Goal: Task Accomplishment & Management: Manage account settings

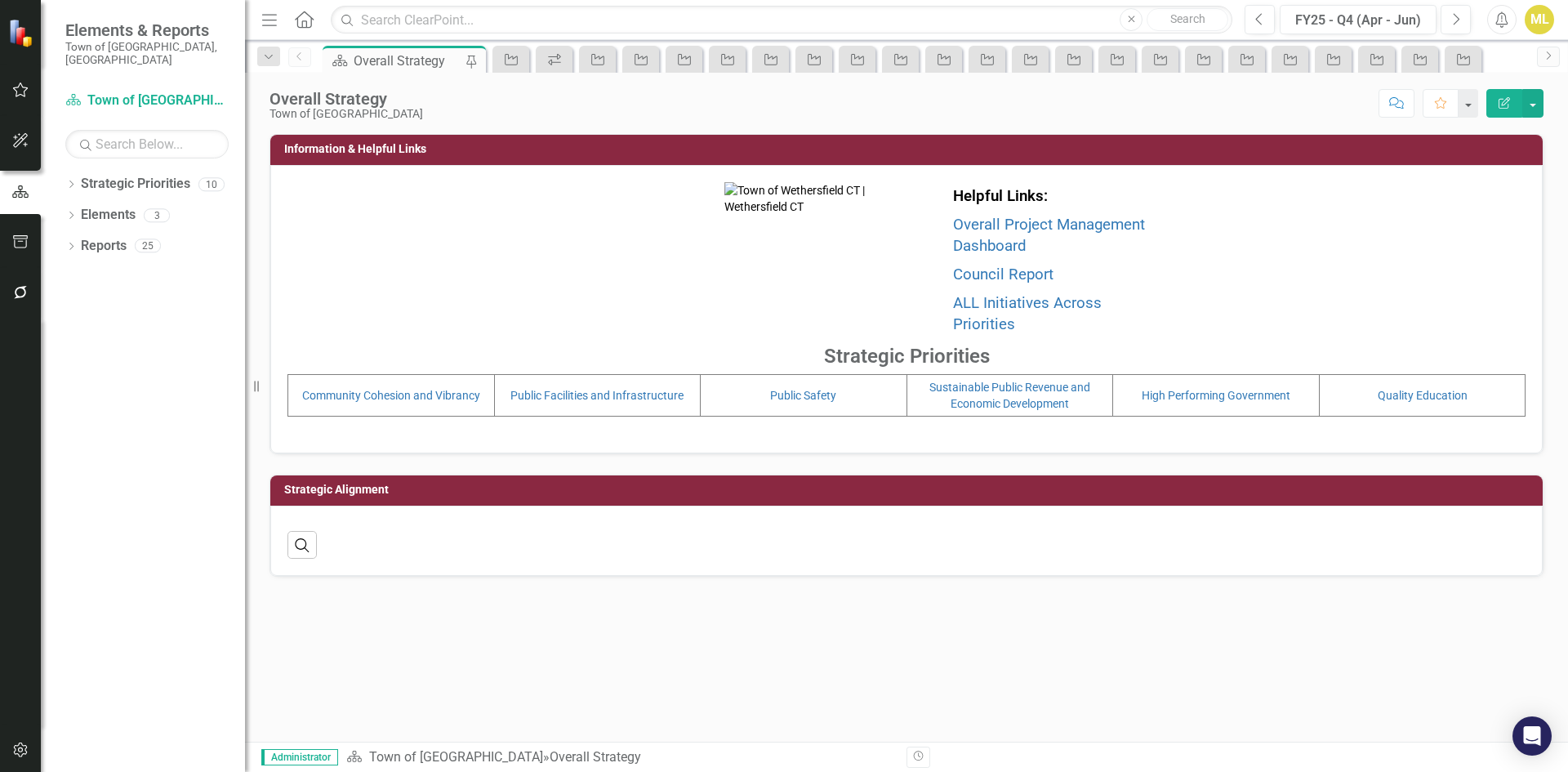
click at [30, 295] on button "button" at bounding box center [21, 293] width 37 height 34
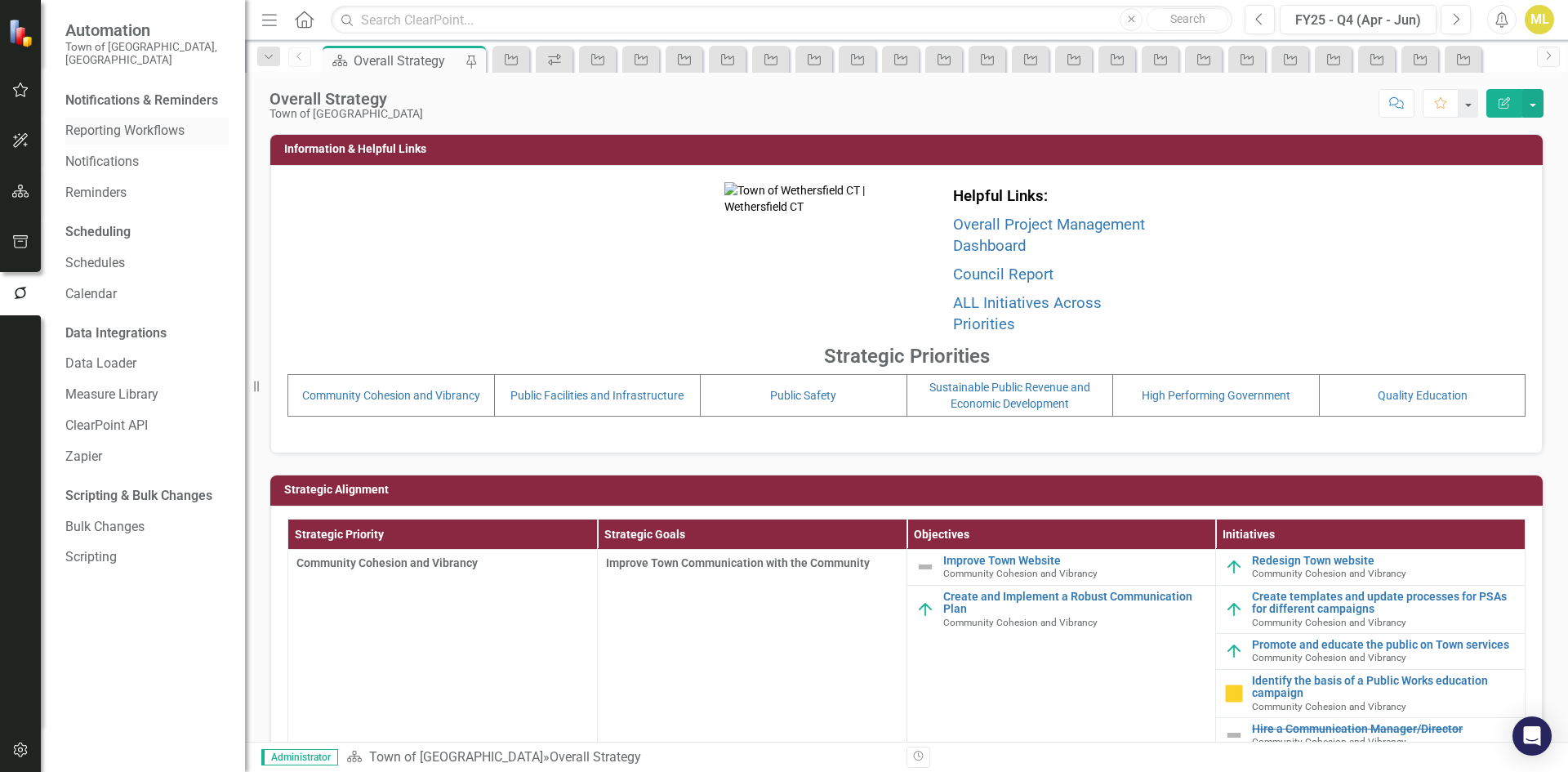
click at [146, 122] on link "Reporting Workflows" at bounding box center [146, 131] width 163 height 18
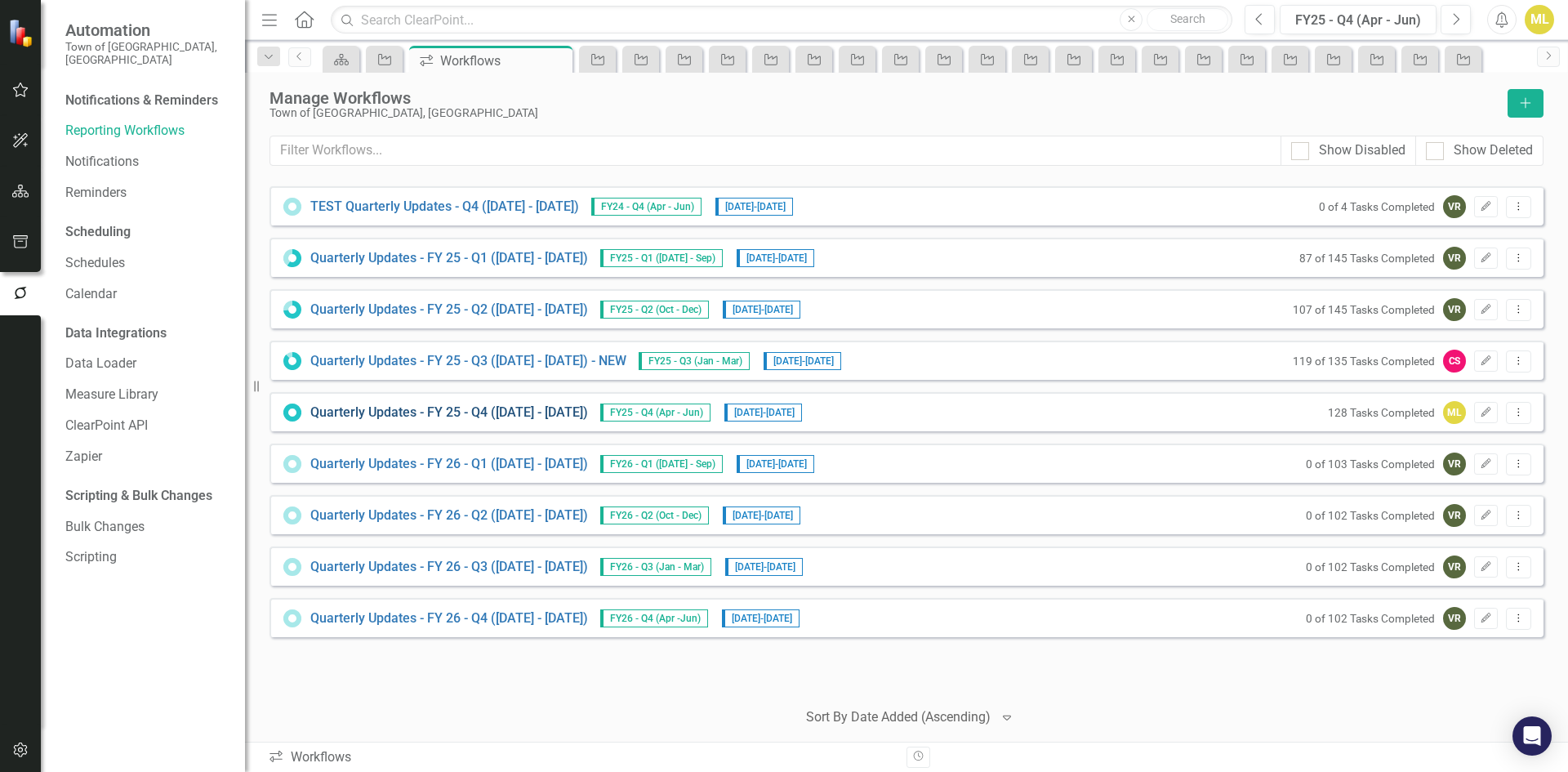
click at [496, 413] on link "Quarterly Updates - FY 25 - Q4 (April 1, 2025 - June 30, 2025)" at bounding box center [449, 412] width 277 height 18
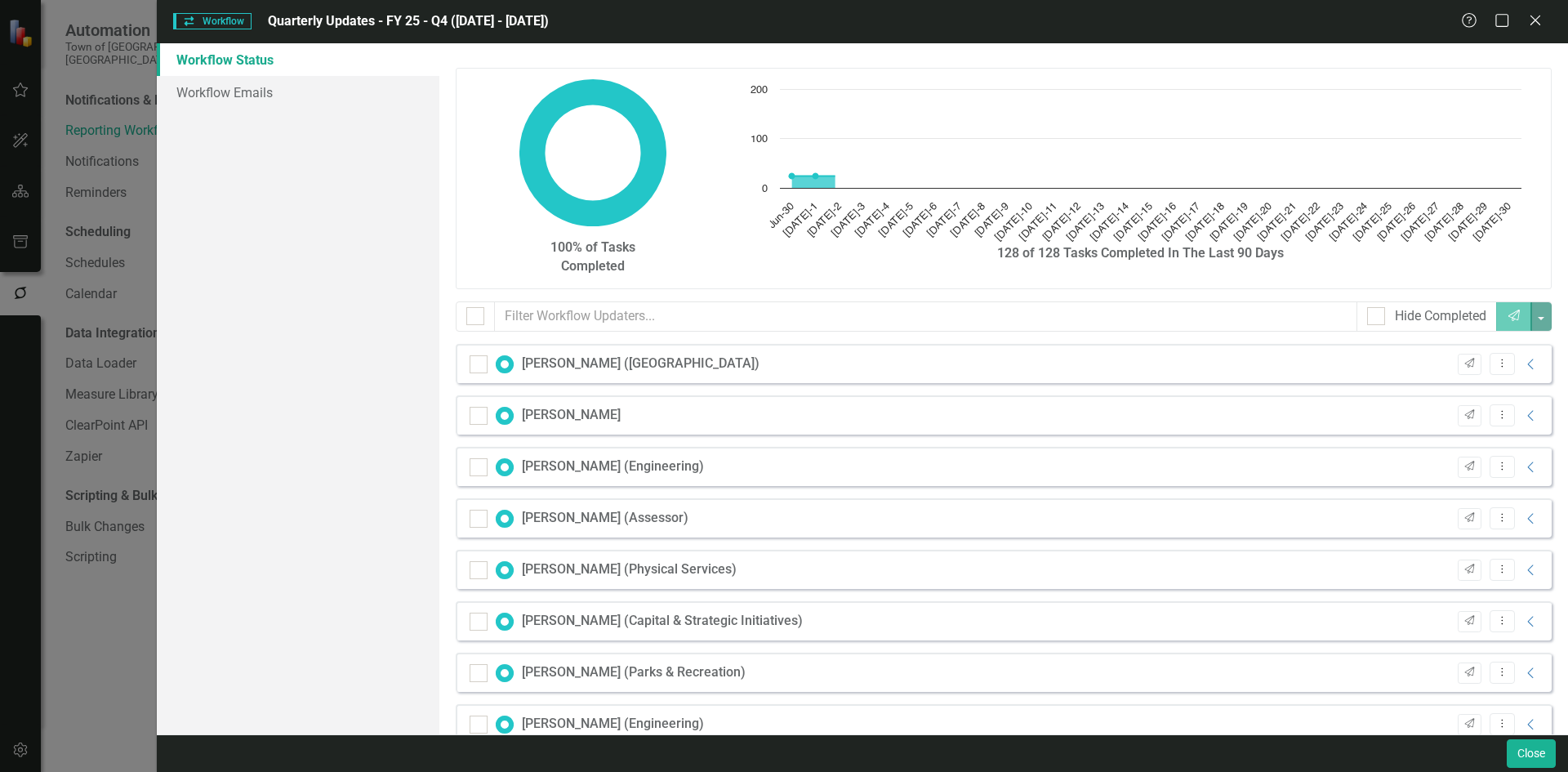
checkbox input "false"
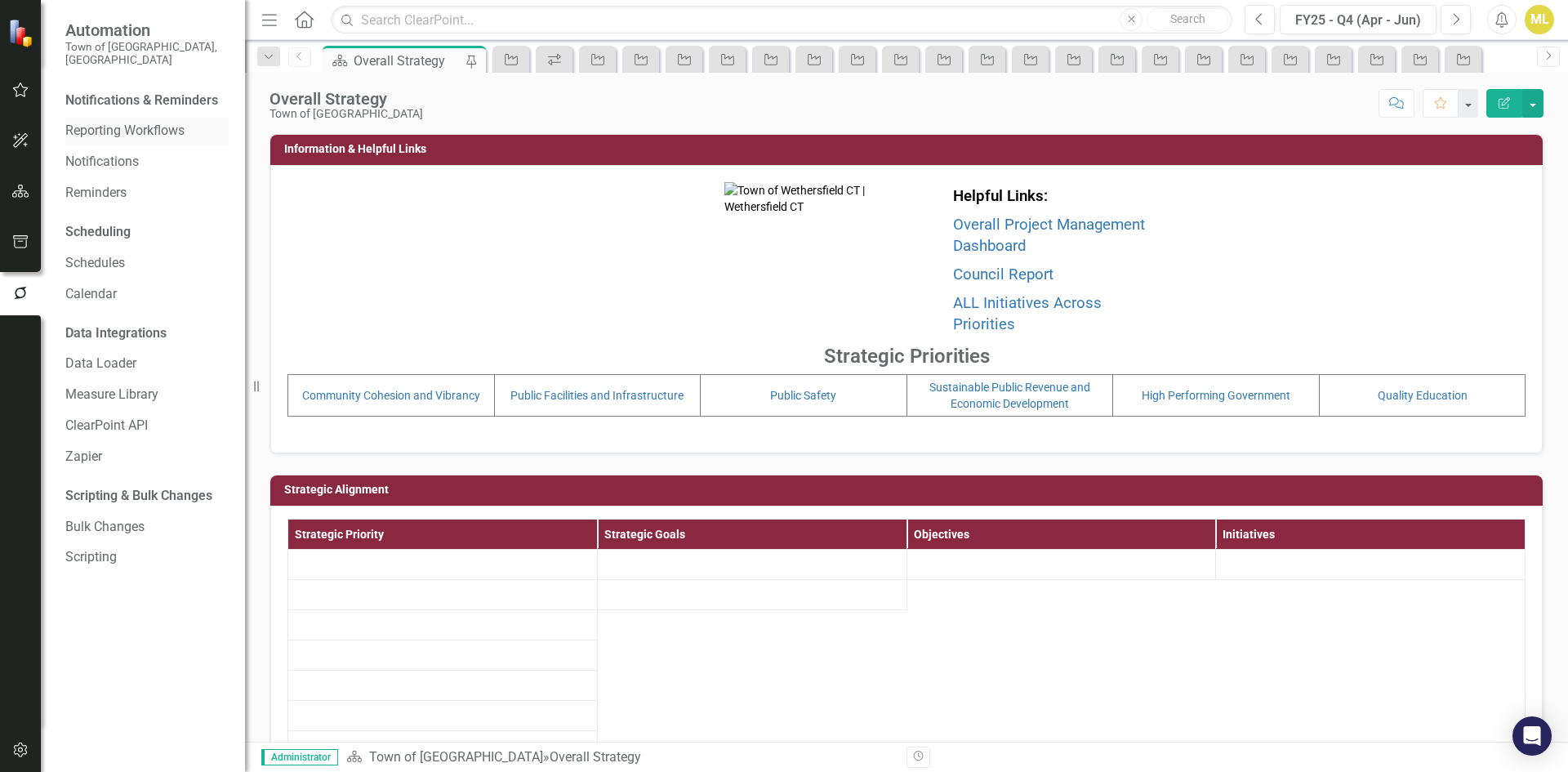
click at [148, 122] on link "Reporting Workflows" at bounding box center [146, 131] width 163 height 18
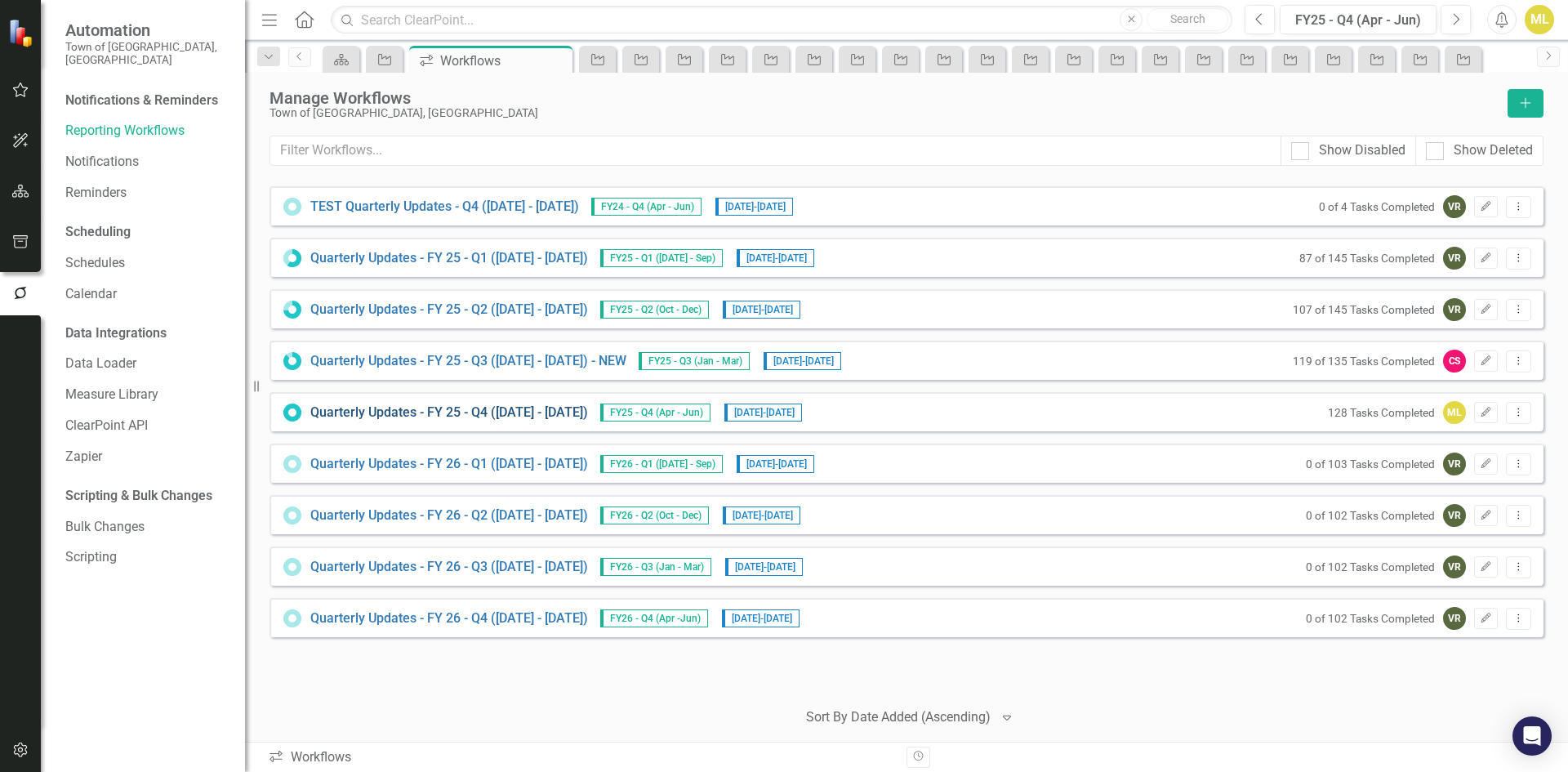
click at [503, 407] on link "Quarterly Updates - FY 25 - Q4 (April 1, 2025 - June 30, 2025)" at bounding box center [449, 412] width 277 height 18
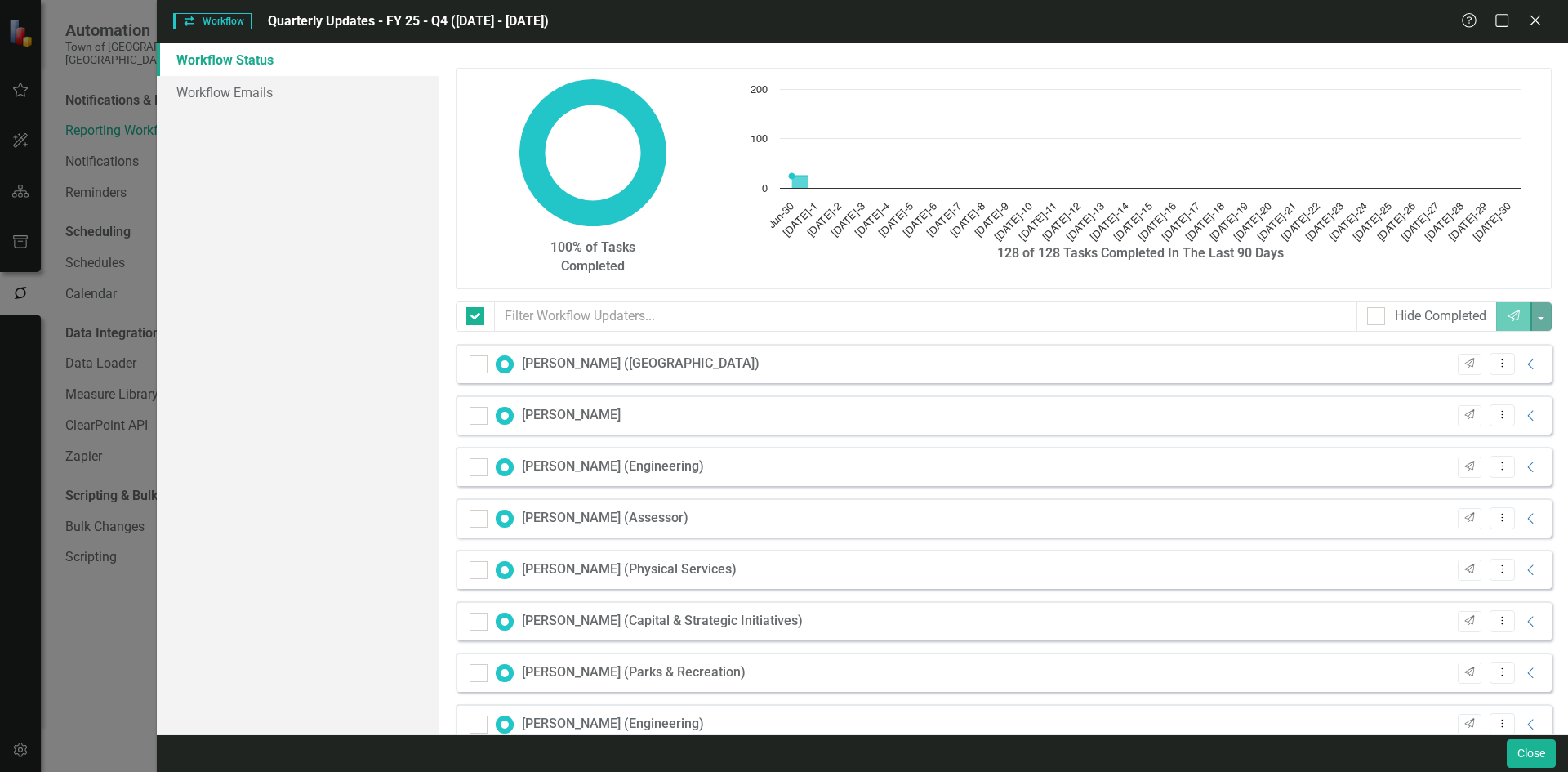
checkbox input "false"
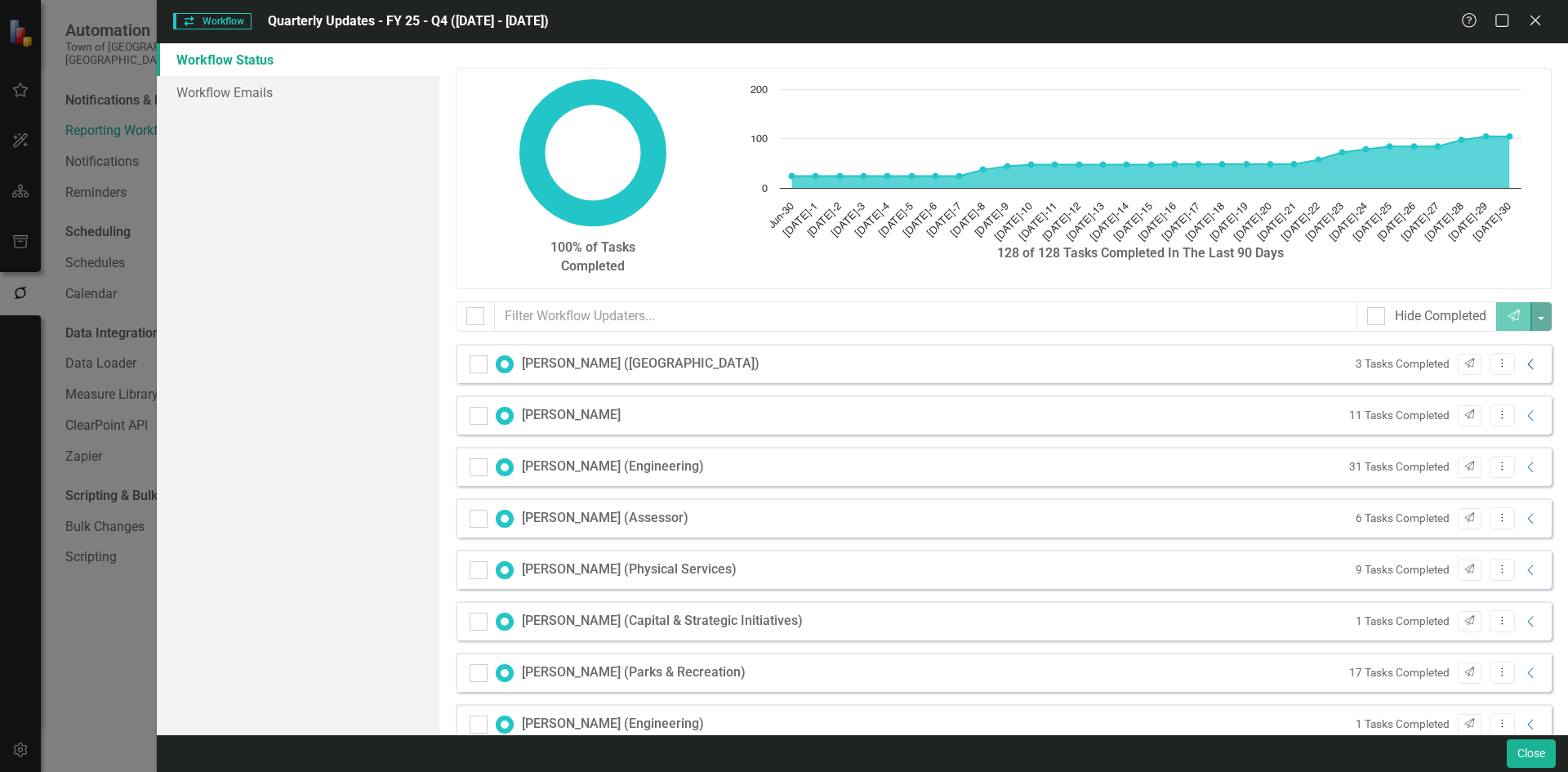
click at [1527, 360] on icon at bounding box center [1530, 364] width 6 height 11
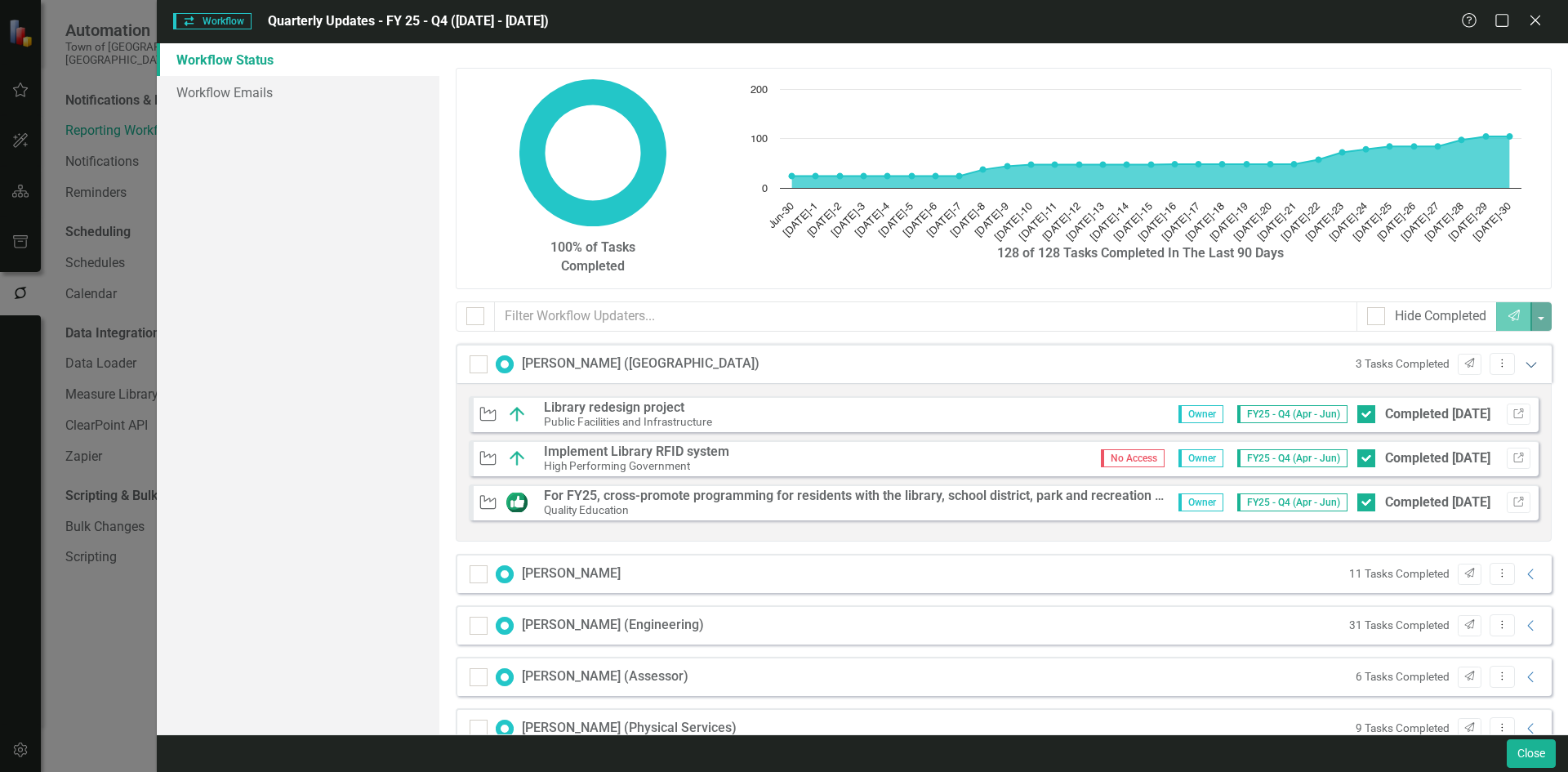
click at [1526, 360] on icon "Expanded" at bounding box center [1531, 364] width 16 height 13
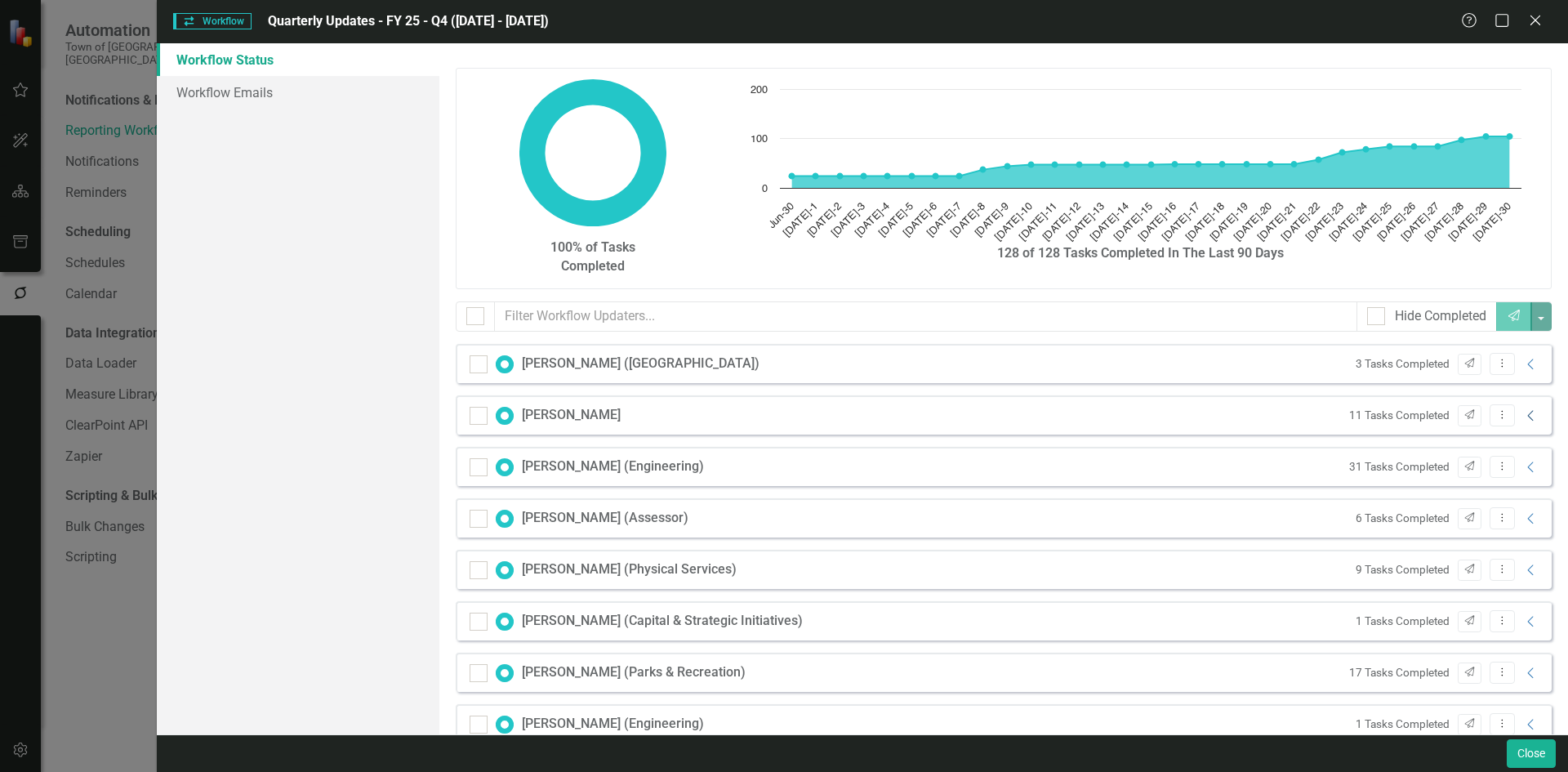
click at [1524, 412] on icon "Collapse" at bounding box center [1531, 415] width 16 height 13
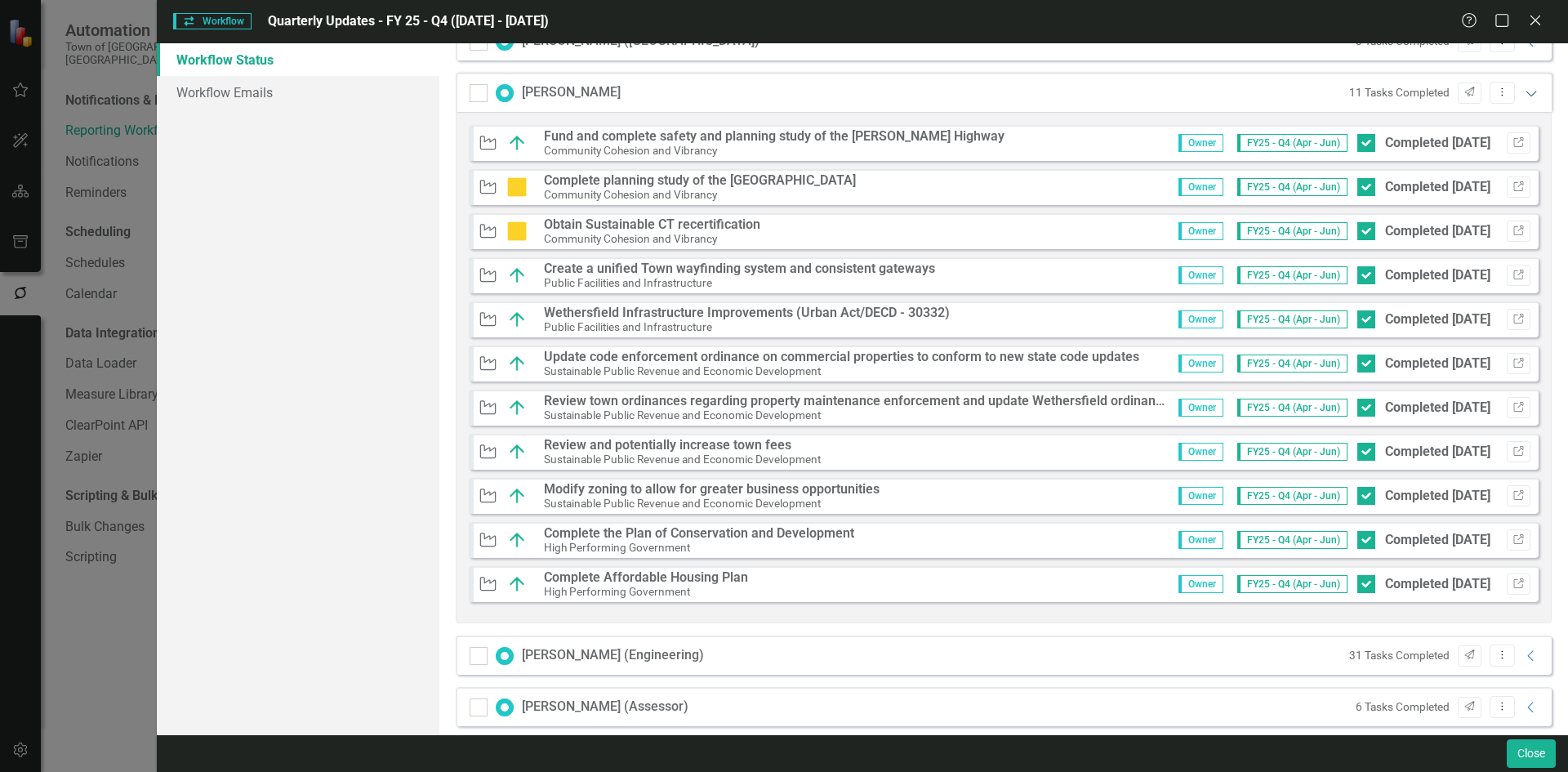
scroll to position [327, 0]
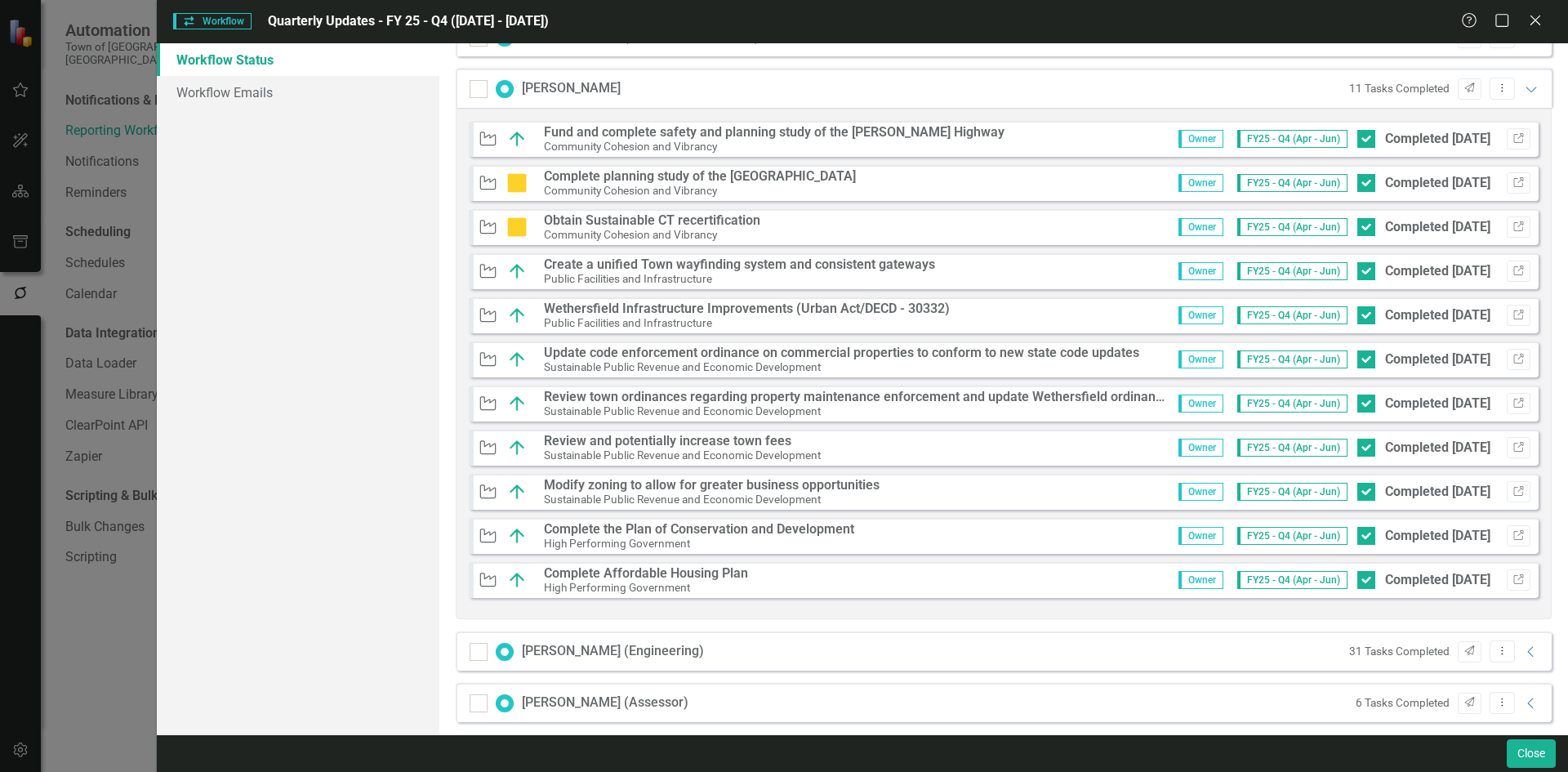
click at [1523, 99] on div "11 Tasks Completed Send Dropdown Menu Expanded" at bounding box center [1441, 88] width 200 height 22
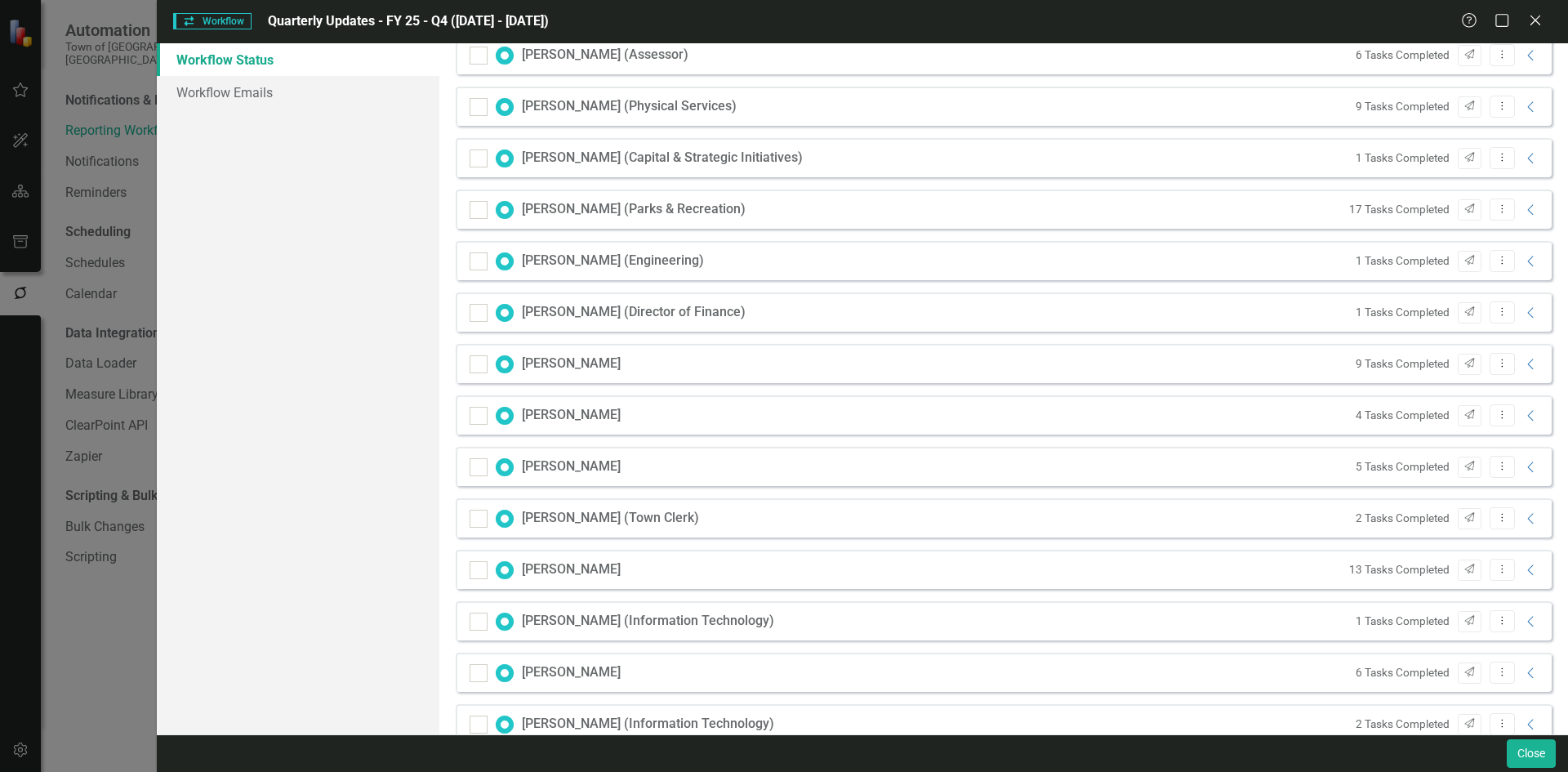
scroll to position [1060, 0]
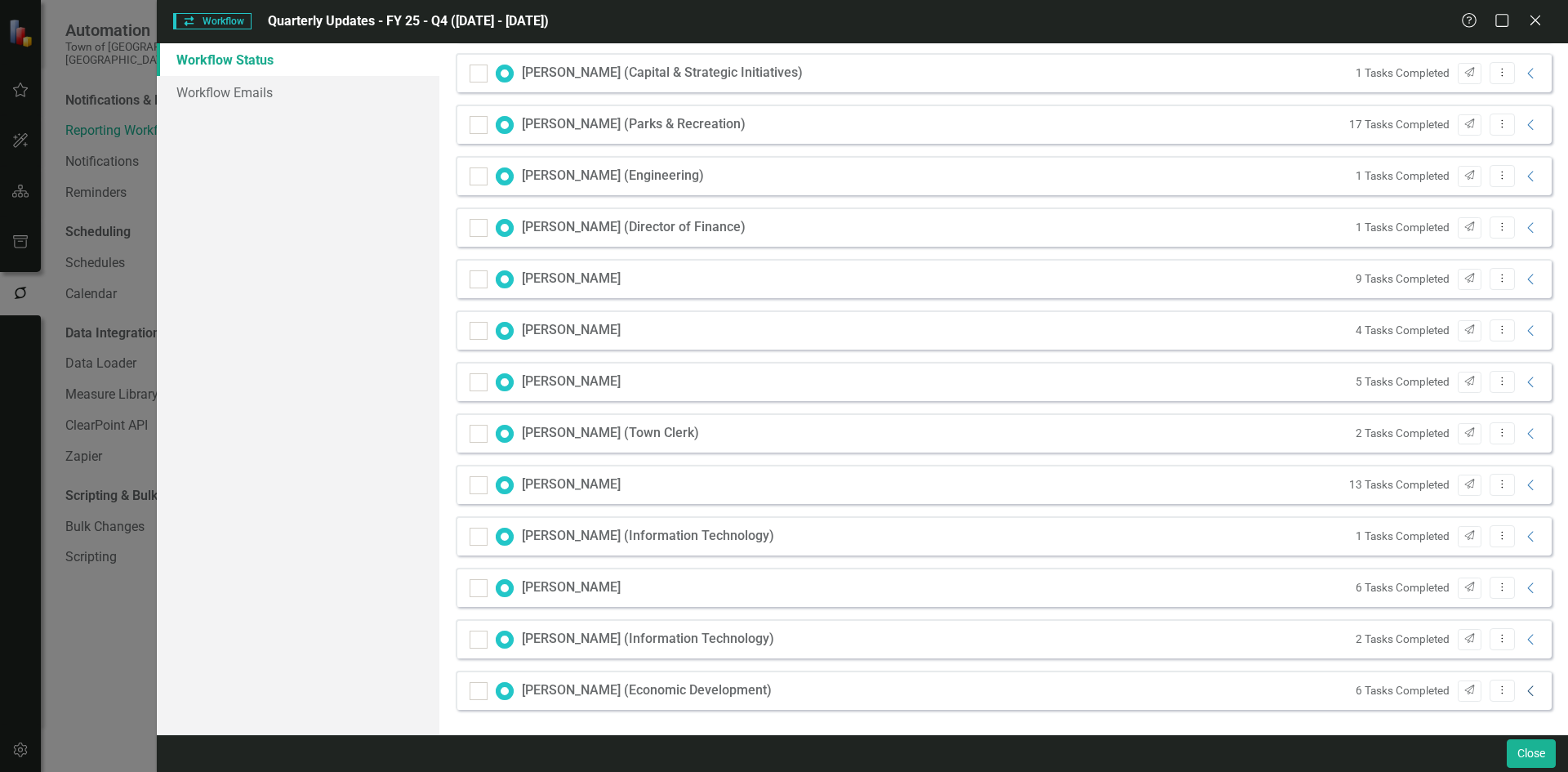
click at [1523, 689] on icon "Collapse" at bounding box center [1531, 691] width 16 height 13
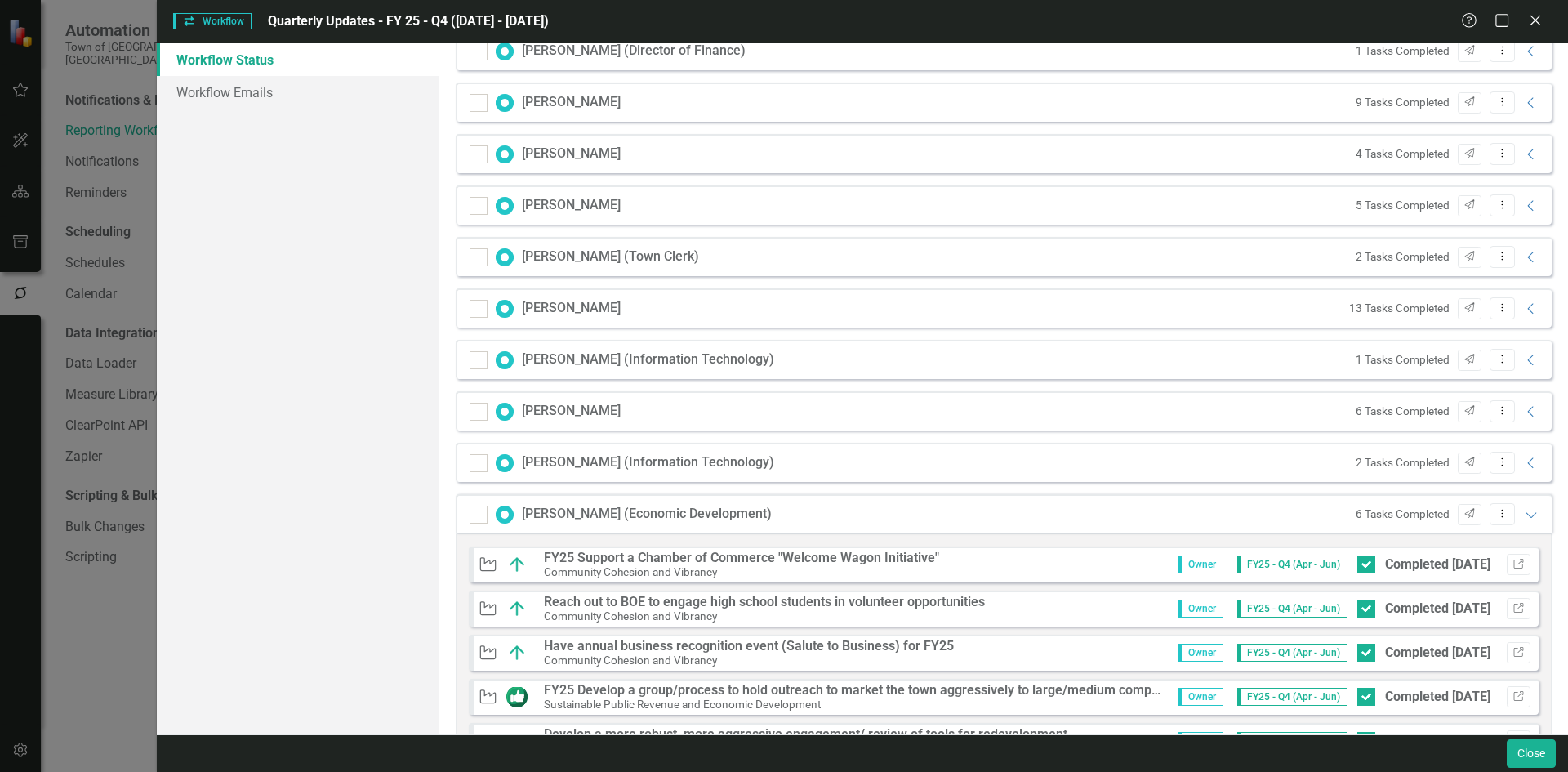
scroll to position [1350, 0]
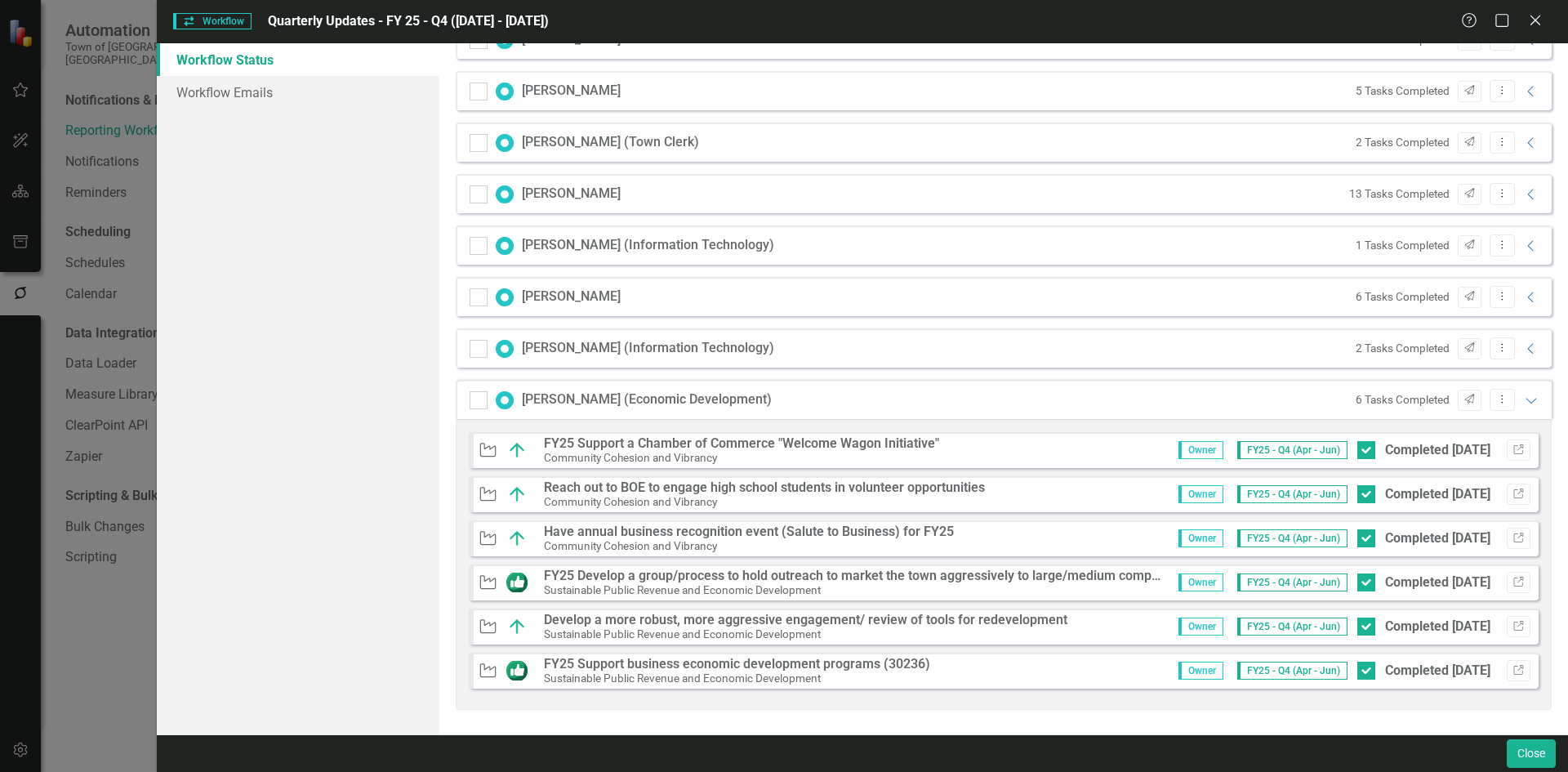
click at [1520, 443] on div "Initiative FY25 Support a Chamber of Commerce "Welcome Wagon Initiative" Commun…" at bounding box center [1004, 450] width 1070 height 36
click at [1517, 443] on button "Link" at bounding box center [1519, 450] width 23 height 21
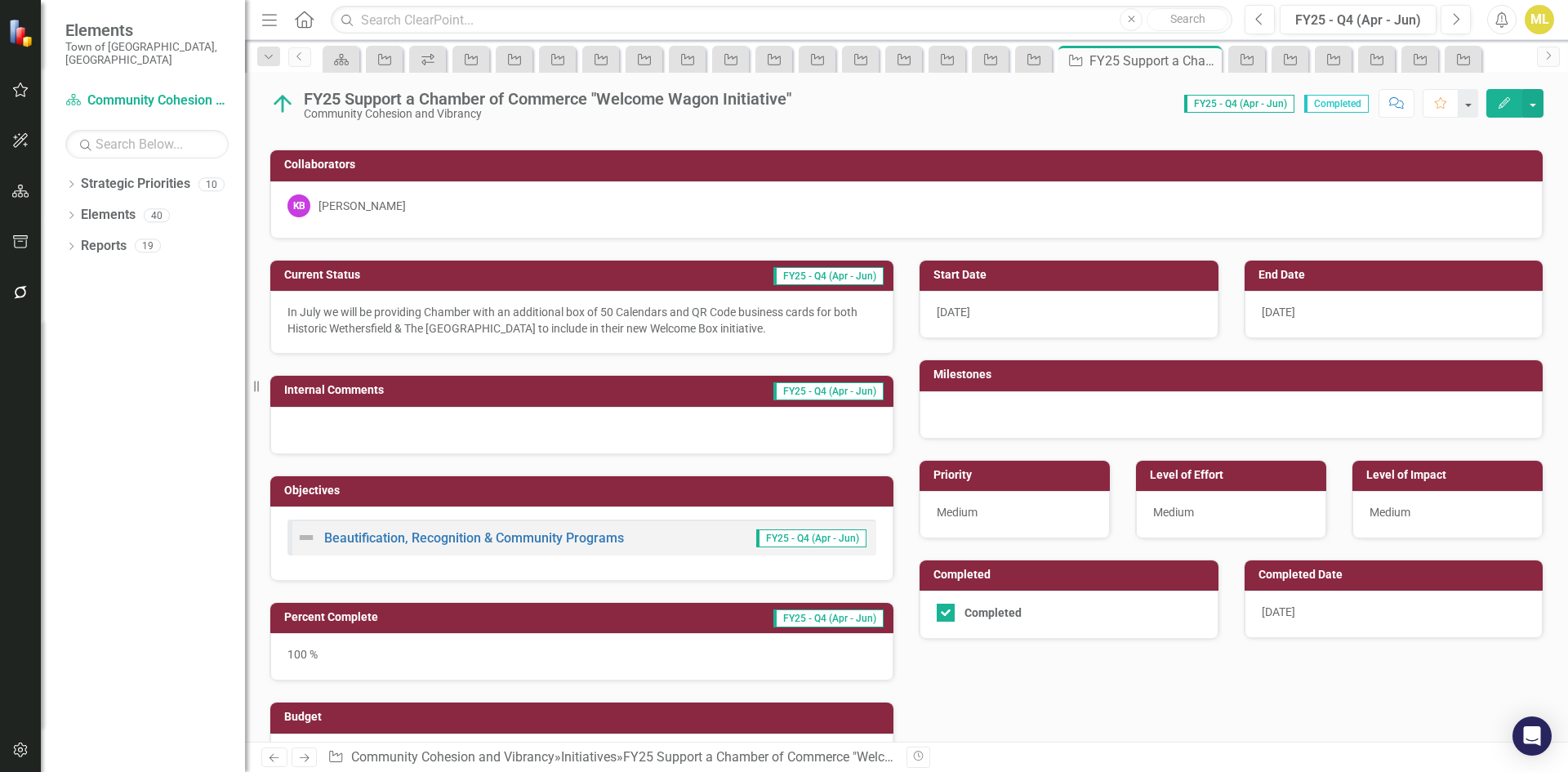
scroll to position [81, 0]
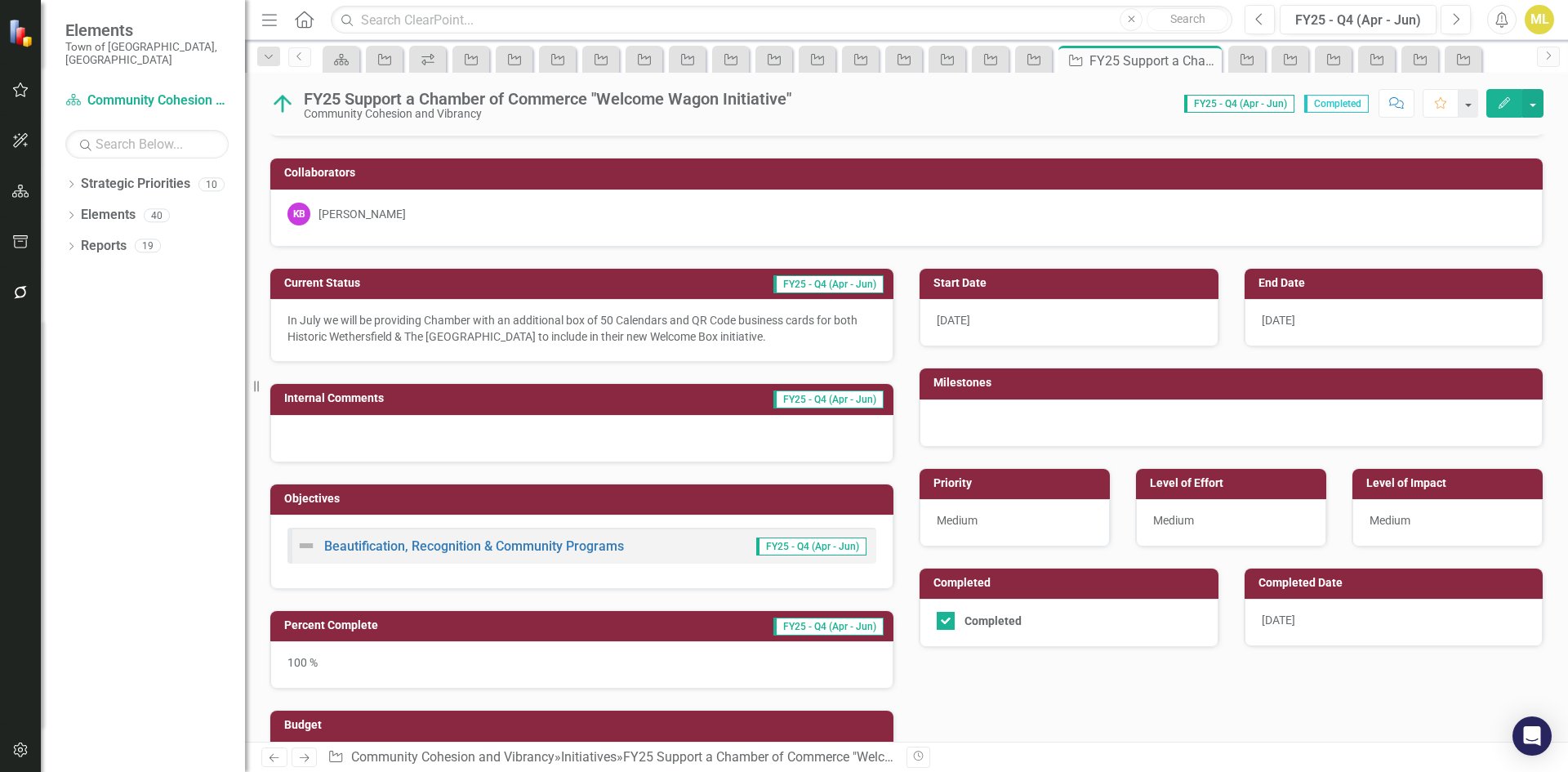
click at [1305, 303] on div "[DATE]" at bounding box center [1394, 322] width 299 height 48
click at [1297, 313] on div "7/31/25" at bounding box center [1394, 322] width 299 height 48
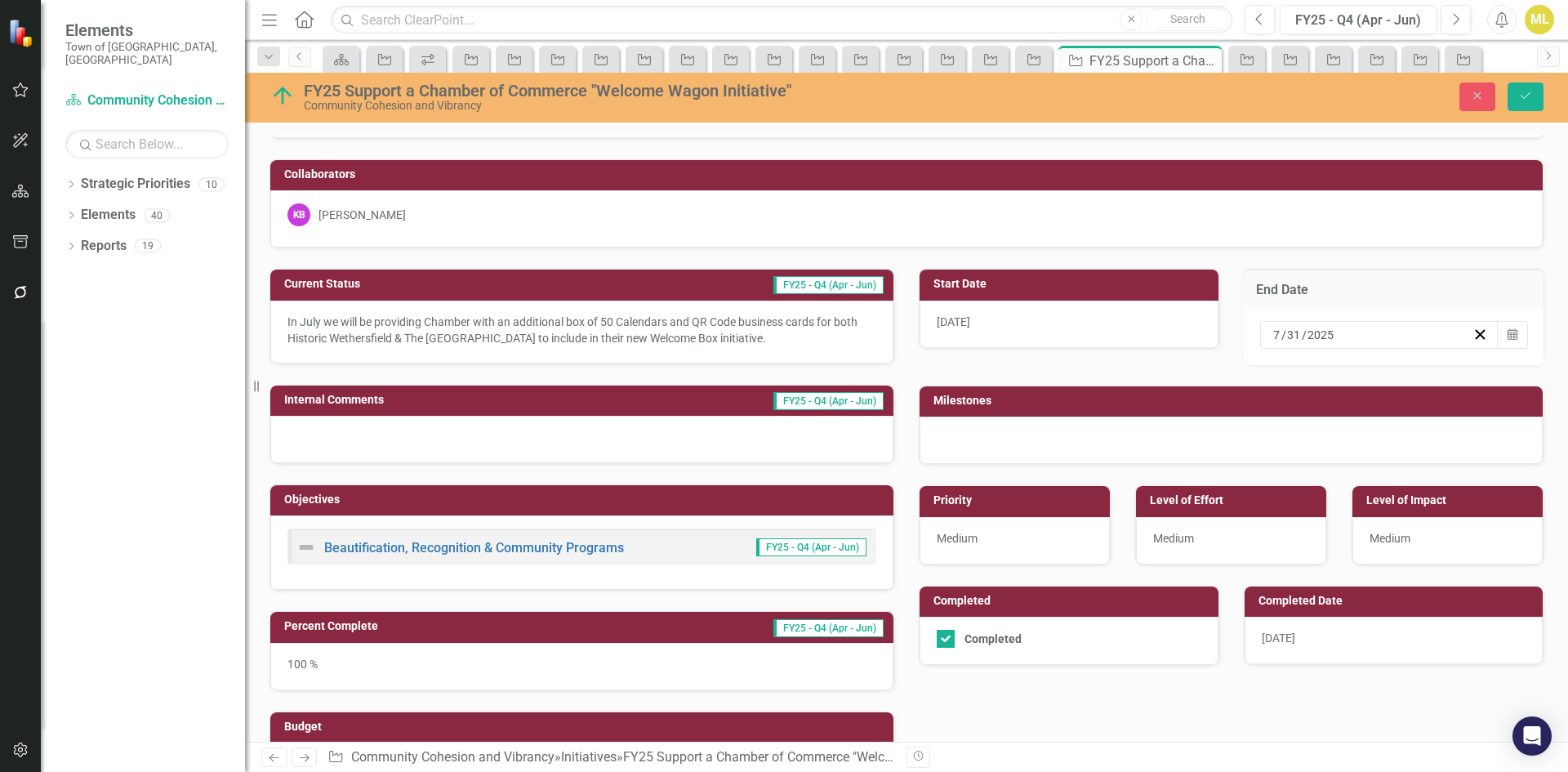
click at [1272, 329] on input "7" at bounding box center [1276, 335] width 9 height 16
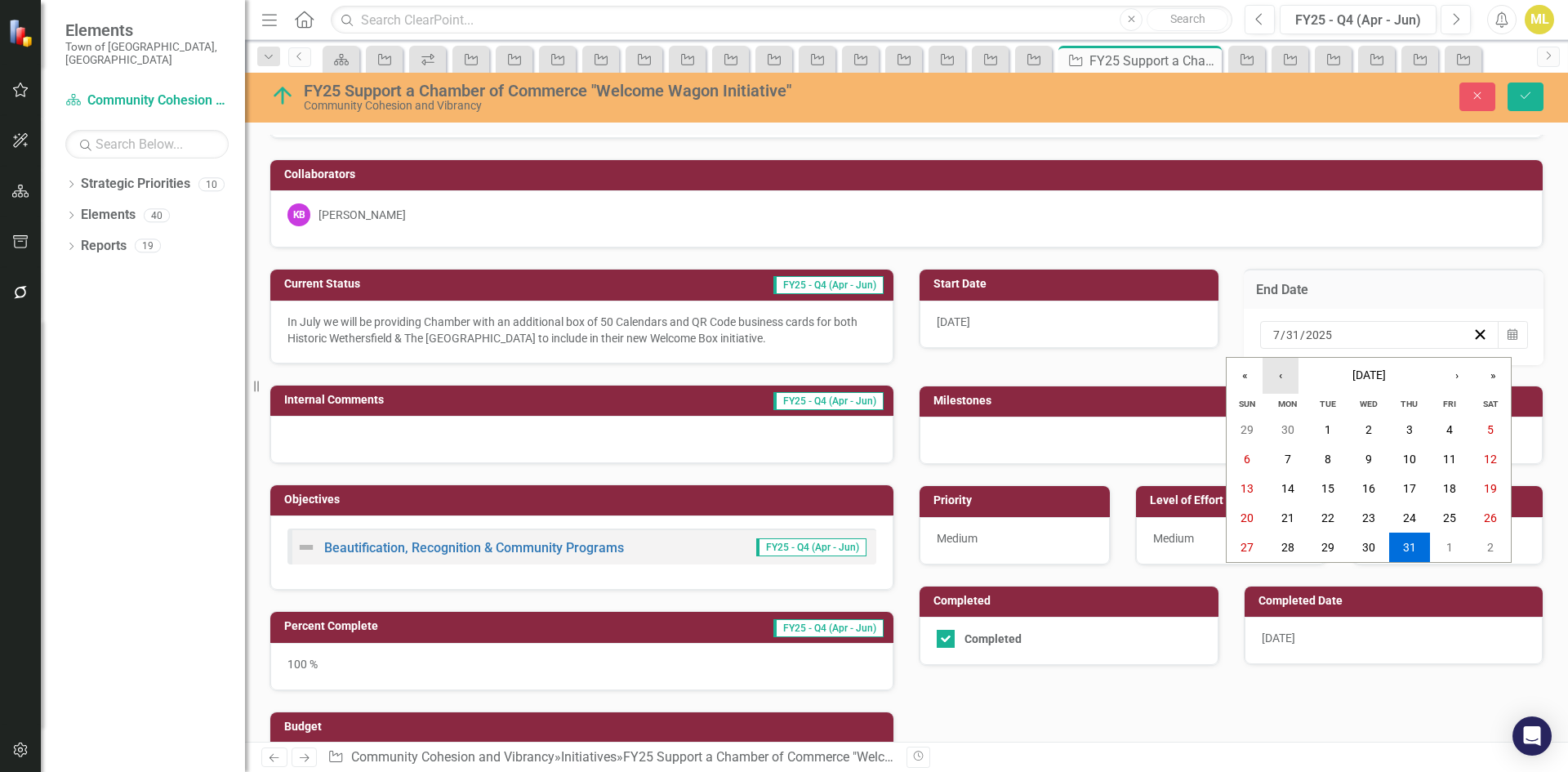
click at [1272, 369] on button "‹" at bounding box center [1280, 375] width 36 height 36
click at [1309, 545] on button "1" at bounding box center [1328, 547] width 41 height 29
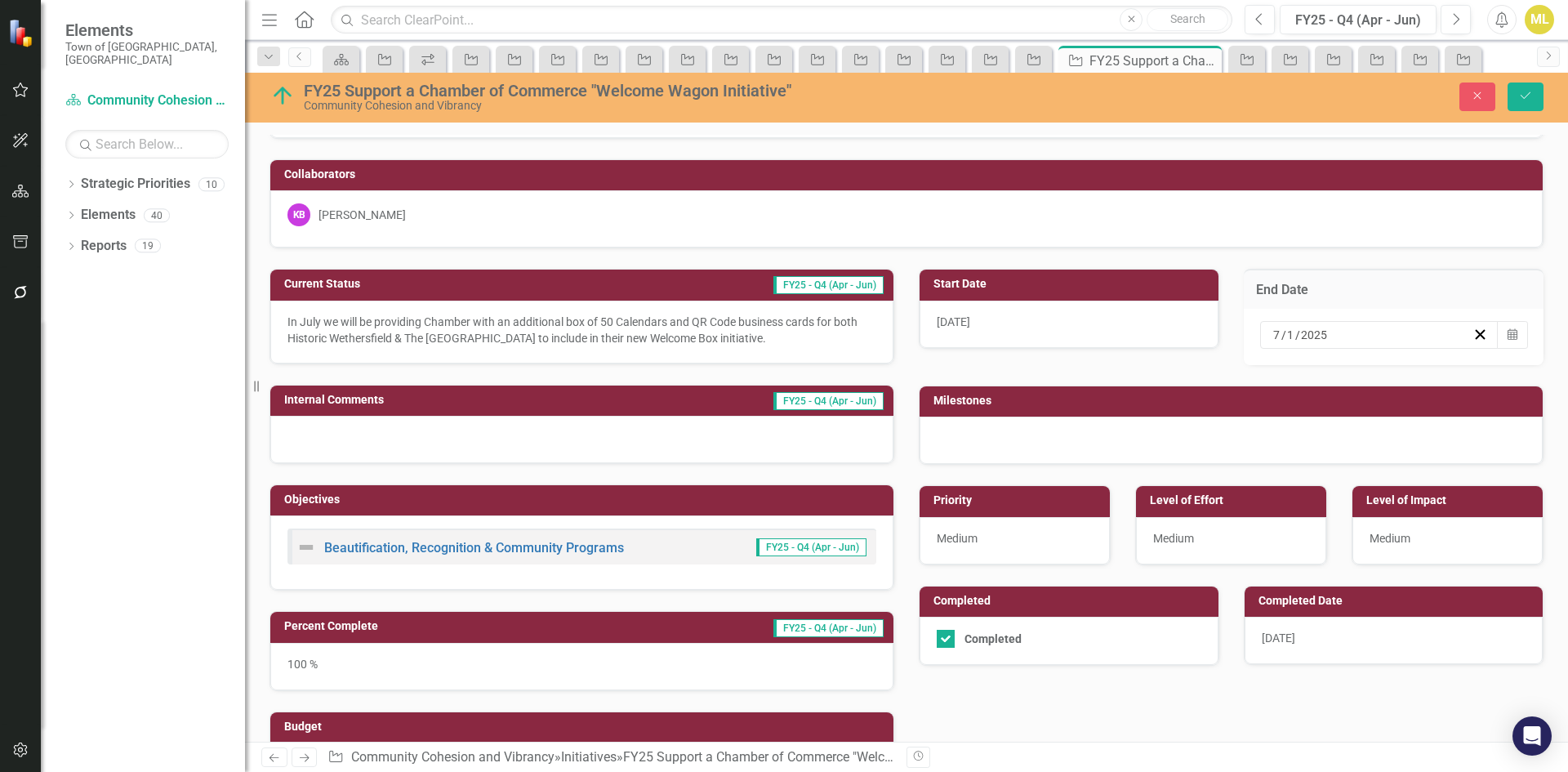
click at [1312, 335] on input "2025" at bounding box center [1314, 335] width 28 height 16
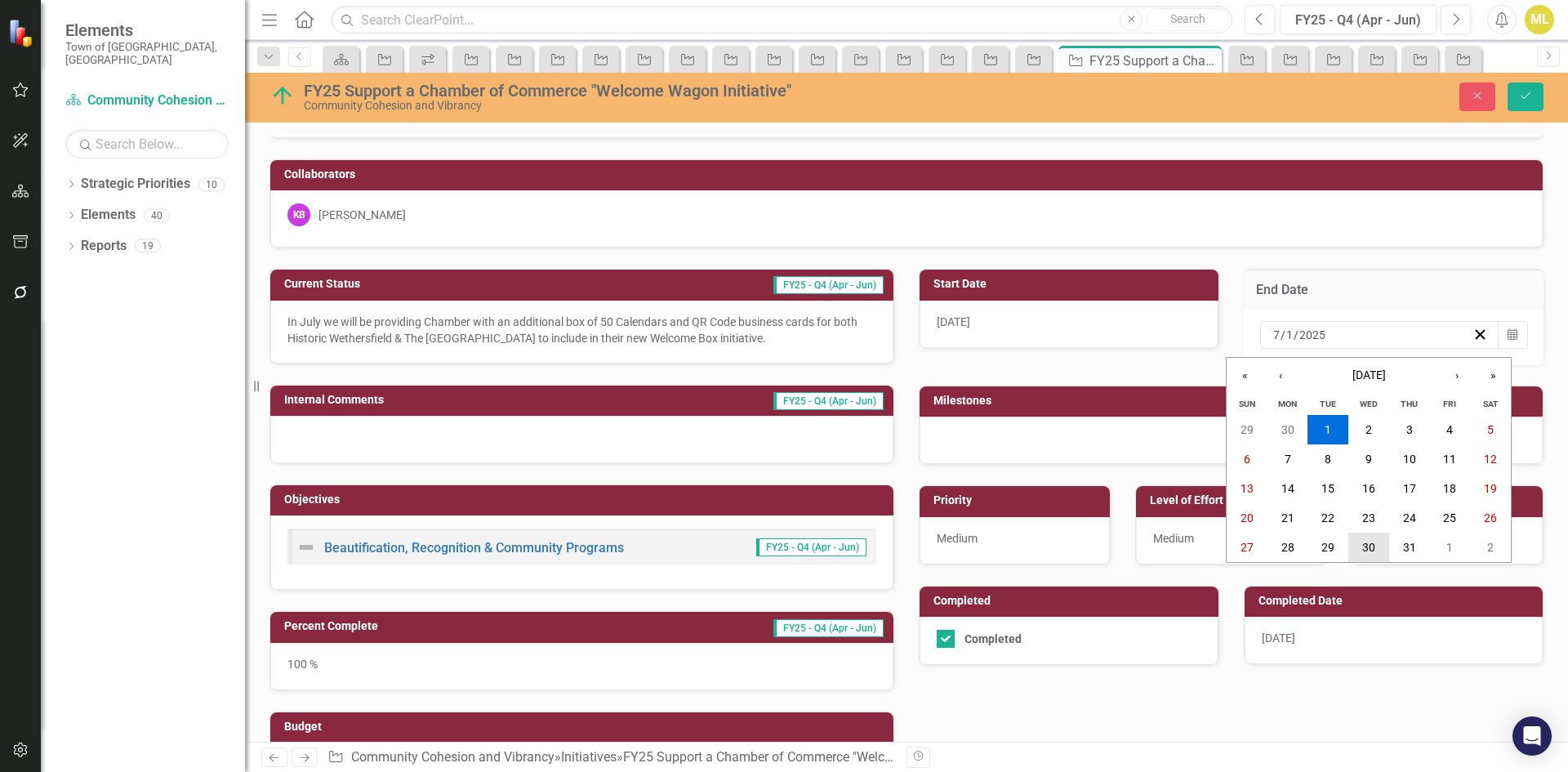
click at [1367, 551] on abbr "30" at bounding box center [1368, 547] width 13 height 13
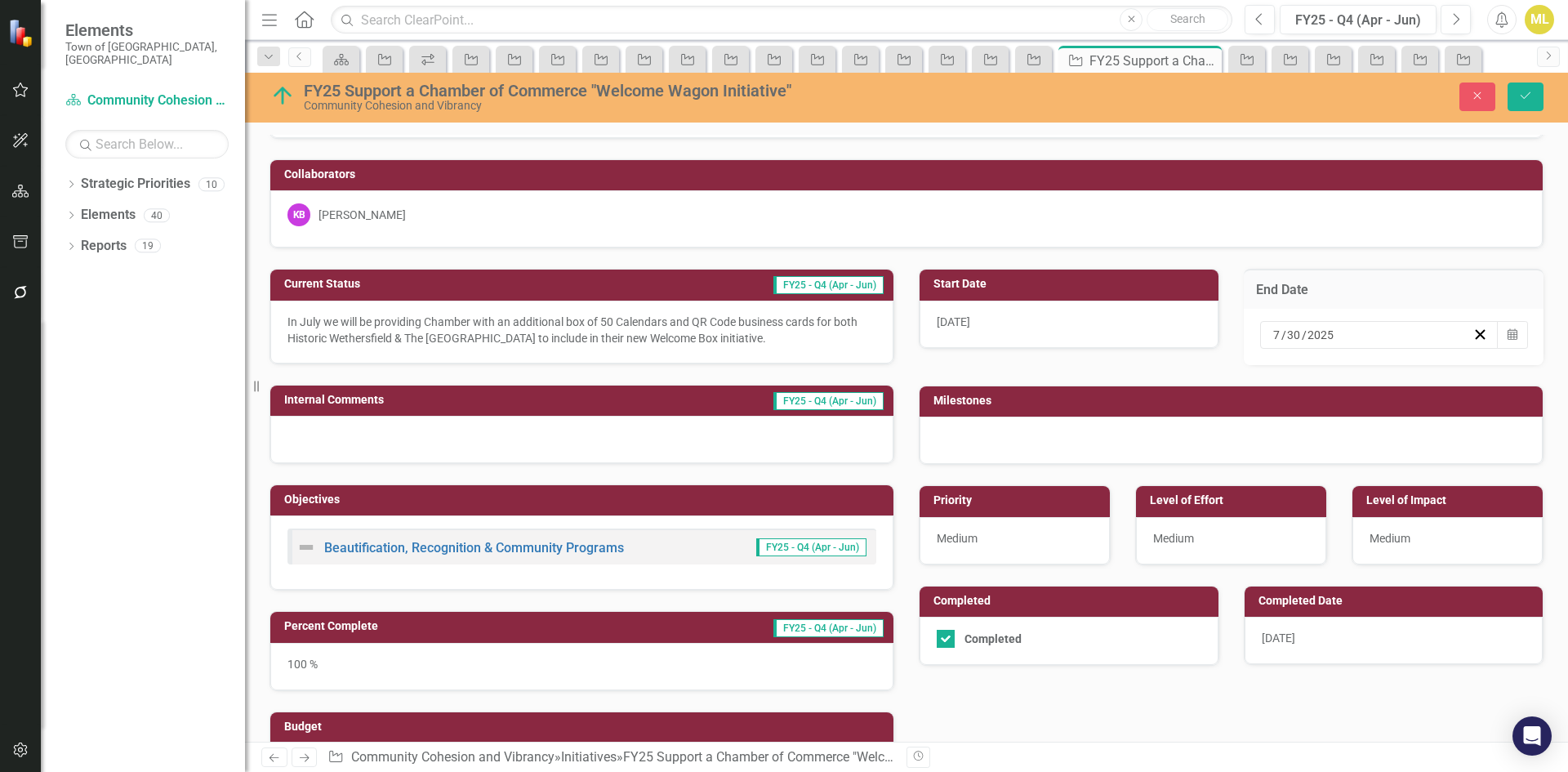
click at [1530, 80] on div "FY25 Support a Chamber of Commerce "Welcome Wagon Initiative" Community Cohesio…" at bounding box center [907, 97] width 1324 height 49
click at [1527, 90] on icon "Save" at bounding box center [1525, 96] width 15 height 12
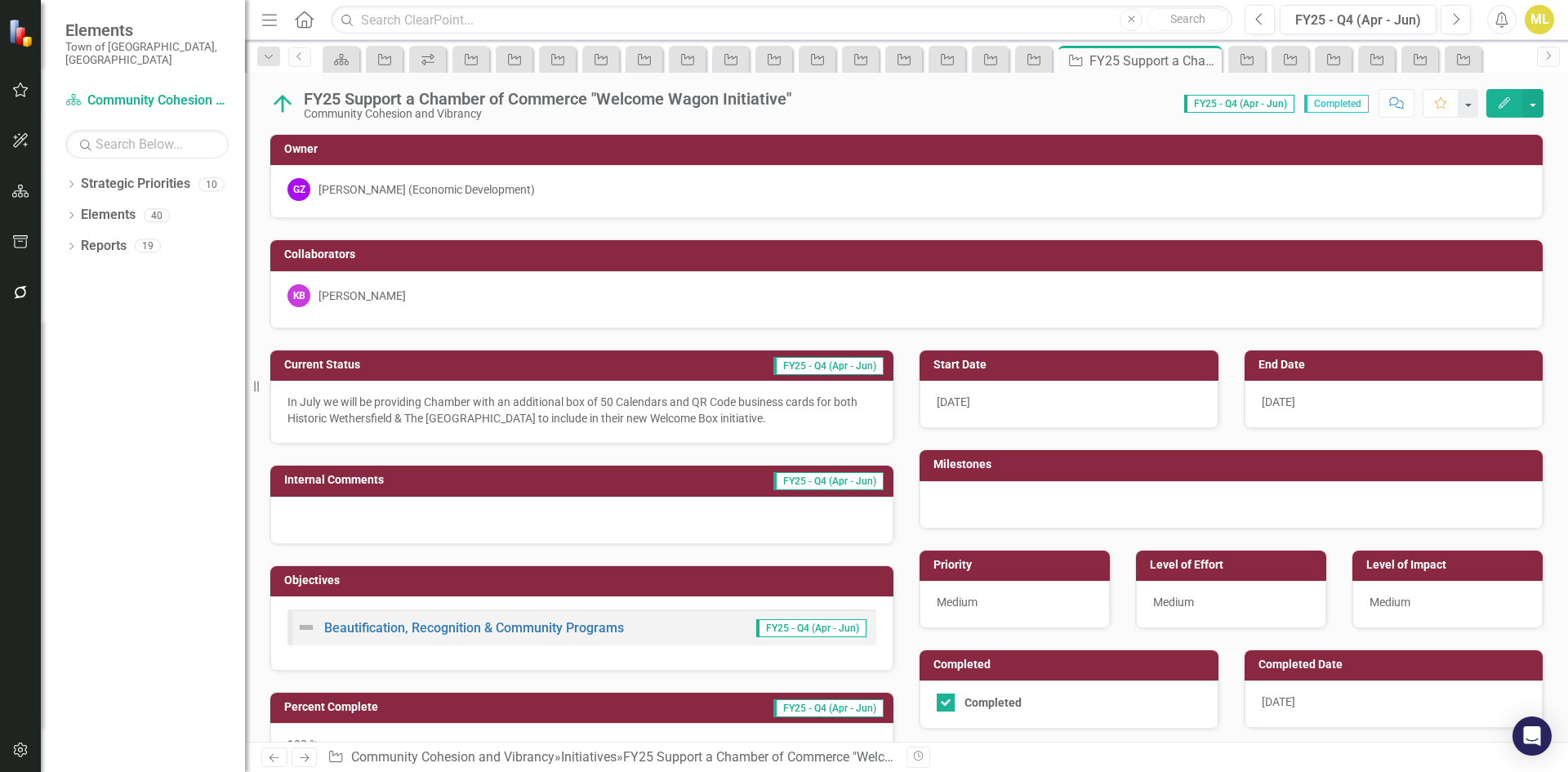
scroll to position [313, 0]
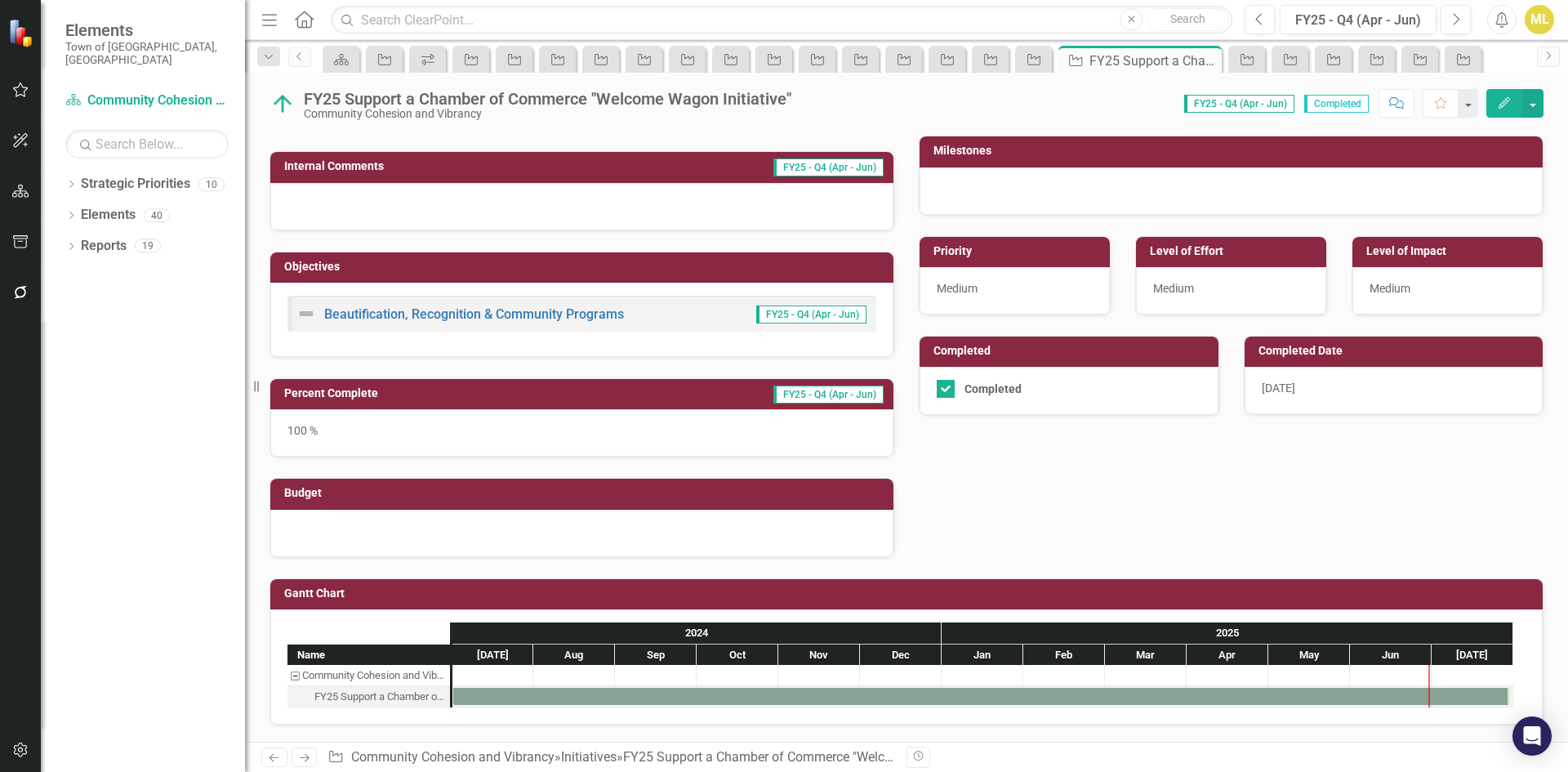
click at [1284, 371] on div "7/31/25" at bounding box center [1394, 390] width 299 height 48
click at [1284, 386] on span "7/31/25" at bounding box center [1278, 387] width 34 height 13
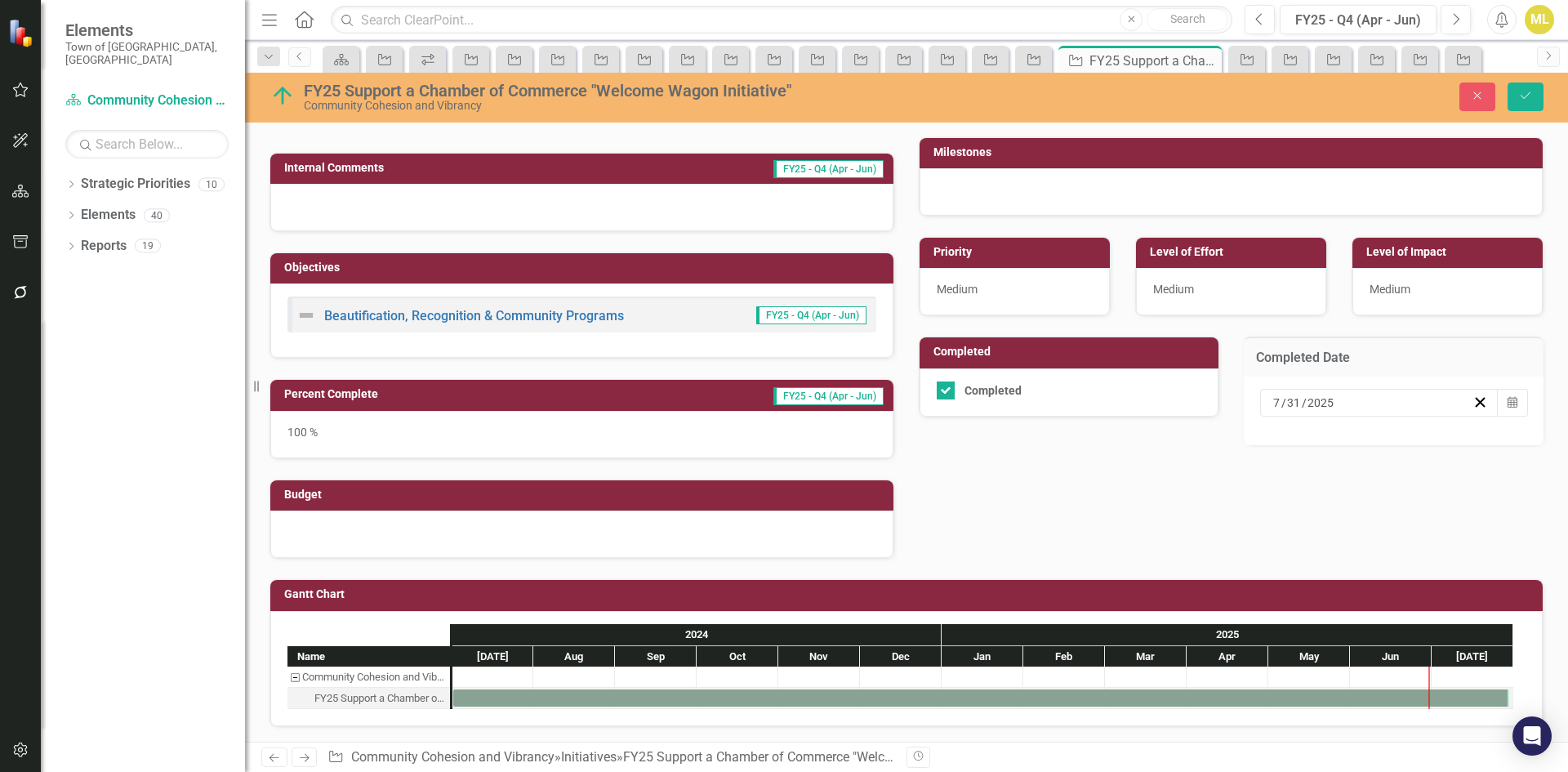
click at [1307, 411] on div "7 / 31 / 2025" at bounding box center [1372, 402] width 202 height 16
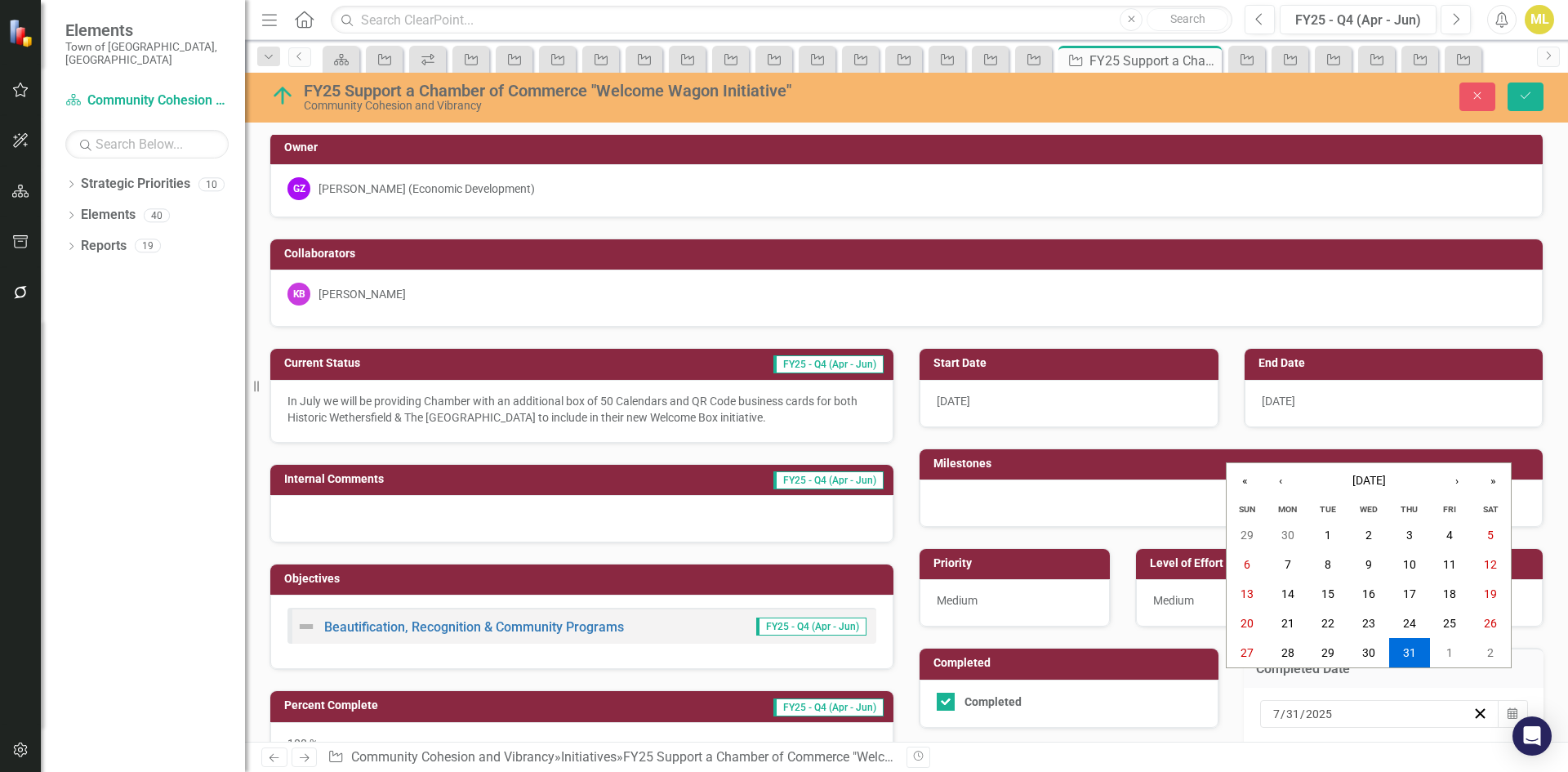
scroll to position [0, 0]
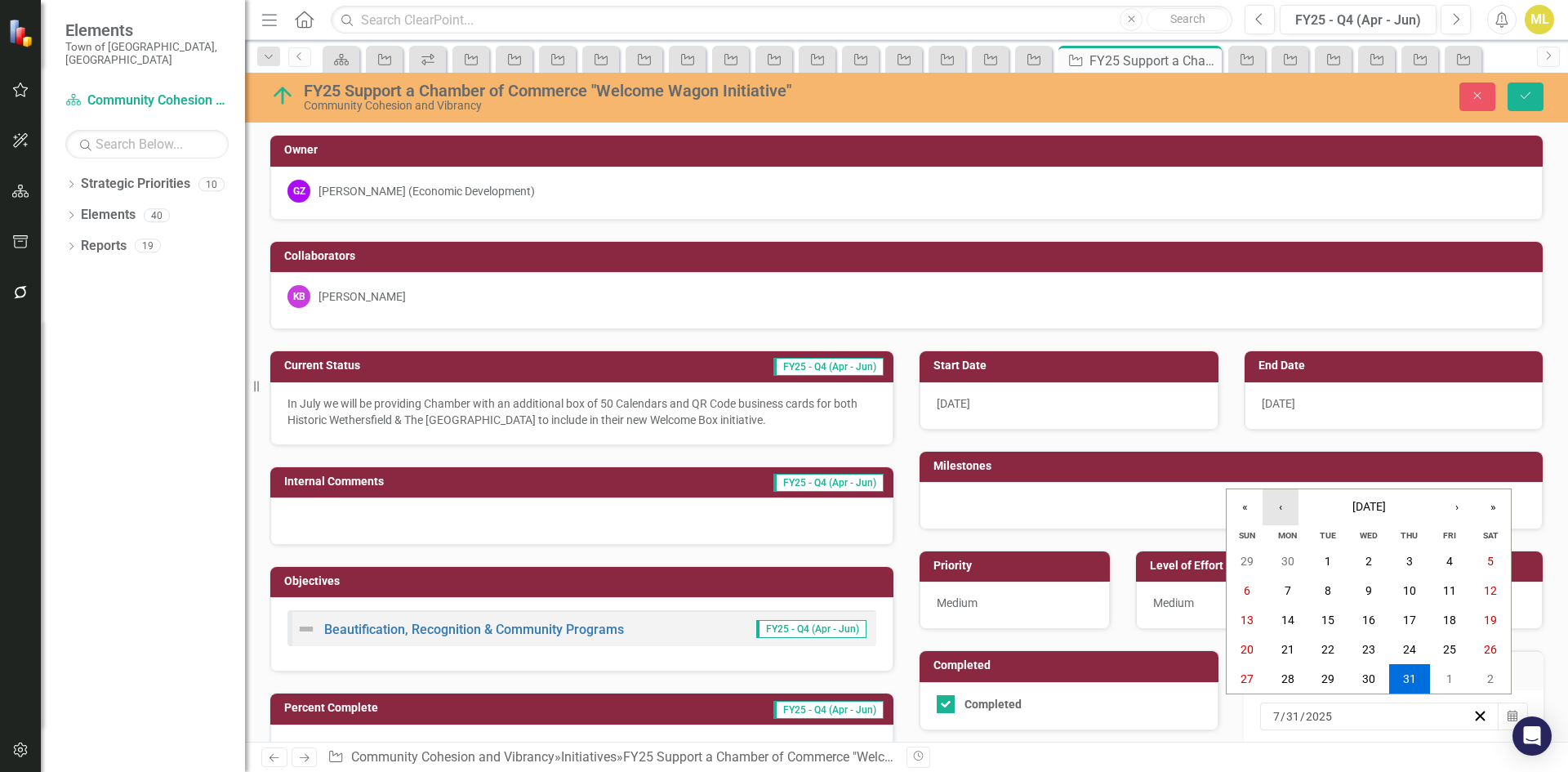
click at [1278, 516] on button "‹" at bounding box center [1280, 507] width 36 height 36
click at [1282, 558] on button "2" at bounding box center [1288, 562] width 41 height 29
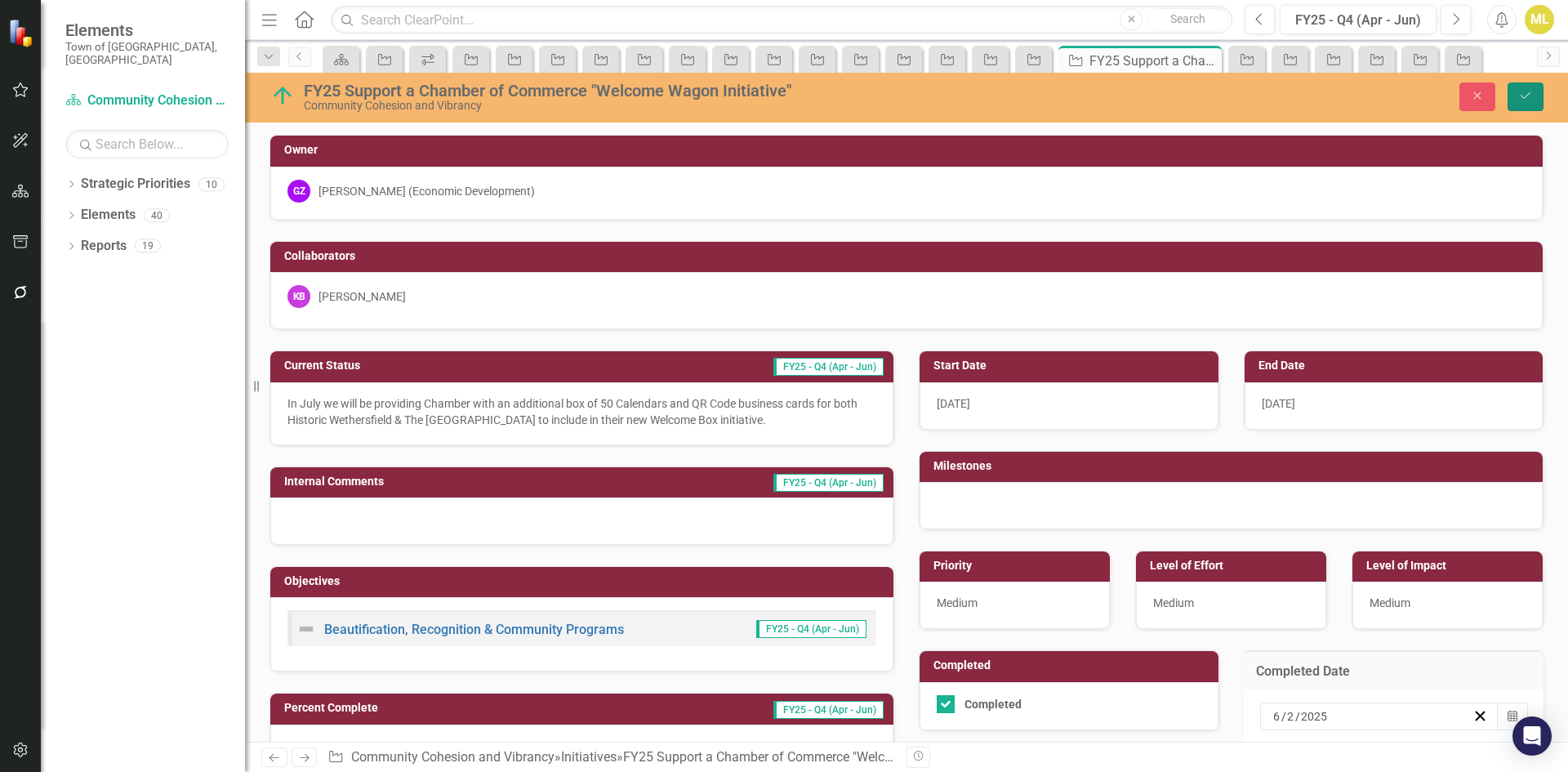
click at [1520, 89] on button "Save" at bounding box center [1525, 96] width 36 height 28
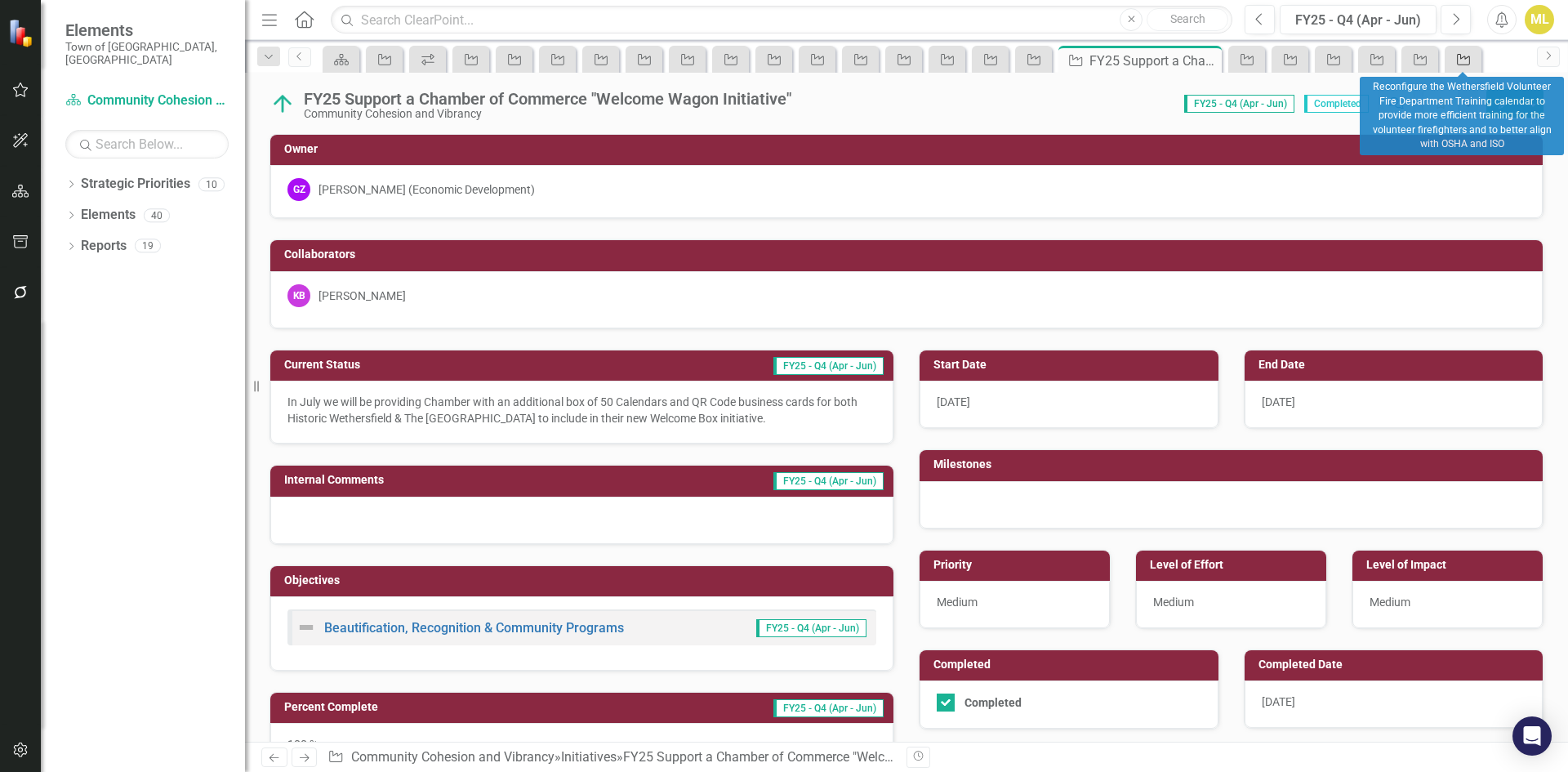
click at [1474, 59] on link "Initiative" at bounding box center [1462, 59] width 28 height 20
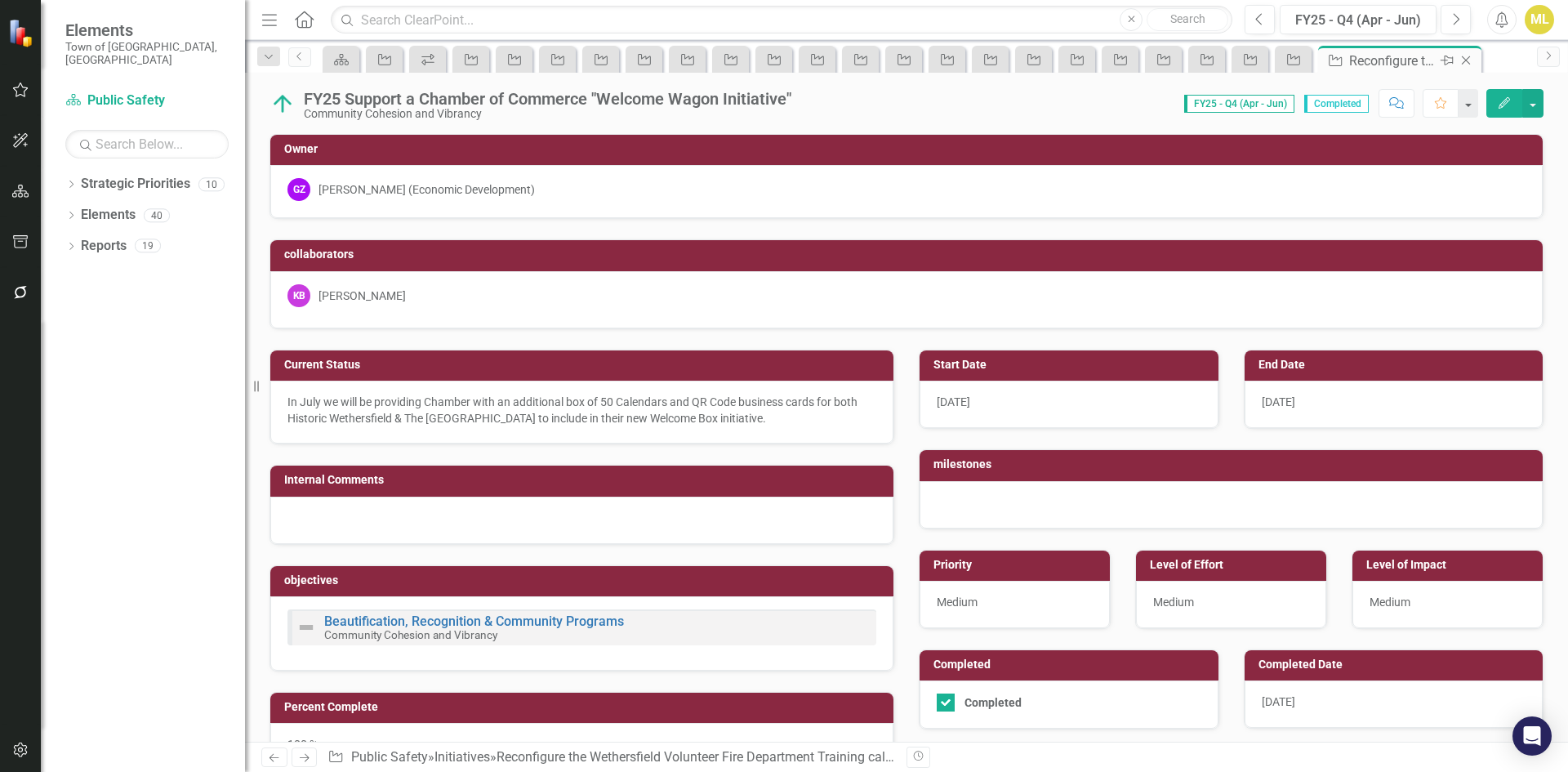
click at [1466, 59] on icon "Close" at bounding box center [1466, 60] width 16 height 13
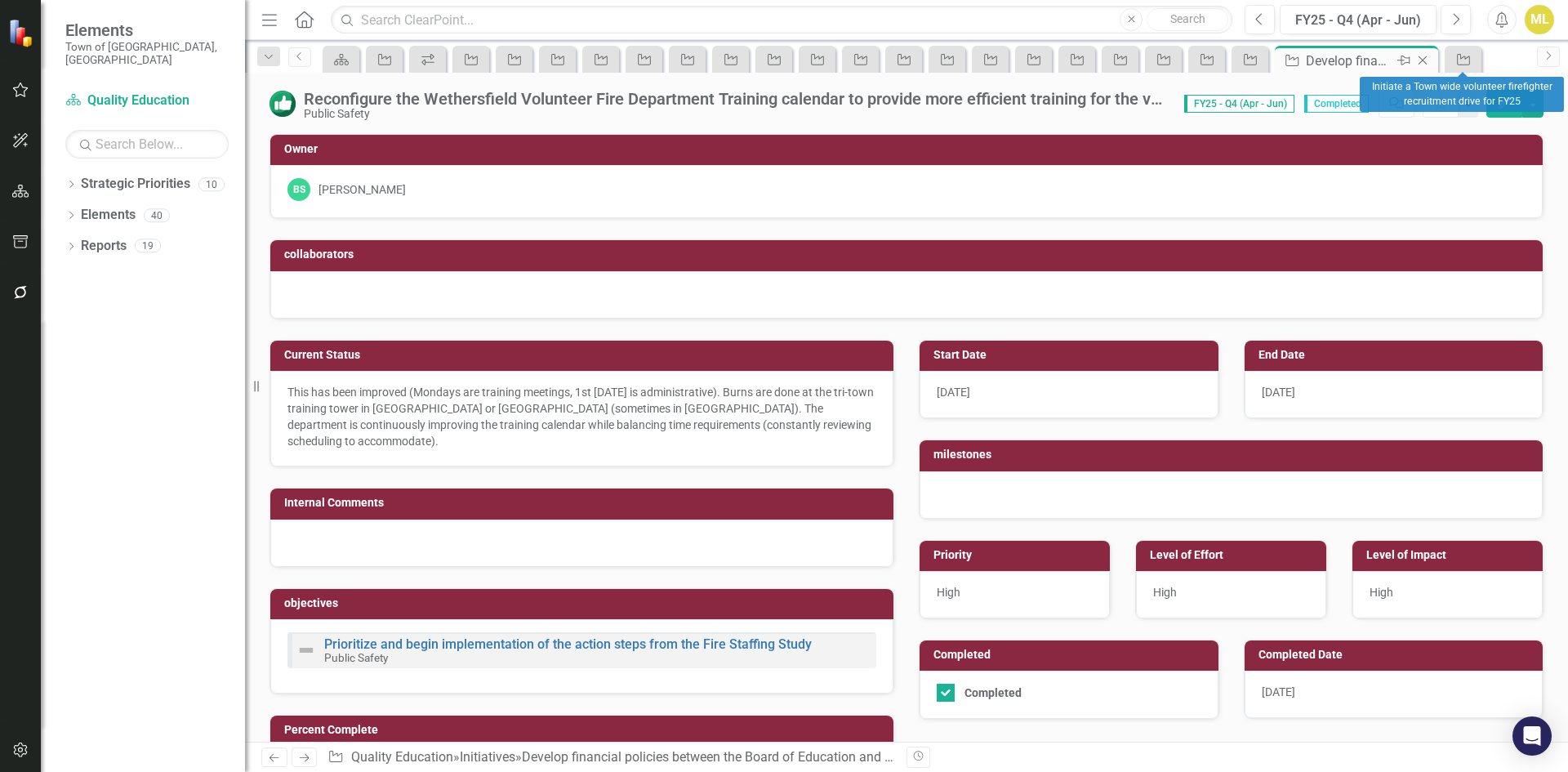
click at [1425, 59] on icon "Close" at bounding box center [1423, 60] width 16 height 13
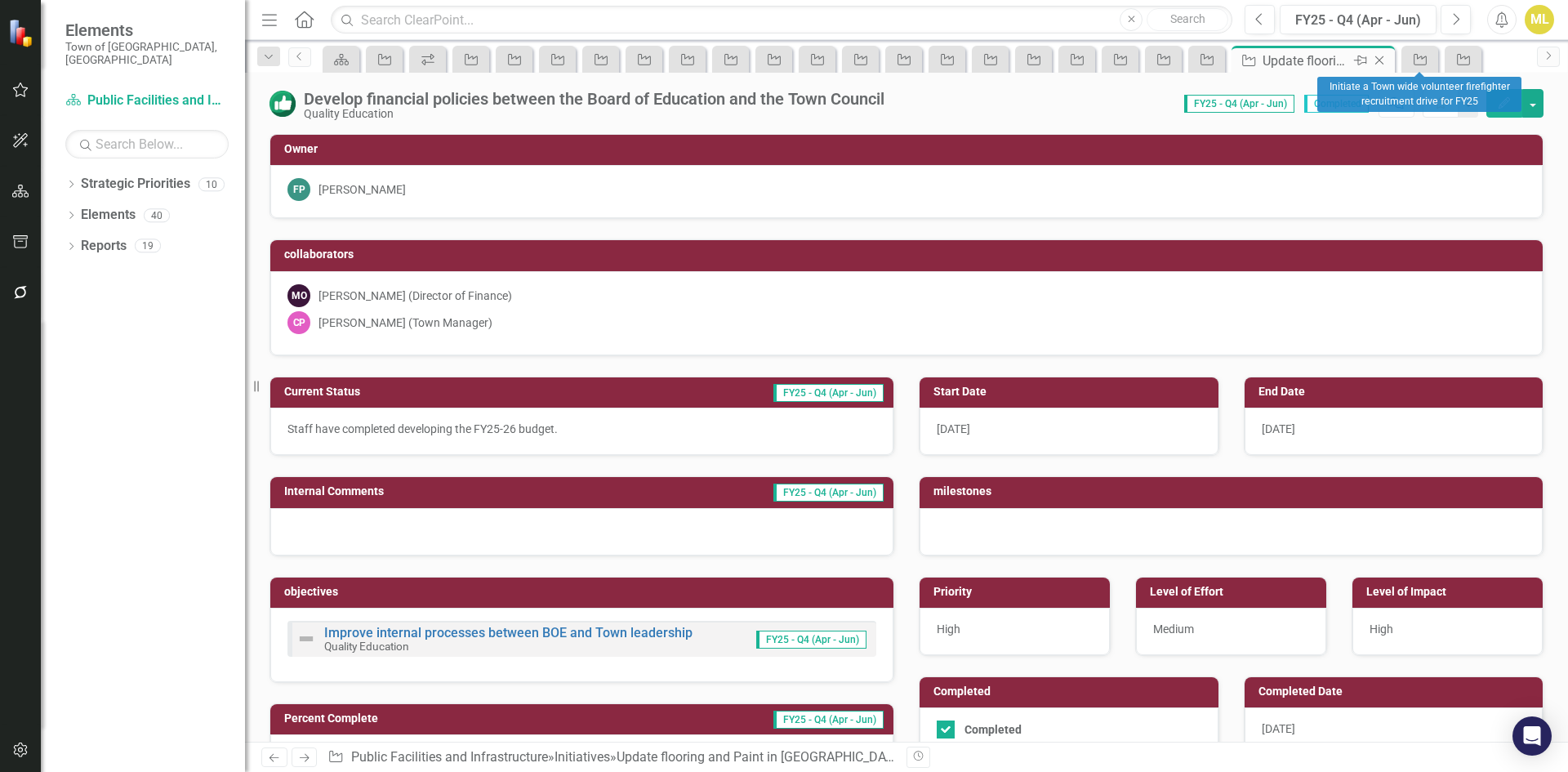
click at [1382, 66] on icon "Close" at bounding box center [1379, 60] width 16 height 13
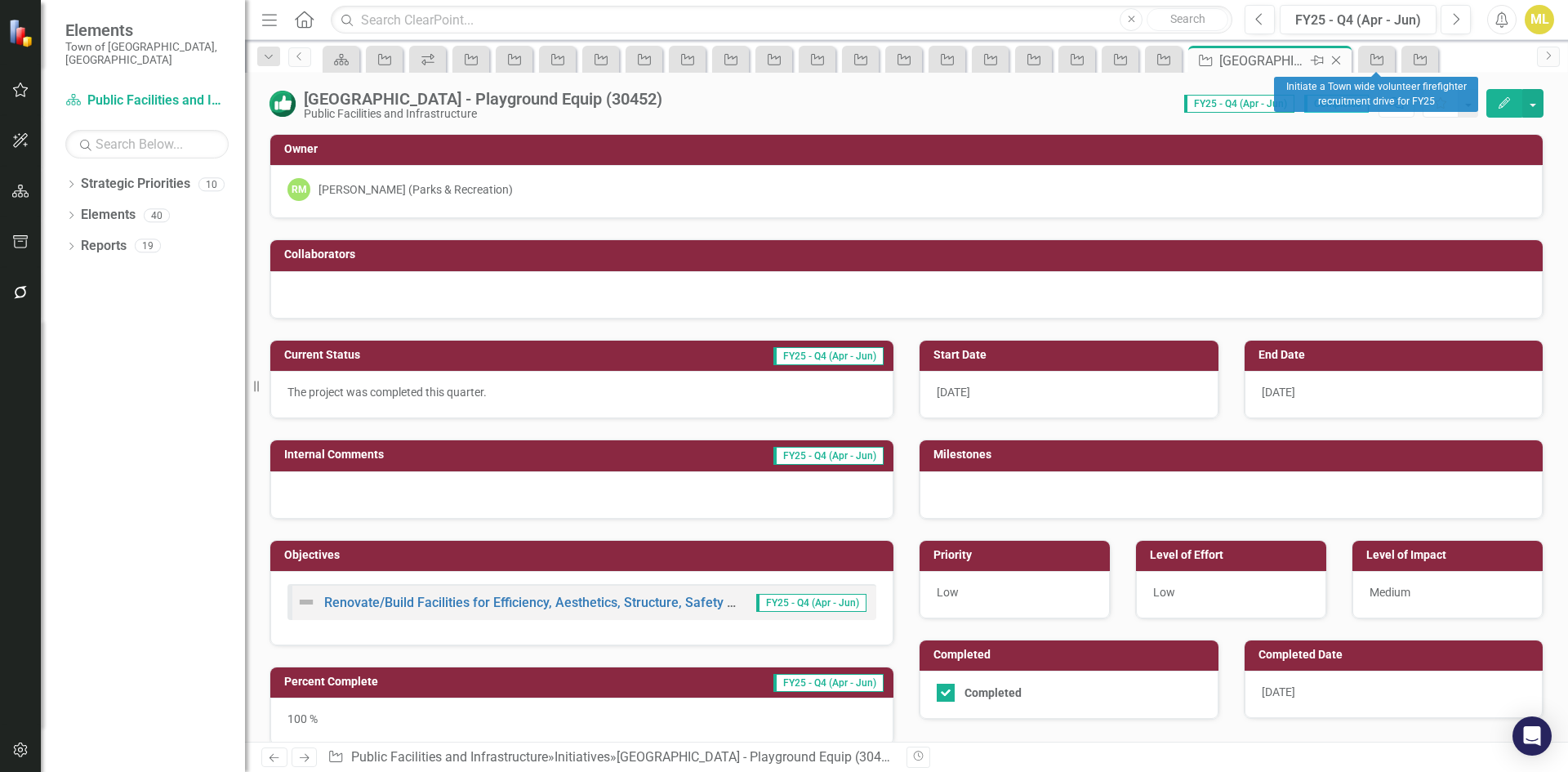
click at [1339, 61] on icon "Close" at bounding box center [1336, 60] width 16 height 13
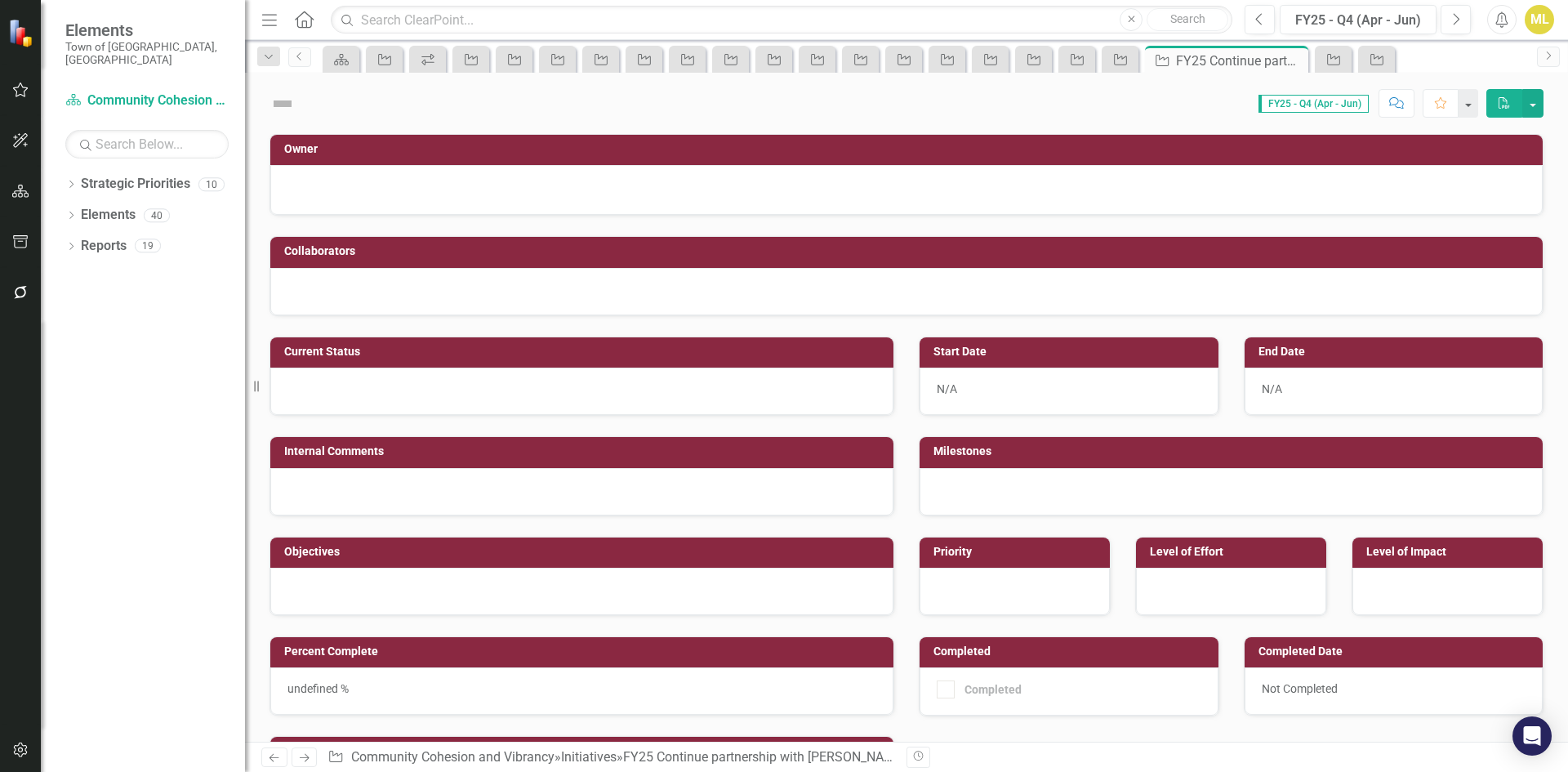
checkbox input "true"
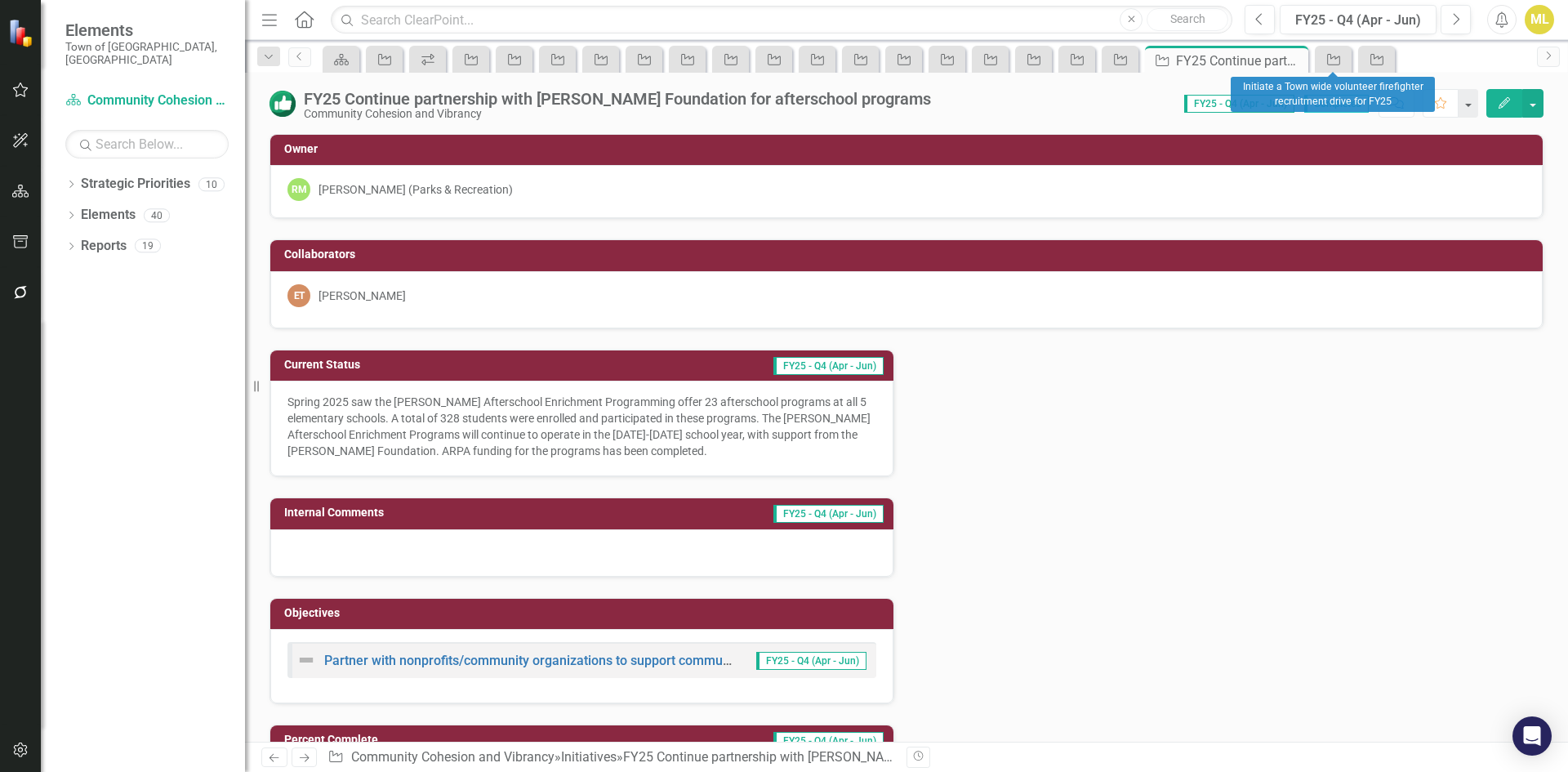
click at [0, 0] on icon "Close" at bounding box center [0, 0] width 0 height 0
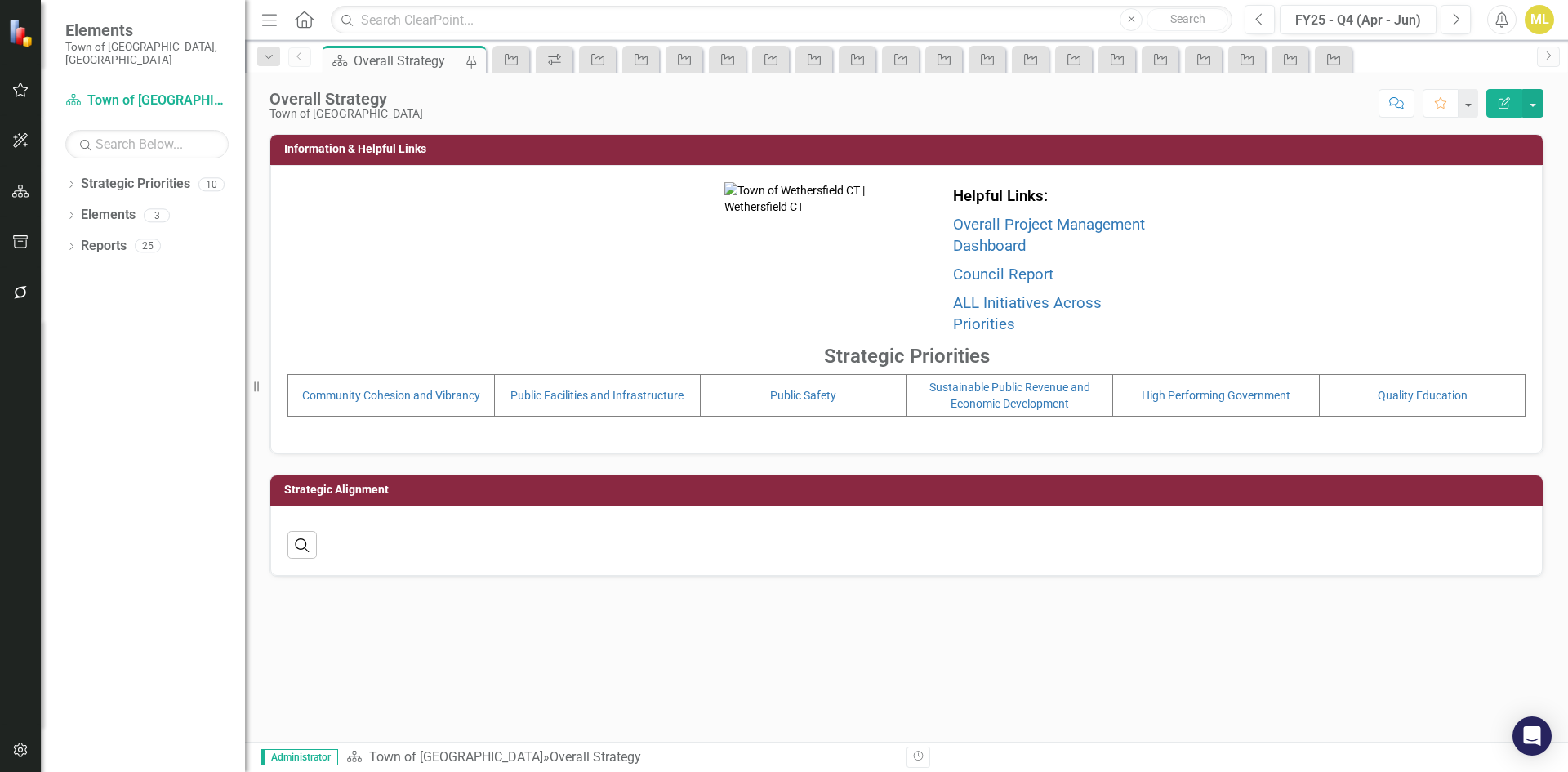
click at [16, 298] on icon "button" at bounding box center [21, 292] width 17 height 13
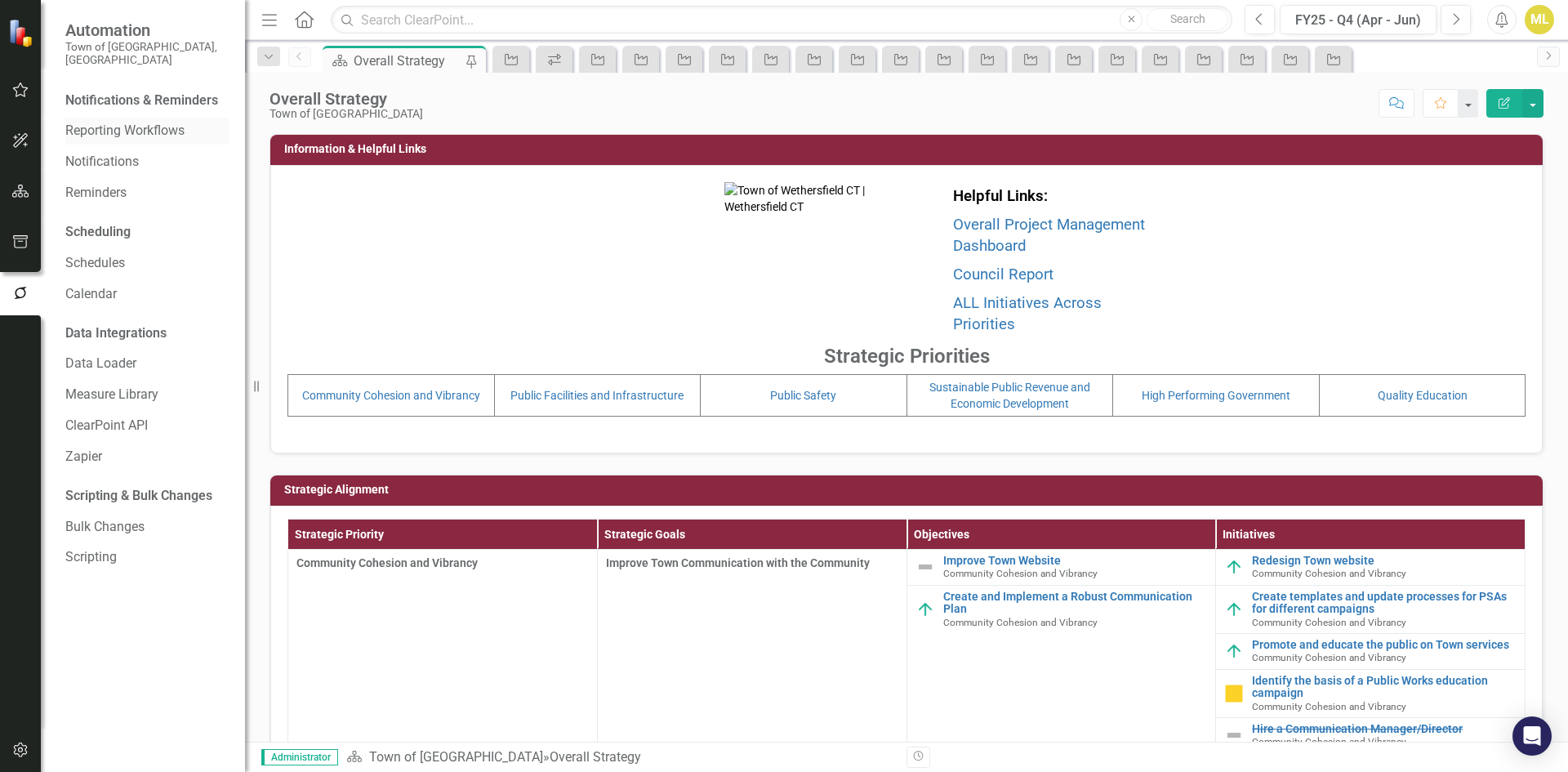
click at [116, 122] on link "Reporting Workflows" at bounding box center [146, 131] width 163 height 18
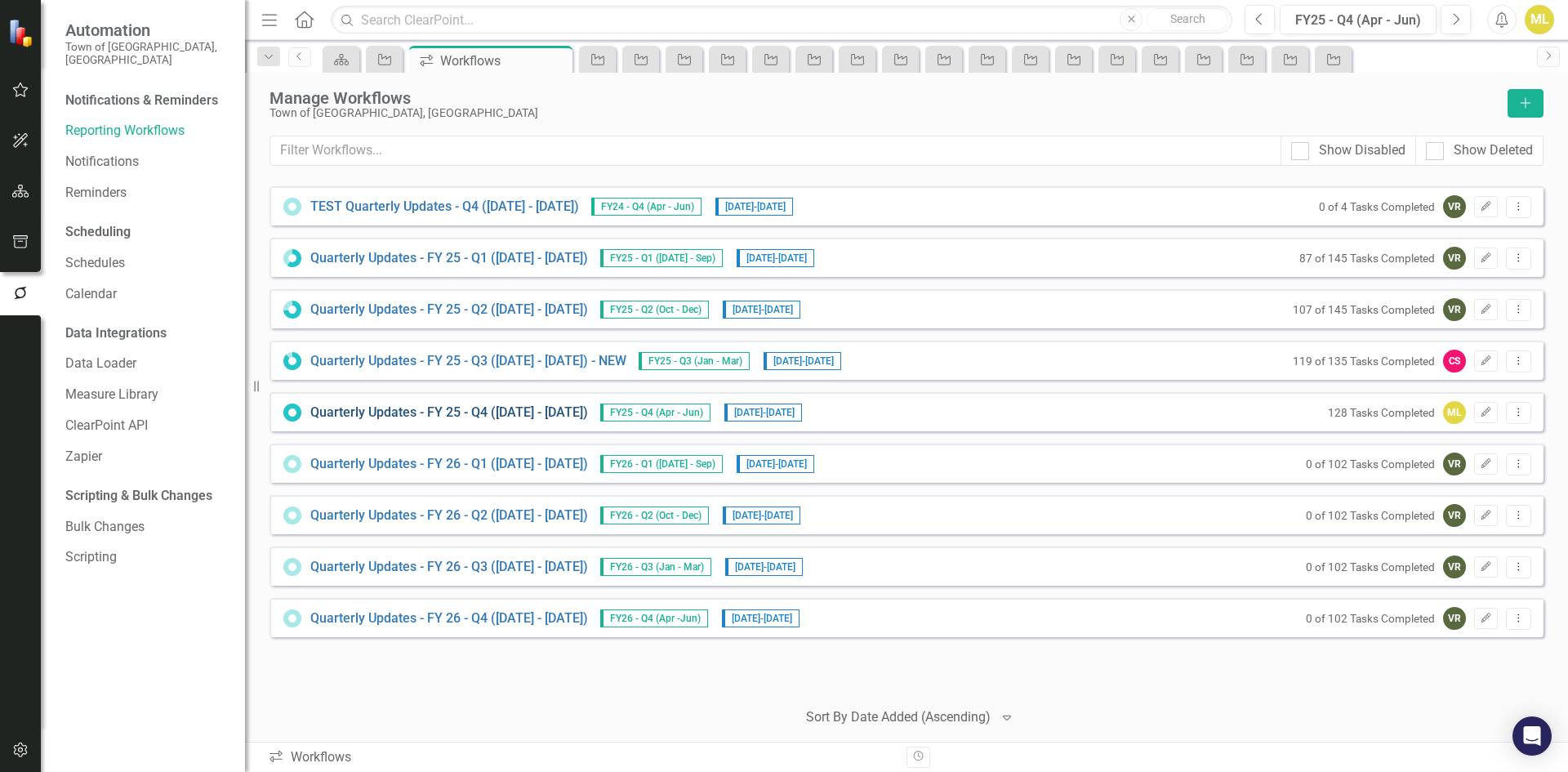
click at [490, 408] on link "Quarterly Updates - FY 25 - Q4 (April 1, 2025 - June 30, 2025)" at bounding box center [449, 412] width 277 height 18
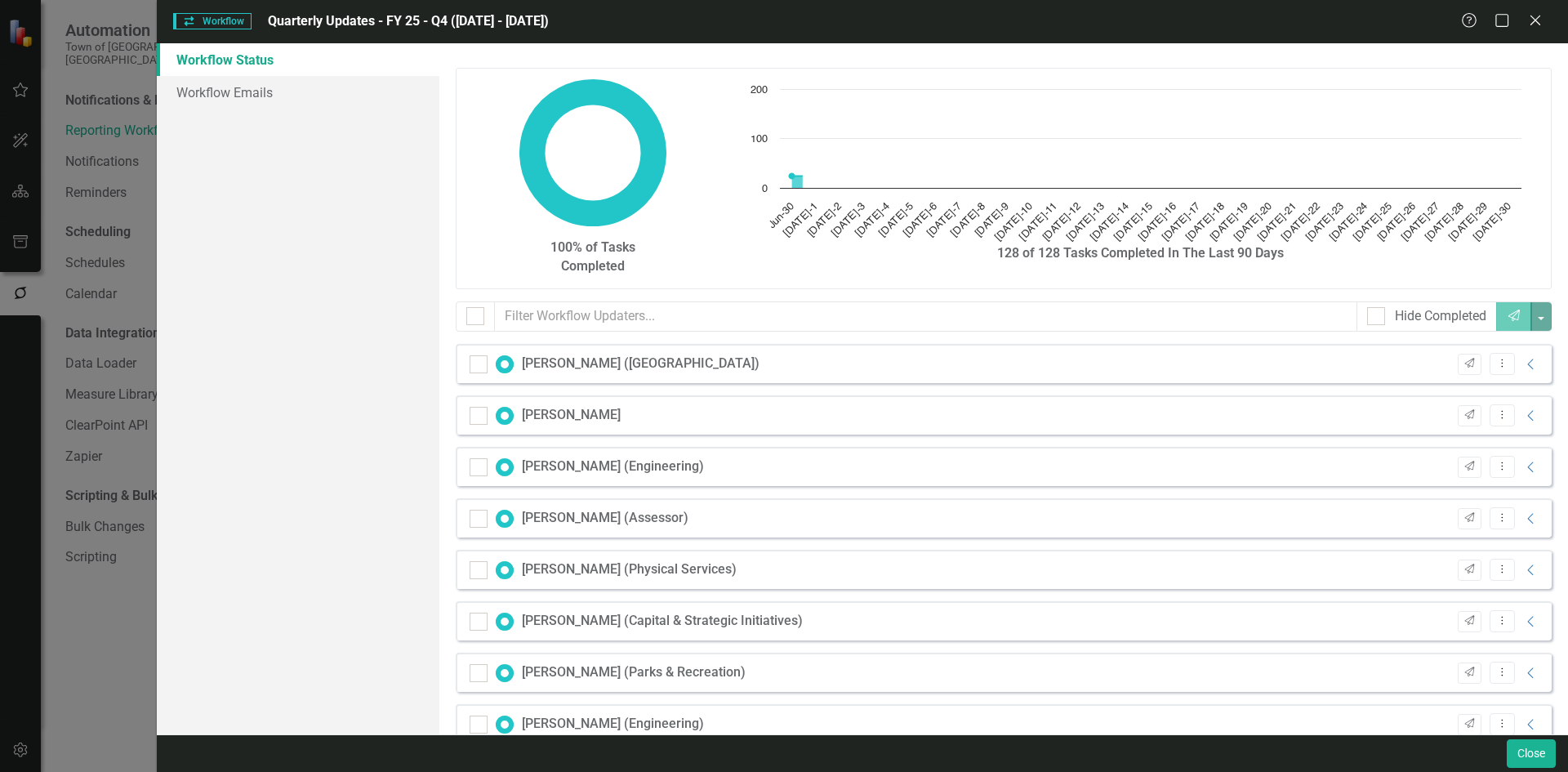
checkbox input "false"
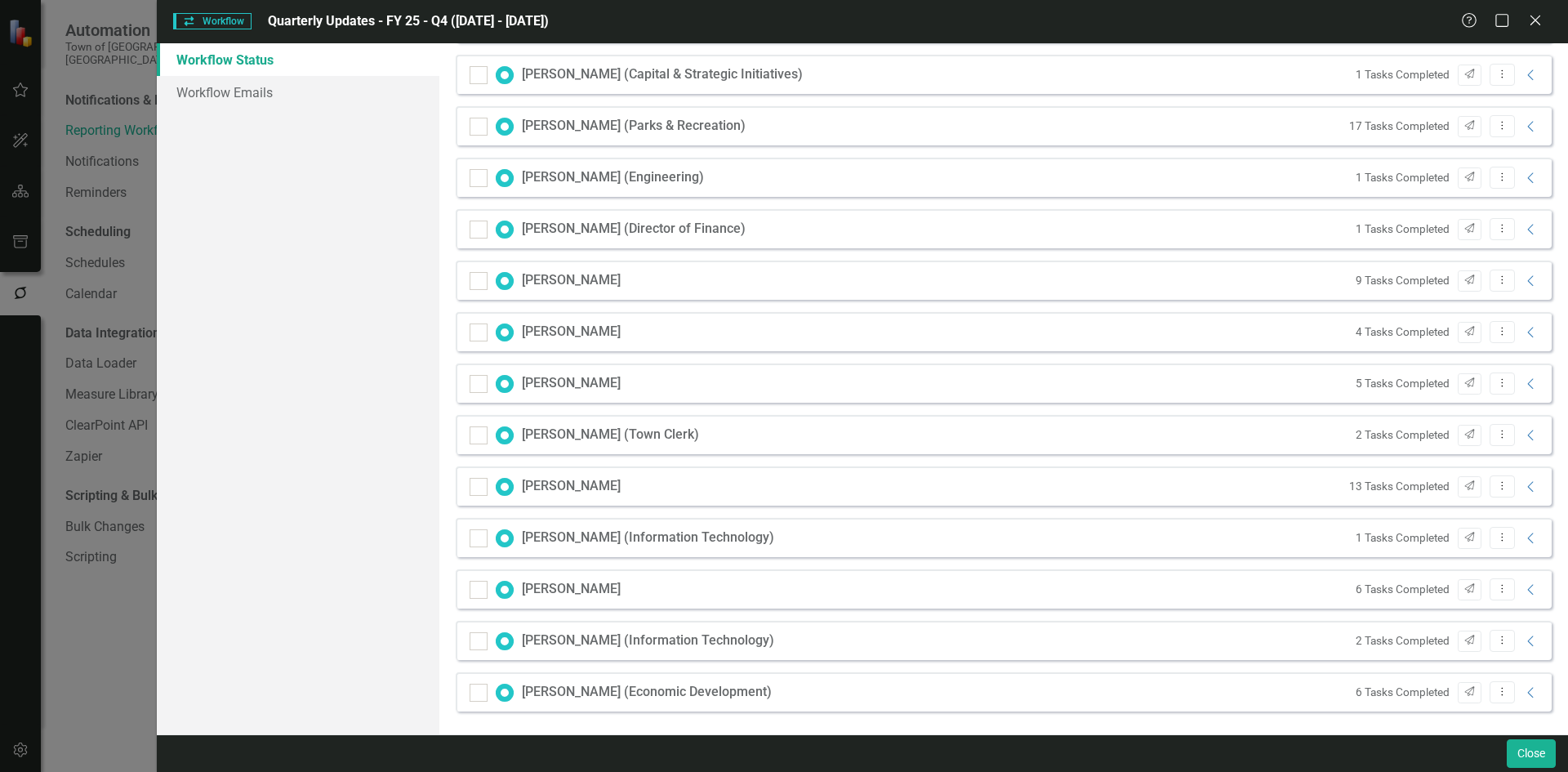
scroll to position [548, 0]
click at [1523, 691] on icon "Collapse" at bounding box center [1531, 691] width 16 height 13
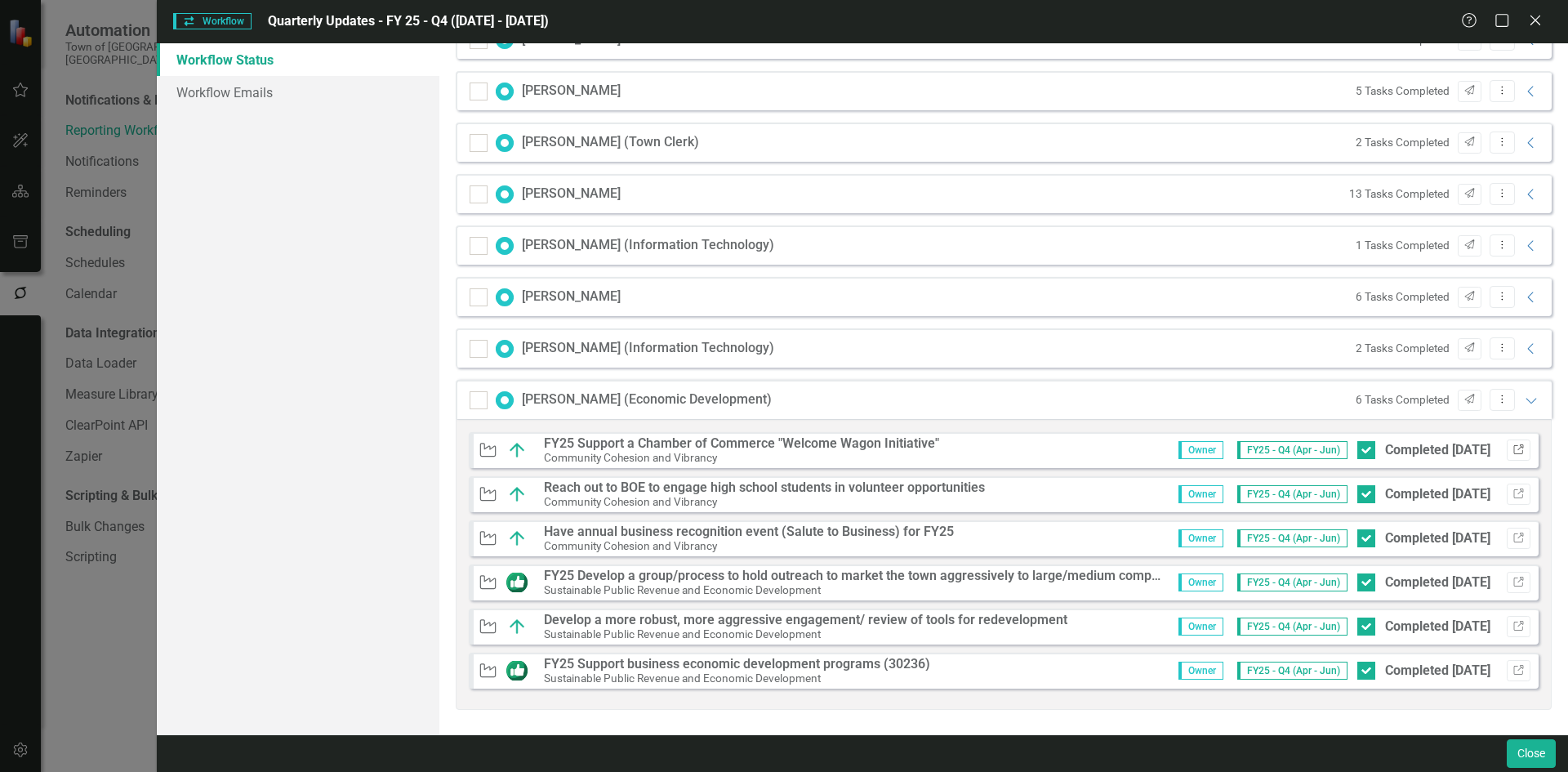
click at [1507, 443] on button "Link" at bounding box center [1519, 450] width 23 height 21
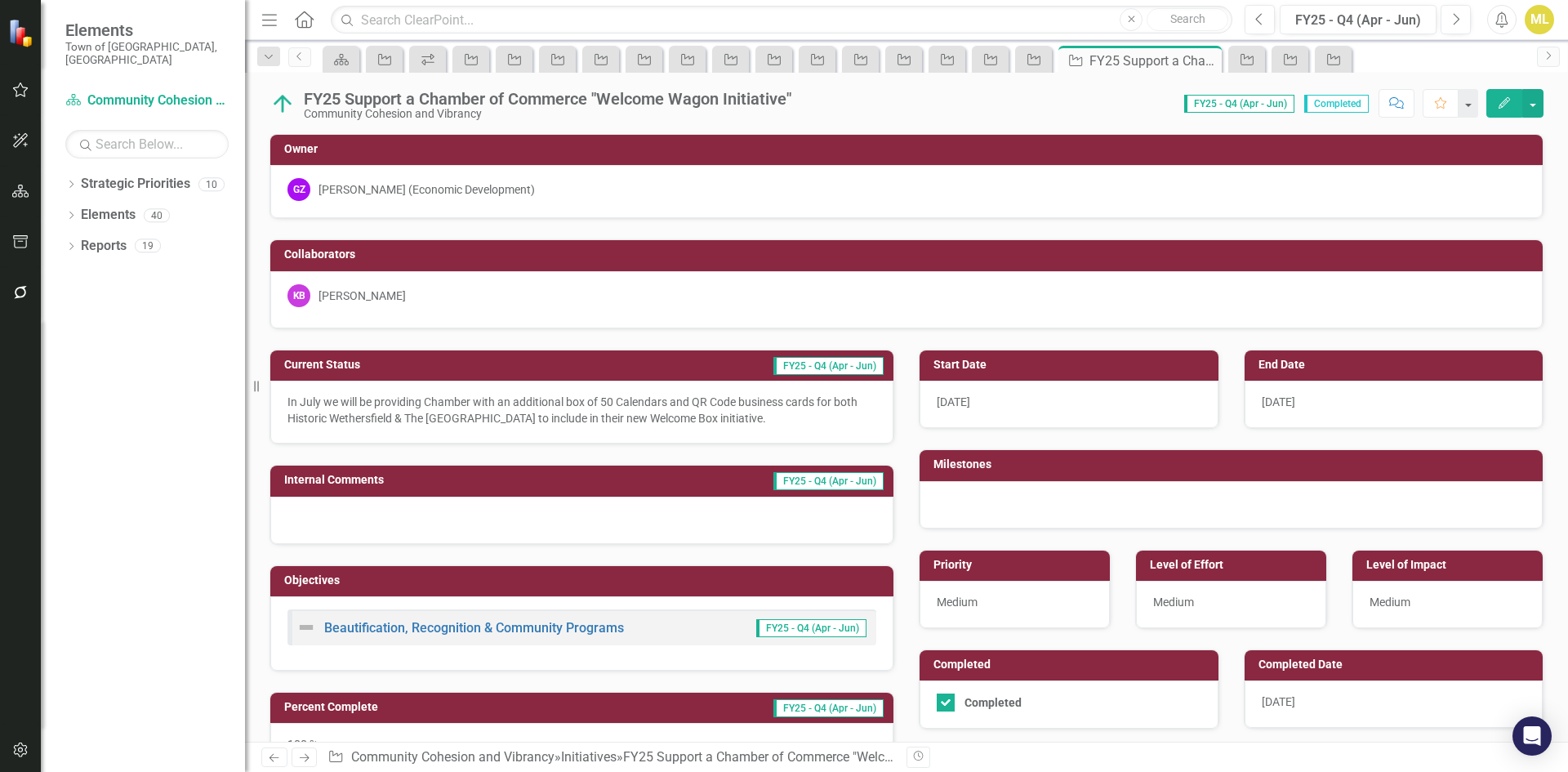
click at [1262, 399] on span "[DATE]" at bounding box center [1278, 402] width 34 height 13
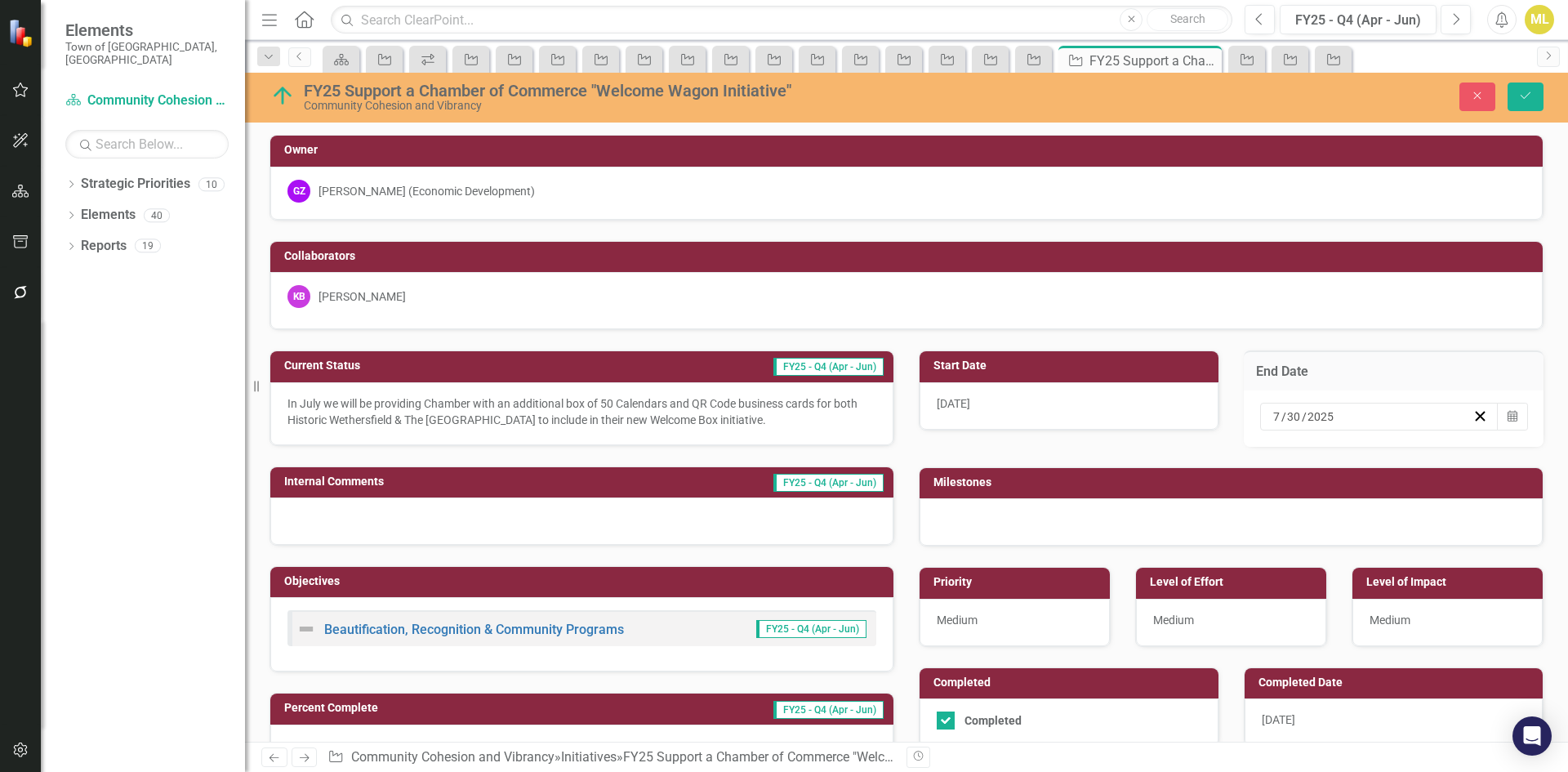
click at [1272, 414] on input "7" at bounding box center [1276, 416] width 9 height 16
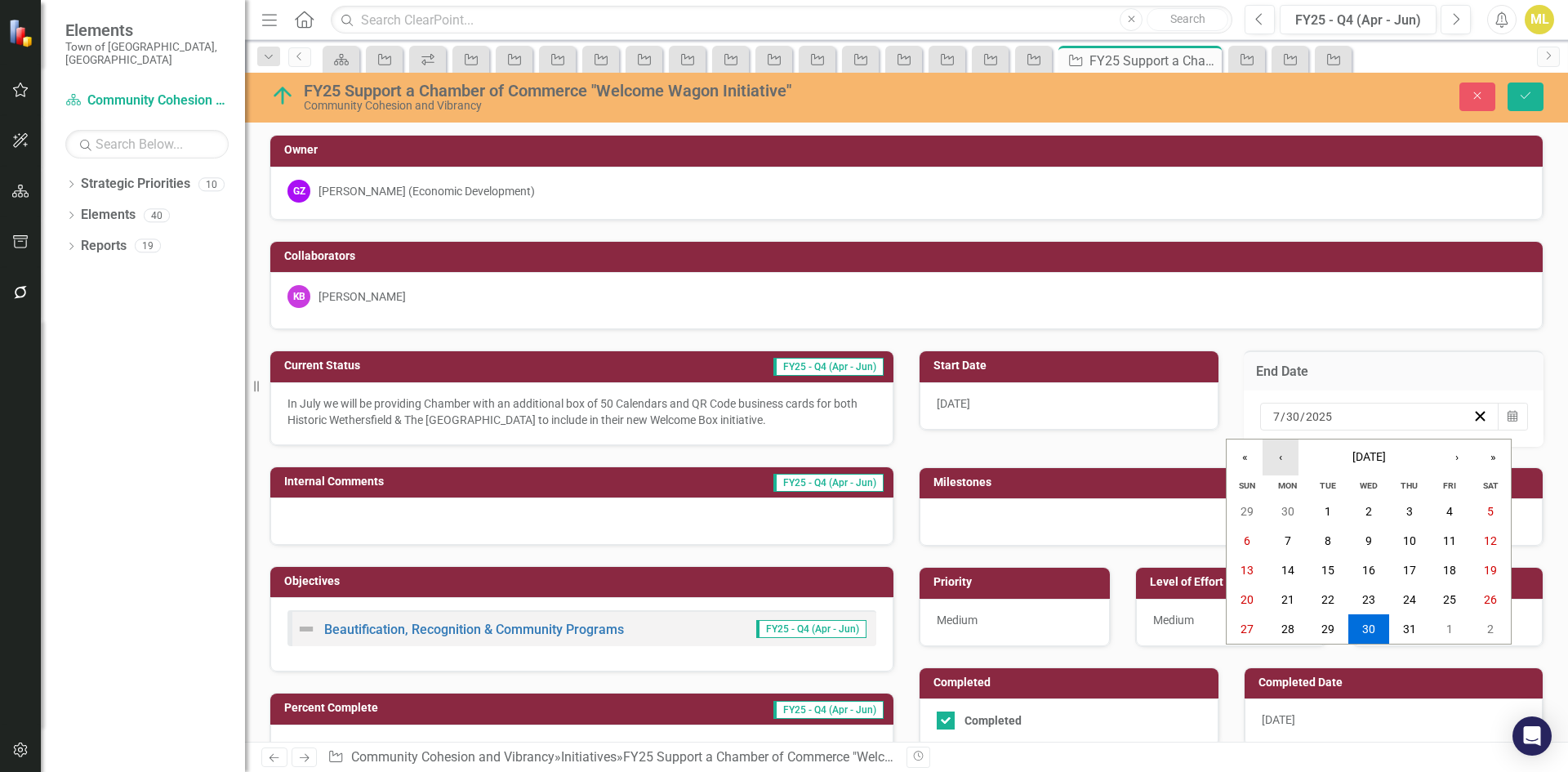
click at [1280, 450] on button "‹" at bounding box center [1280, 457] width 36 height 36
click at [1291, 627] on abbr "30" at bounding box center [1288, 628] width 13 height 13
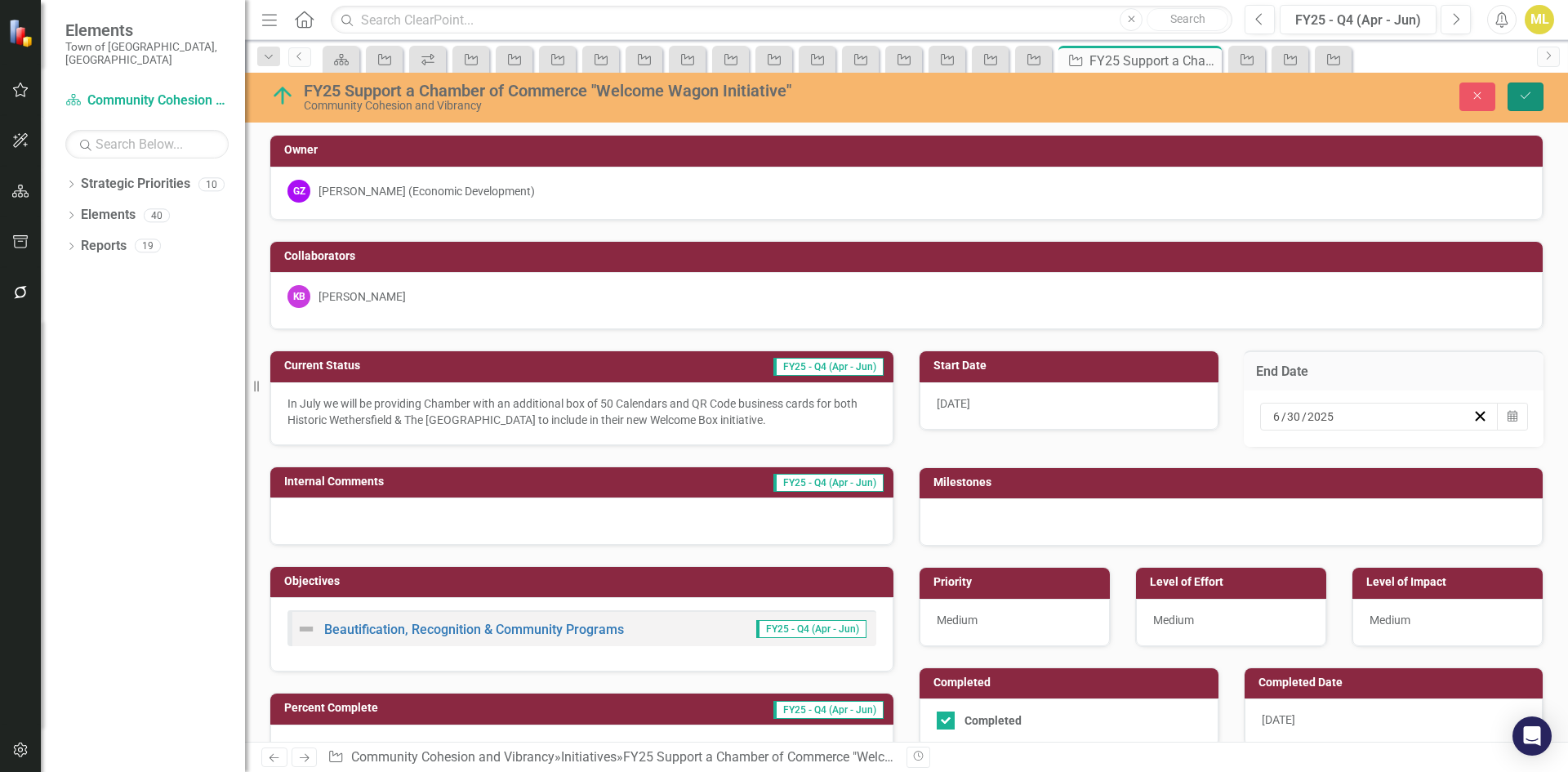
click at [1534, 86] on button "Save" at bounding box center [1525, 96] width 36 height 28
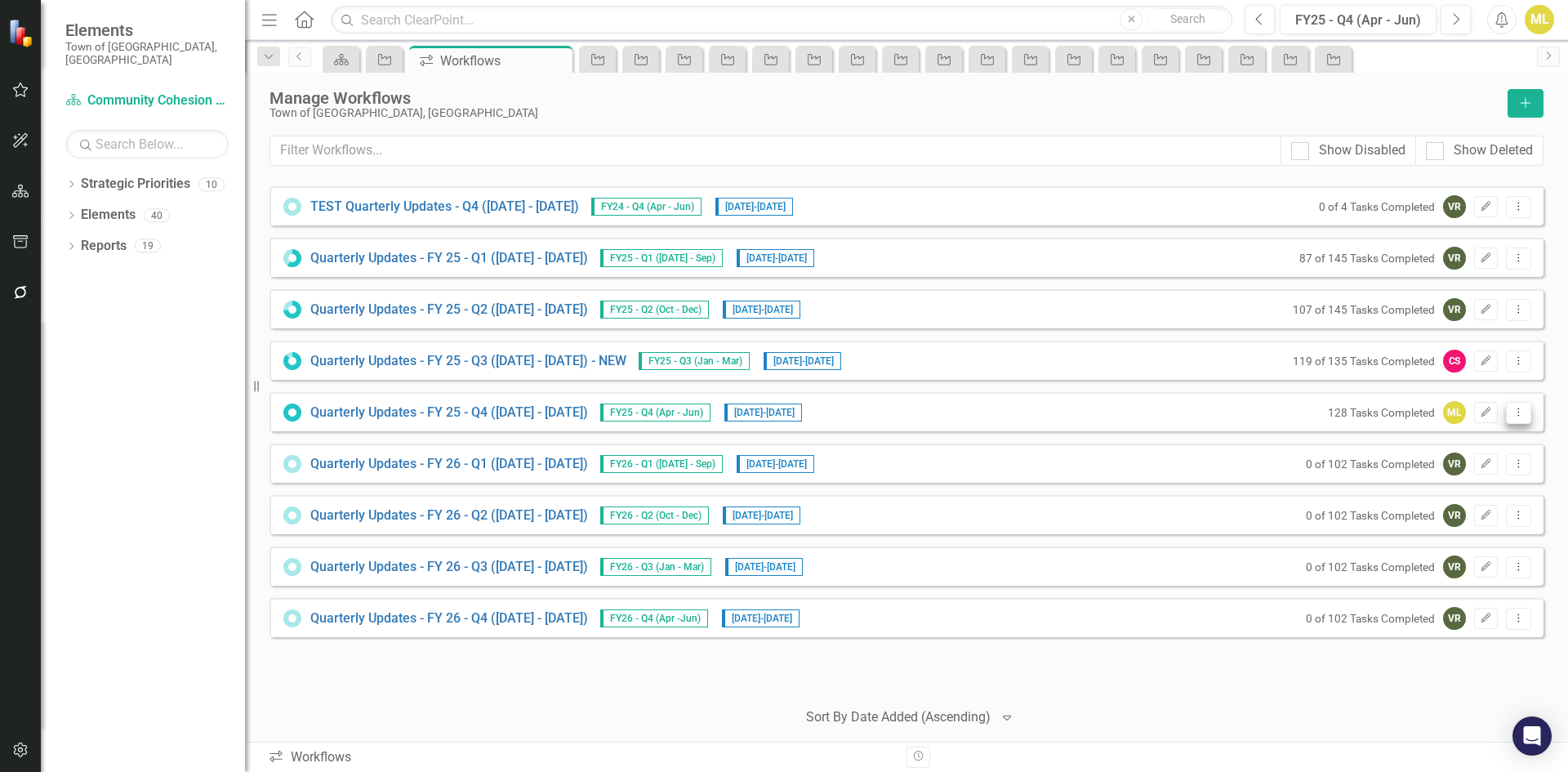
click at [1523, 414] on icon "Dropdown Menu" at bounding box center [1519, 411] width 14 height 11
click at [1516, 411] on icon "Dropdown Menu" at bounding box center [1519, 411] width 14 height 11
click at [588, 413] on link "Quarterly Updates - FY 25 - Q4 (April 1, 2025 - June 30, 2025)" at bounding box center [449, 412] width 277 height 18
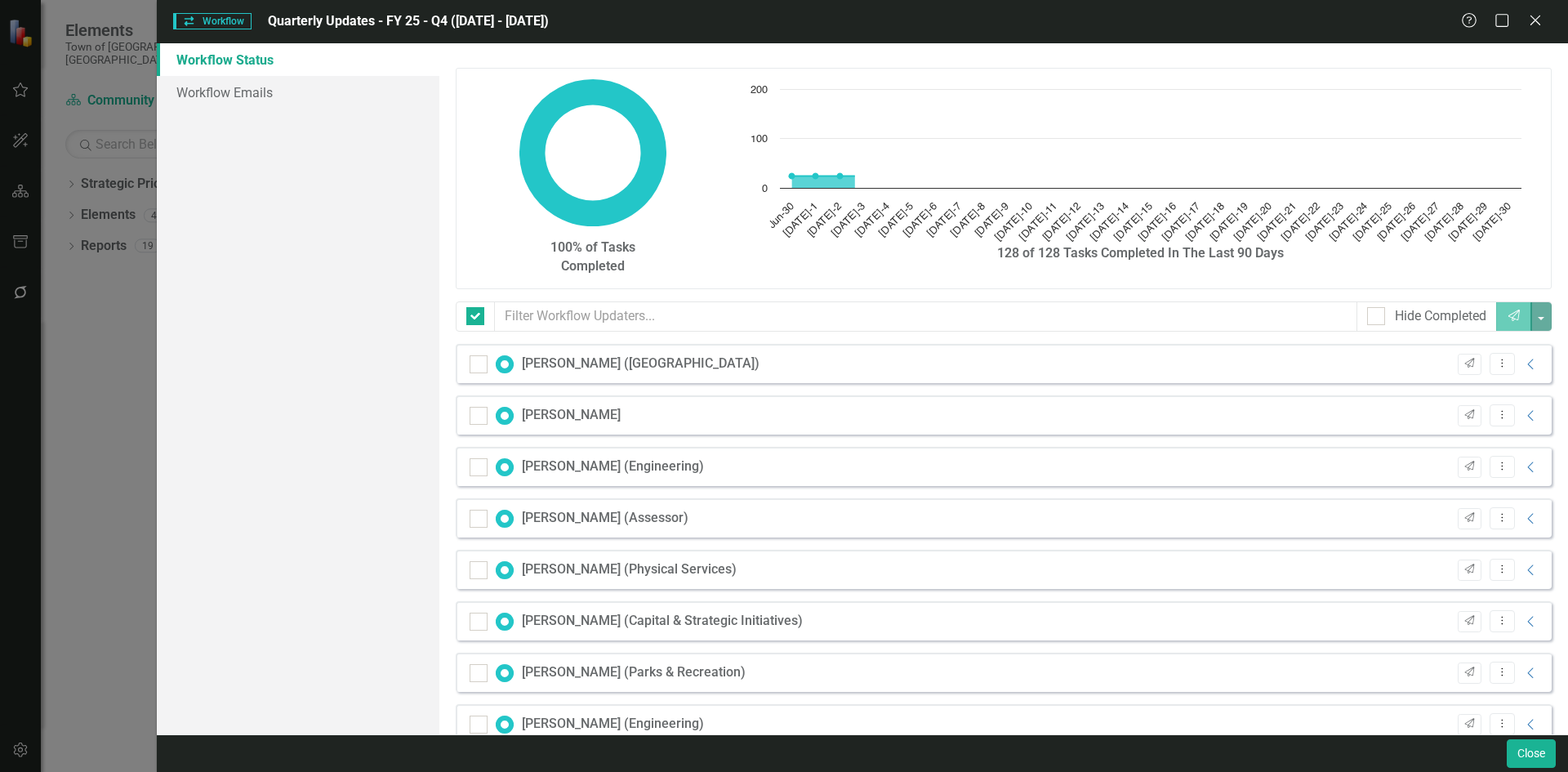
checkbox input "false"
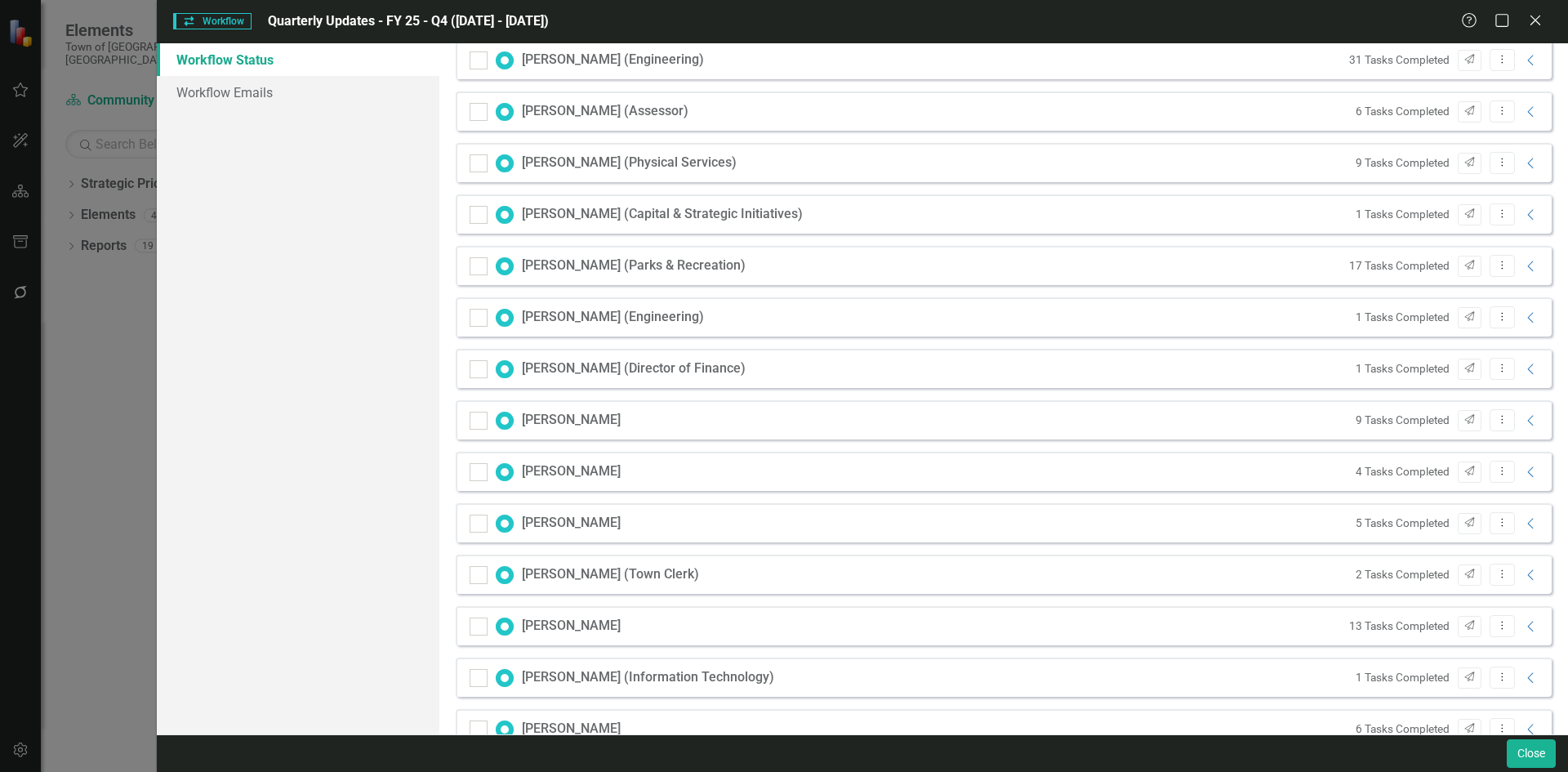
scroll to position [548, 0]
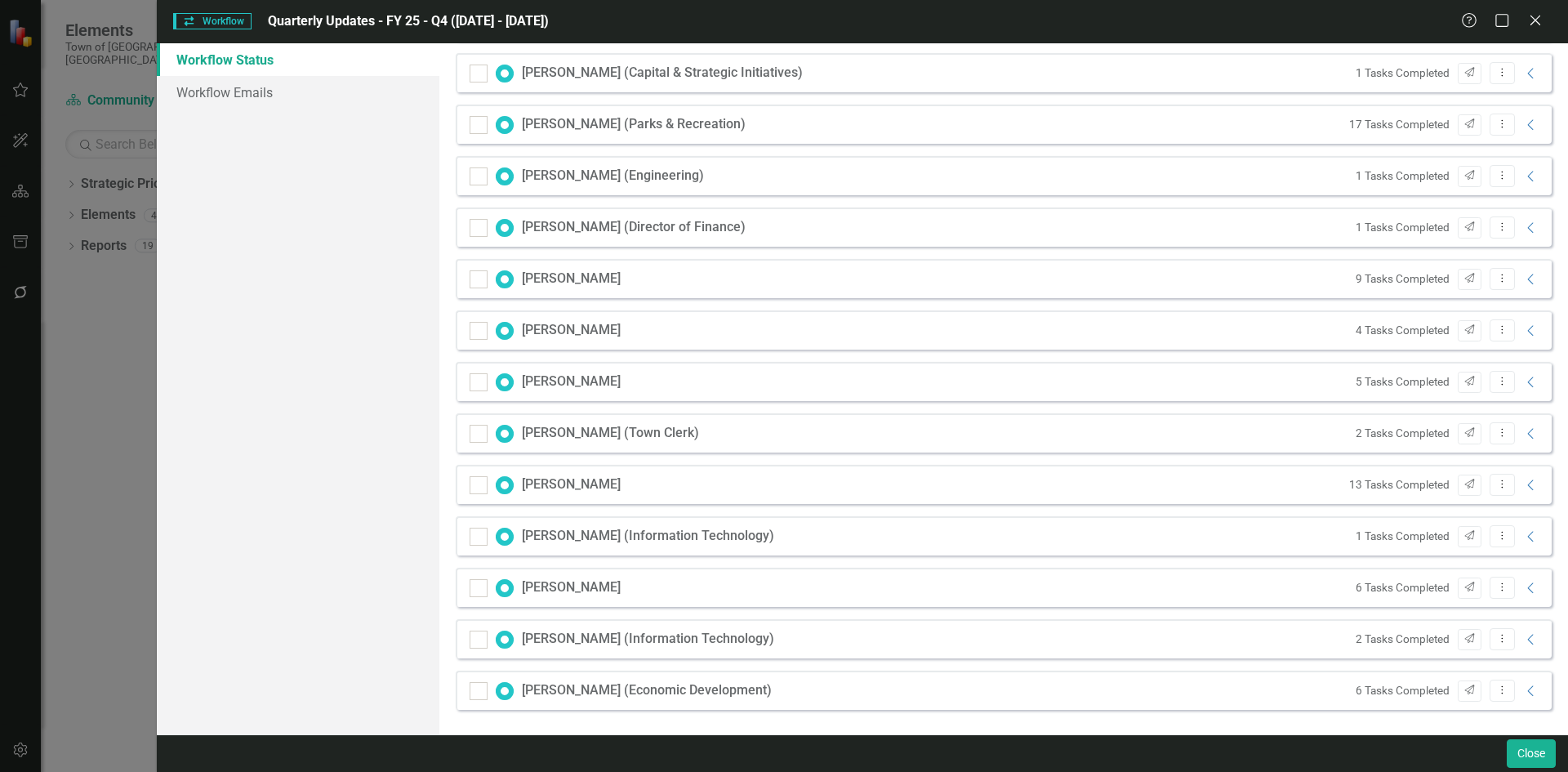
click at [1531, 688] on div "Gioia Zack (Economic Development) 6 Tasks Completed Send Dropdown Menu Collapse" at bounding box center [1004, 691] width 1096 height 39
click at [1525, 689] on icon "Collapse" at bounding box center [1531, 691] width 16 height 13
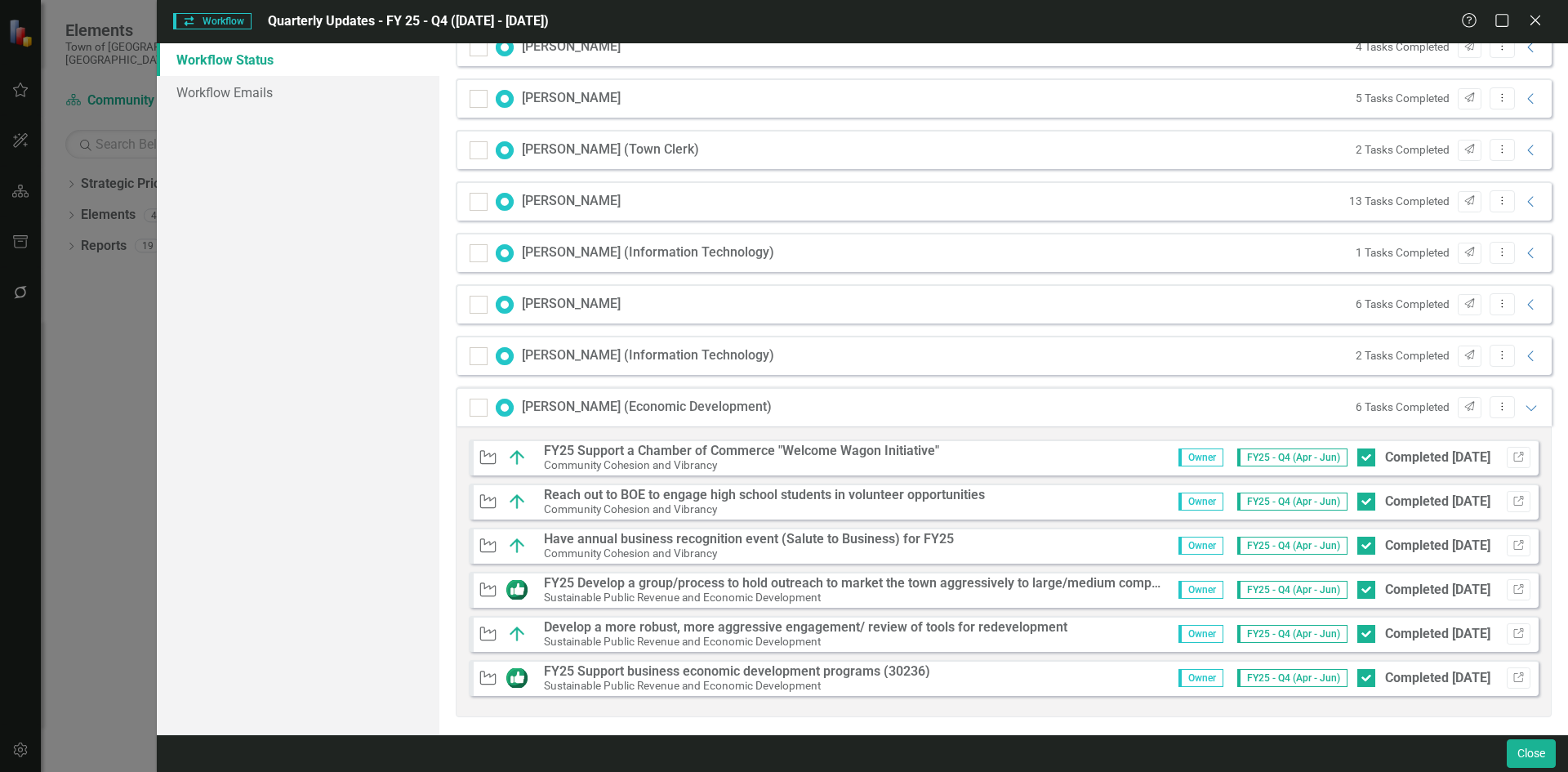
scroll to position [839, 0]
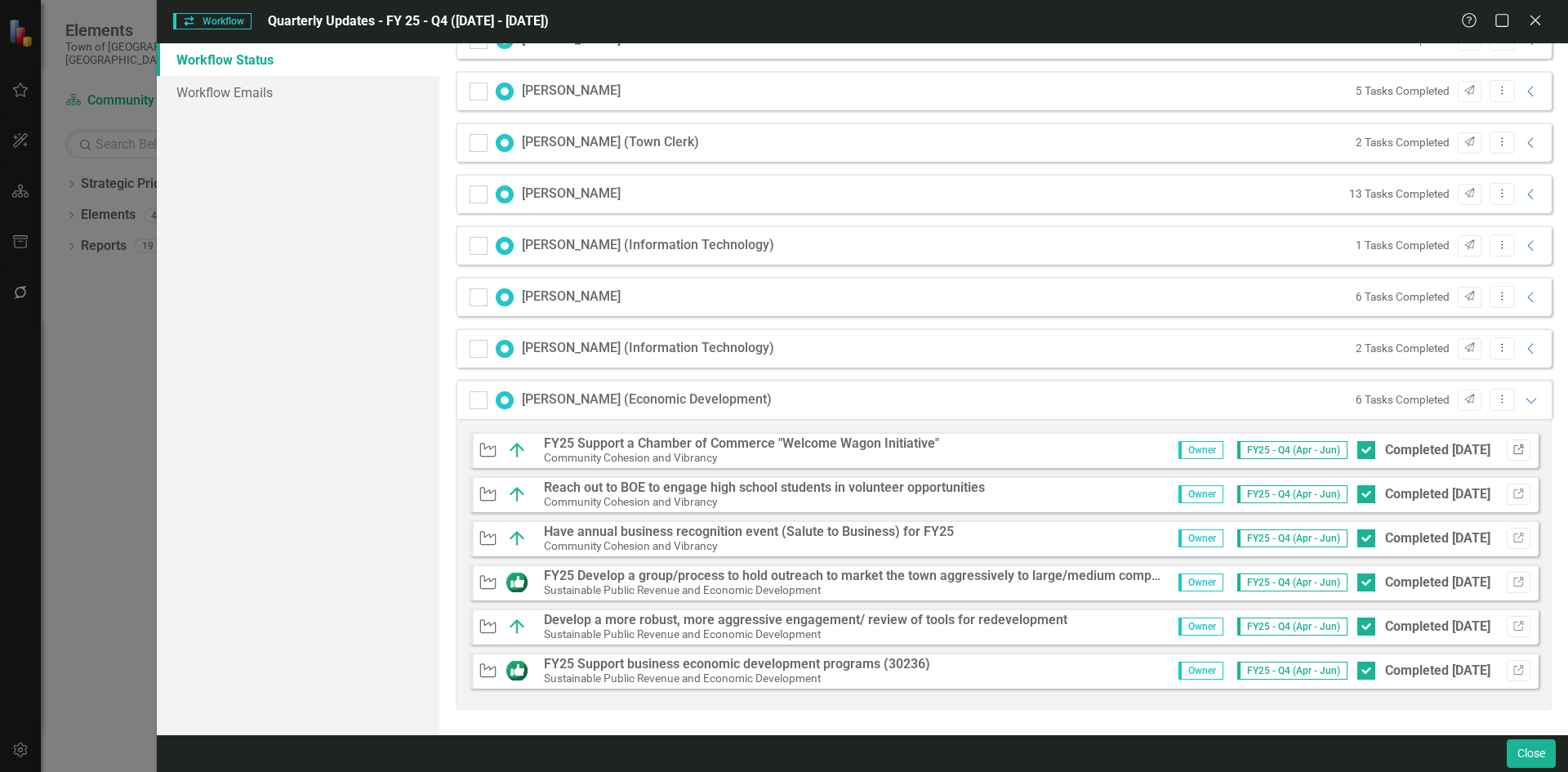
click at [1508, 443] on button "Link" at bounding box center [1519, 450] width 23 height 21
click at [1513, 587] on icon "Link" at bounding box center [1519, 583] width 13 height 10
click at [1514, 667] on icon "button" at bounding box center [1519, 670] width 10 height 10
click at [1513, 581] on icon "Link" at bounding box center [1519, 583] width 13 height 10
click at [1525, 402] on icon at bounding box center [1530, 401] width 11 height 6
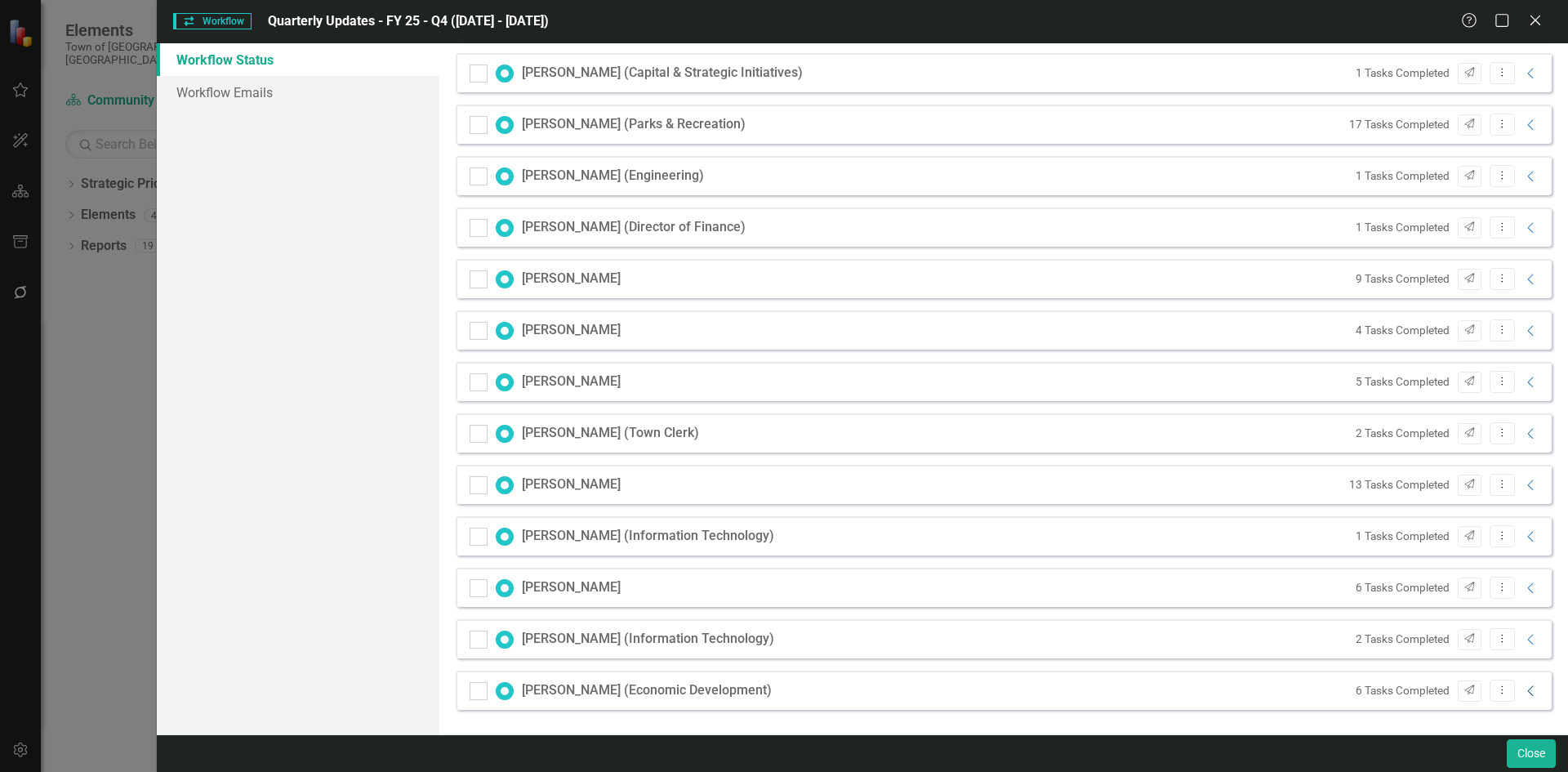
scroll to position [548, 0]
click at [1523, 589] on icon "Collapse" at bounding box center [1531, 588] width 16 height 13
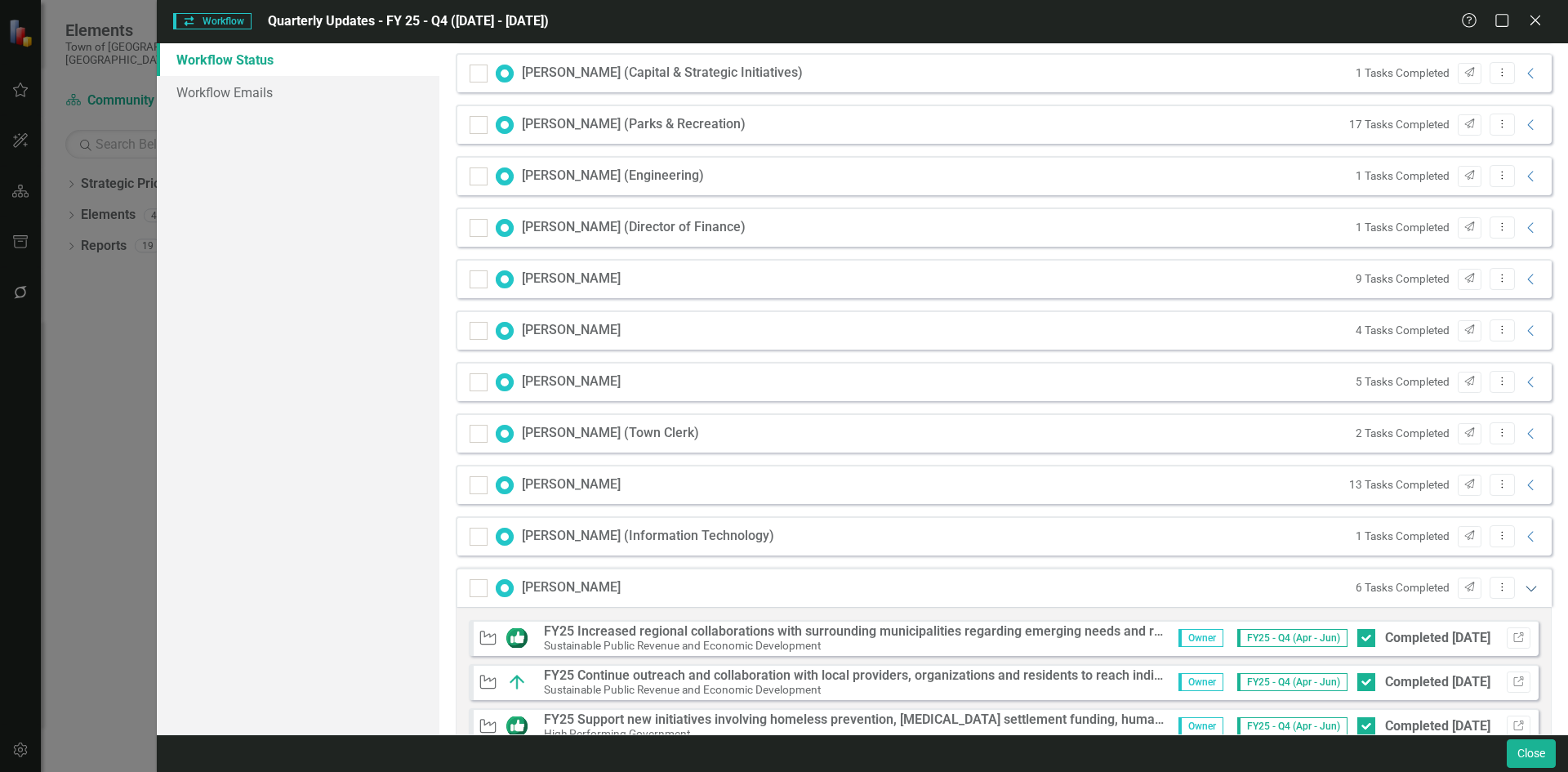
scroll to position [839, 0]
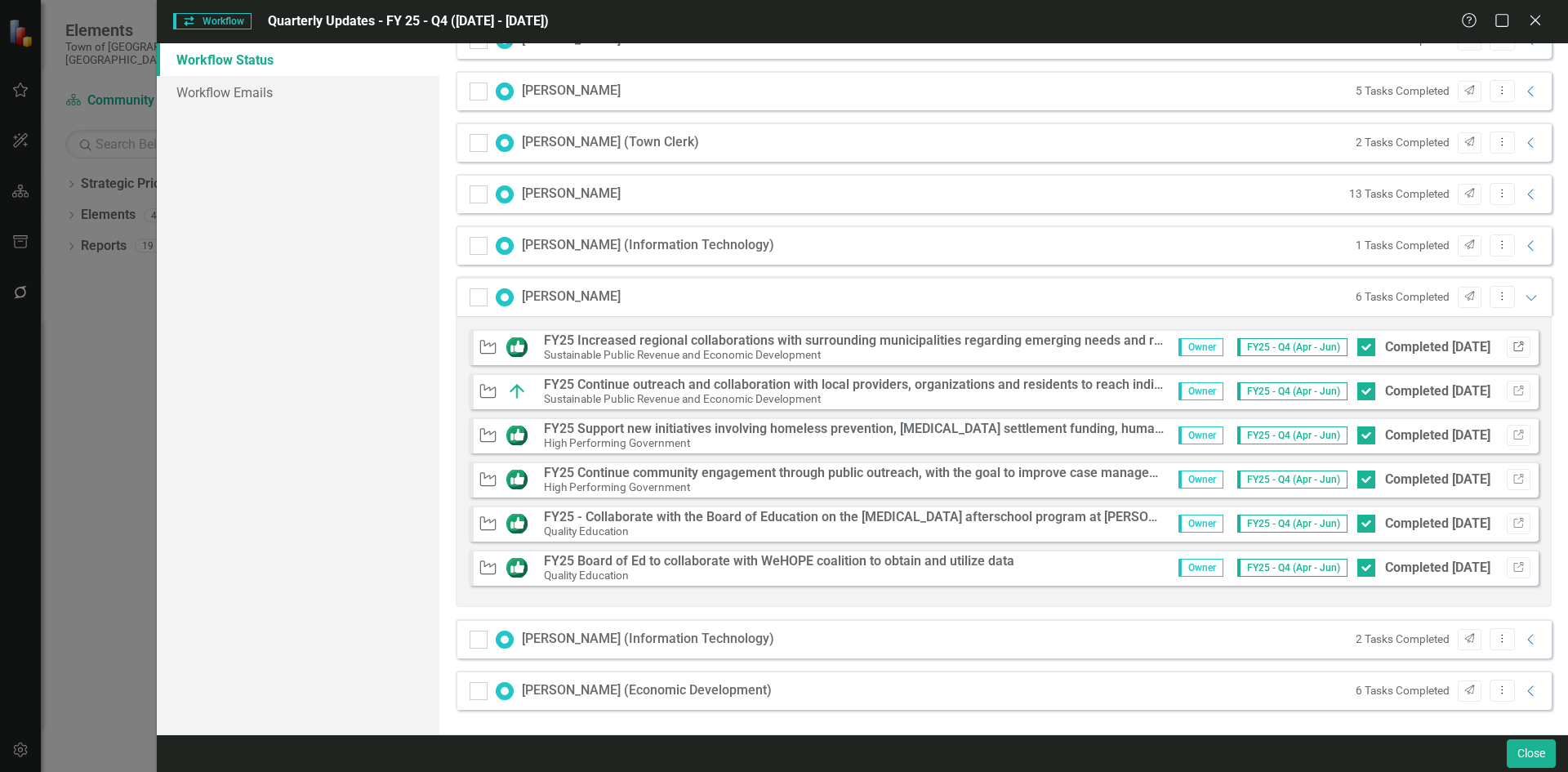
click at [1514, 347] on icon "button" at bounding box center [1519, 346] width 10 height 10
click at [1513, 484] on icon "Link" at bounding box center [1519, 479] width 13 height 10
click at [1515, 571] on button "Link" at bounding box center [1519, 567] width 23 height 21
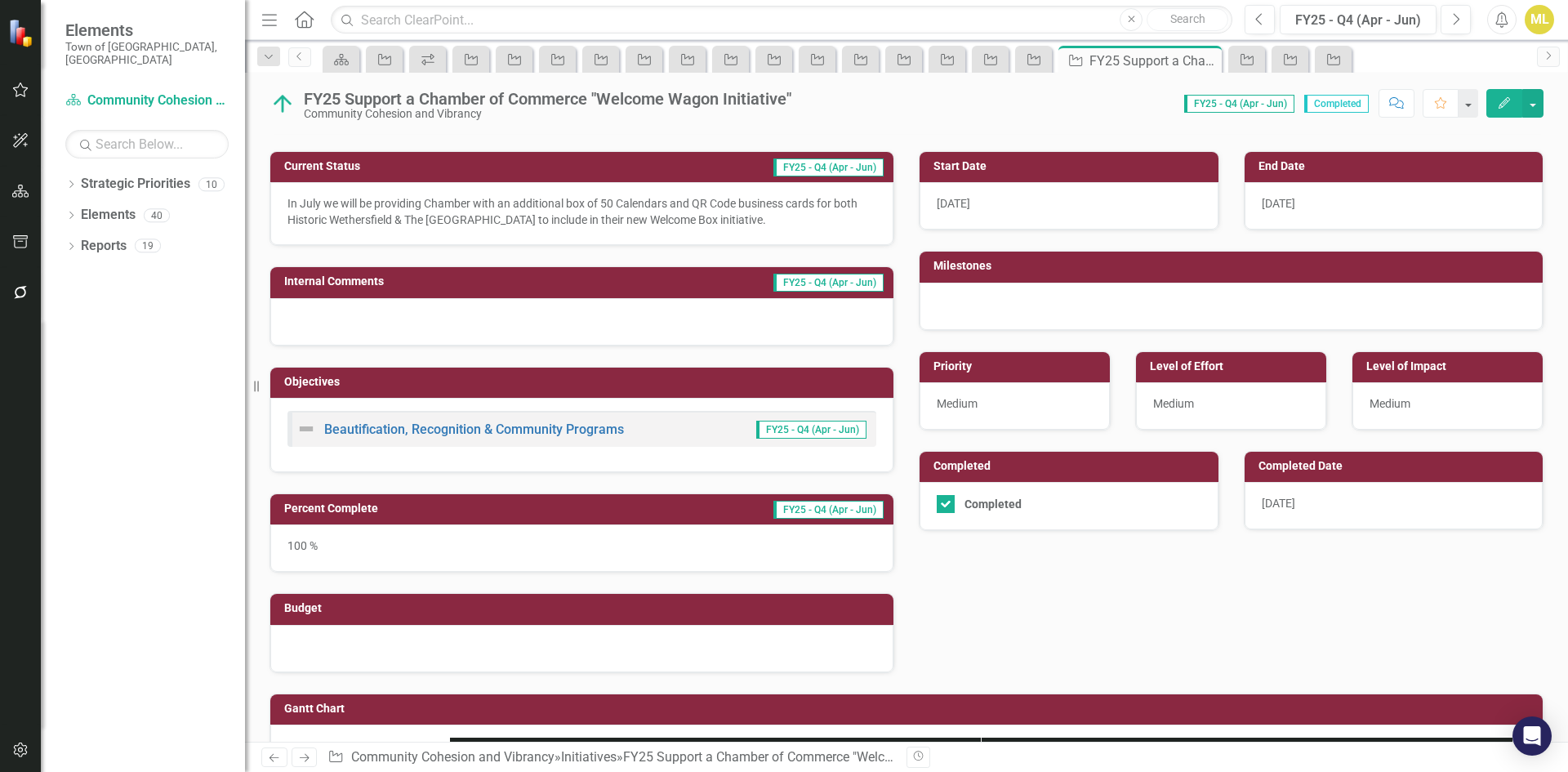
scroll to position [313, 0]
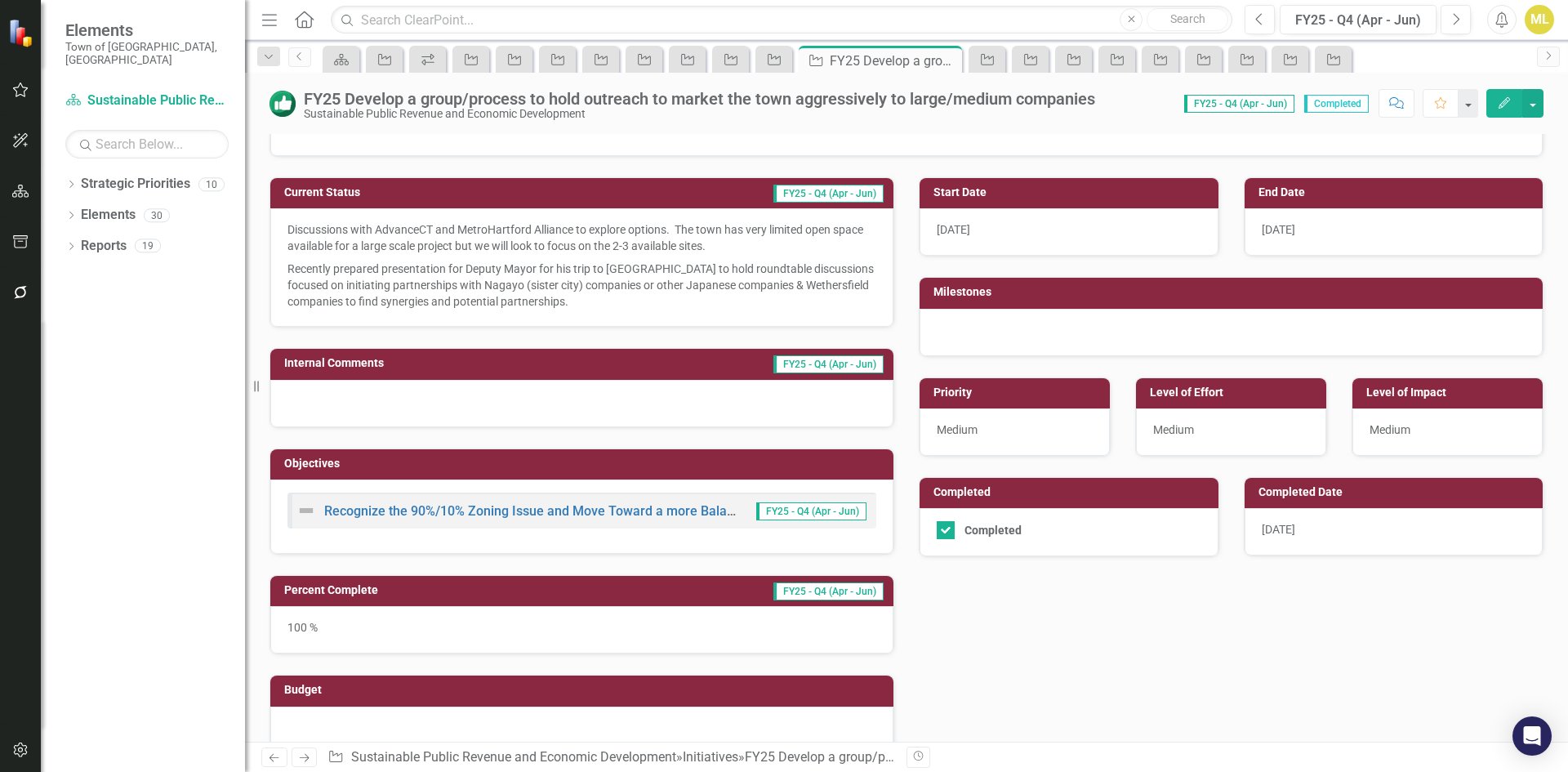
scroll to position [163, 0]
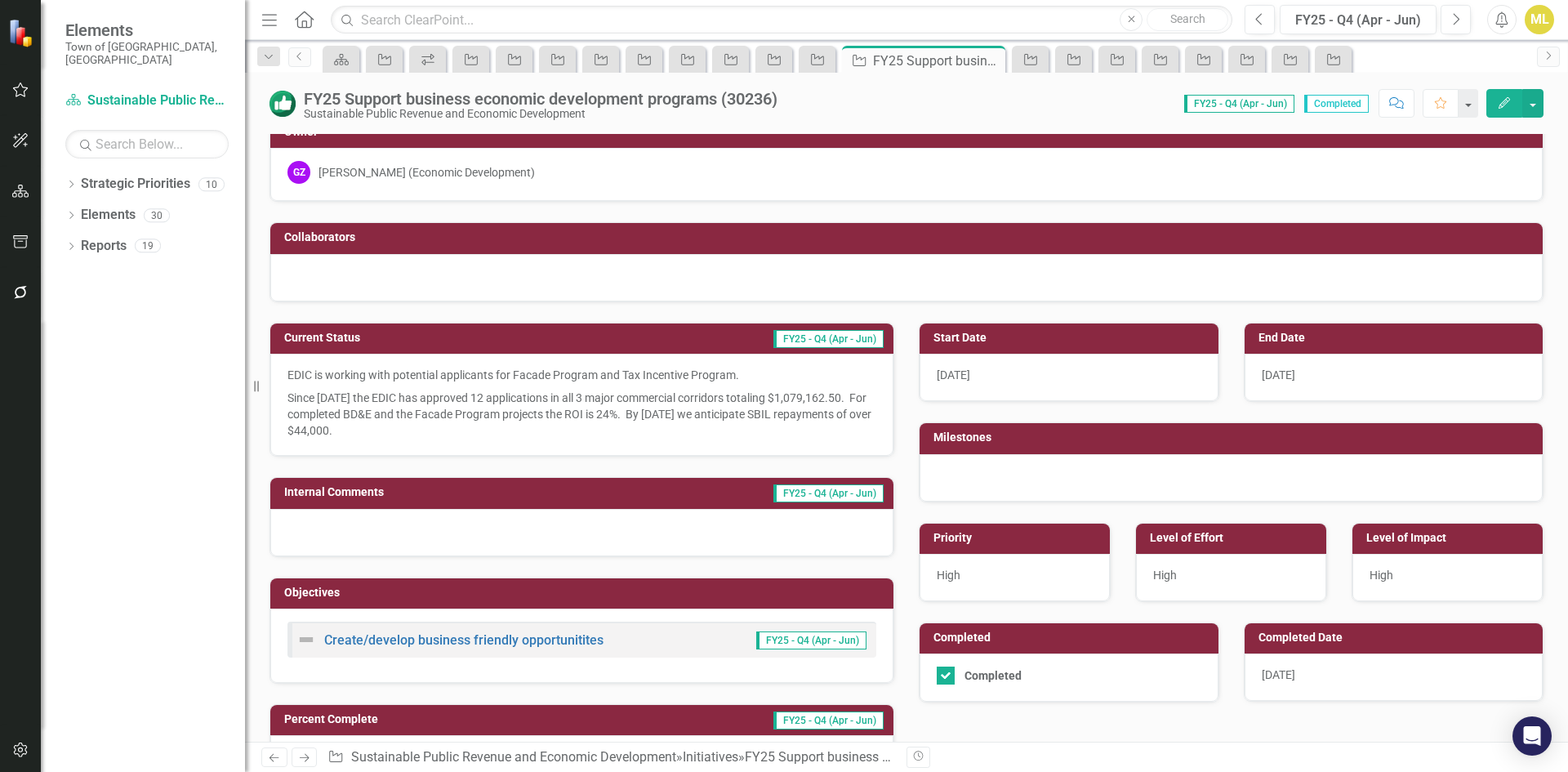
scroll to position [16, 0]
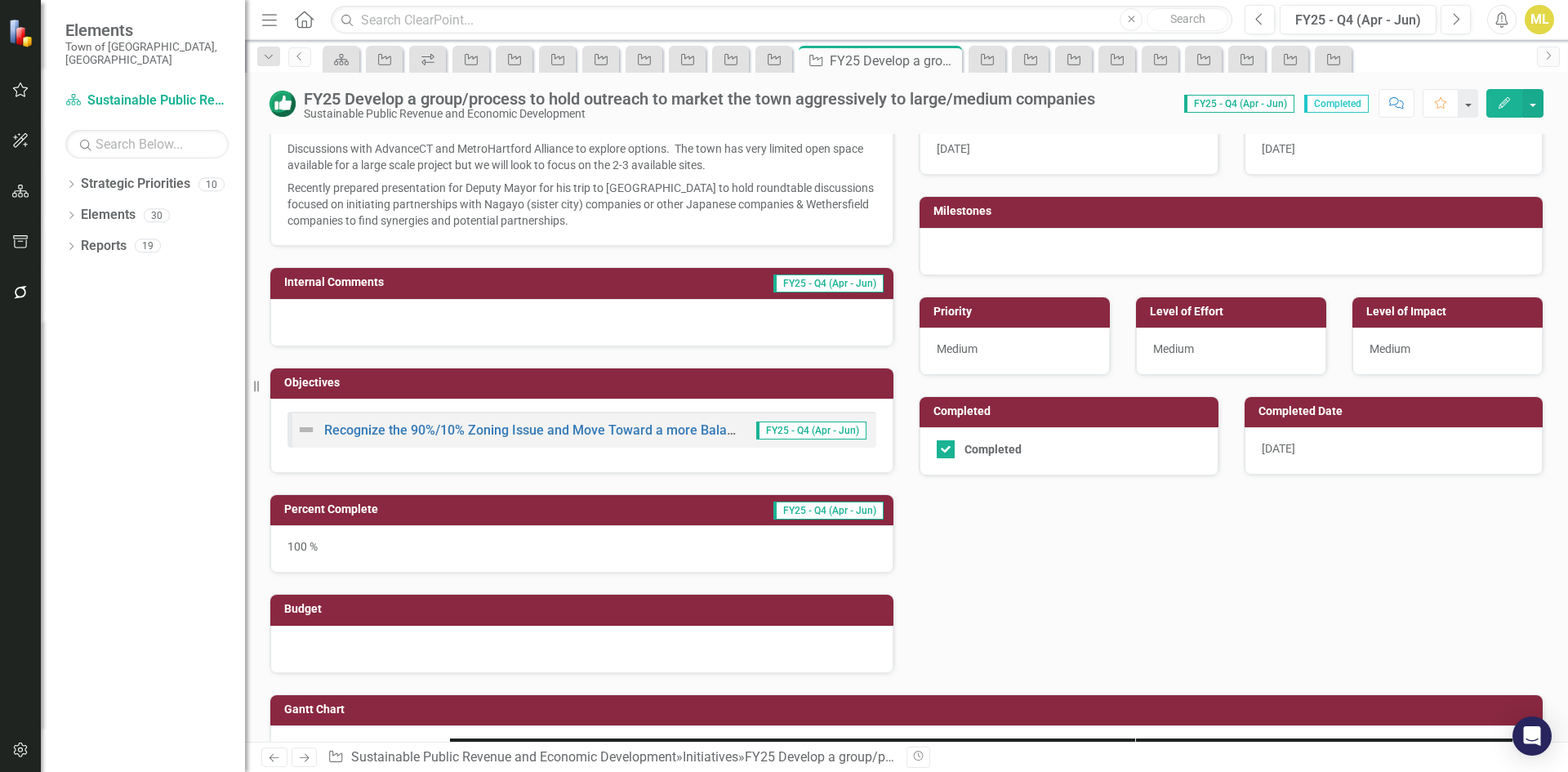
scroll to position [245, 0]
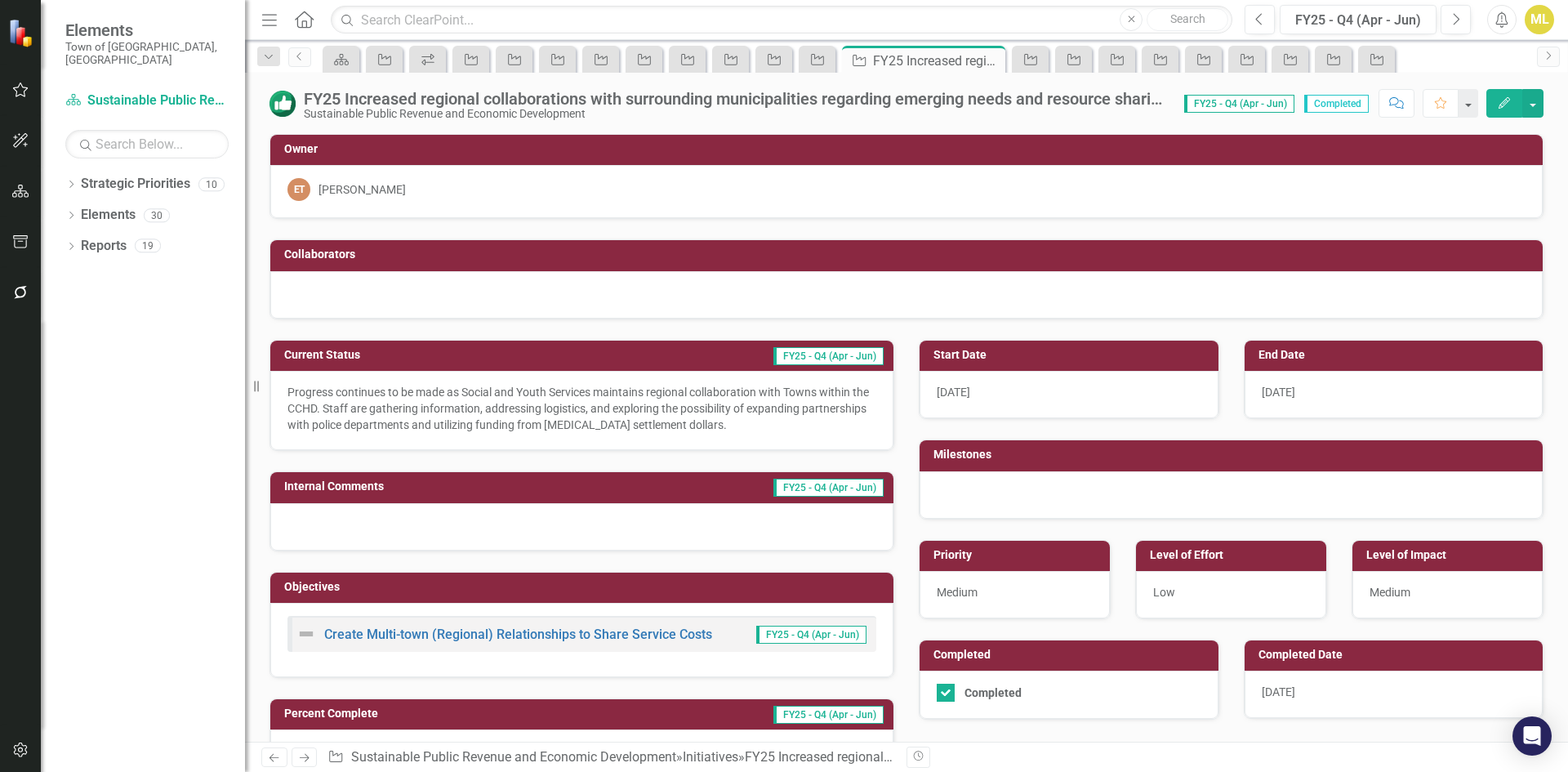
click at [777, 421] on p "Progress continues to be made as Social and Youth Services maintains regional c…" at bounding box center [582, 408] width 589 height 49
click at [761, 423] on p "Progress continues to be made as Social and Youth Services maintains regional c…" at bounding box center [582, 408] width 589 height 49
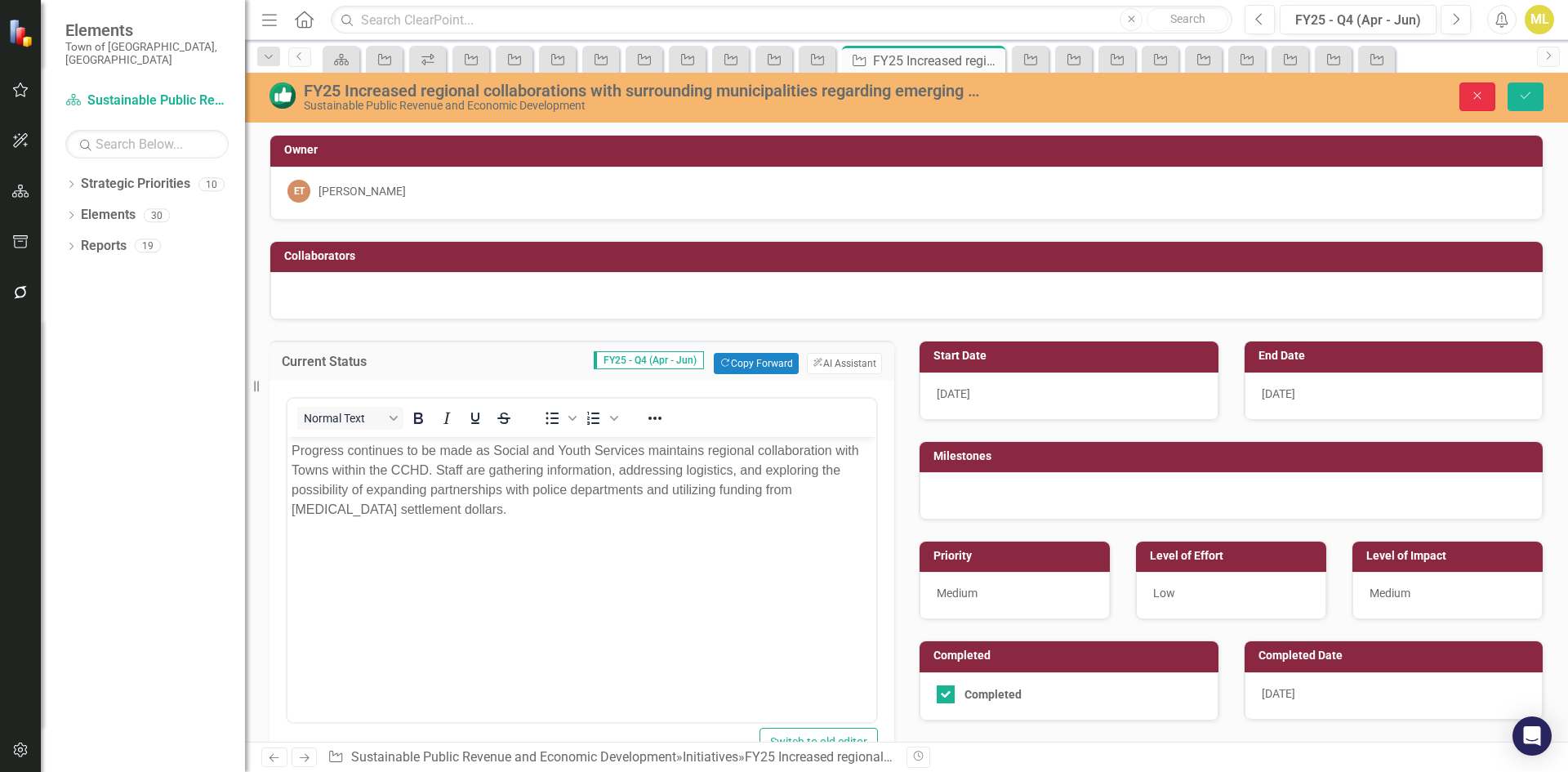
click at [1489, 93] on button "Close" at bounding box center [1477, 96] width 36 height 28
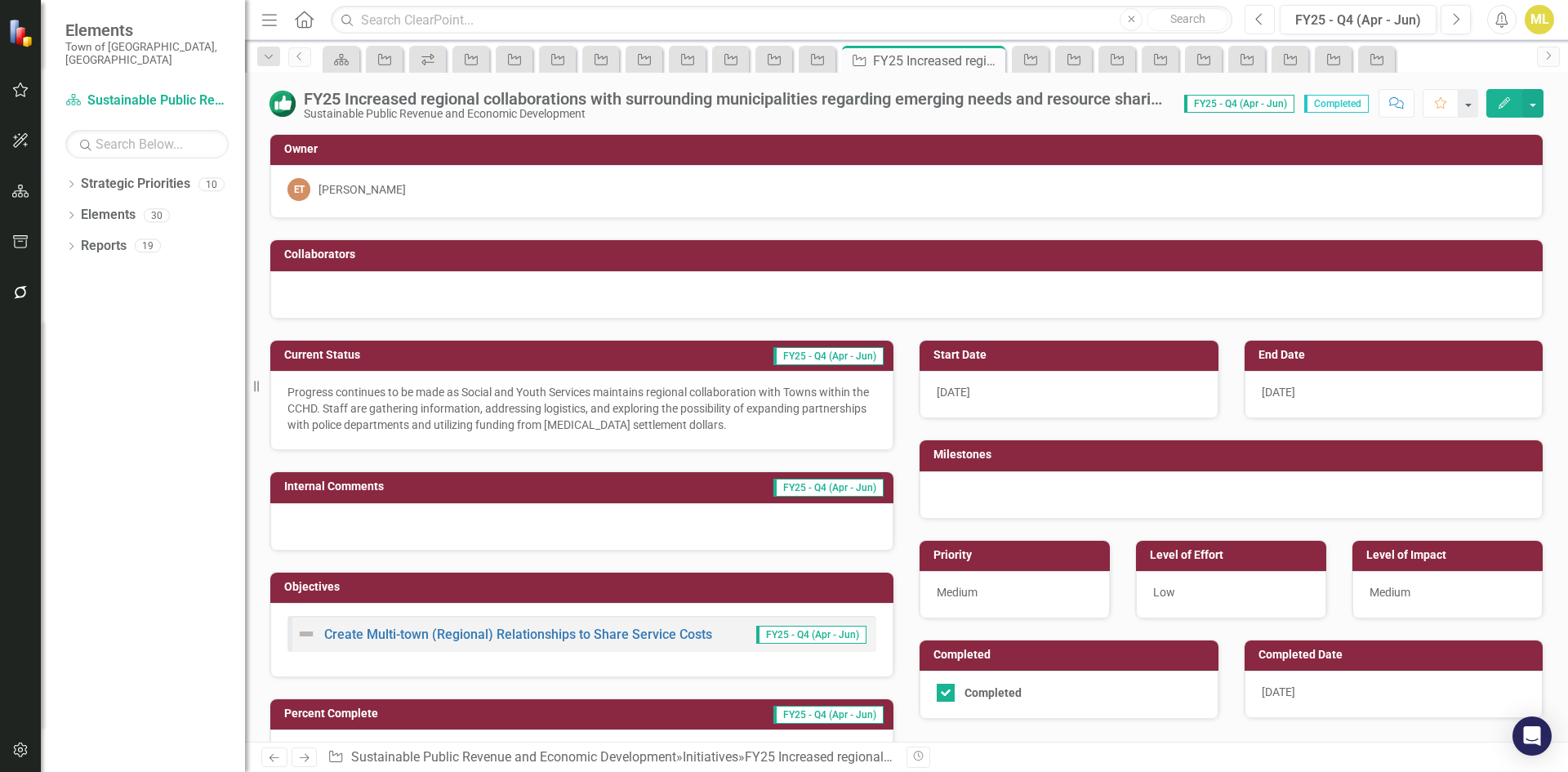
click at [1264, 23] on icon "Previous" at bounding box center [1260, 19] width 9 height 15
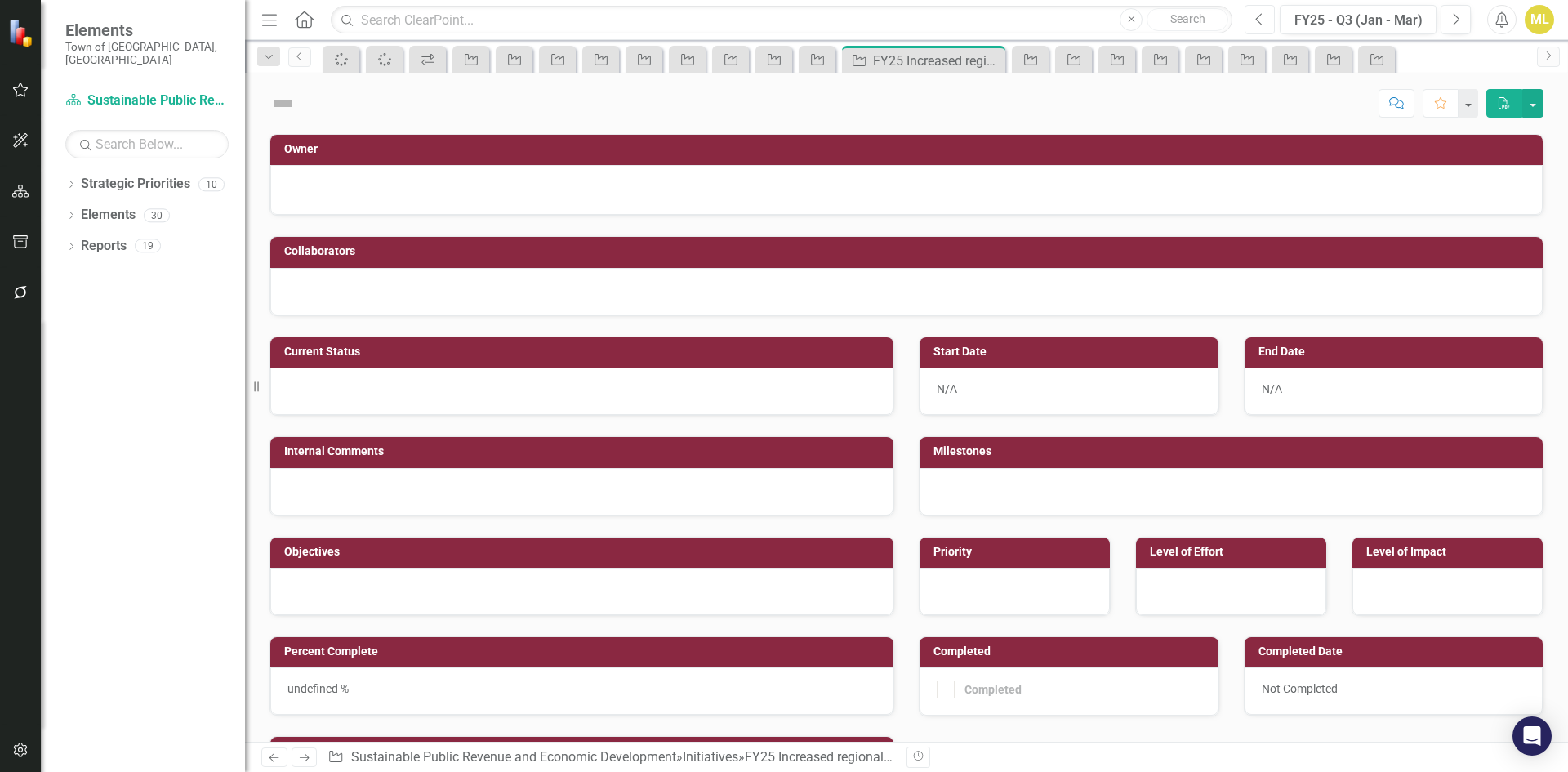
checkbox input "true"
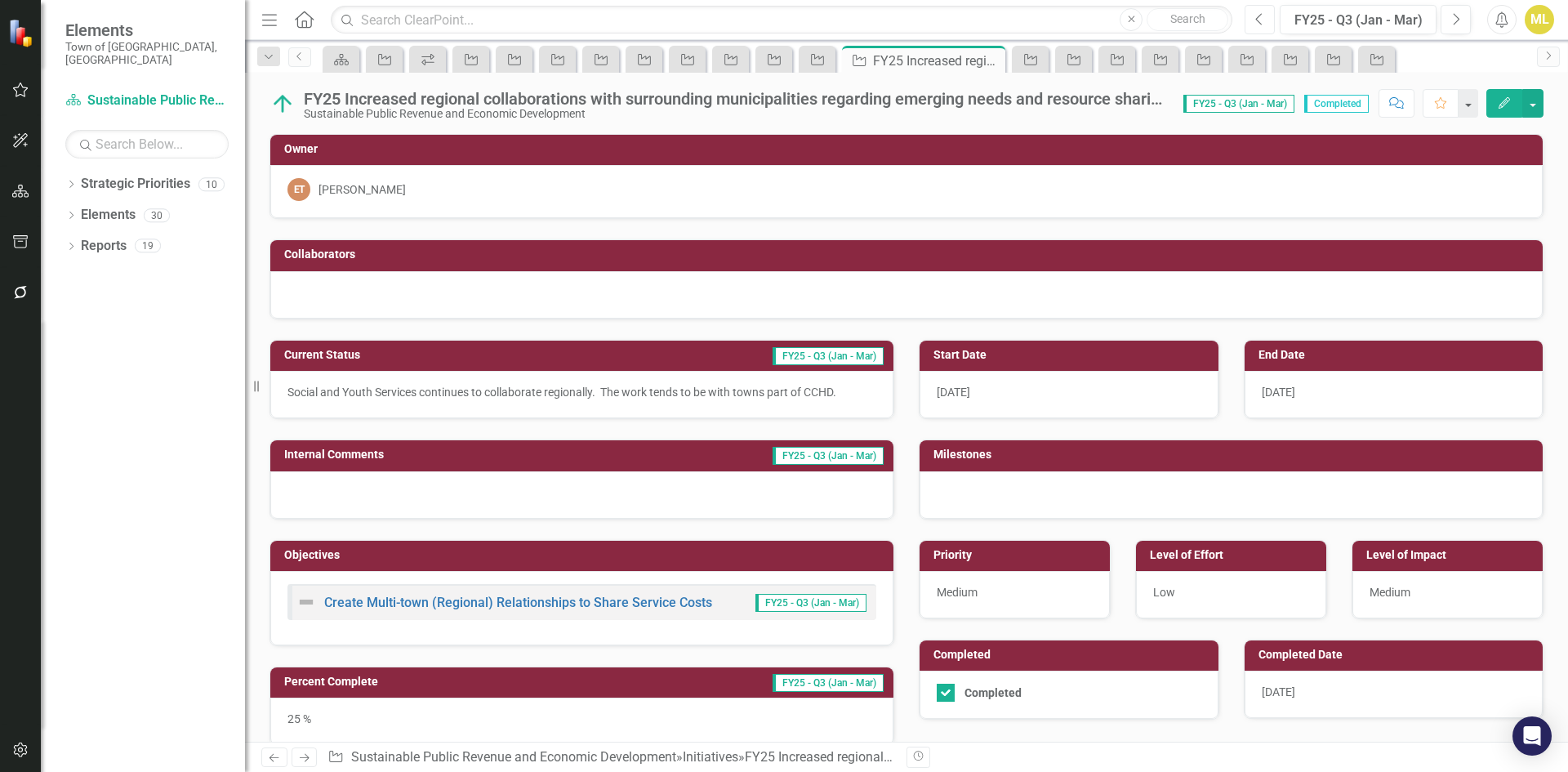
click at [1266, 11] on button "Previous" at bounding box center [1260, 19] width 30 height 29
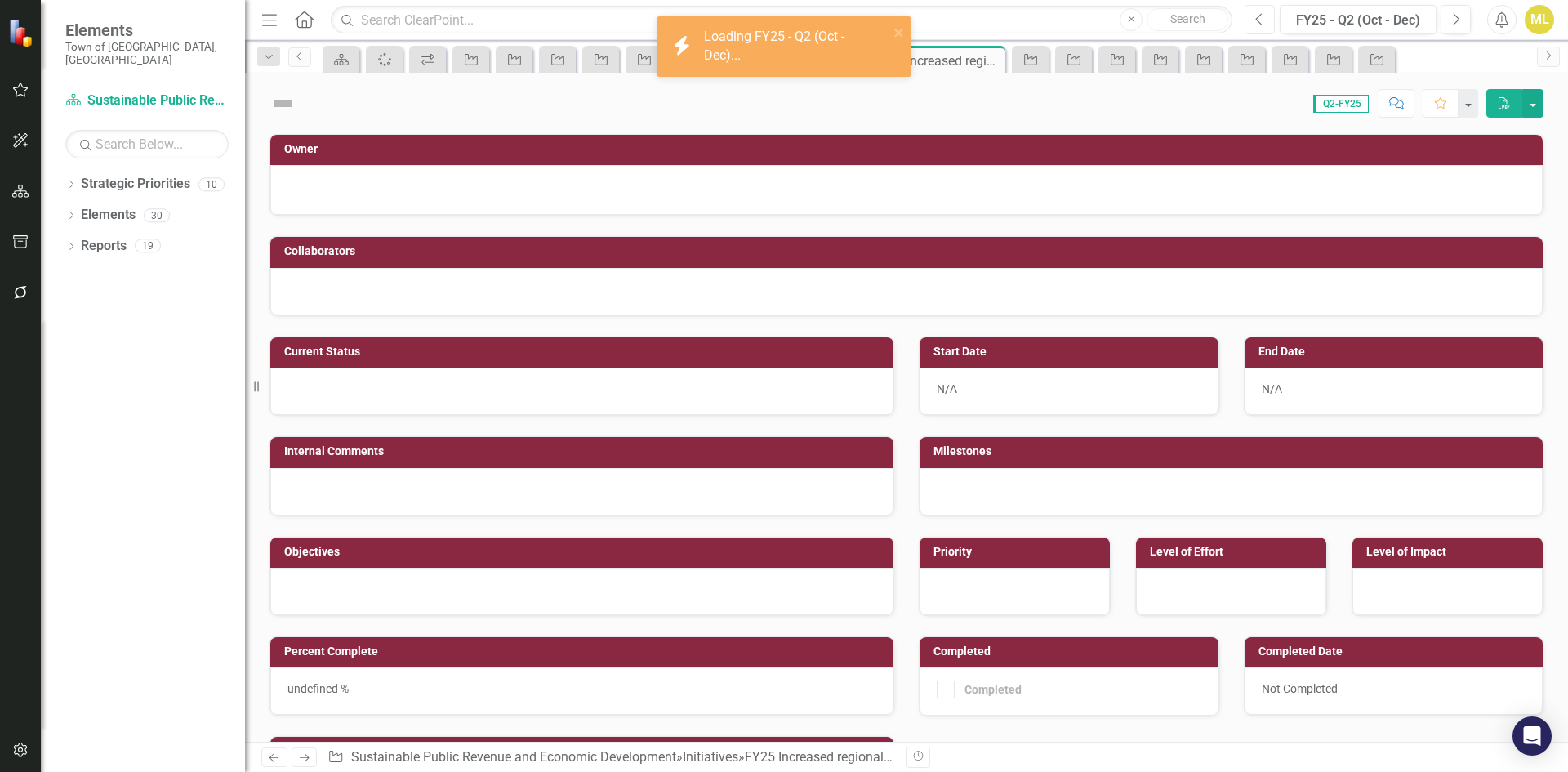
checkbox input "true"
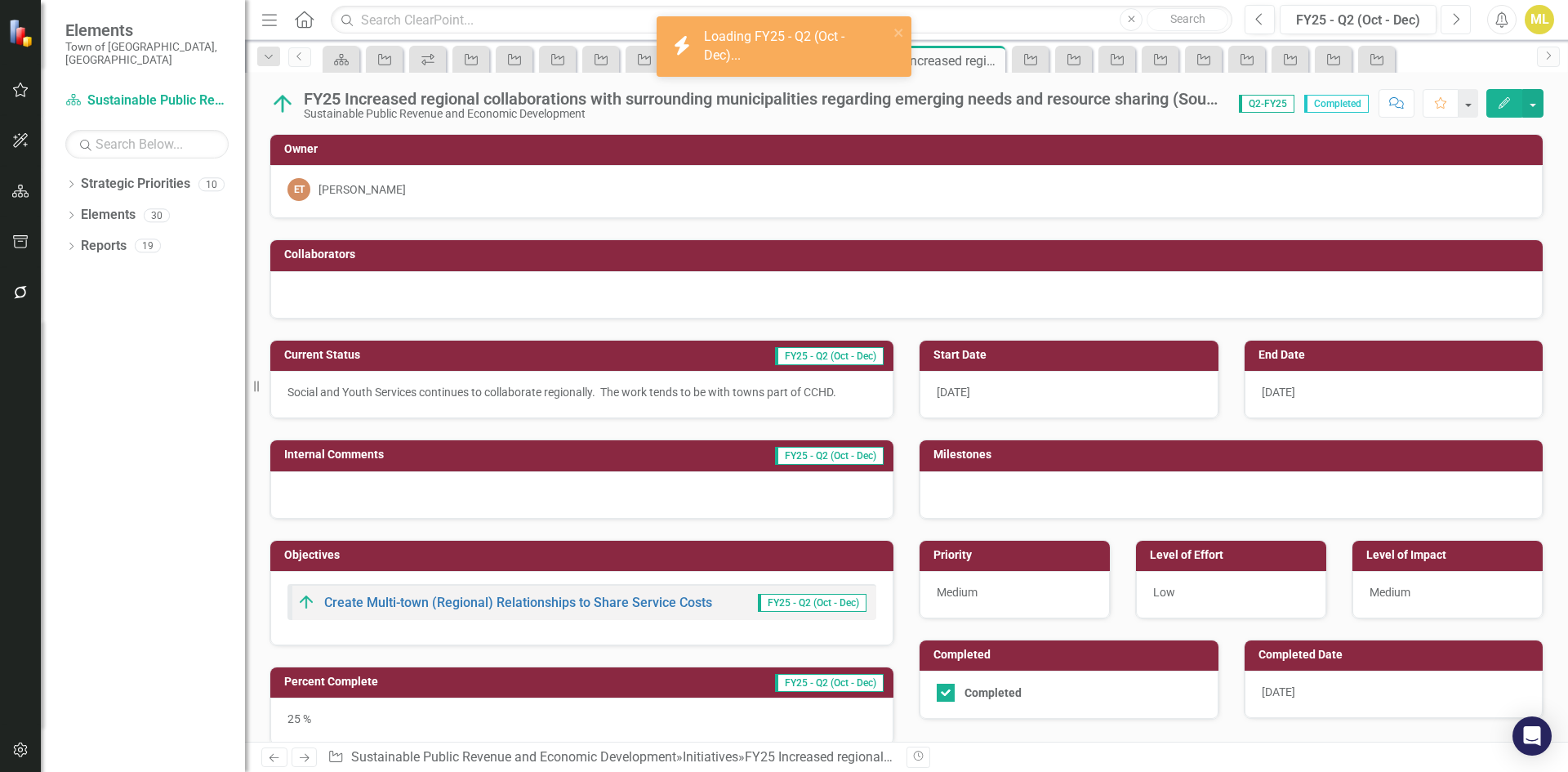
click at [1458, 13] on icon "Next" at bounding box center [1456, 19] width 9 height 15
click at [1445, 17] on button "Next" at bounding box center [1456, 19] width 30 height 29
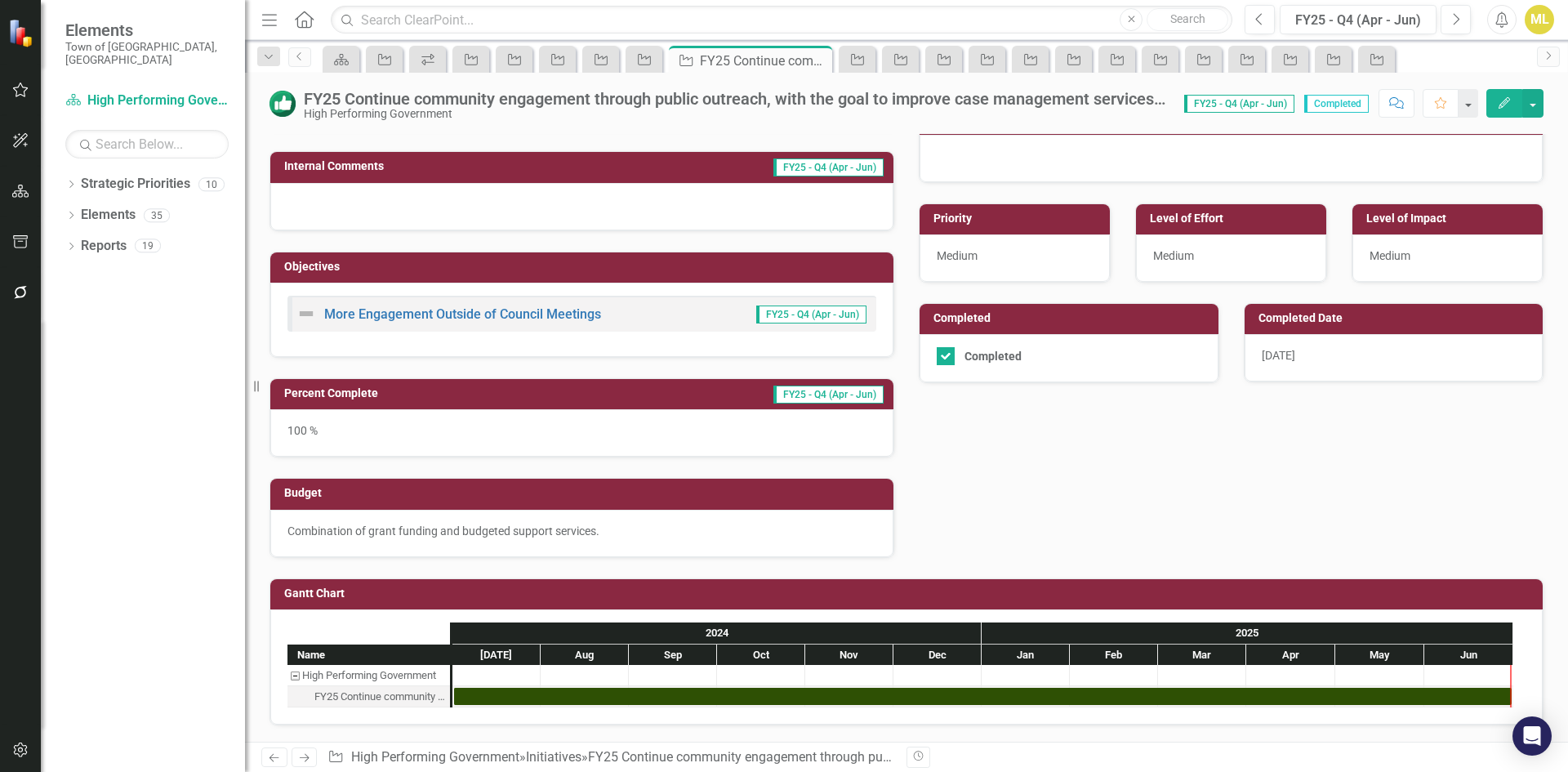
scroll to position [353, 0]
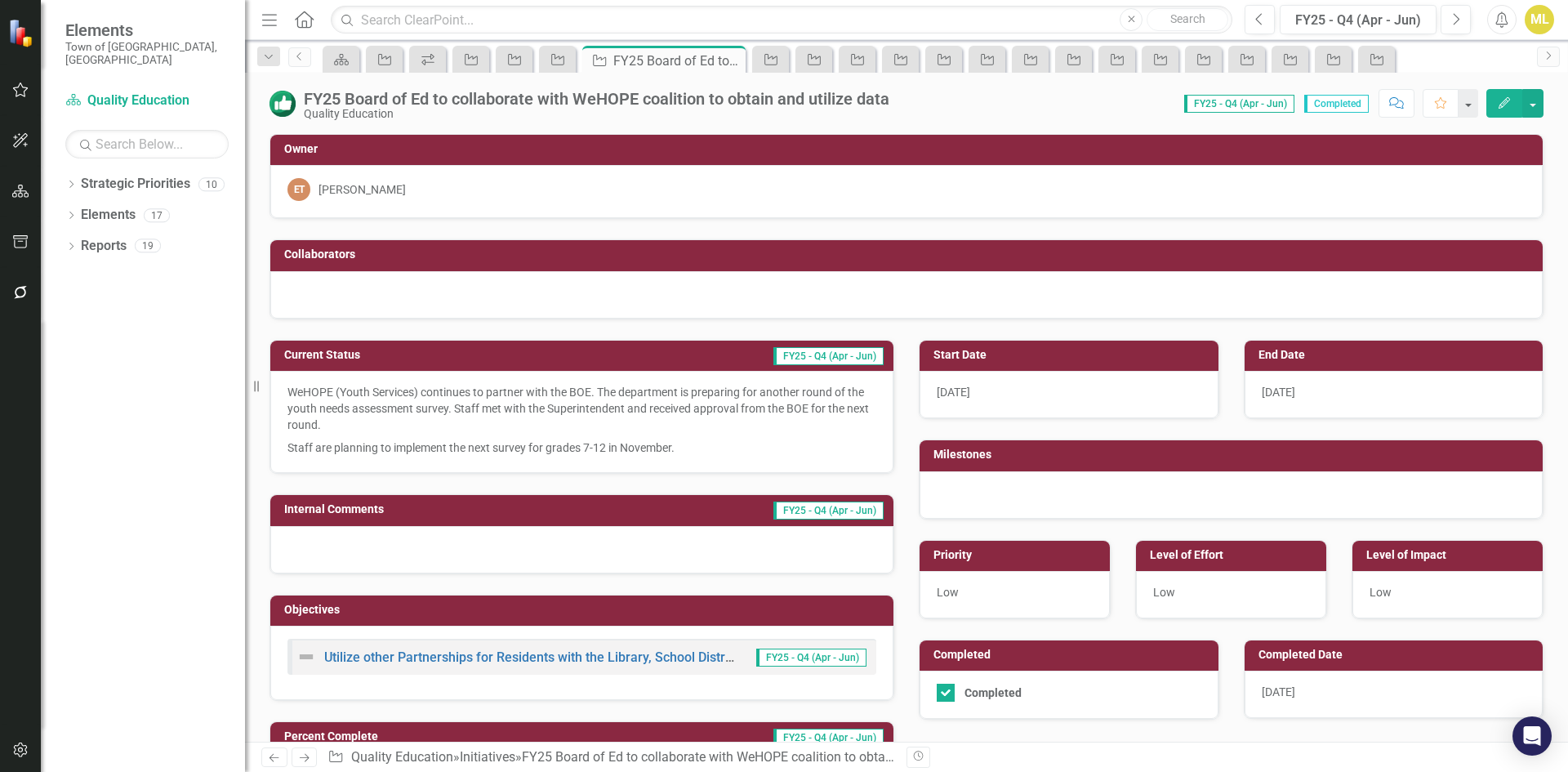
scroll to position [343, 0]
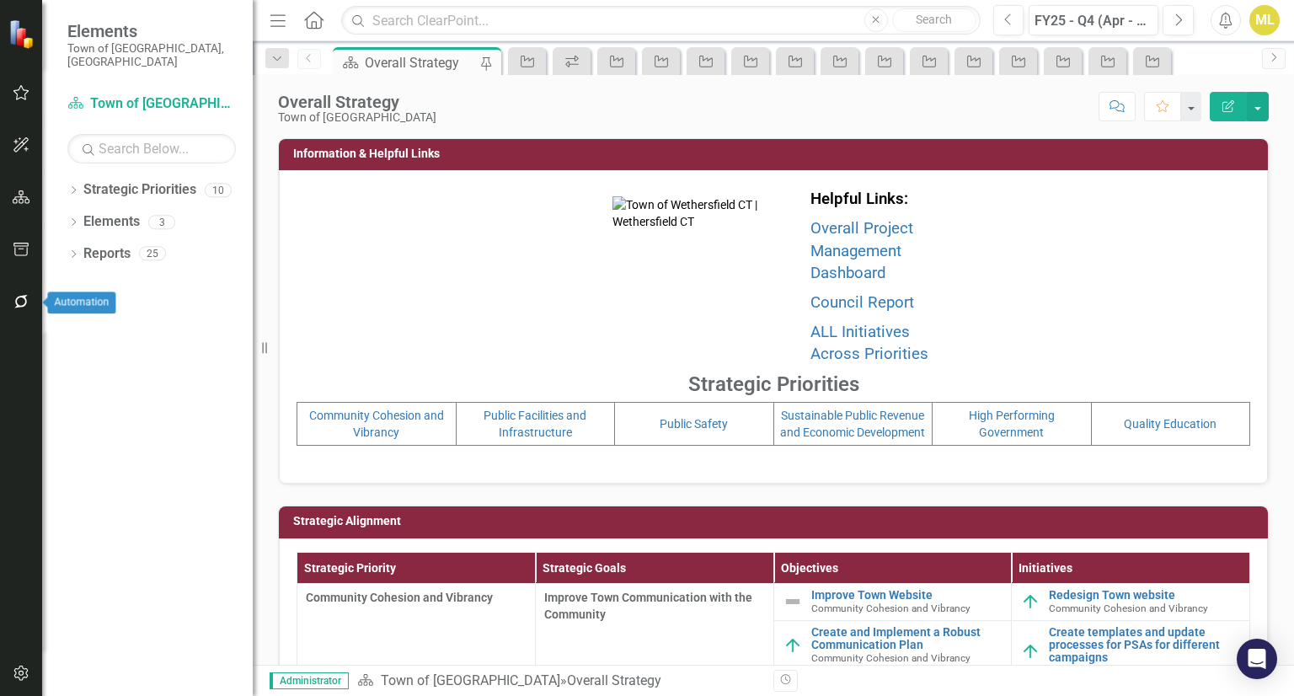
click at [9, 300] on button "button" at bounding box center [22, 302] width 38 height 35
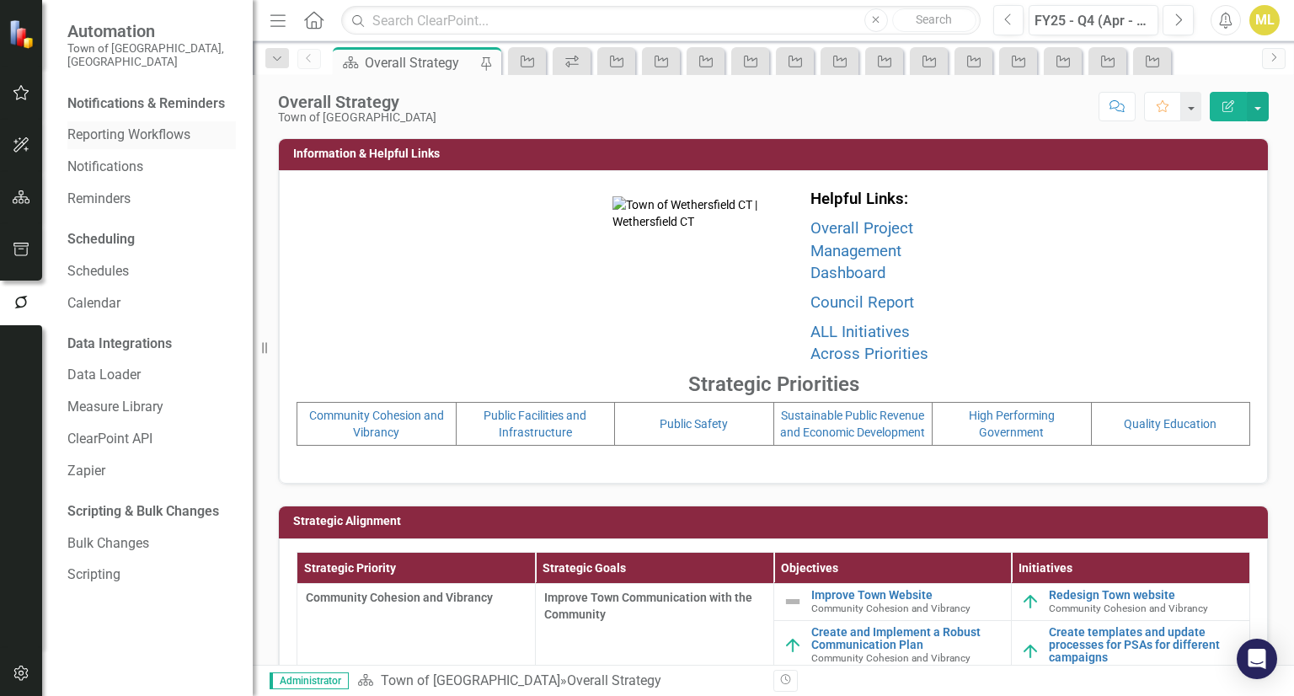
click at [119, 121] on div "Reporting Workflows" at bounding box center [151, 135] width 168 height 28
click at [129, 127] on link "Reporting Workflows" at bounding box center [151, 135] width 168 height 19
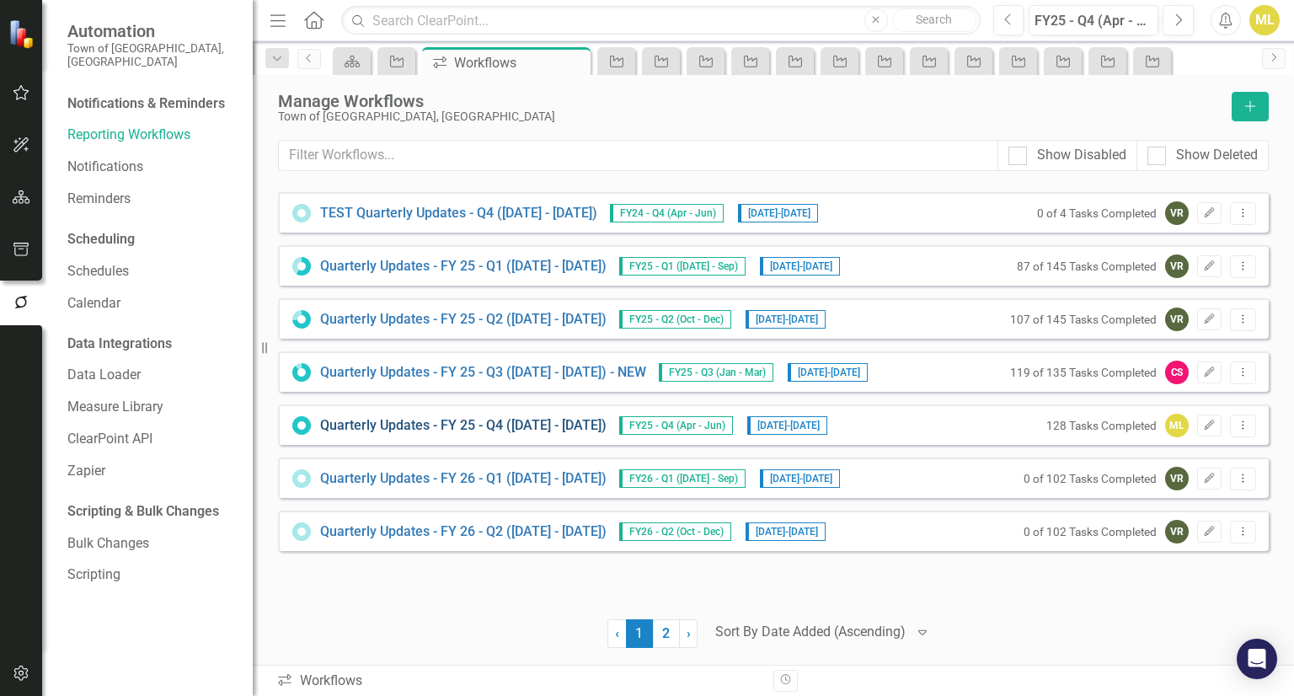
click at [540, 430] on link "Quarterly Updates - FY 25 - Q4 ([DATE] - [DATE])" at bounding box center [463, 425] width 286 height 19
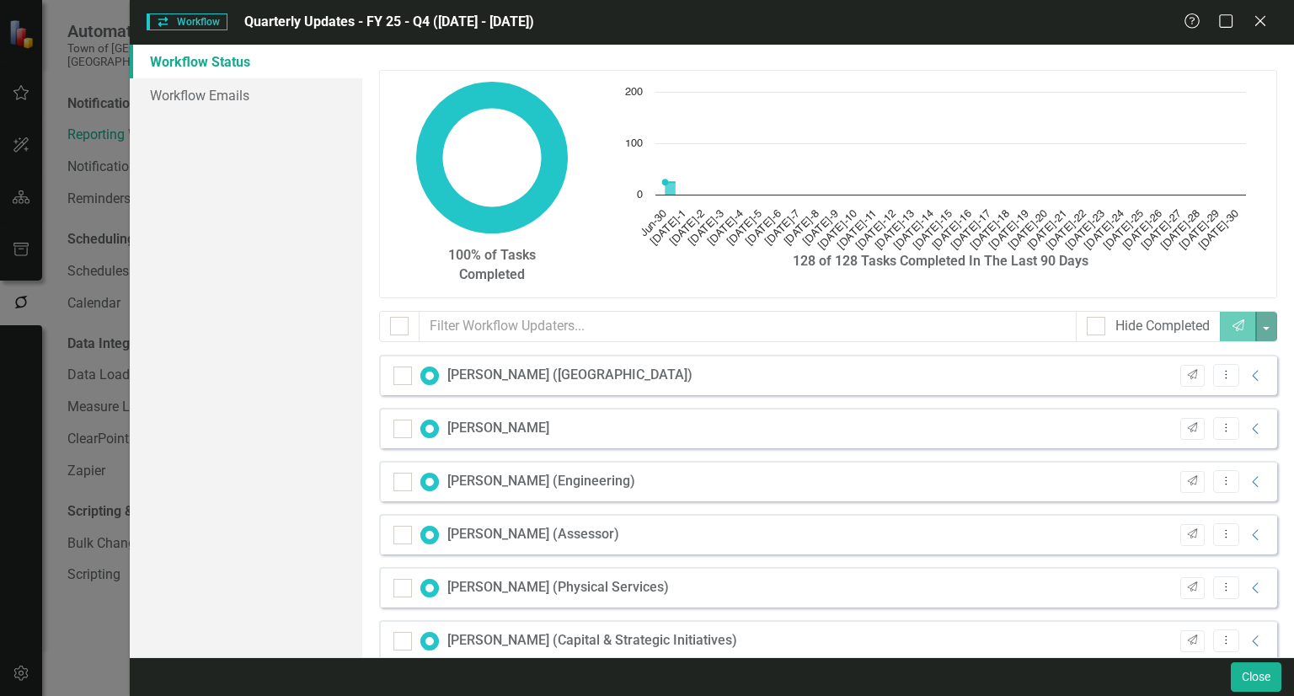
checkbox input "false"
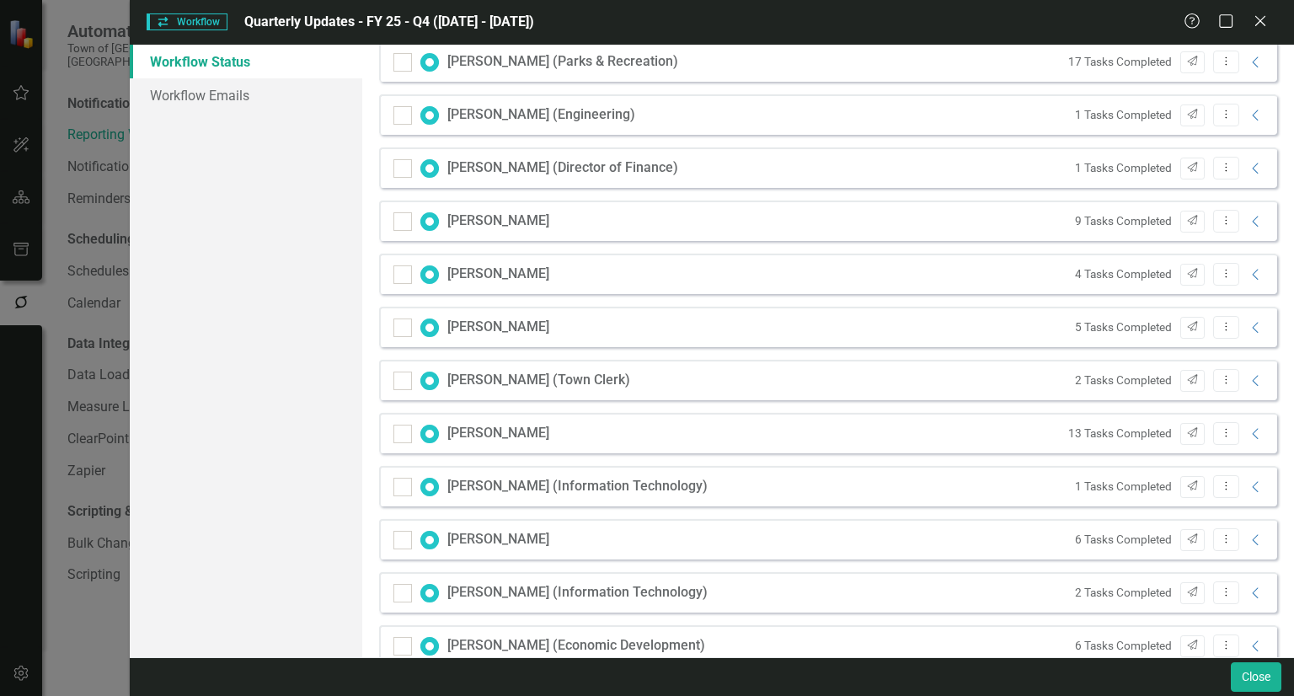
scroll to position [665, 0]
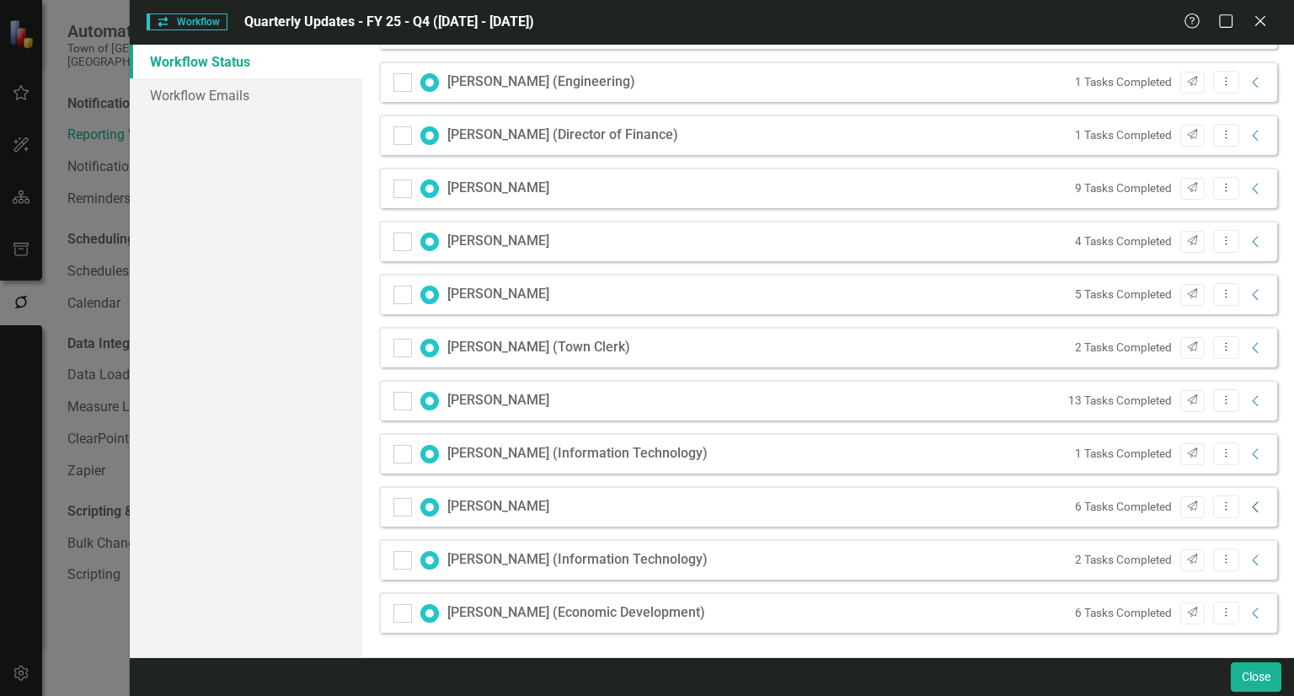
click at [1247, 505] on icon "Collapse" at bounding box center [1255, 506] width 17 height 13
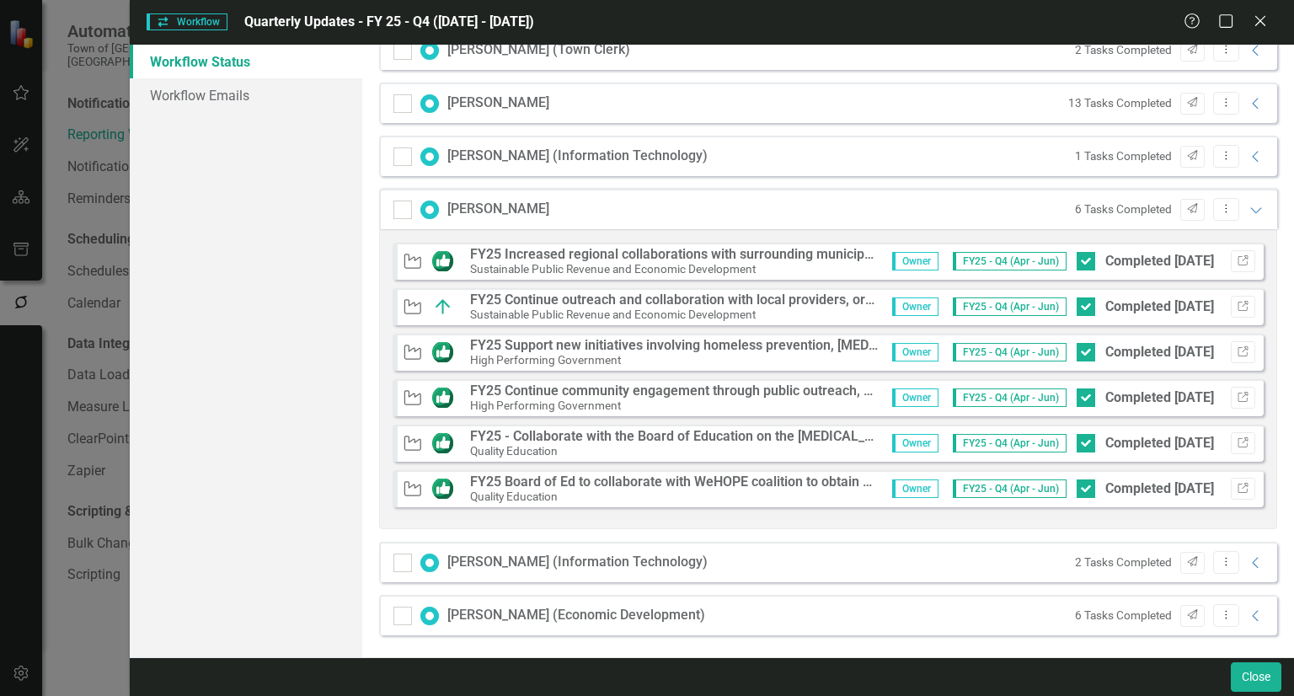
scroll to position [964, 0]
click at [1237, 486] on icon "Link" at bounding box center [1243, 487] width 13 height 10
click at [1231, 435] on button "Link" at bounding box center [1243, 441] width 24 height 22
click at [1237, 351] on icon "Link" at bounding box center [1243, 350] width 13 height 10
click at [1237, 257] on icon "Link" at bounding box center [1243, 259] width 13 height 10
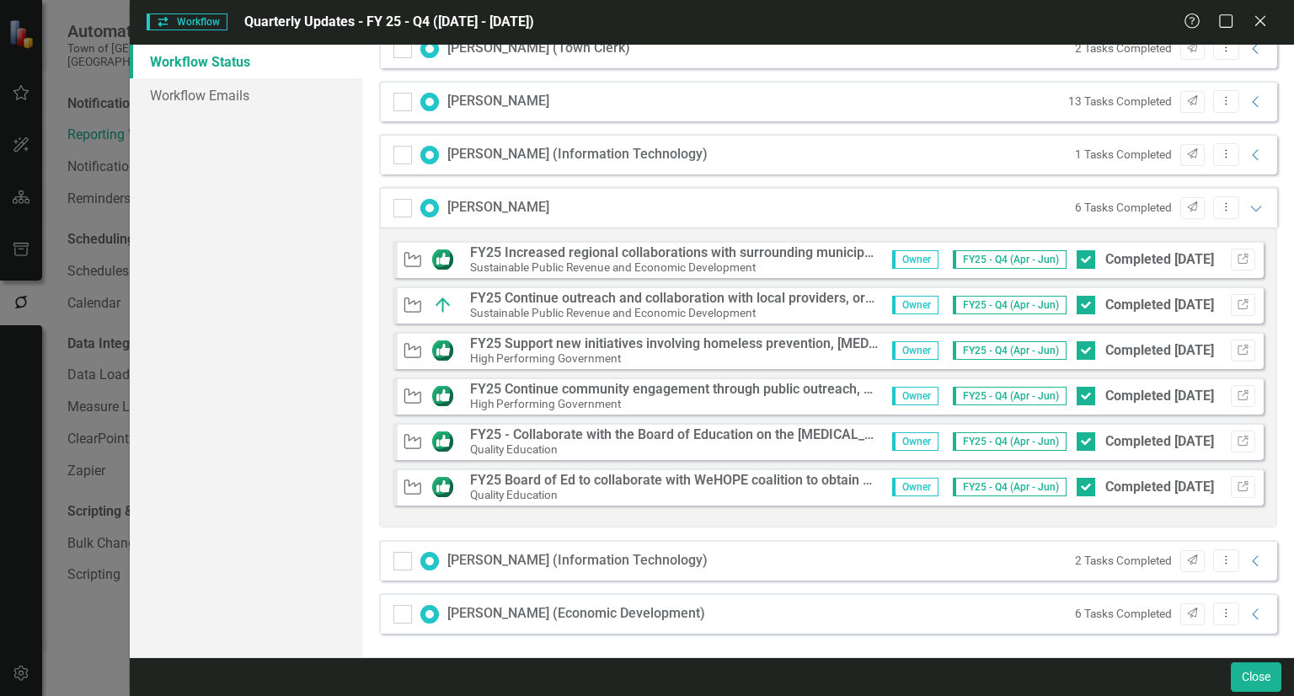
click at [852, 298] on strong "FY25 Continue outreach and collaboration with local providers, organizations an…" at bounding box center [919, 298] width 899 height 16
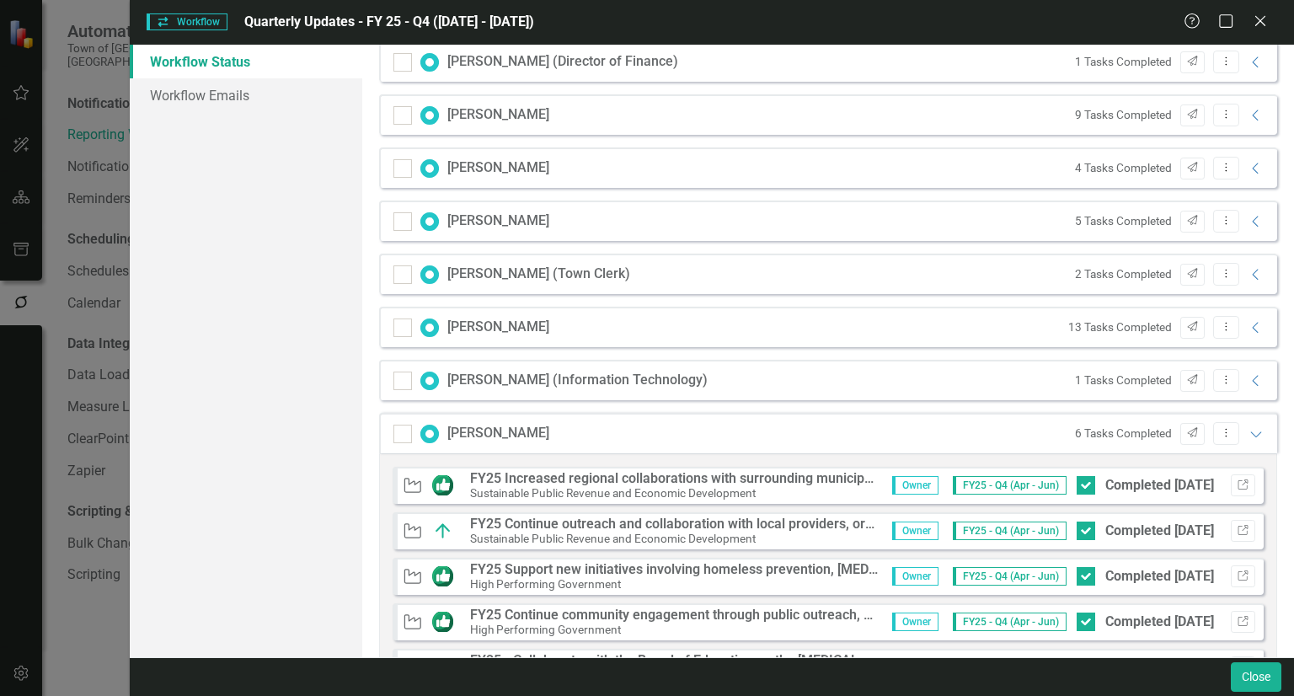
scroll to position [711, 0]
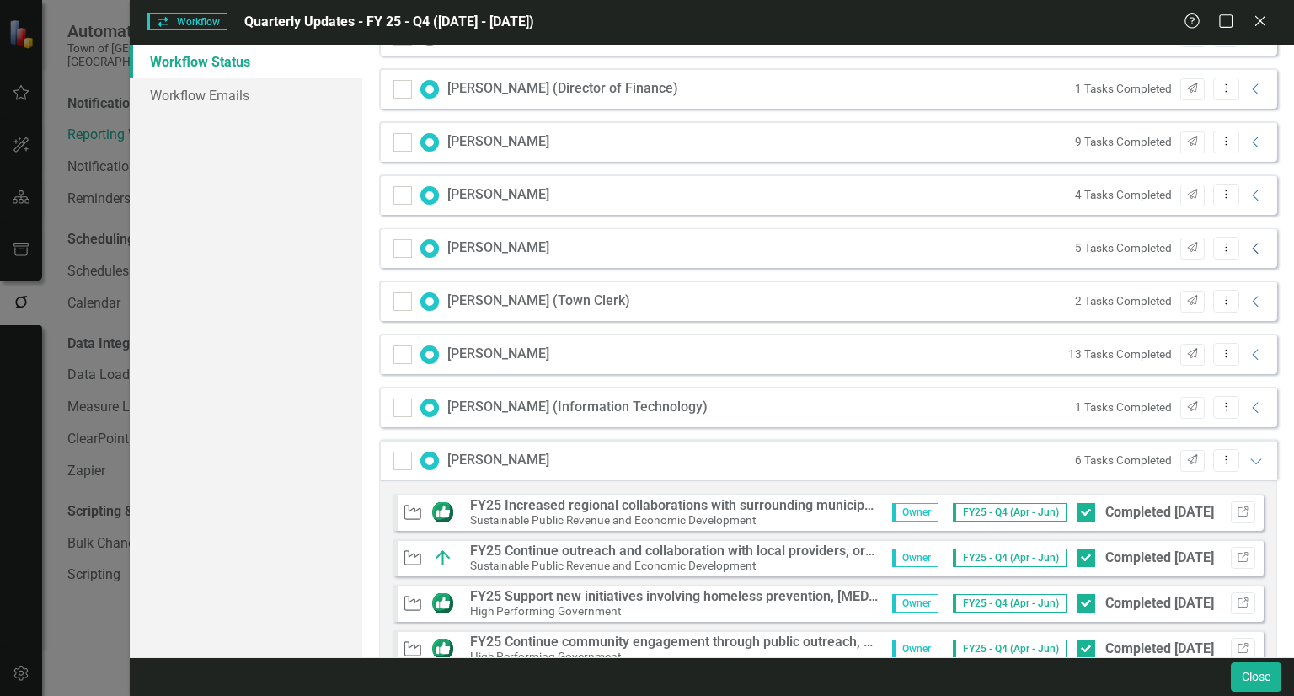
click at [1247, 246] on icon "Collapse" at bounding box center [1255, 248] width 17 height 13
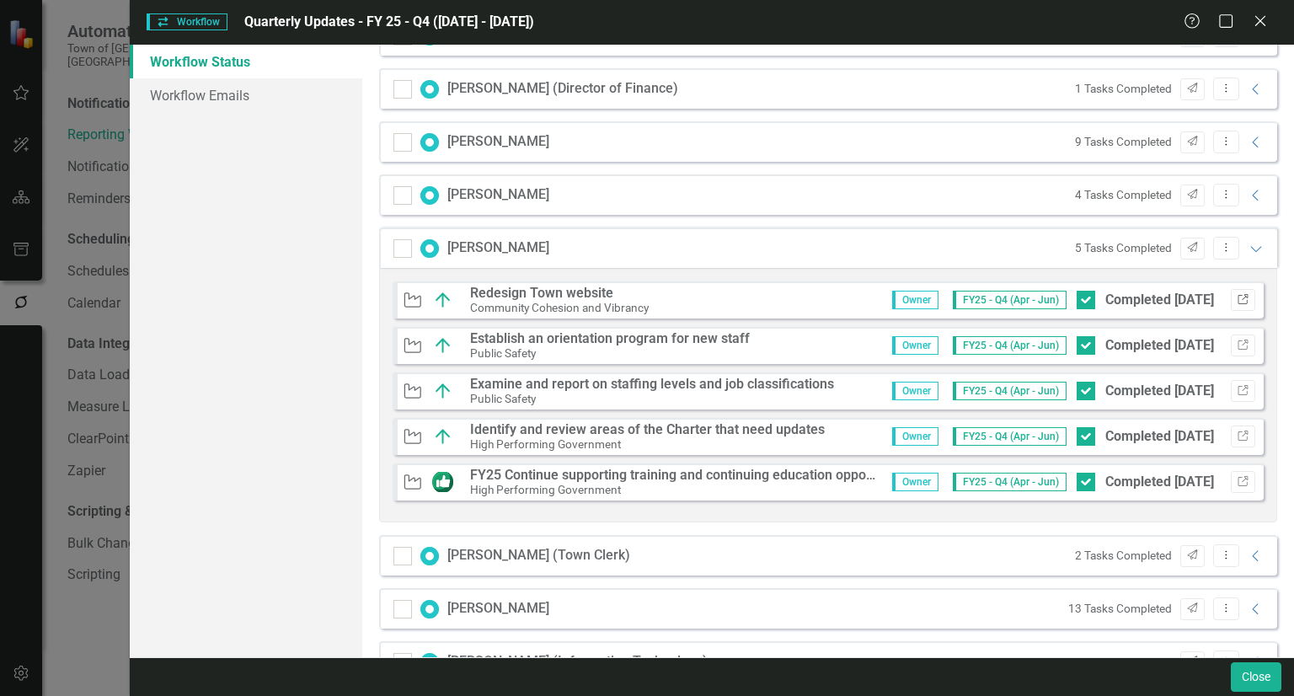
click at [1237, 296] on icon "Link" at bounding box center [1243, 300] width 13 height 10
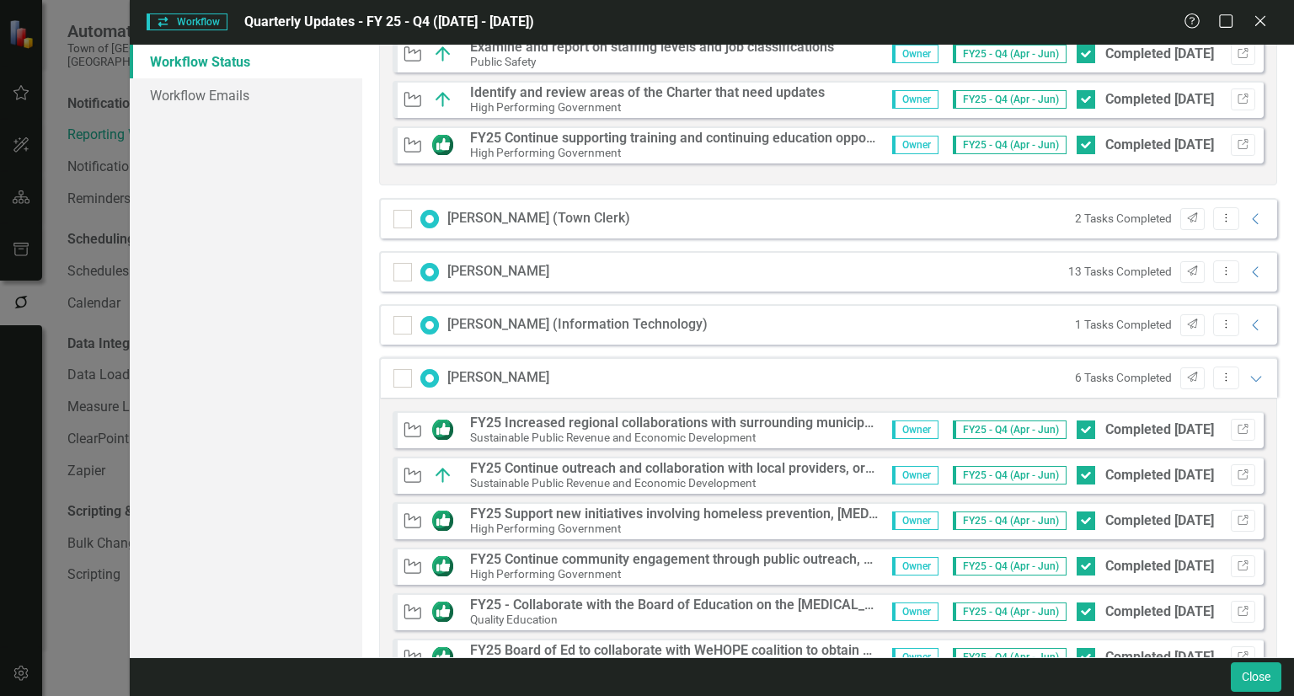
scroll to position [1216, 0]
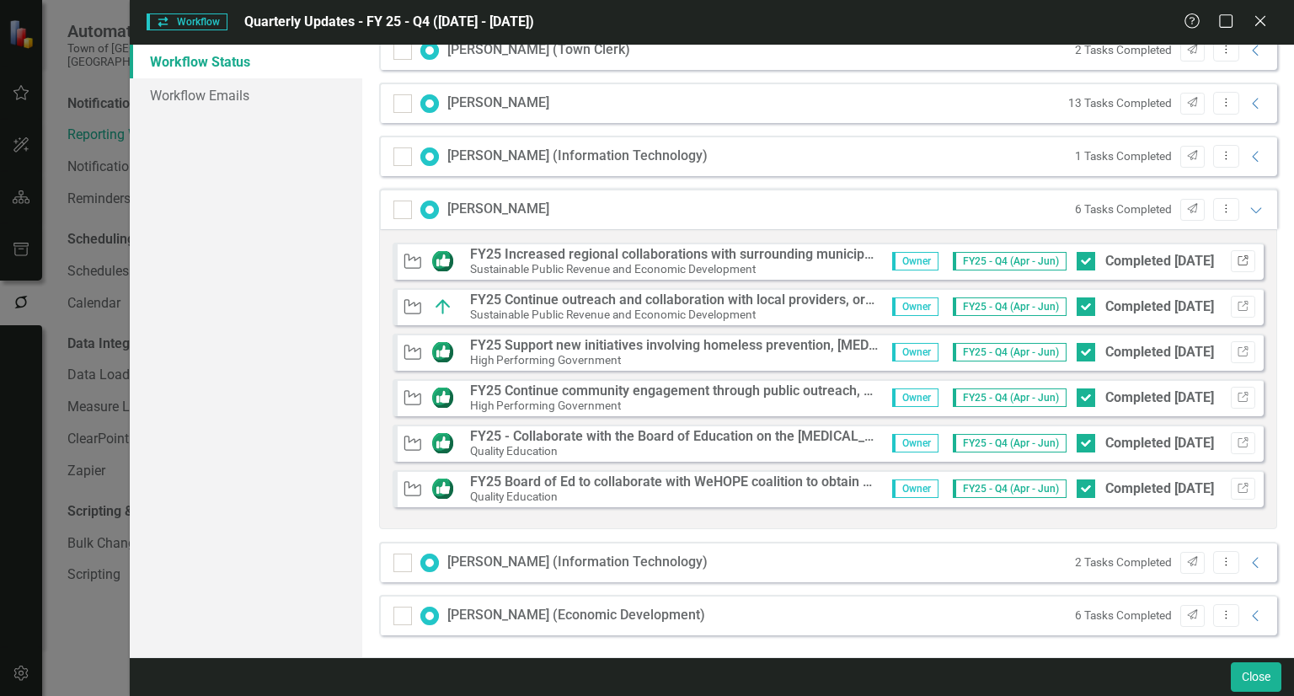
click at [1237, 256] on icon "Link" at bounding box center [1243, 261] width 13 height 10
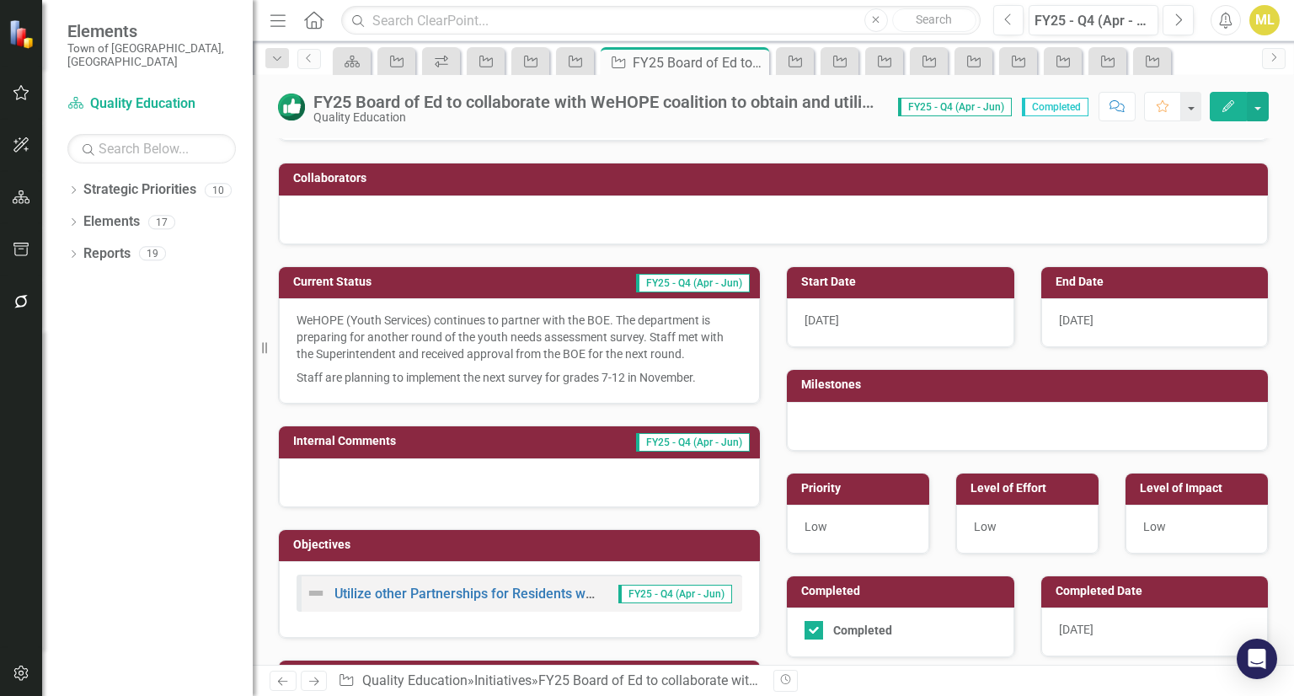
scroll to position [84, 0]
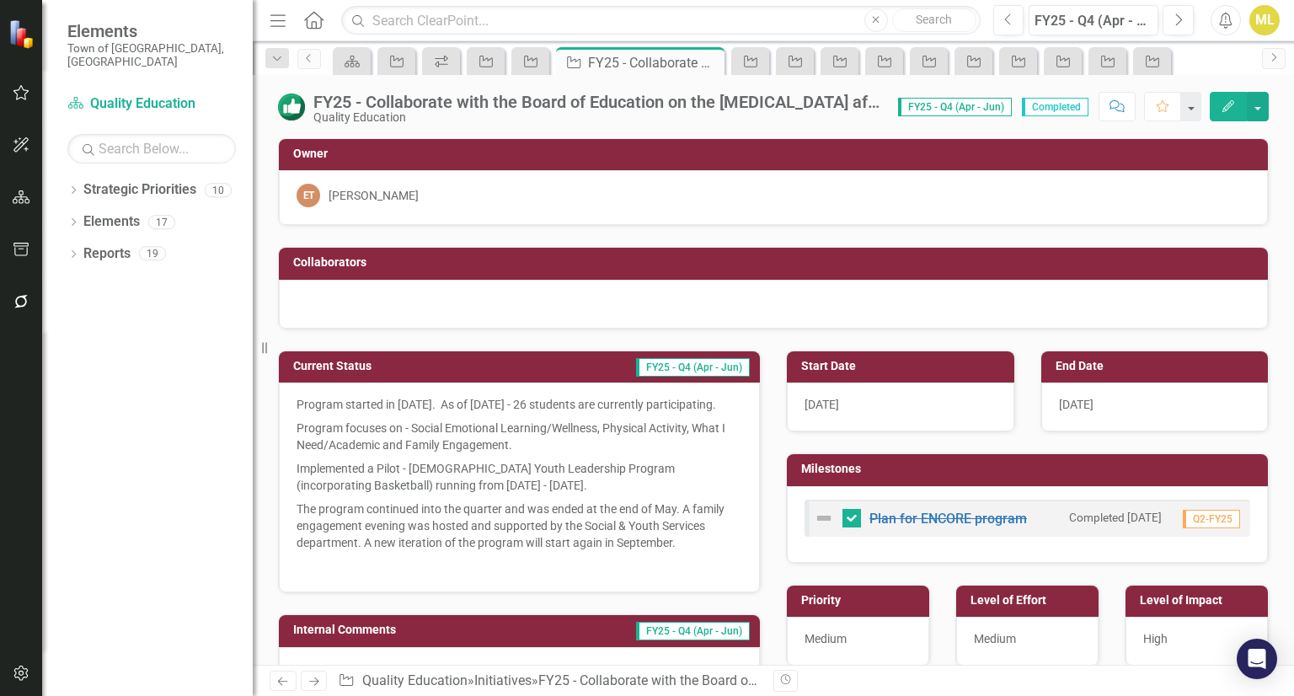
click at [333, 403] on p "Program started in [DATE]. As of [DATE] - 26 students are currently participati…" at bounding box center [520, 406] width 446 height 20
click at [334, 403] on p "Program started in [DATE]. As of [DATE] - 26 students are currently participati…" at bounding box center [520, 406] width 446 height 20
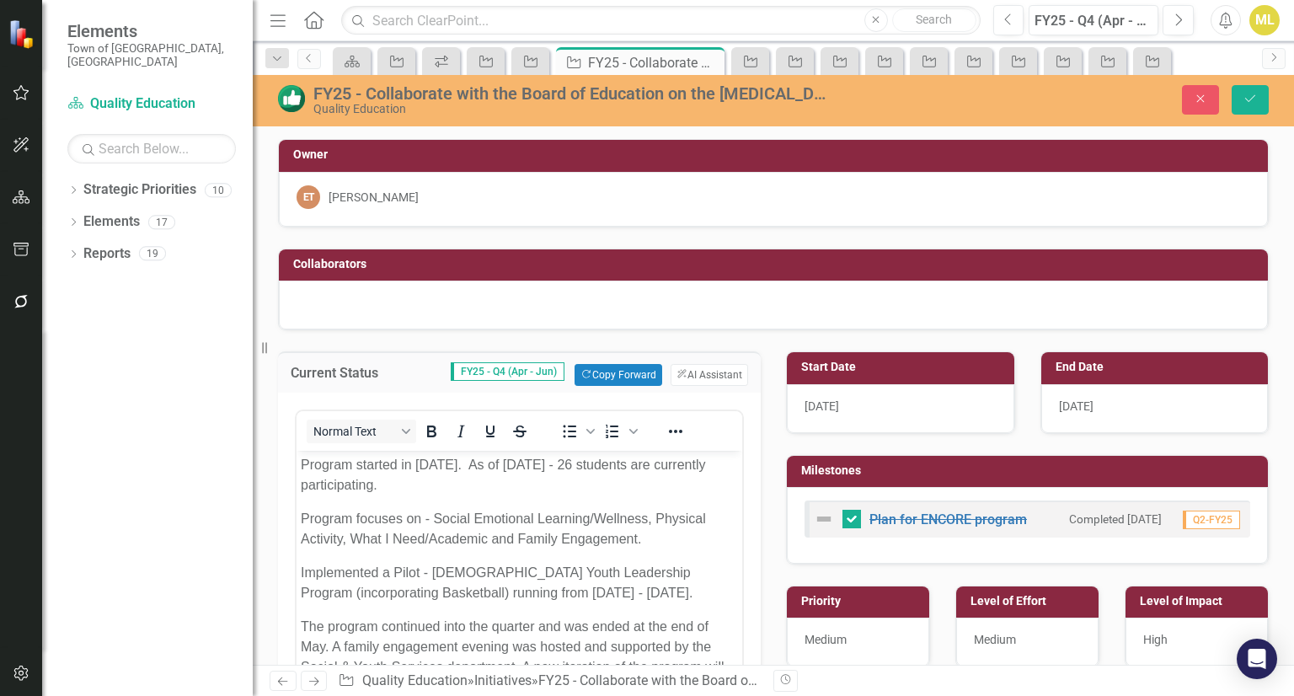
click at [307, 467] on p "Program started in [DATE]. As of [DATE] - 26 students are currently participati…" at bounding box center [519, 475] width 437 height 40
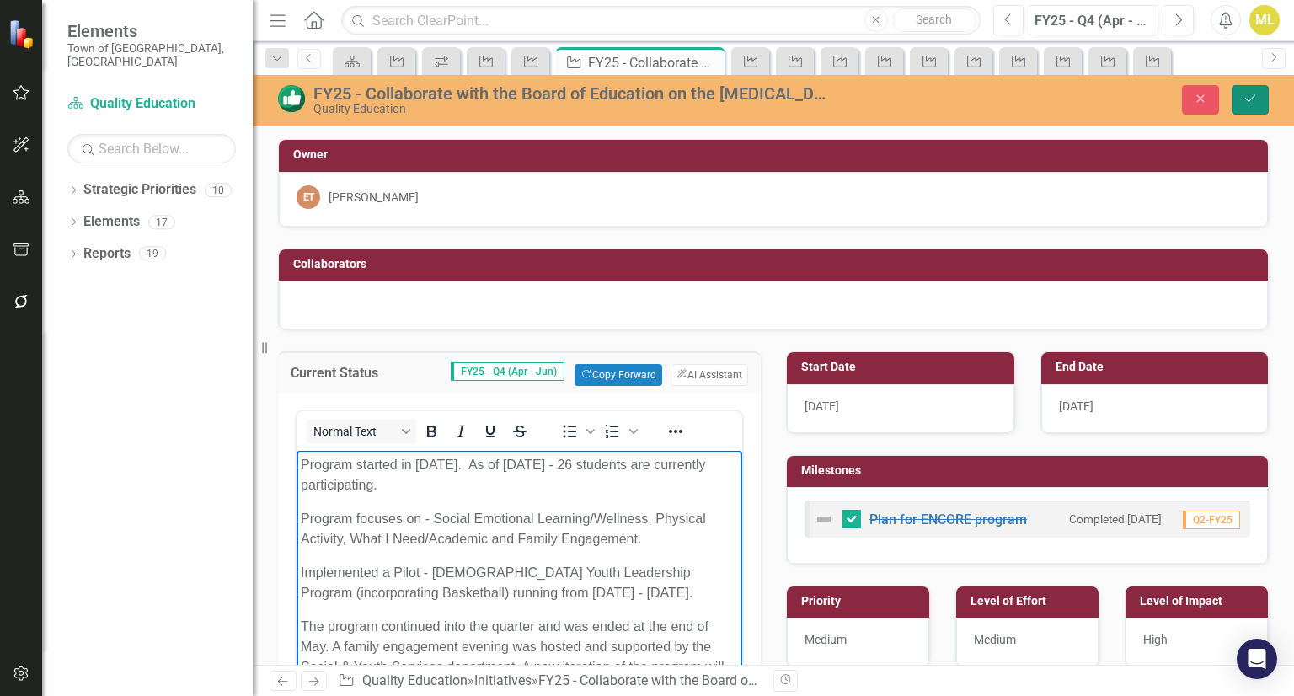
click at [1245, 105] on button "Save" at bounding box center [1249, 99] width 37 height 29
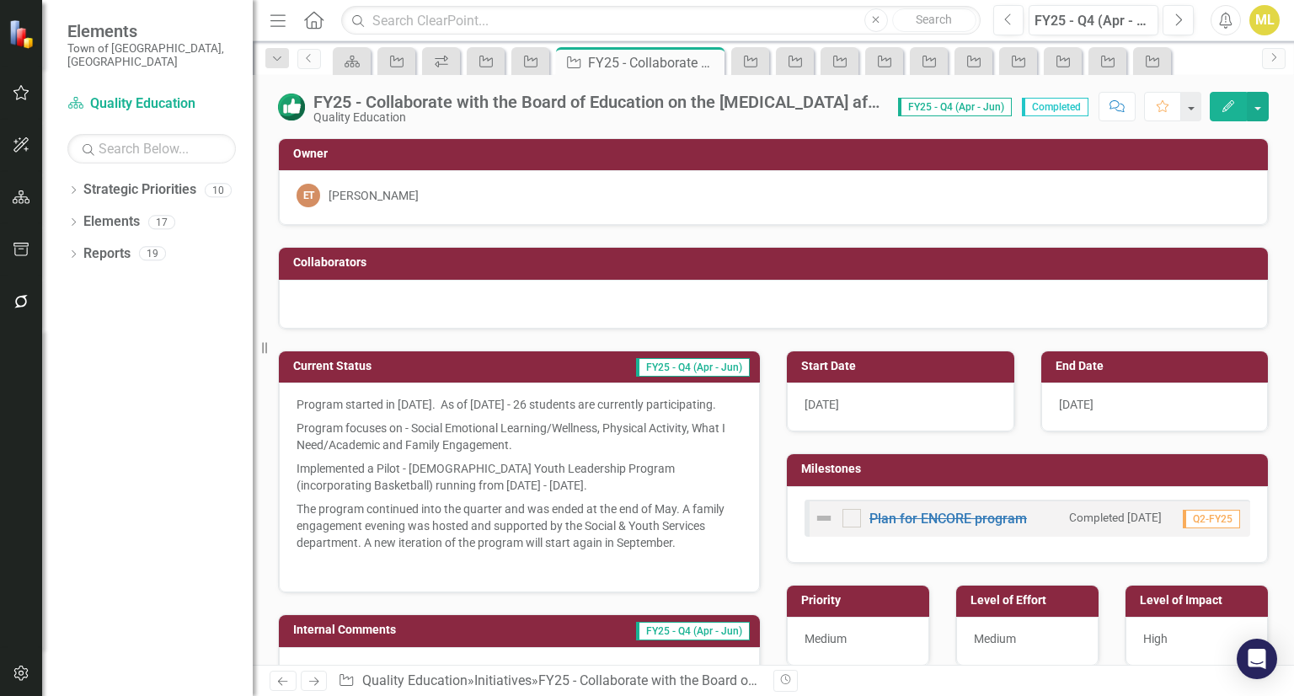
checkbox input "true"
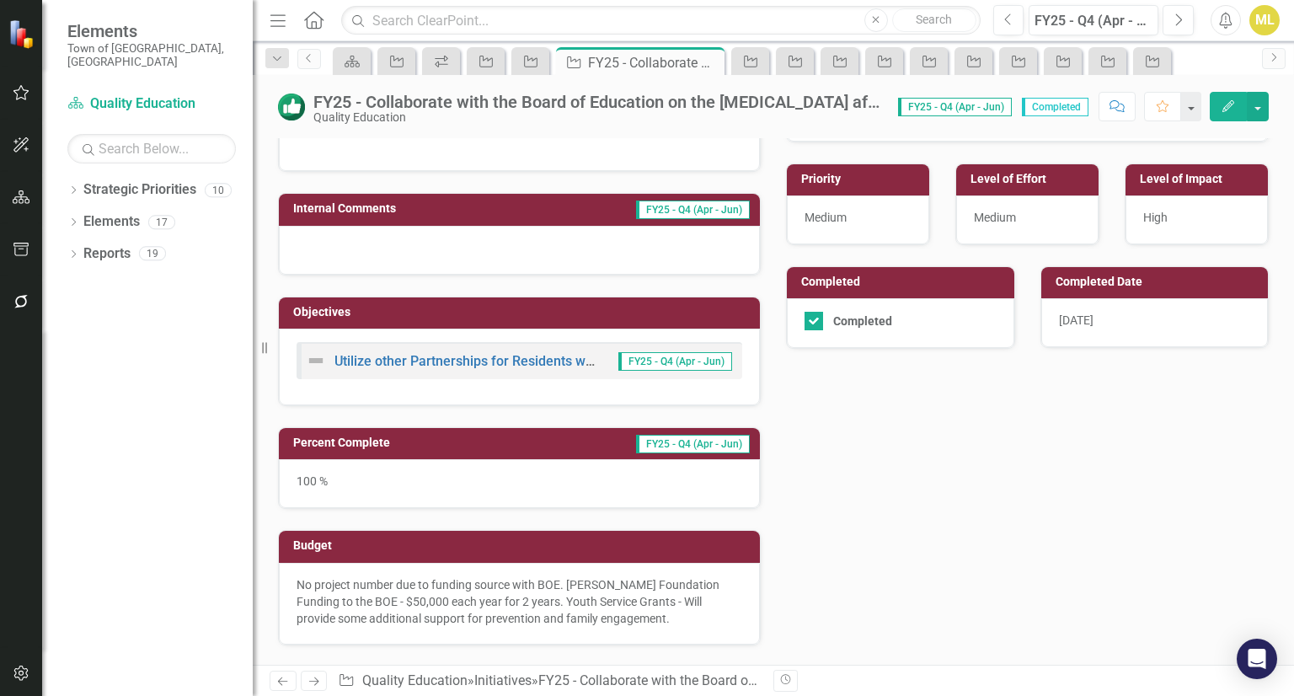
scroll to position [337, 0]
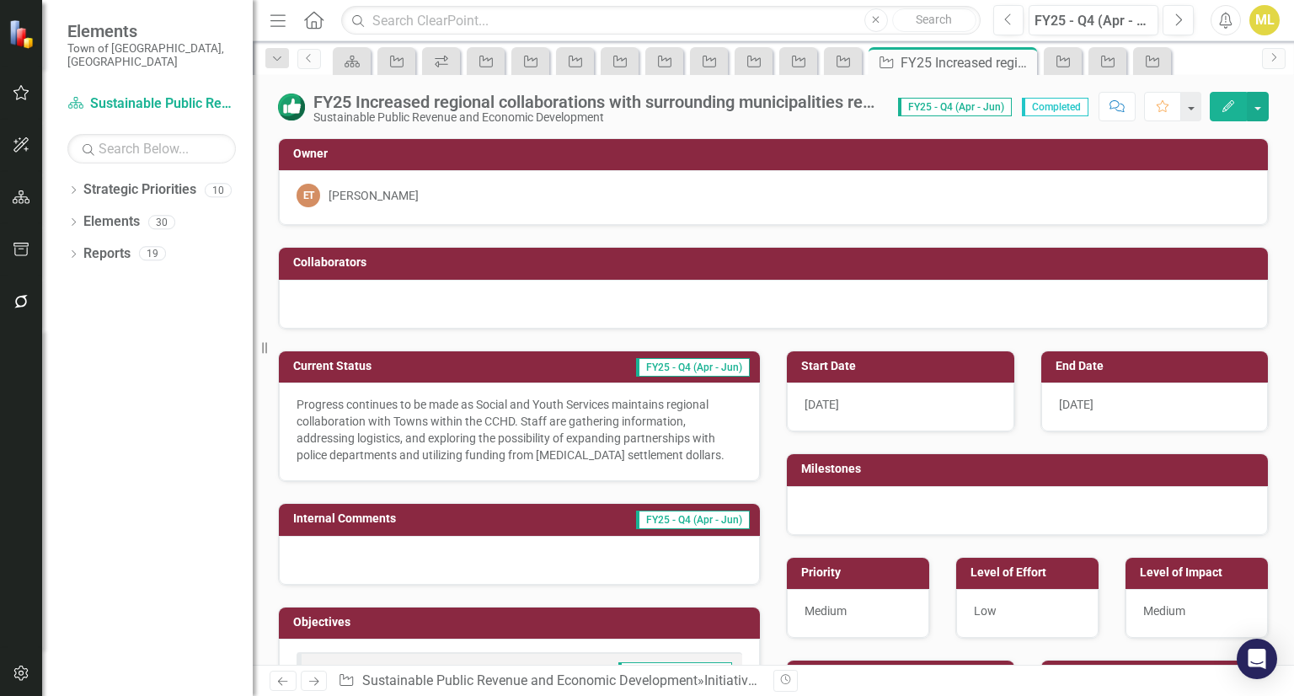
click at [836, 92] on div "FY25 Increased regional collaborations with surrounding municipalities regardin…" at bounding box center [584, 108] width 612 height 32
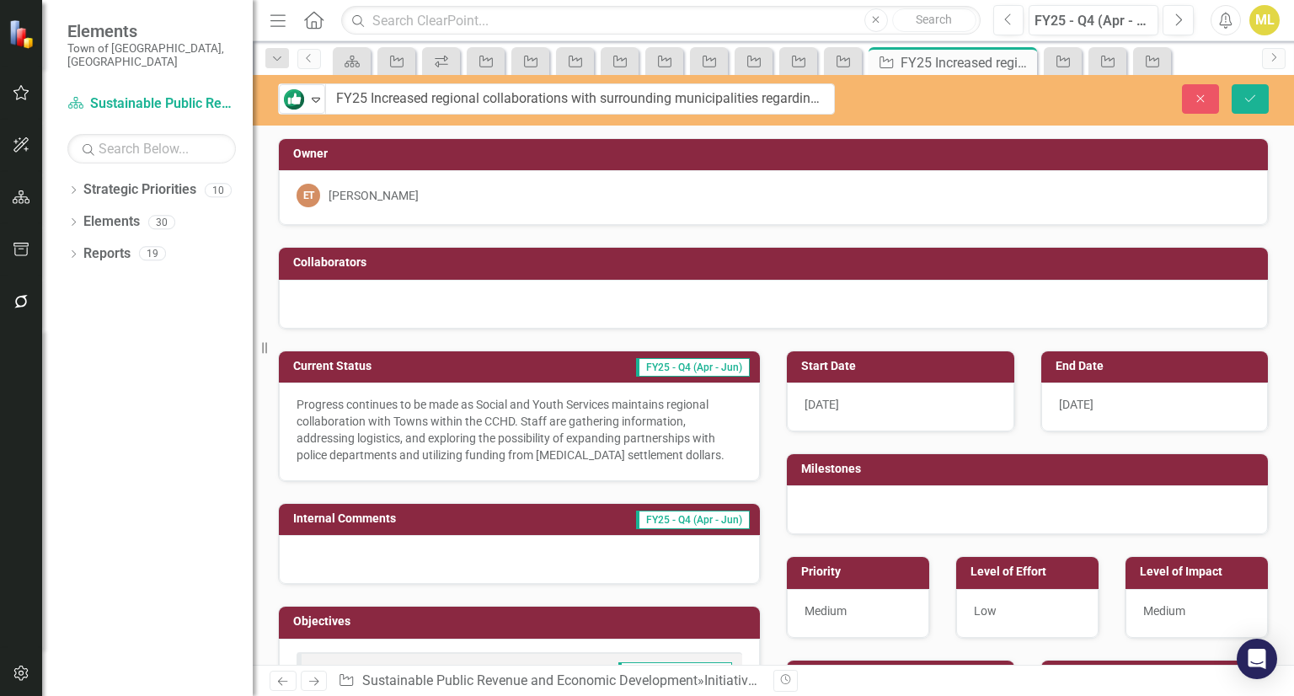
click at [836, 95] on div "Completed Expand FY25 Increased regional collaborations with surrounding munici…" at bounding box center [556, 98] width 582 height 31
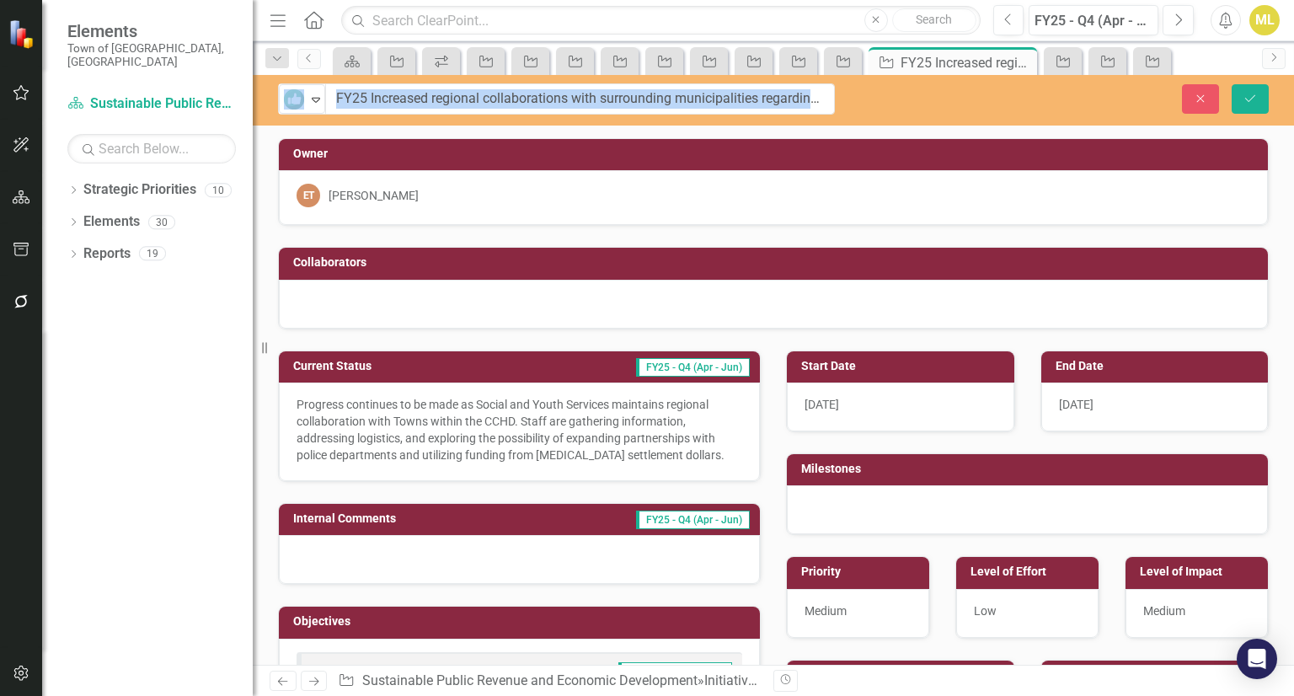
click at [836, 95] on div "Completed Expand FY25 Increased regional collaborations with surrounding munici…" at bounding box center [556, 98] width 582 height 31
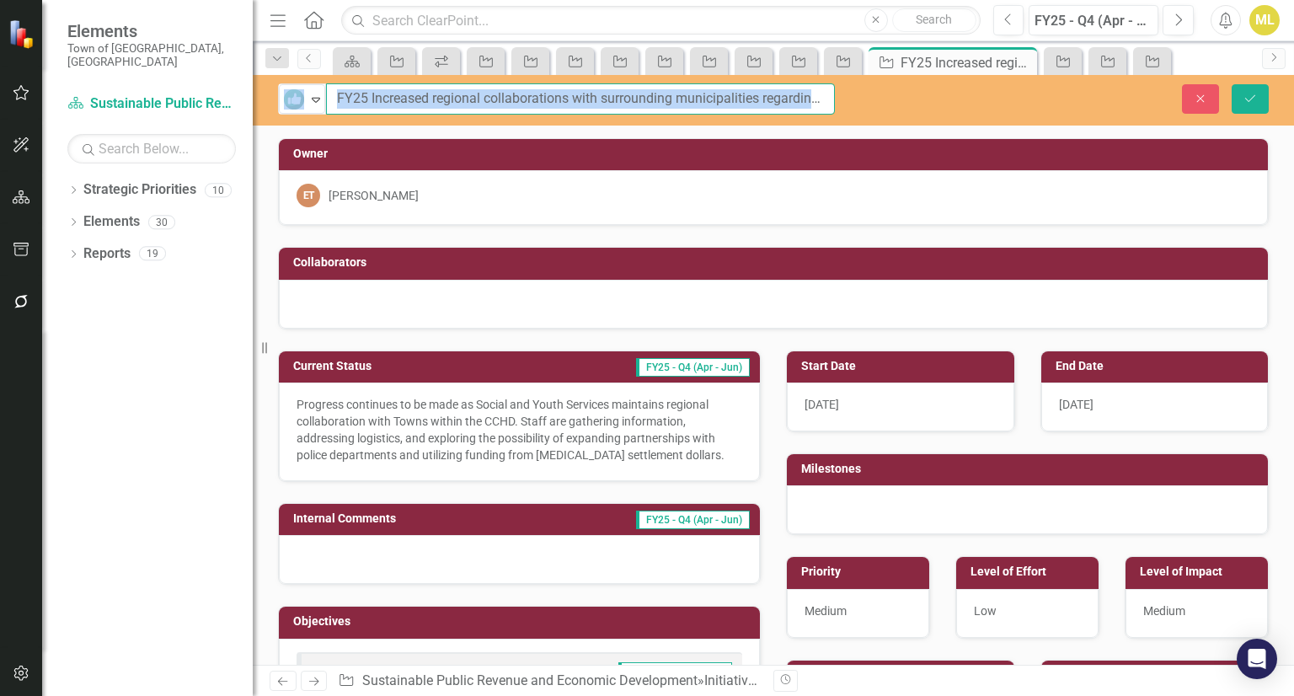
click at [819, 95] on input "FY25 Increased regional collaborations with surrounding municipalities regardin…" at bounding box center [580, 98] width 509 height 31
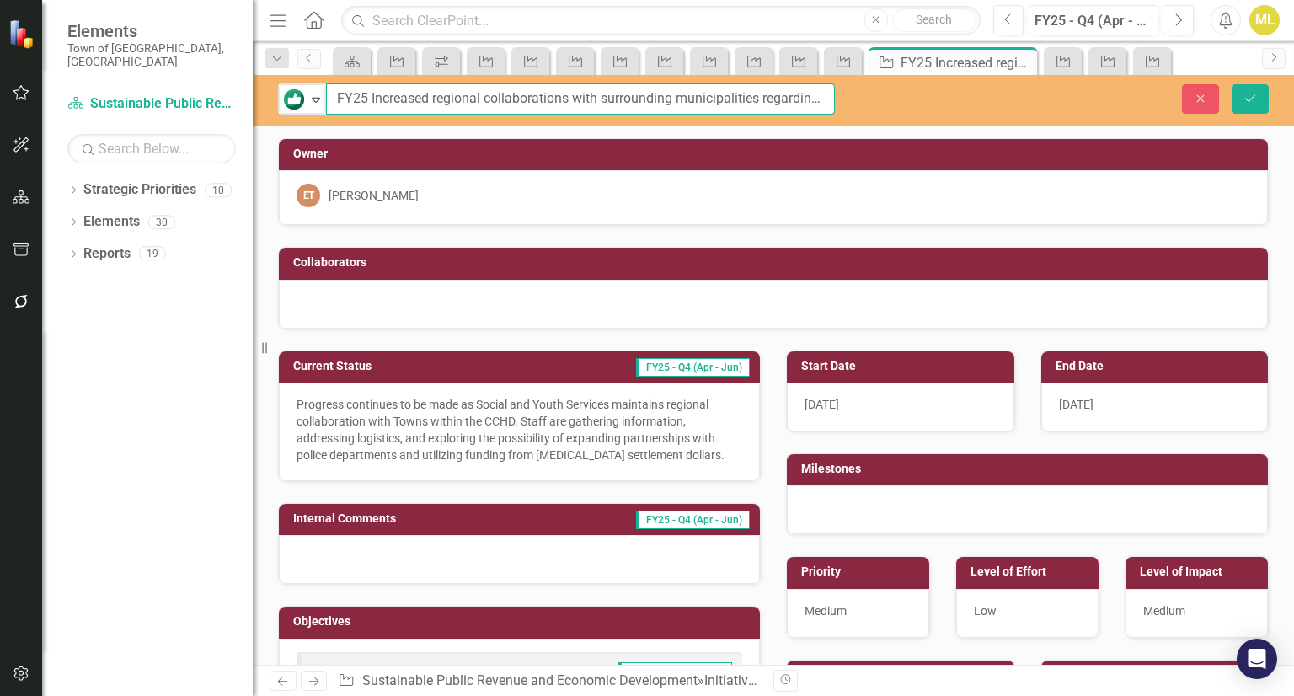
click at [708, 88] on input "FY25 Increased regional collaborations with surrounding municipalities regardin…" at bounding box center [580, 98] width 509 height 31
type input "FY25 Increased regional collaborations with surrounding municipalities regardin…"
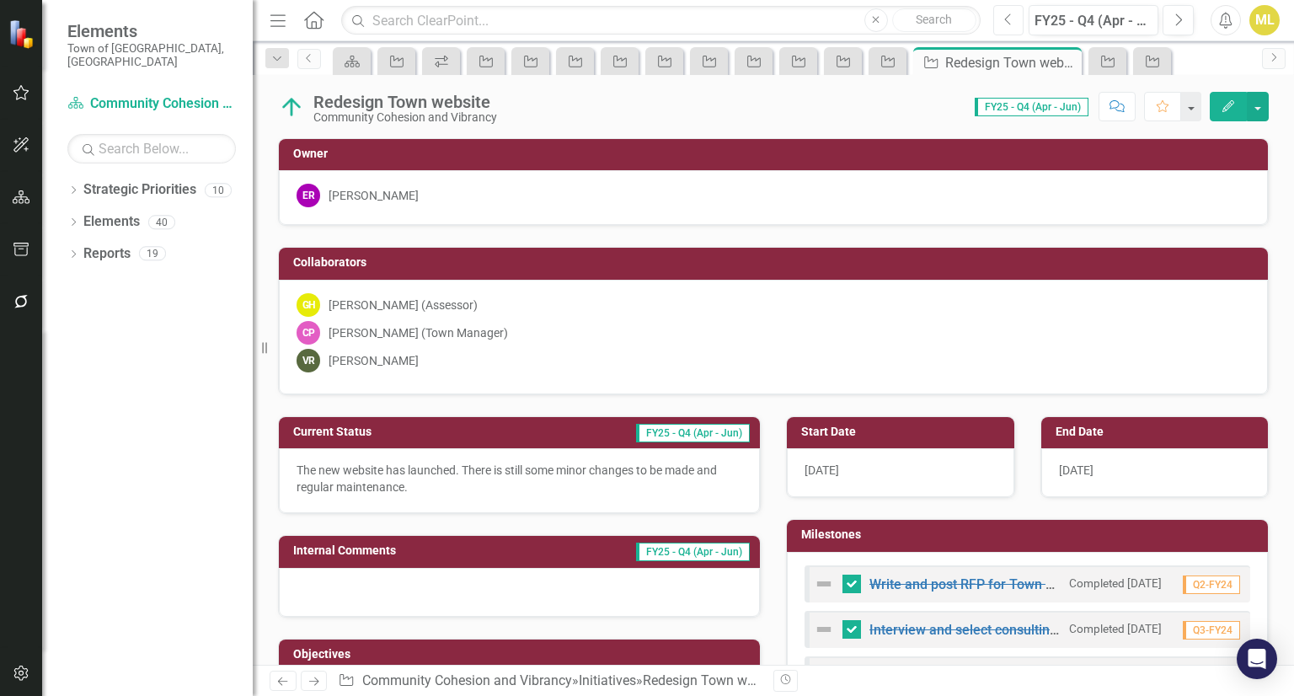
click at [1010, 20] on icon "Previous" at bounding box center [1008, 20] width 9 height 15
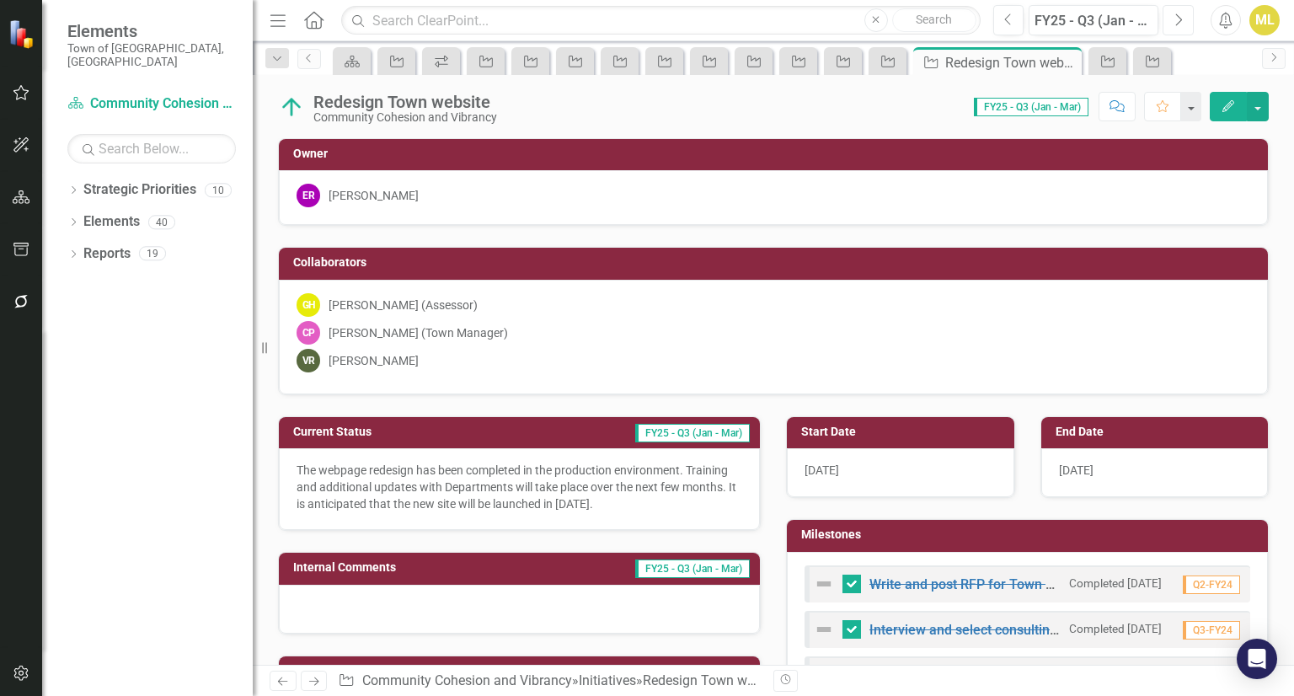
click at [1179, 14] on icon "Next" at bounding box center [1177, 20] width 9 height 15
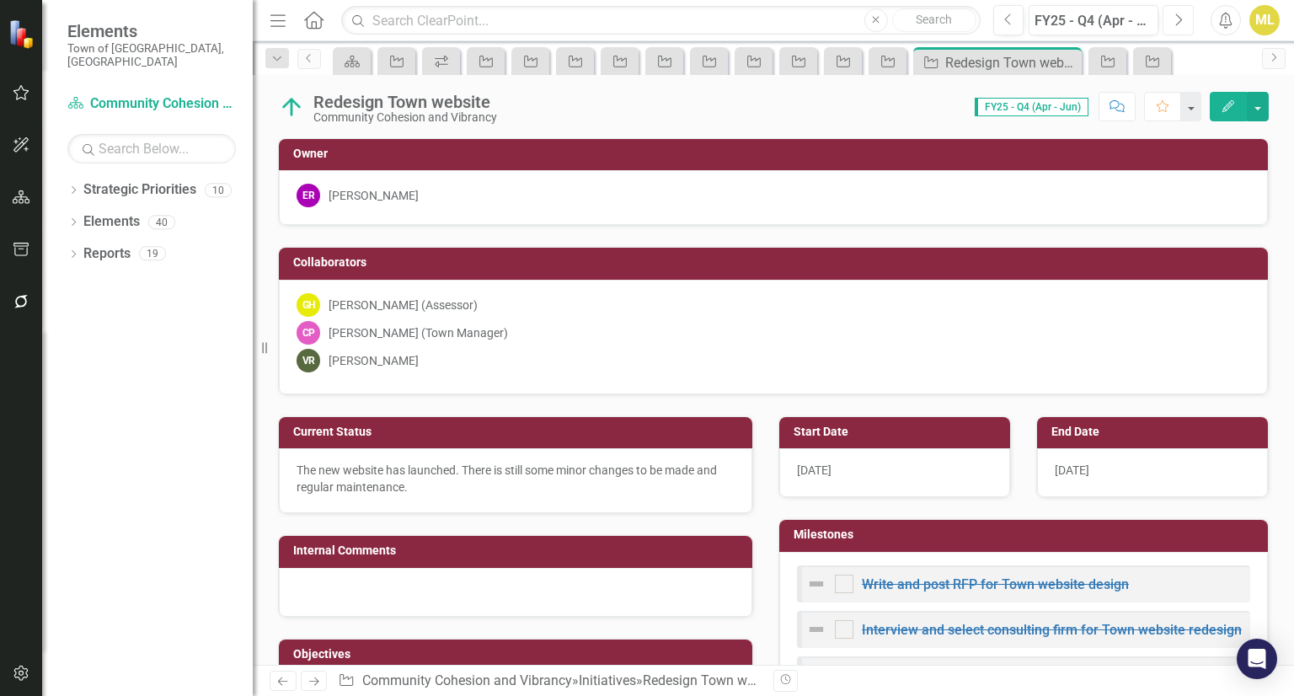
checkbox input "true"
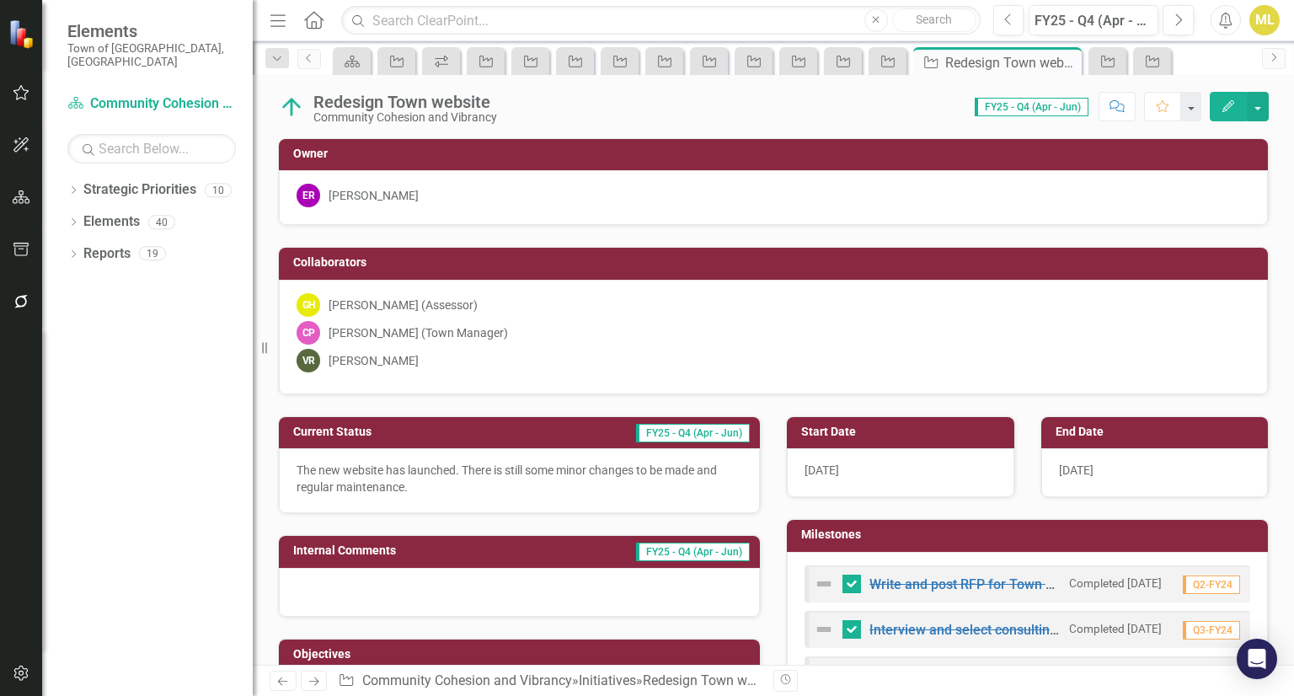
click at [1071, 470] on span "[DATE]" at bounding box center [1076, 469] width 35 height 13
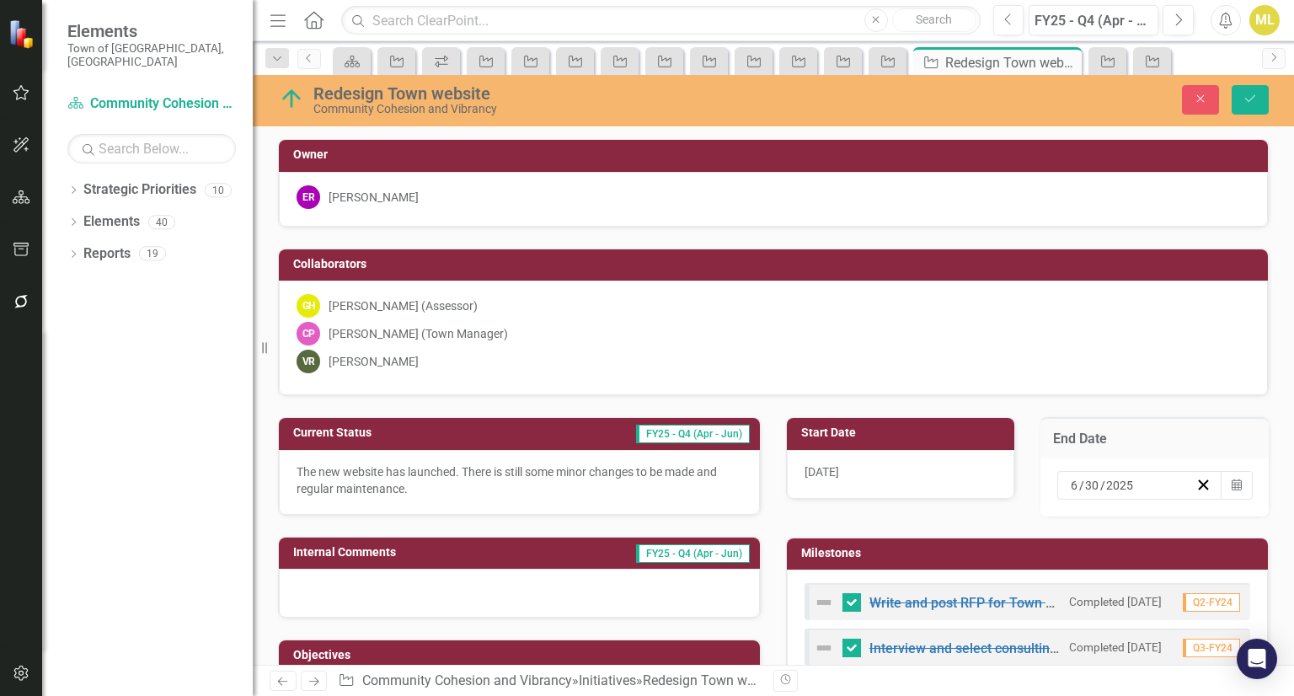
click at [1070, 478] on input "6" at bounding box center [1074, 485] width 9 height 17
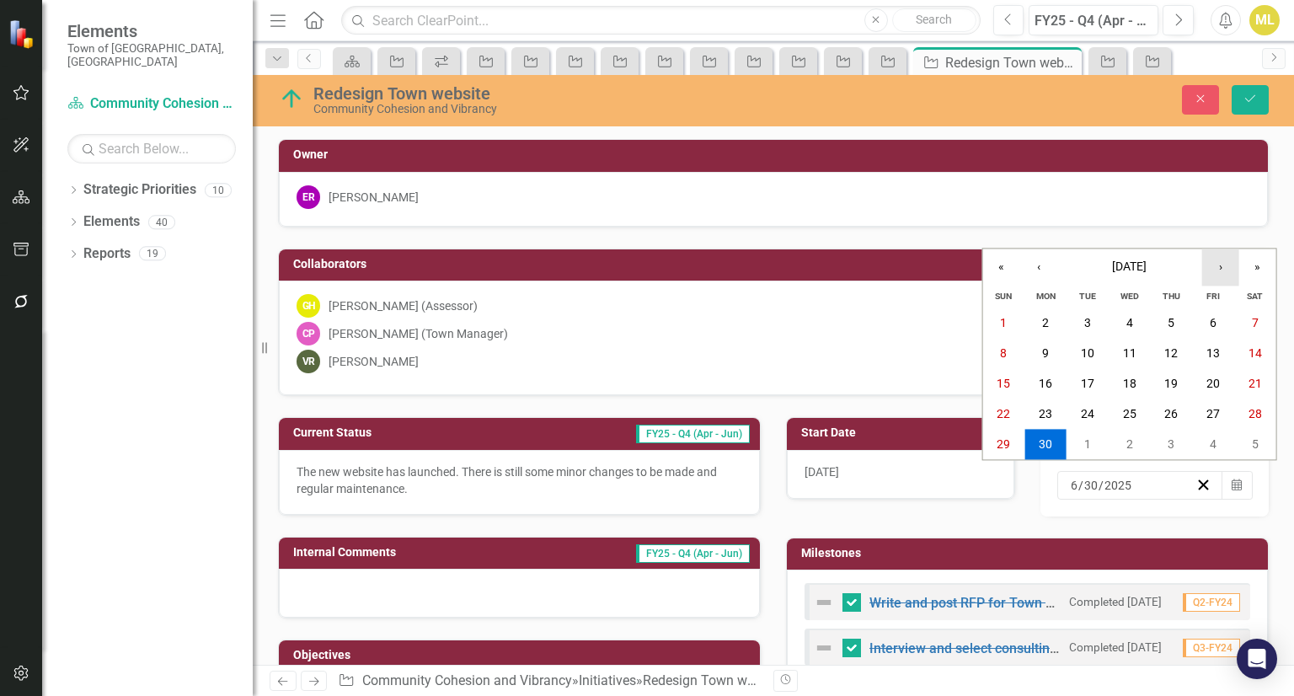
click at [1231, 266] on button "›" at bounding box center [1220, 266] width 37 height 37
click at [1213, 90] on button "Close" at bounding box center [1200, 99] width 37 height 29
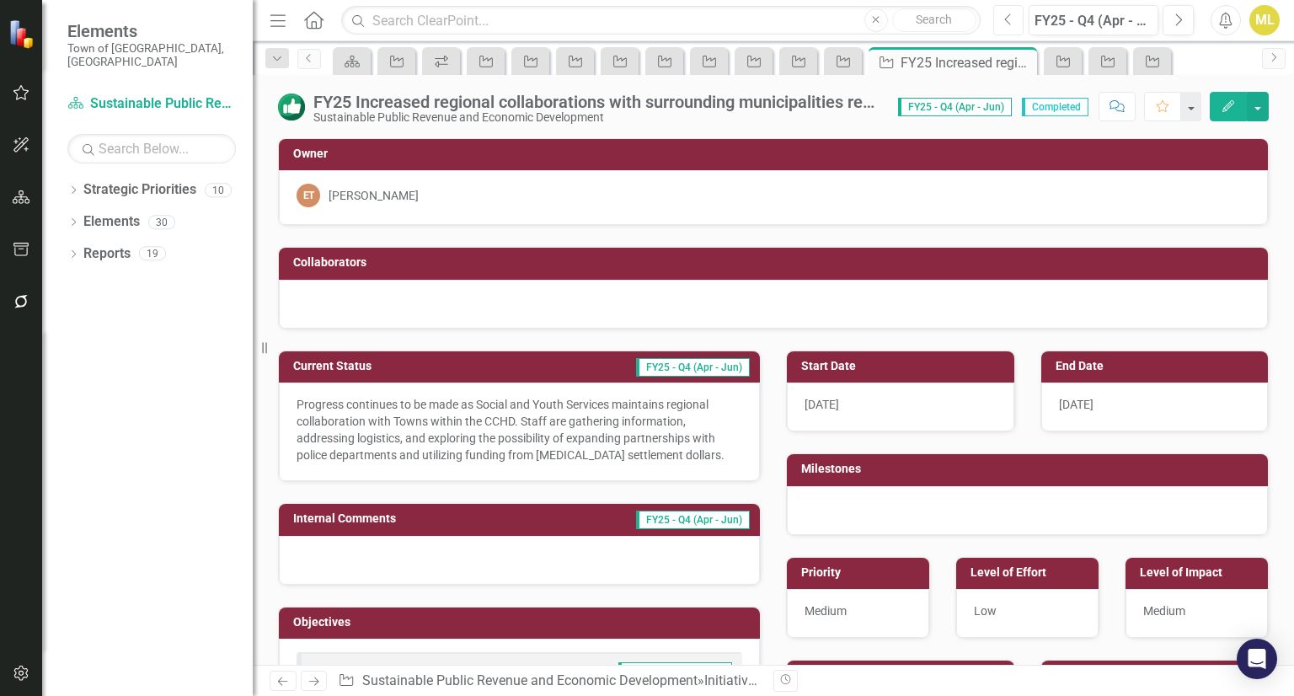
click at [1010, 16] on icon "Previous" at bounding box center [1008, 20] width 9 height 15
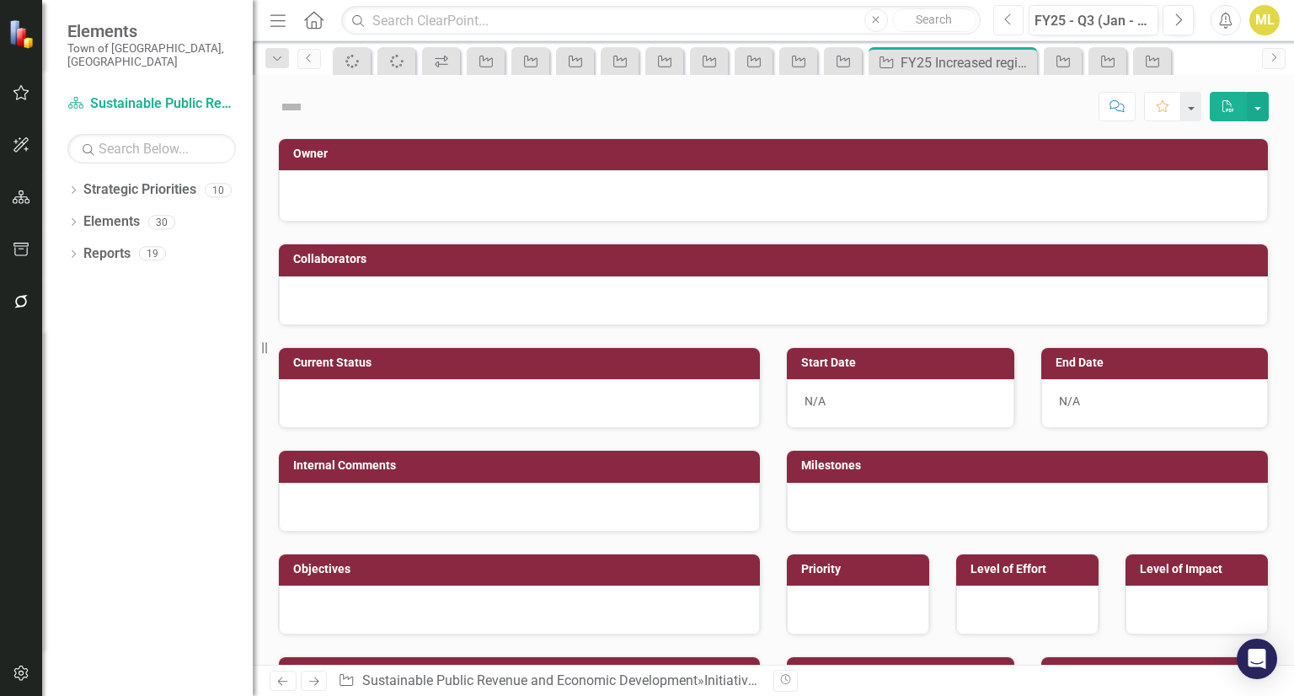
checkbox input "true"
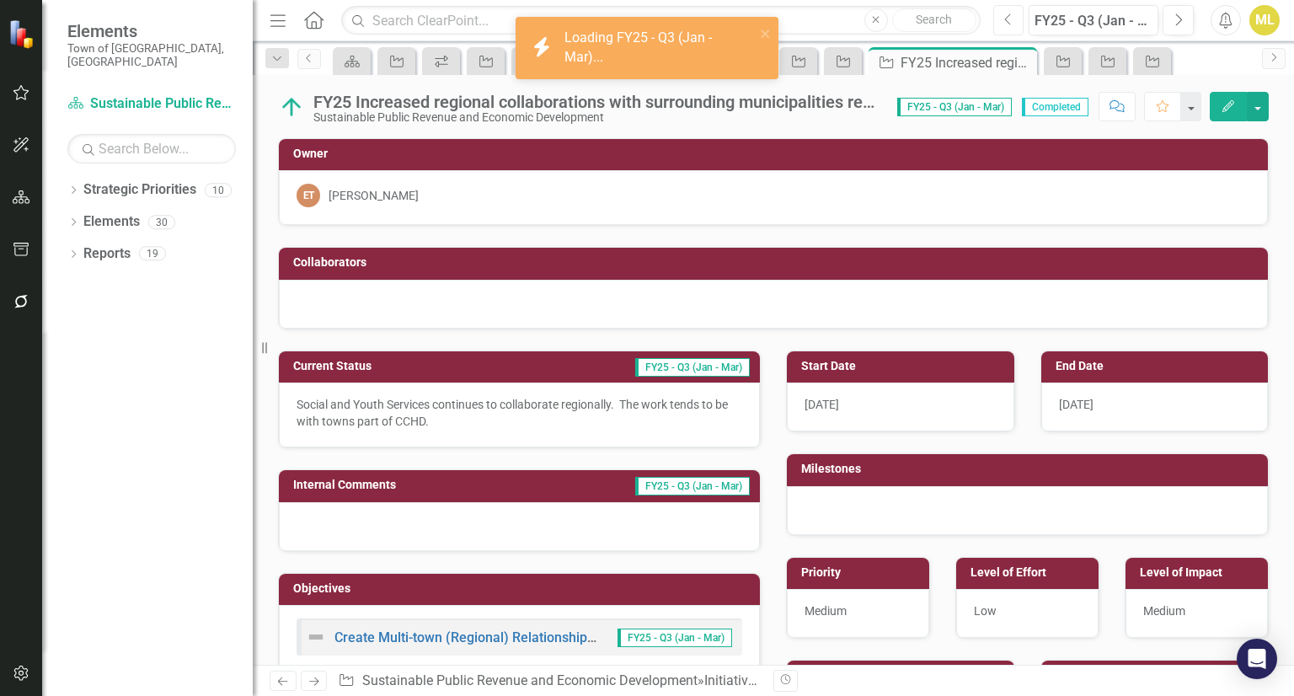
click at [1010, 16] on icon "Previous" at bounding box center [1008, 20] width 9 height 15
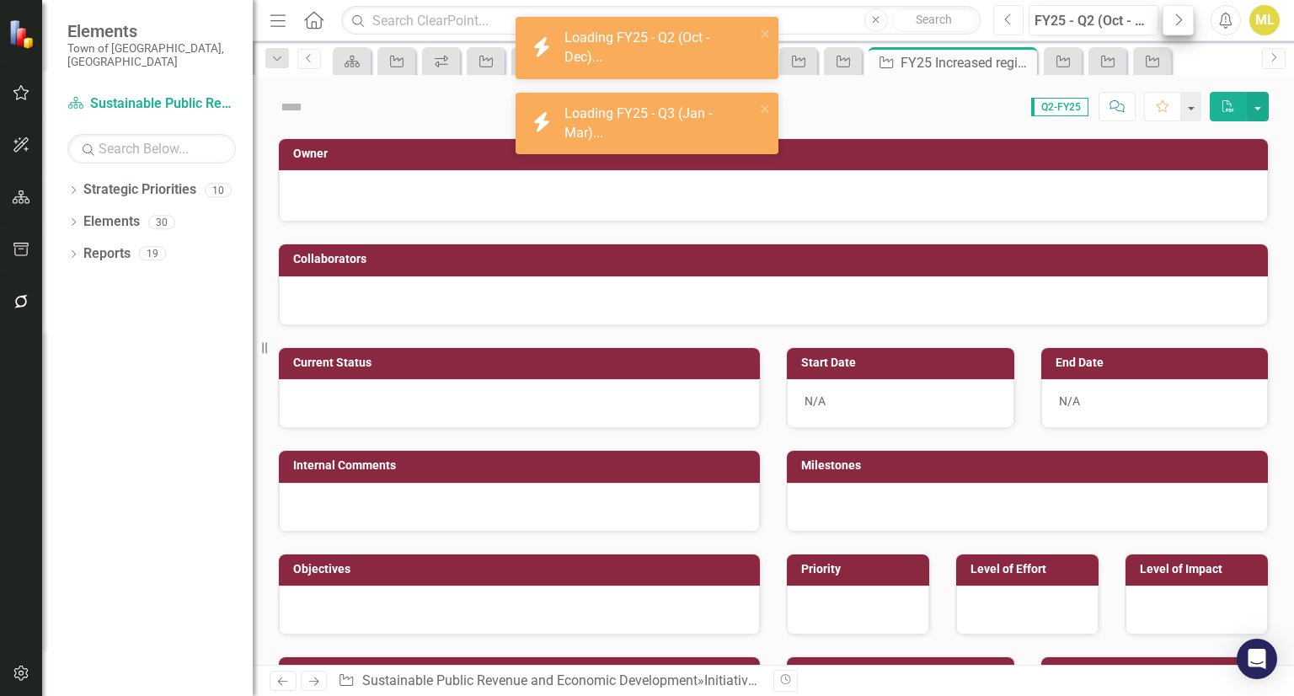
checkbox input "true"
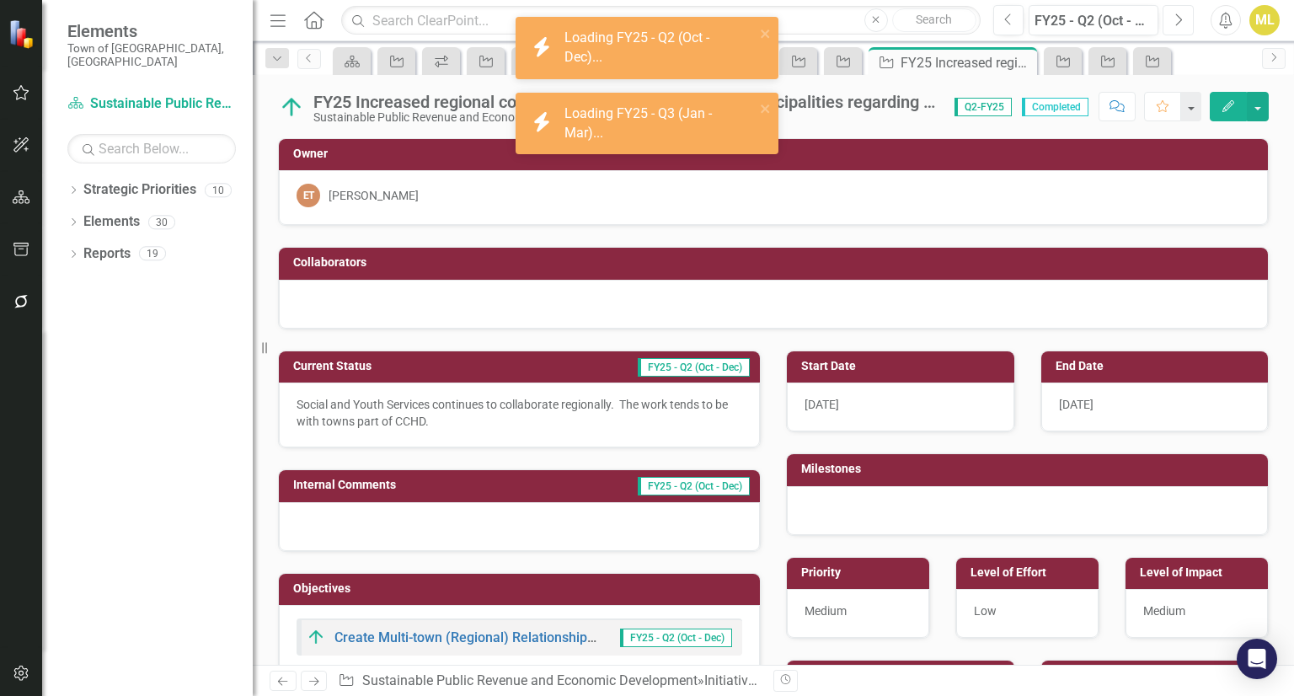
click at [1167, 24] on button "Next" at bounding box center [1177, 20] width 31 height 30
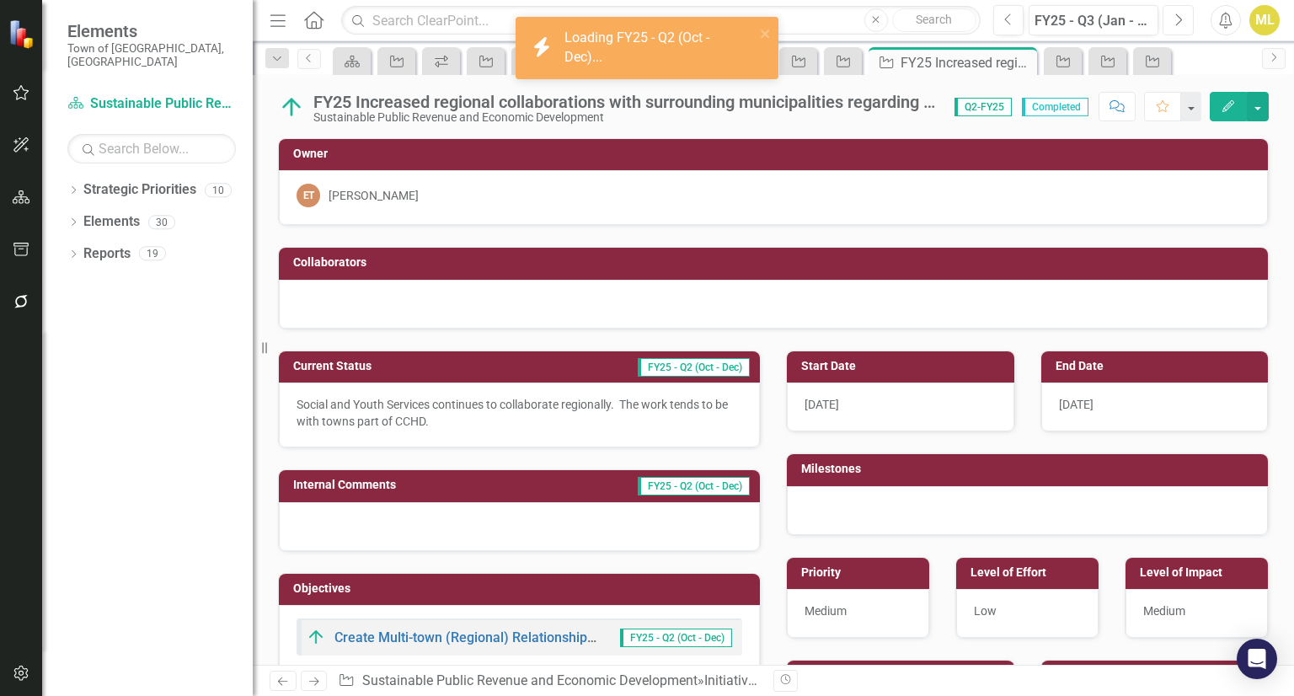
click at [1167, 24] on button "Next" at bounding box center [1177, 20] width 31 height 30
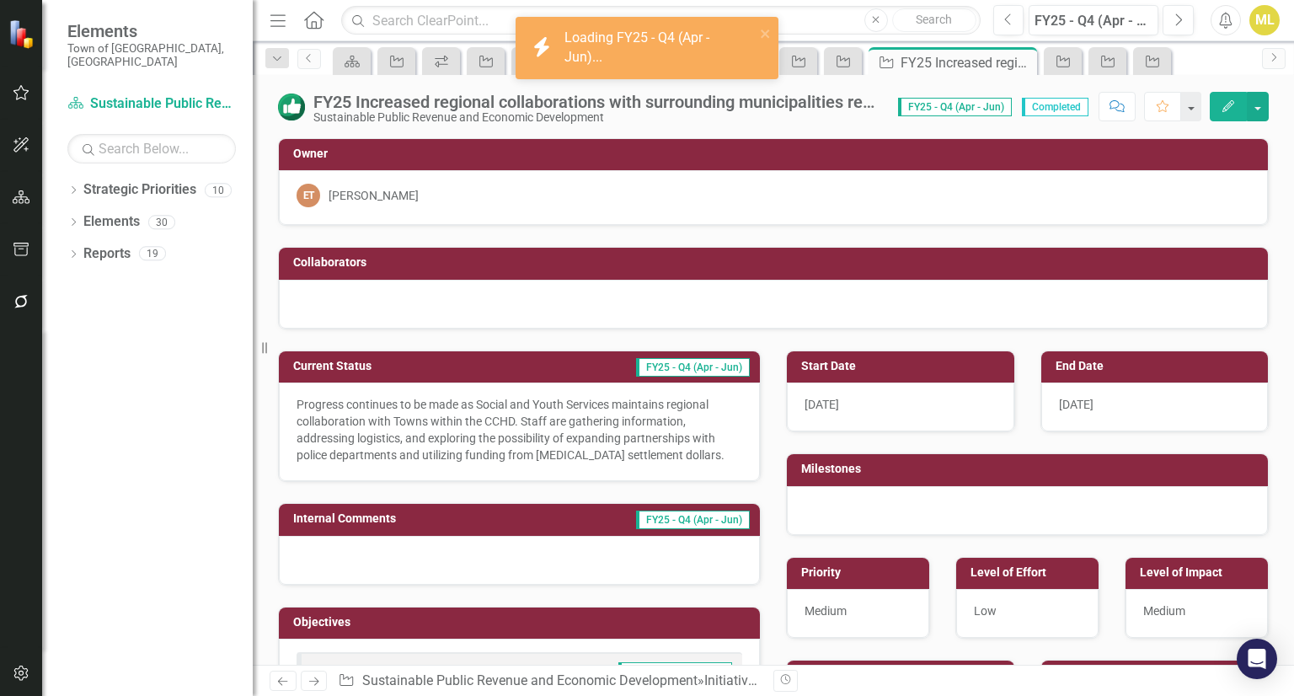
click at [862, 100] on div "FY25 Increased regional collaborations with surrounding municipalities regardin…" at bounding box center [597, 102] width 568 height 19
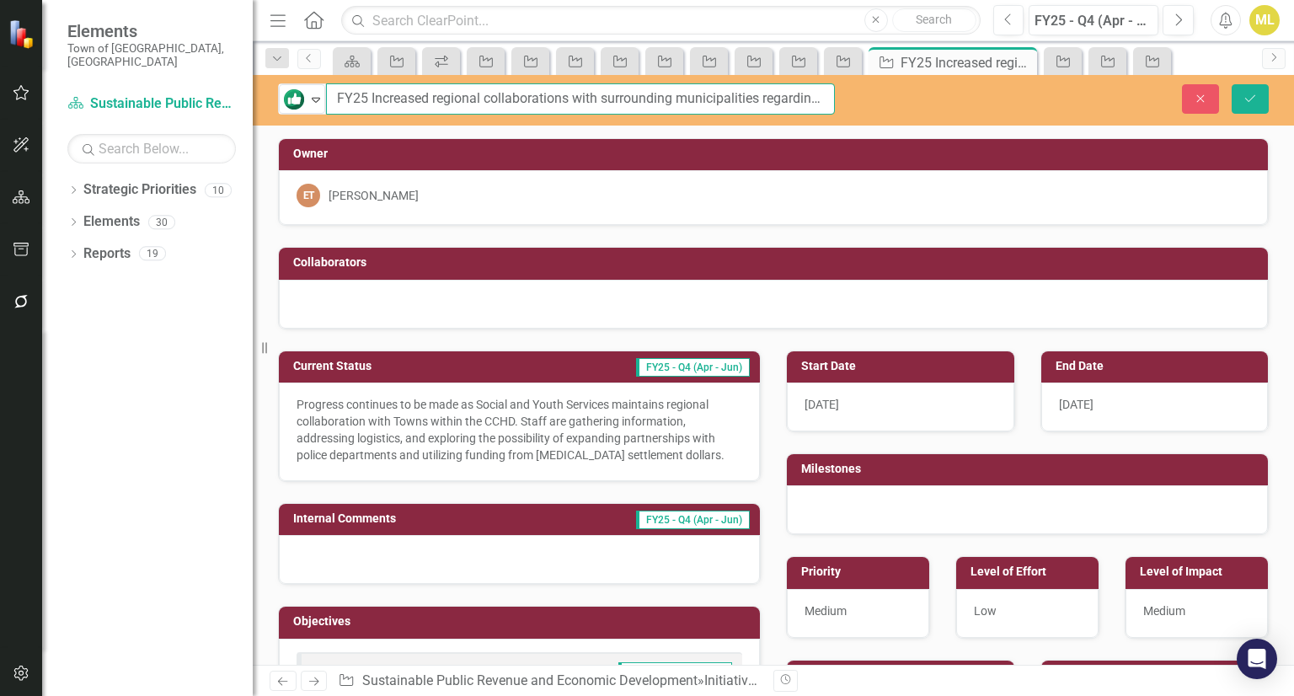
click at [812, 92] on input "FY25 Increased regional collaborations with surrounding municipalities regardin…" at bounding box center [580, 98] width 509 height 31
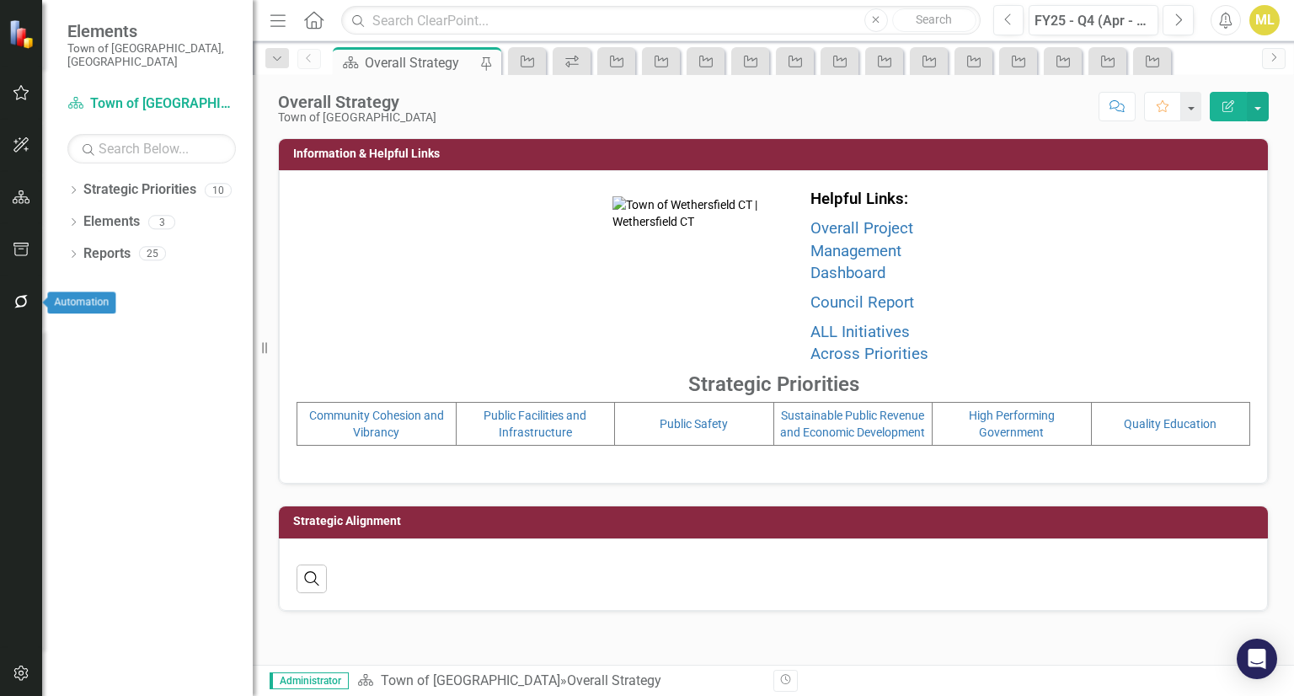
click at [24, 305] on icon "button" at bounding box center [20, 301] width 13 height 13
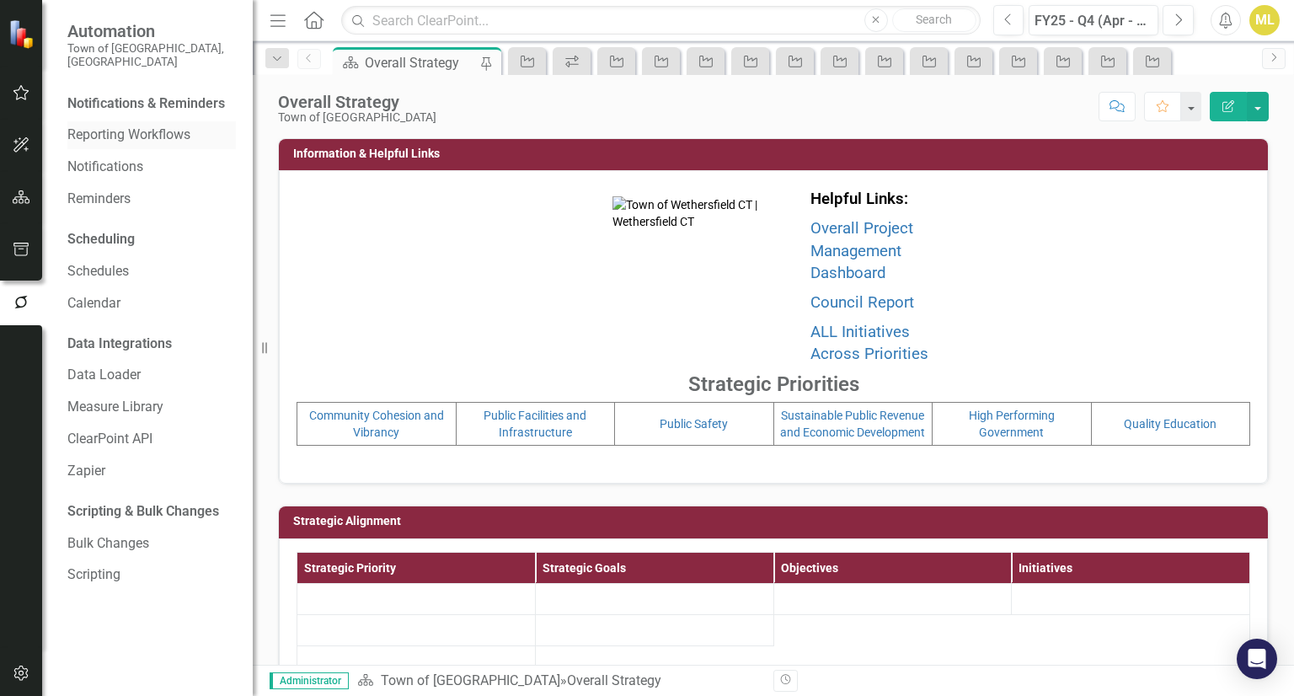
click at [144, 126] on link "Reporting Workflows" at bounding box center [151, 135] width 168 height 19
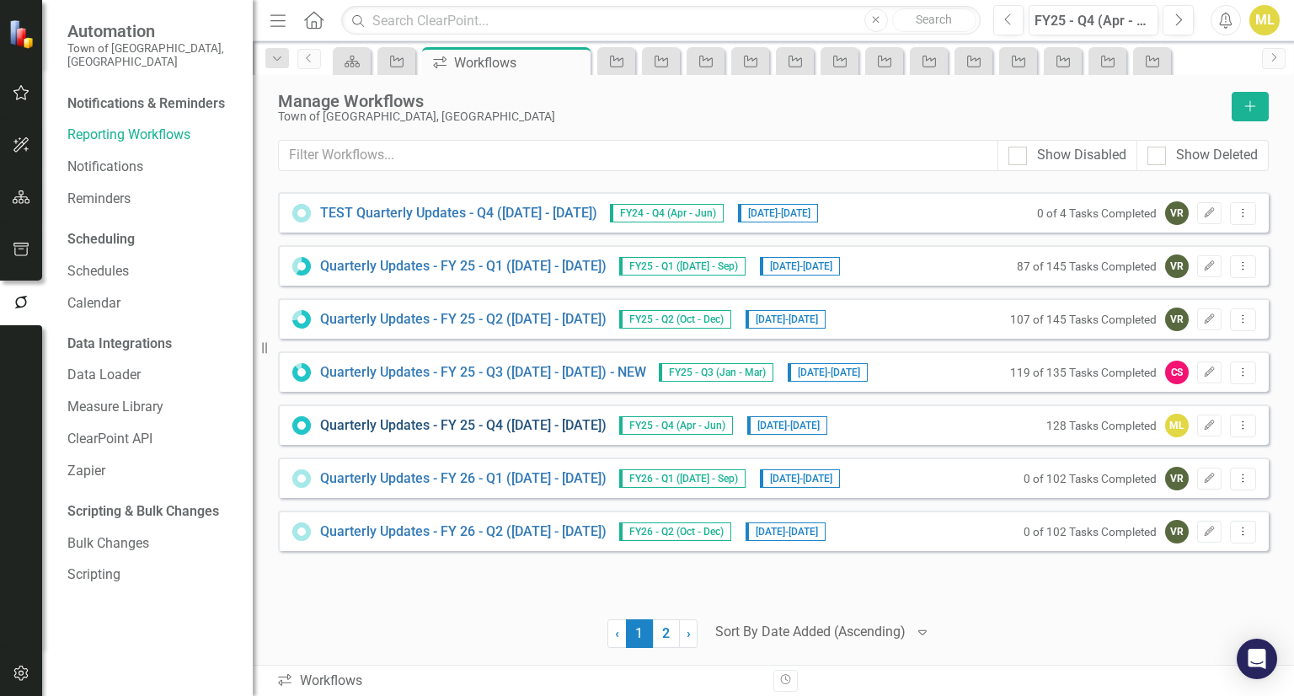
click at [522, 417] on link "Quarterly Updates - FY 25 - Q4 ([DATE] - [DATE])" at bounding box center [463, 425] width 286 height 19
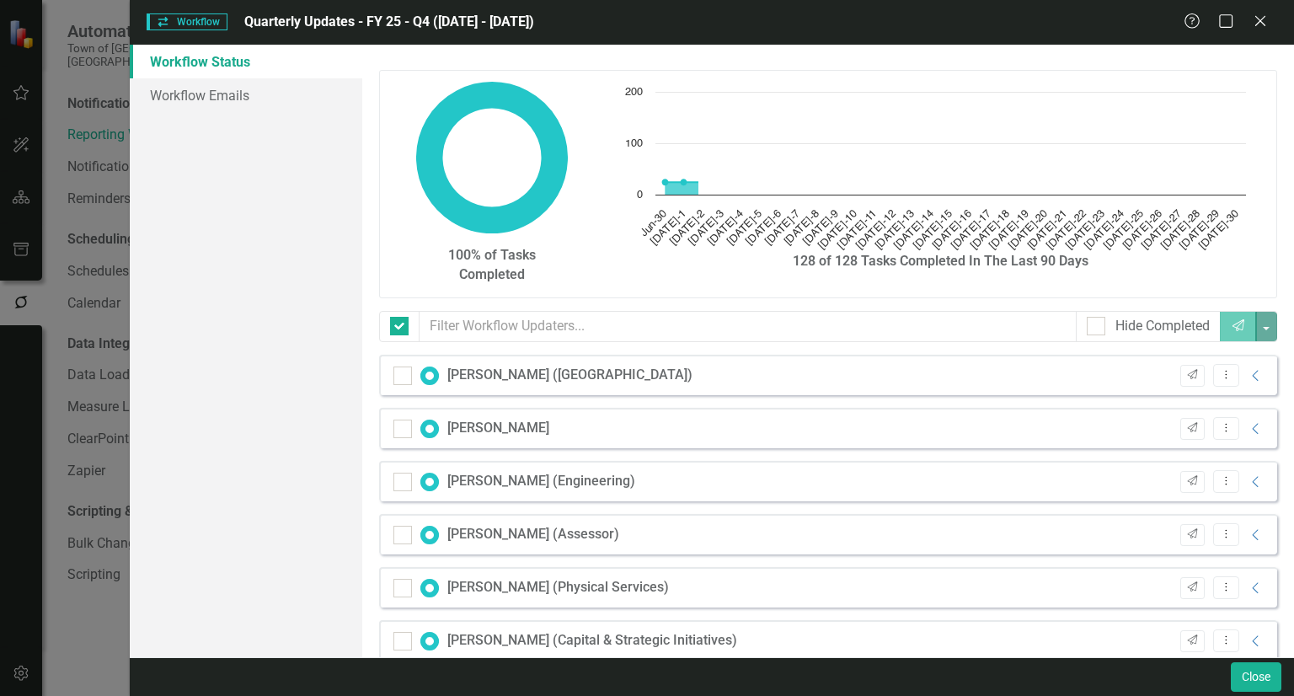
checkbox input "false"
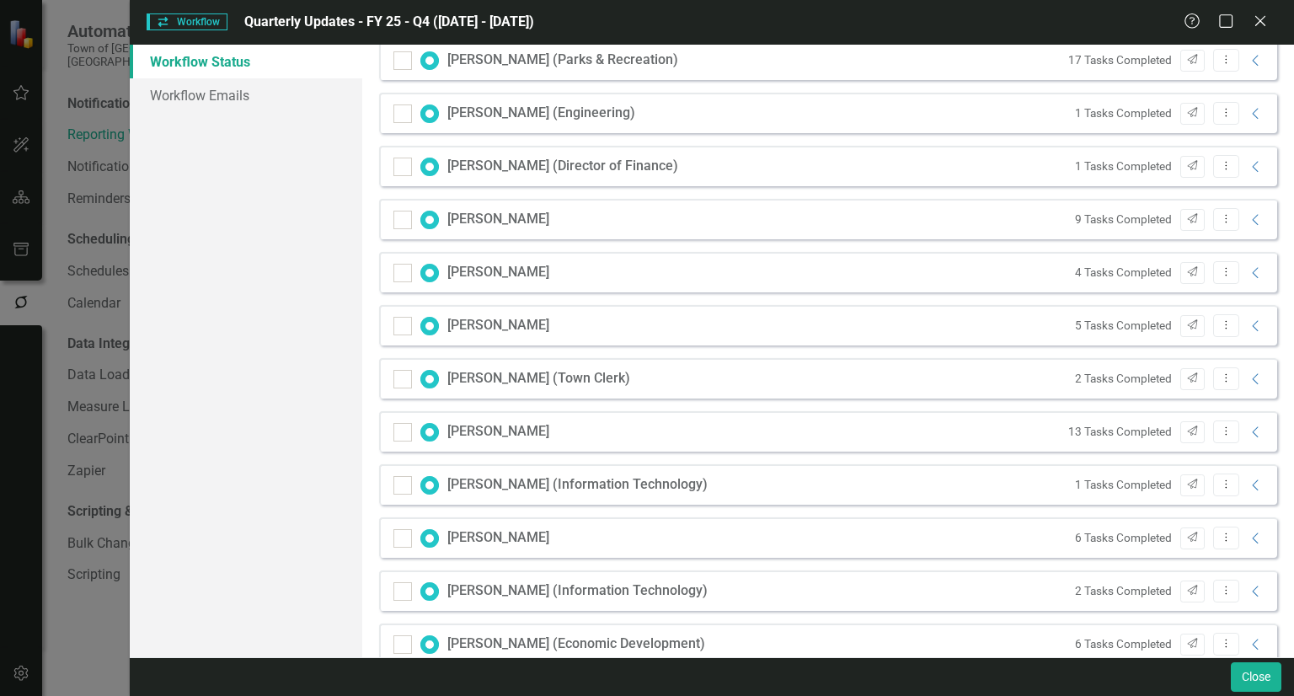
scroll to position [665, 0]
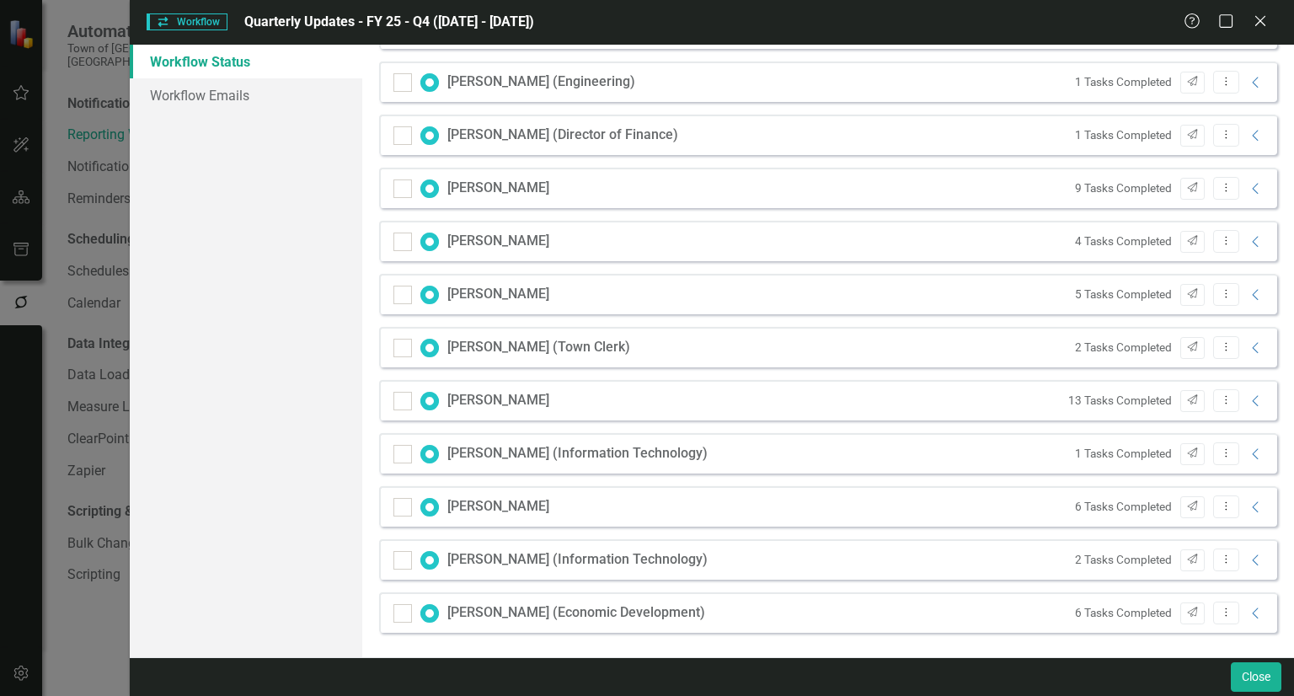
click at [1256, 299] on div "Erica Robertson 5 Tasks Completed Send Dropdown Menu Collapse" at bounding box center [828, 294] width 898 height 40
click at [1252, 298] on icon at bounding box center [1255, 294] width 6 height 11
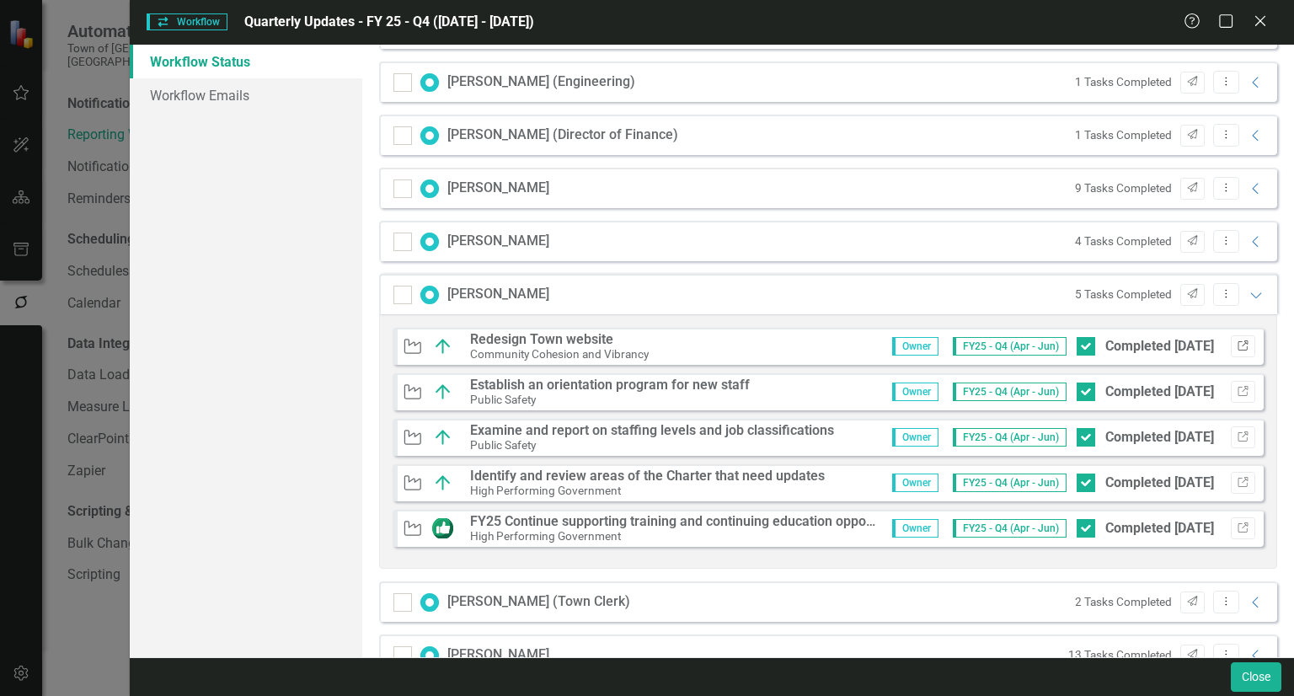
click at [1237, 345] on icon "Link" at bounding box center [1243, 346] width 13 height 10
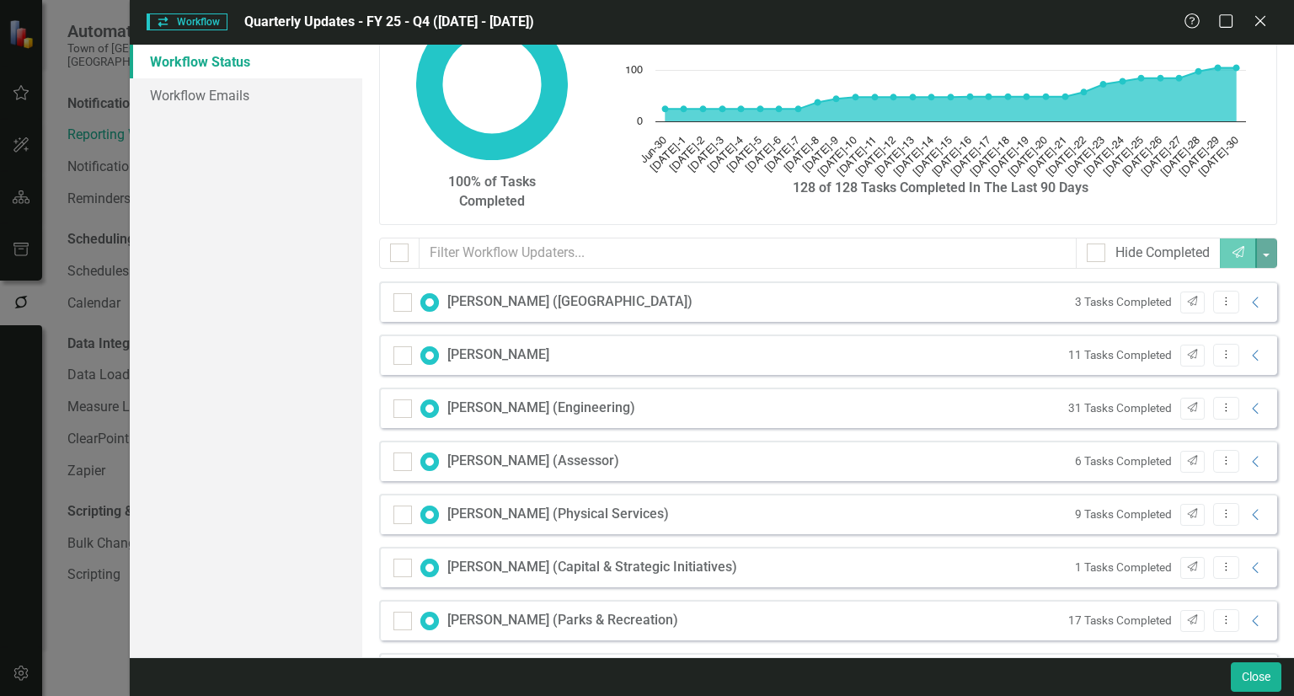
scroll to position [0, 0]
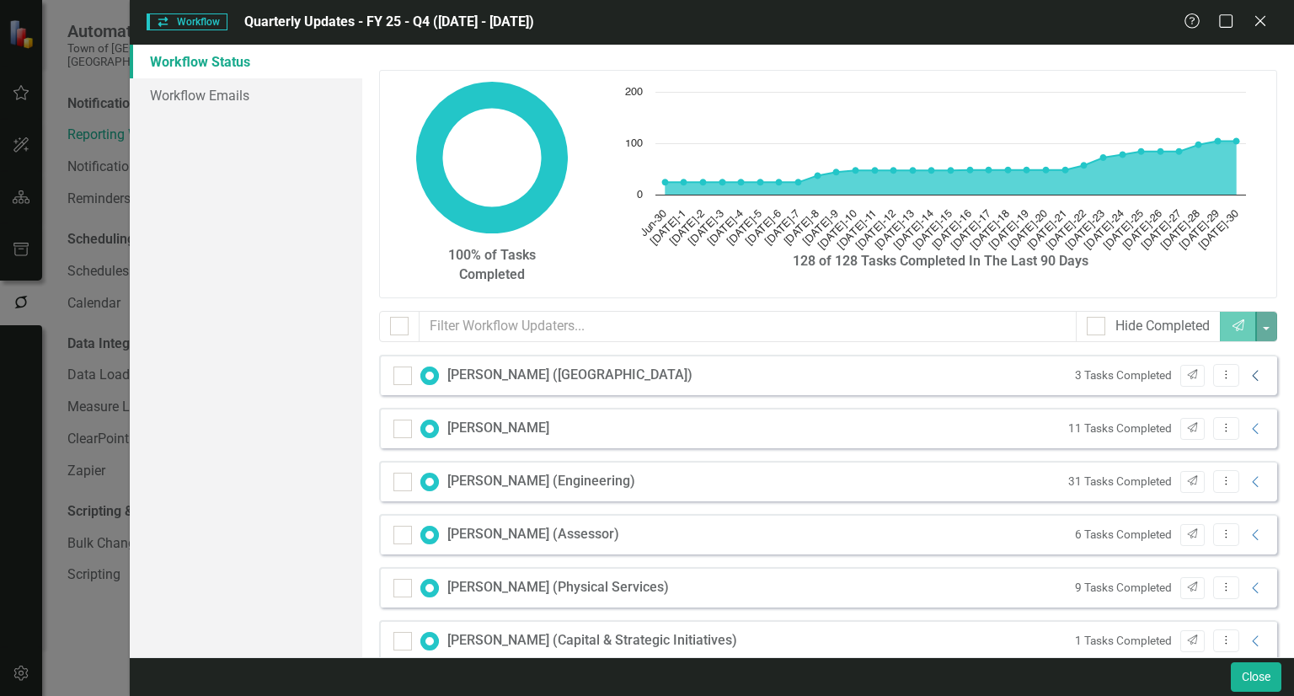
click at [1247, 379] on icon "Collapse" at bounding box center [1255, 375] width 17 height 13
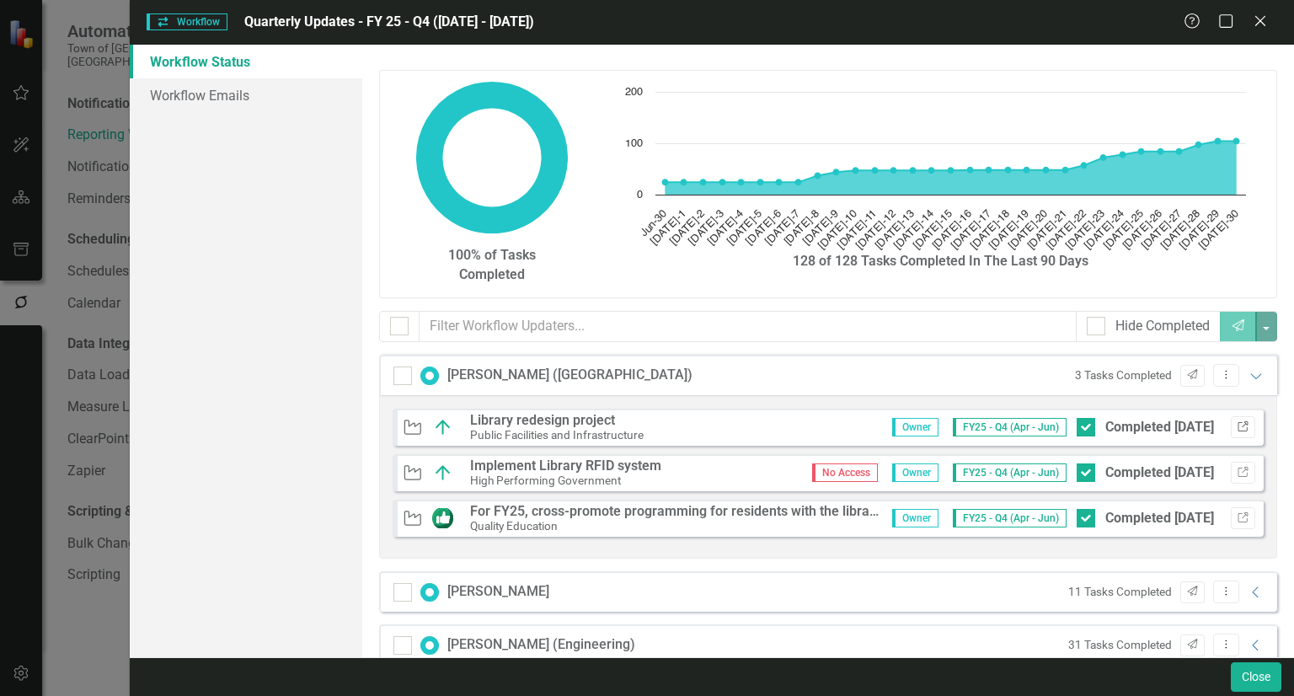
click at [1237, 425] on icon "Link" at bounding box center [1243, 427] width 13 height 10
click at [1237, 471] on icon "Link" at bounding box center [1243, 472] width 13 height 10
click at [1237, 519] on icon "button" at bounding box center [1242, 517] width 10 height 10
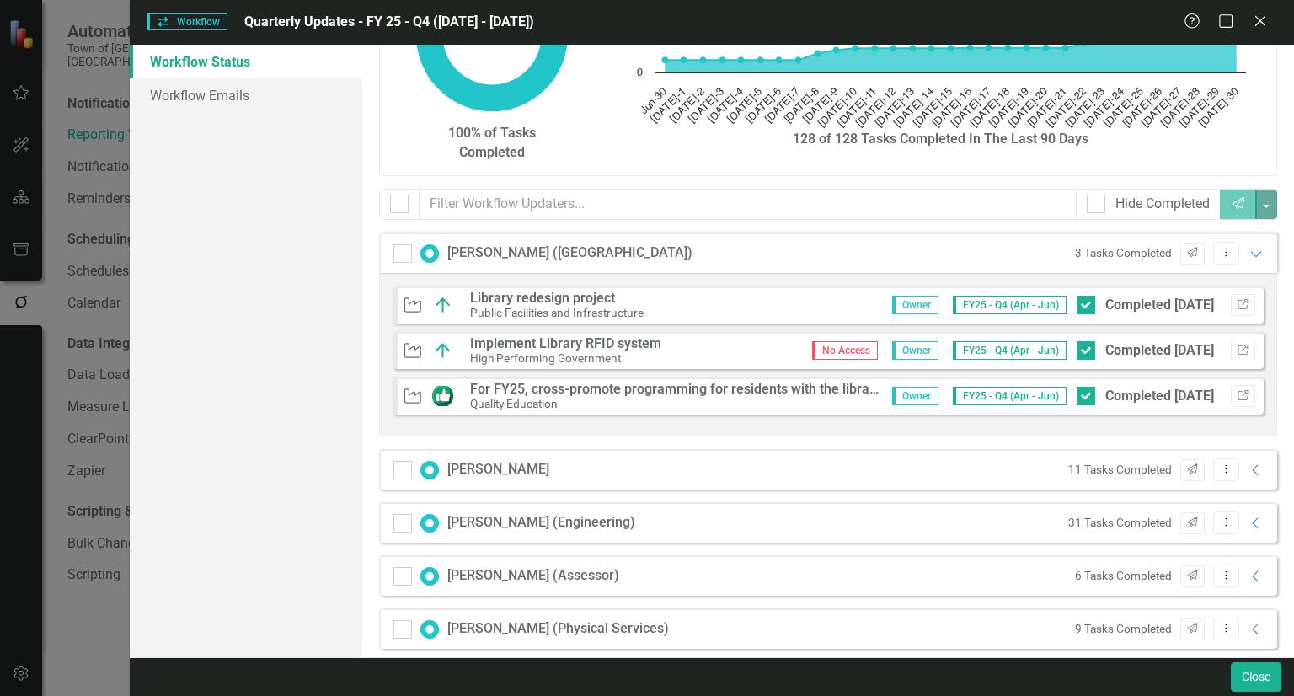
scroll to position [337, 0]
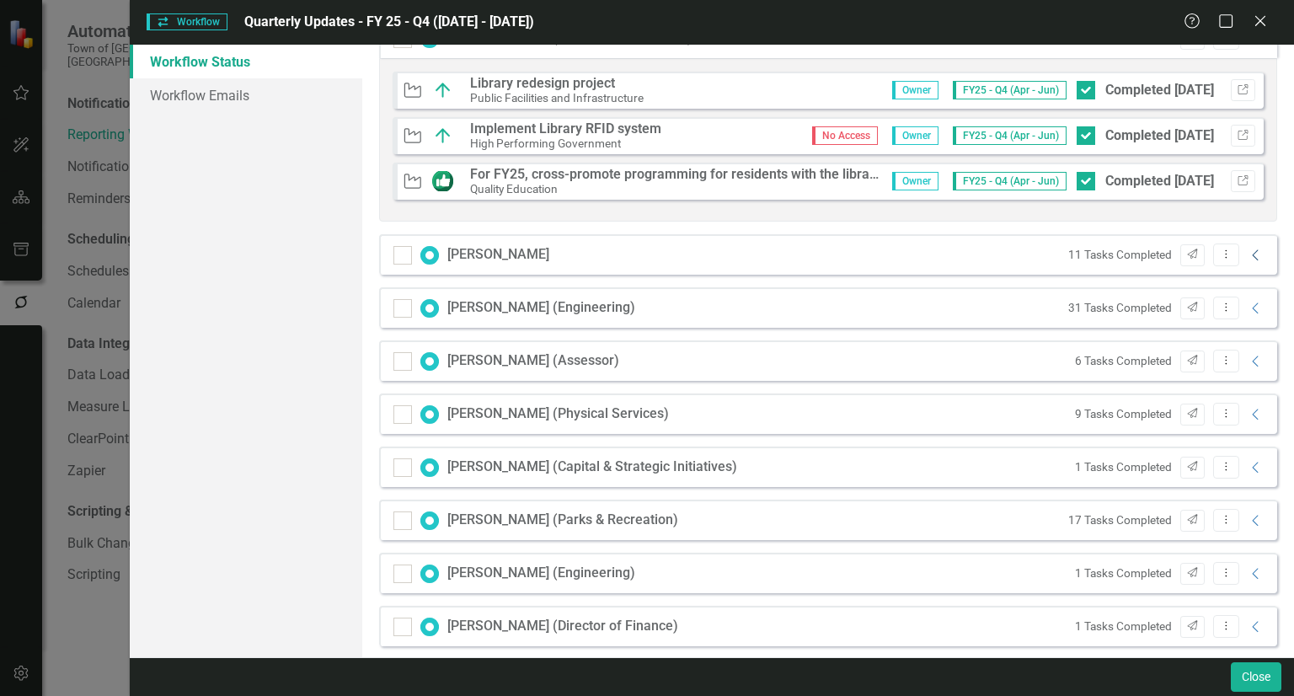
click at [1247, 253] on icon "Collapse" at bounding box center [1255, 254] width 17 height 13
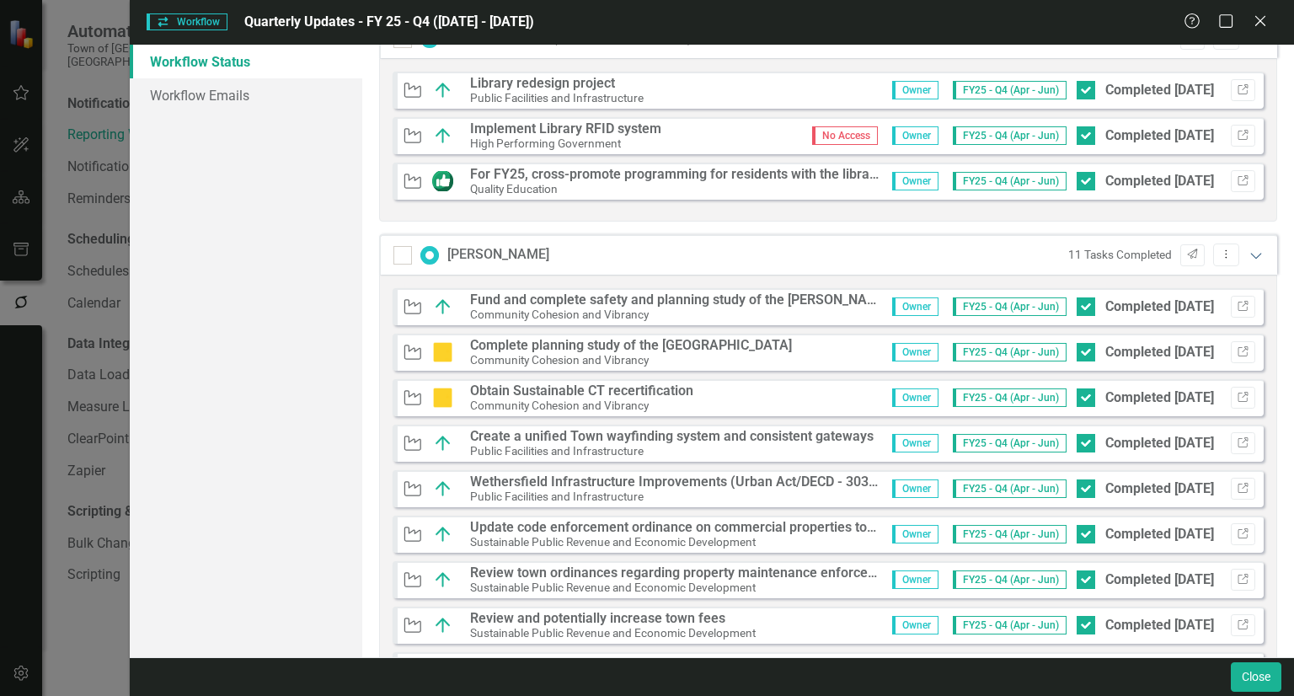
click at [1247, 251] on icon "Expanded" at bounding box center [1255, 254] width 17 height 13
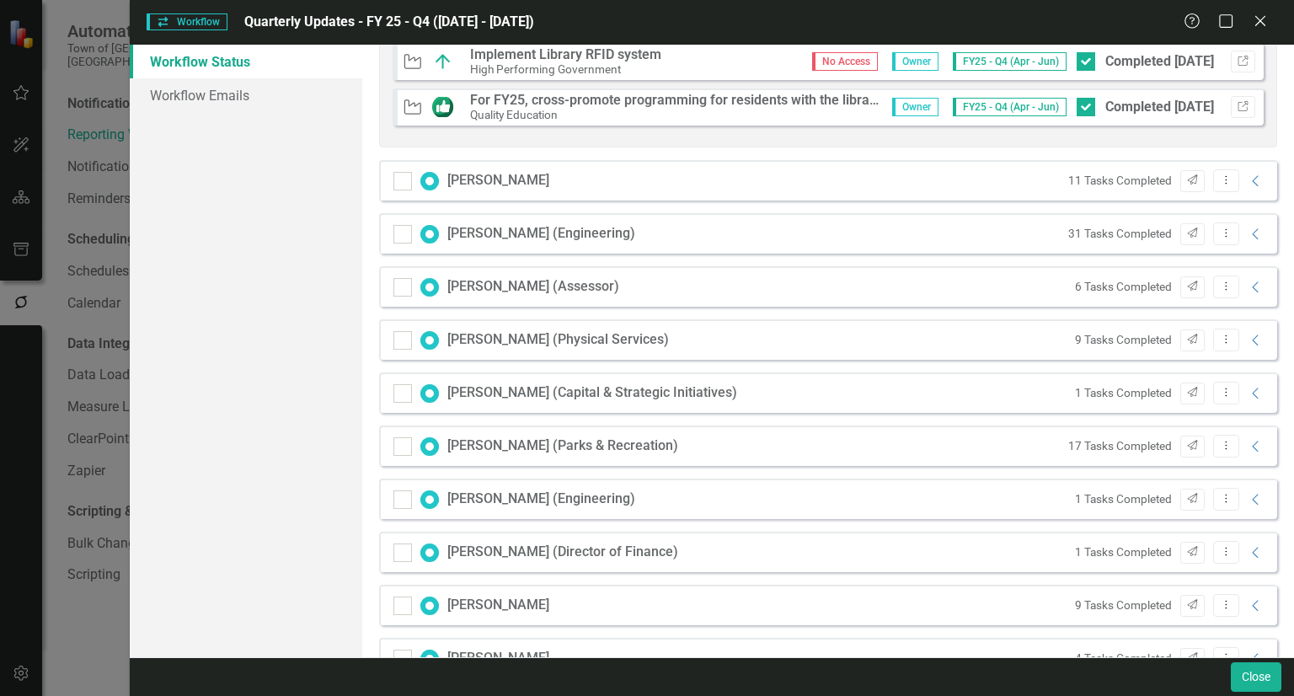
scroll to position [505, 0]
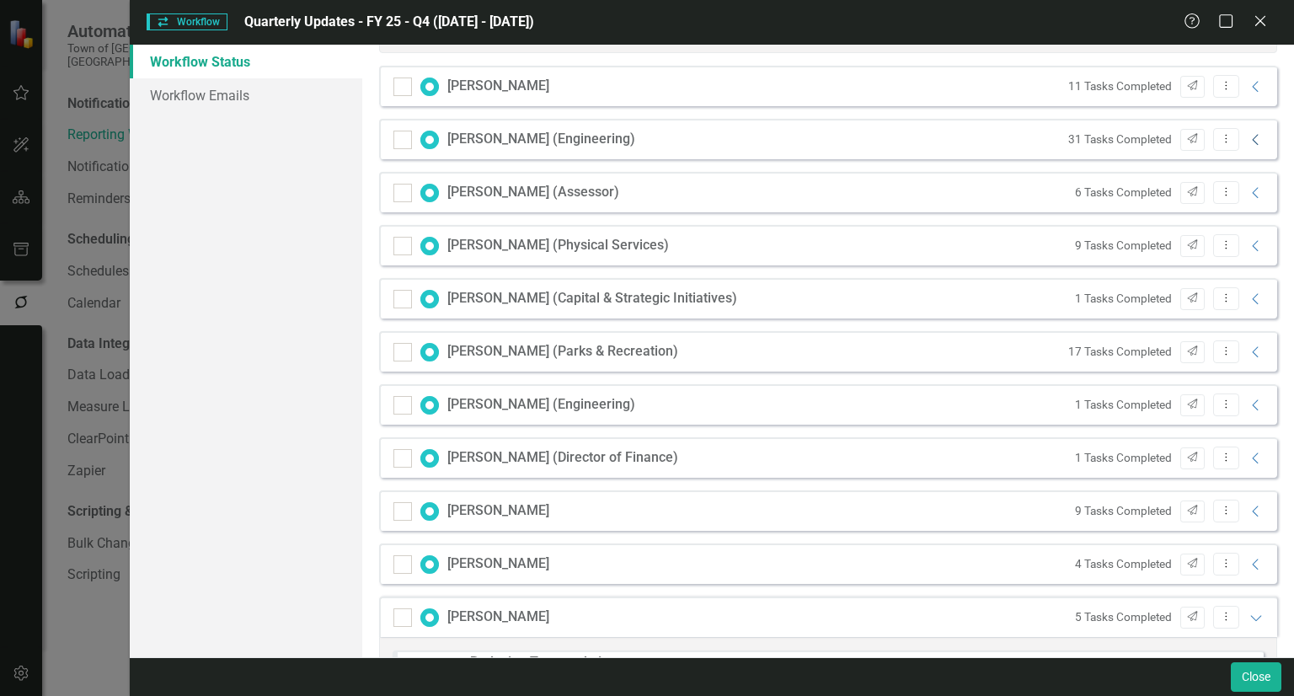
click at [1247, 145] on icon "Collapse" at bounding box center [1255, 139] width 17 height 13
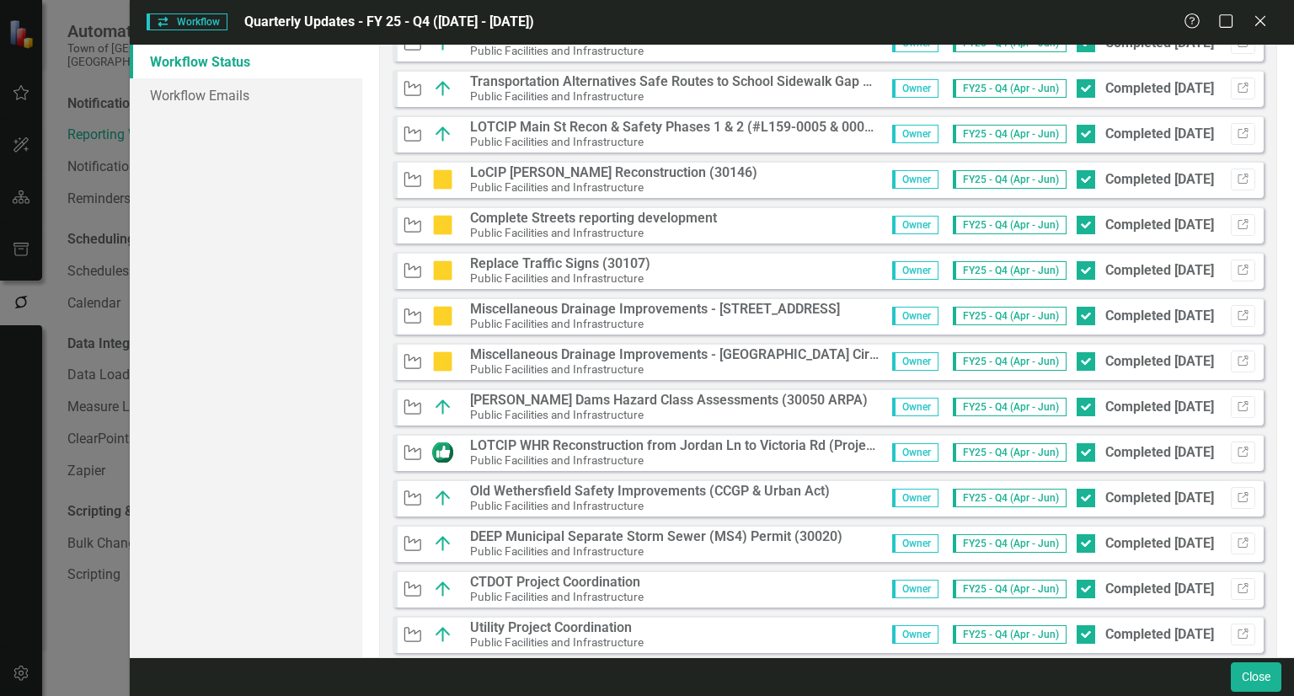
scroll to position [758, 0]
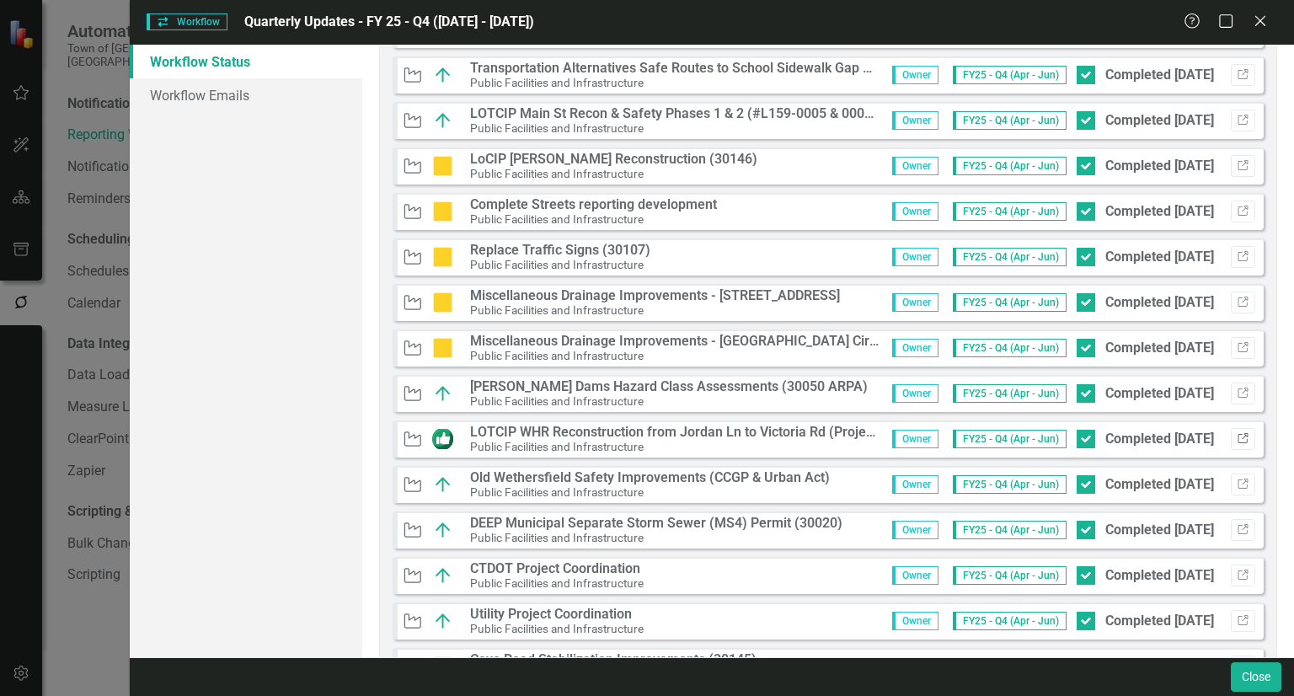
click at [1237, 435] on icon "Link" at bounding box center [1243, 439] width 13 height 10
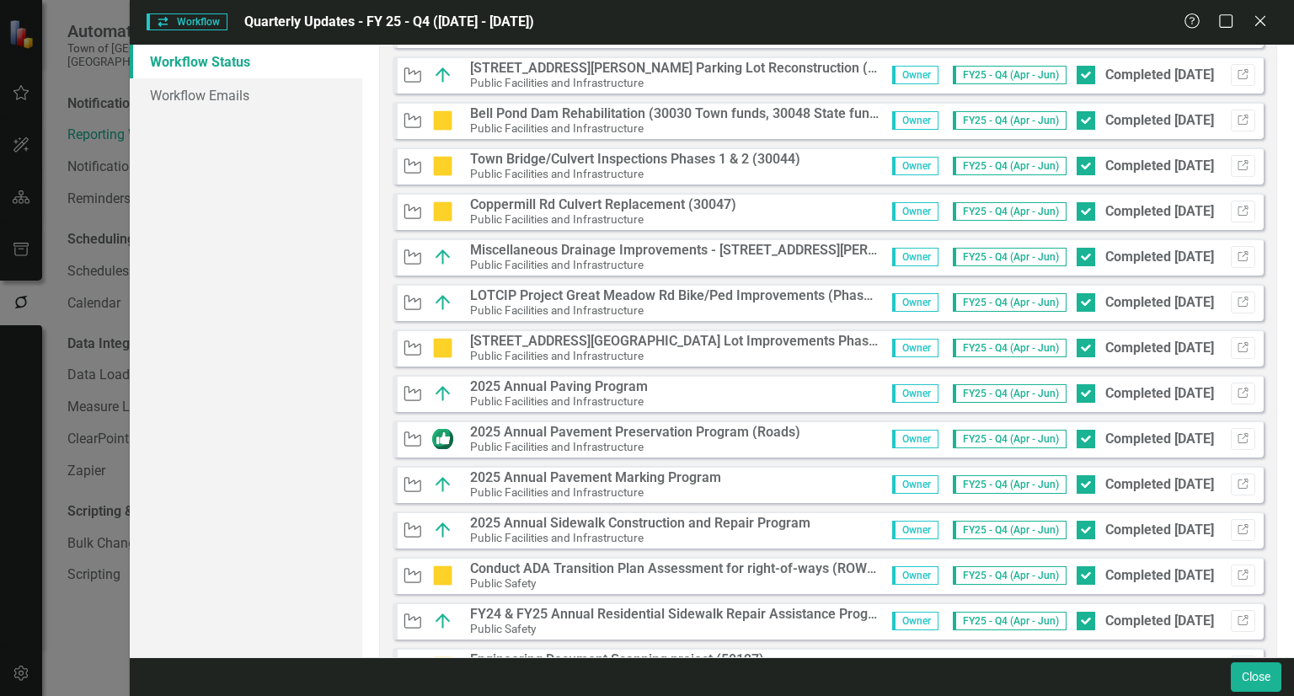
scroll to position [1432, 0]
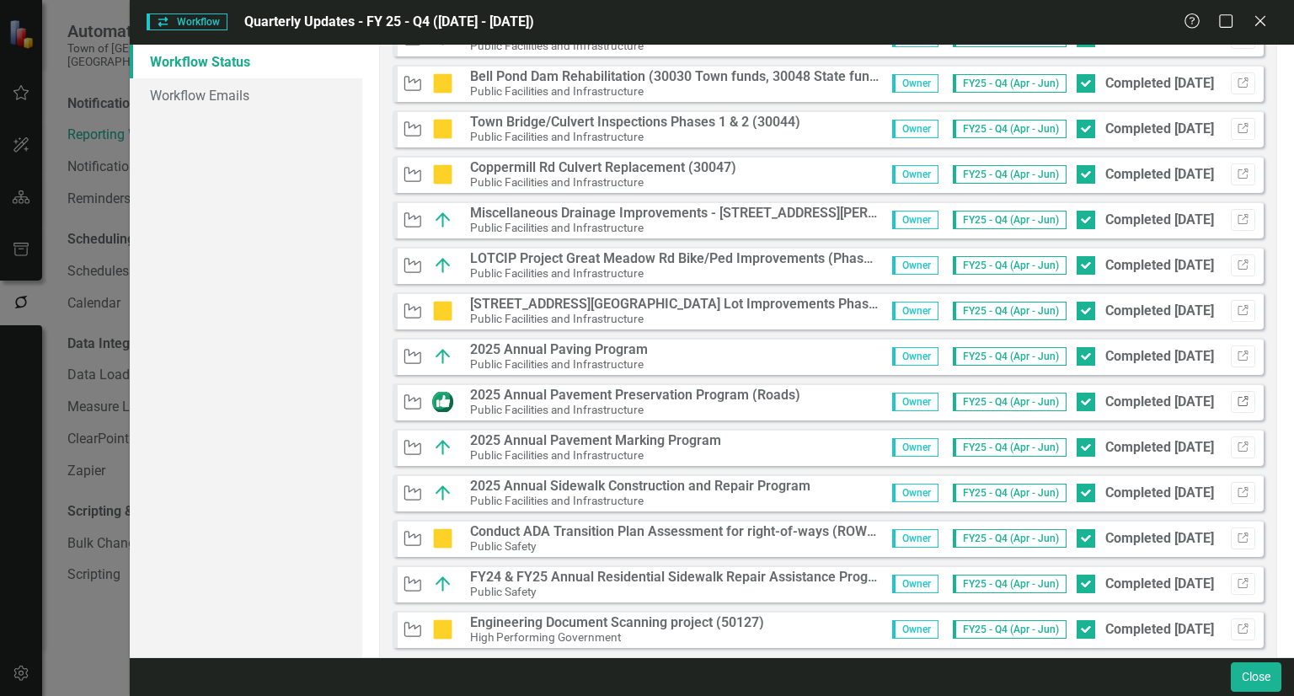
click at [1231, 398] on button "Link" at bounding box center [1243, 402] width 24 height 22
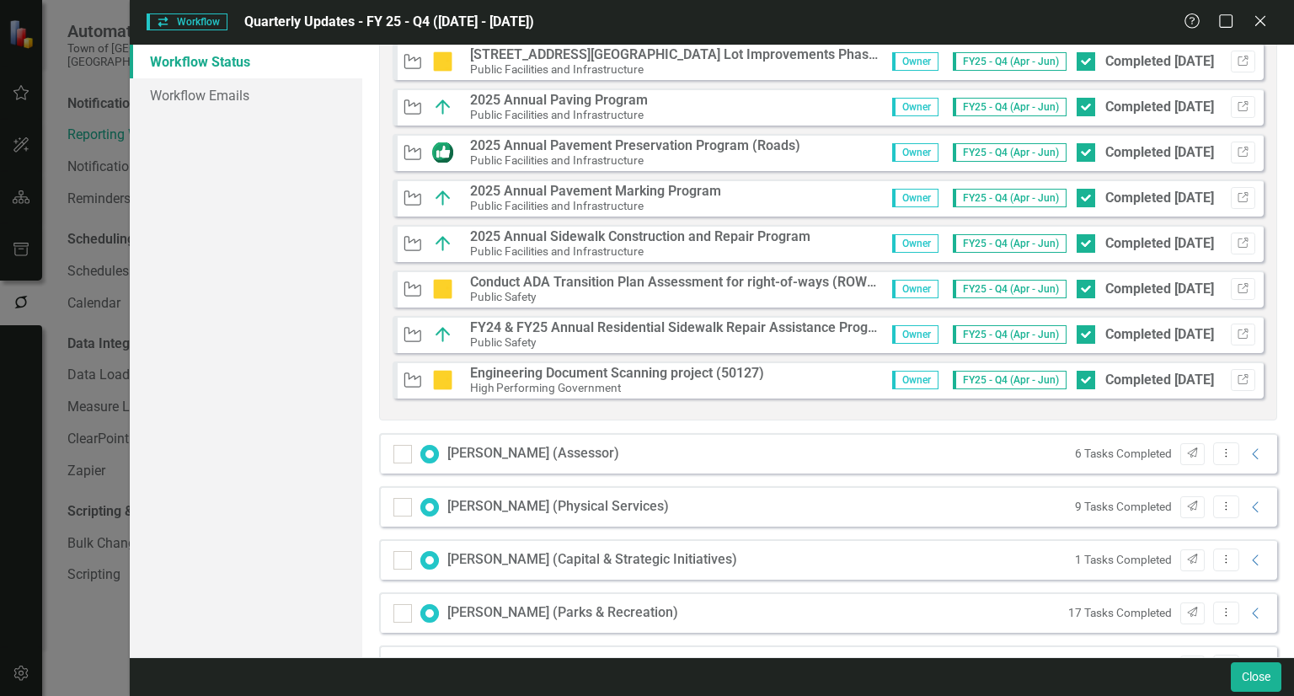
scroll to position [1685, 0]
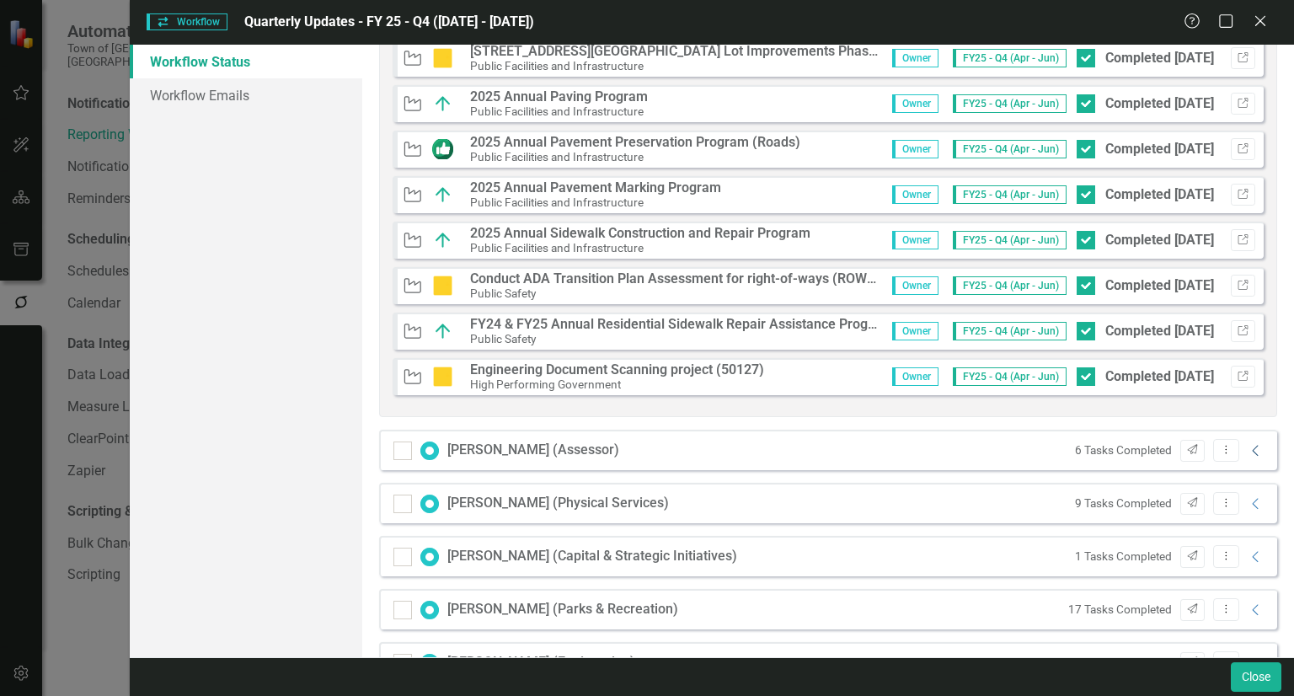
click at [1247, 455] on icon "Collapse" at bounding box center [1255, 450] width 17 height 13
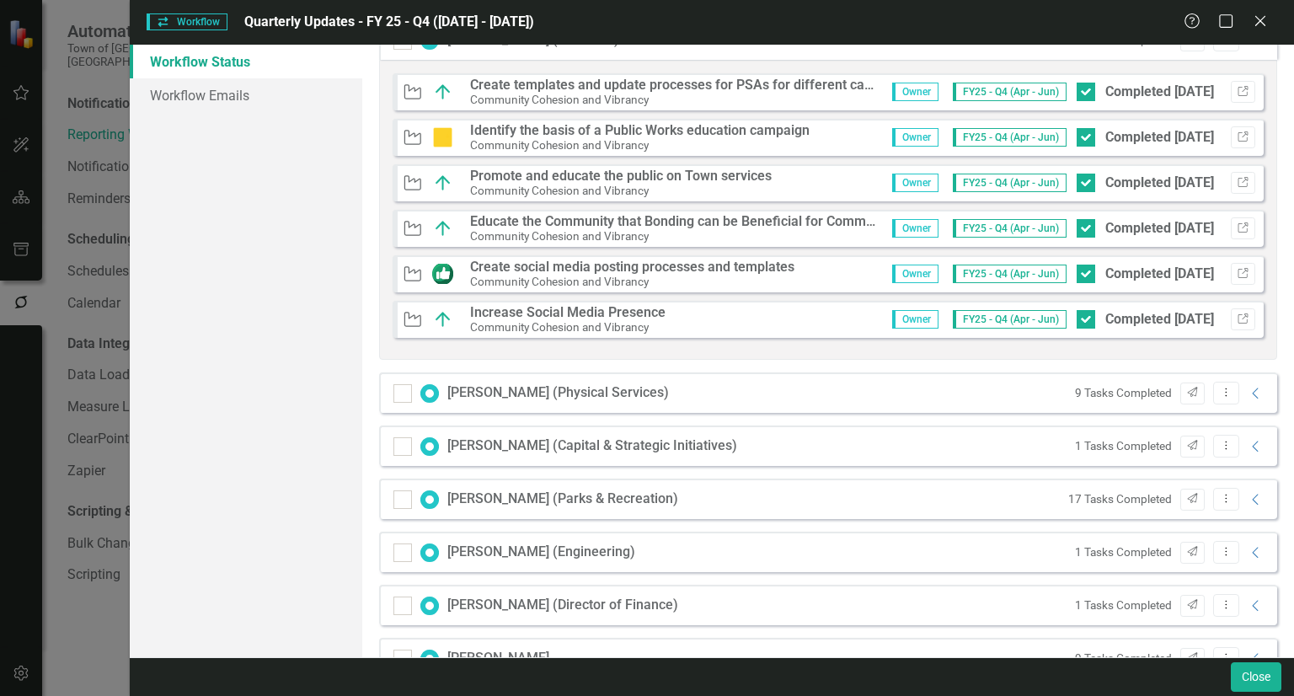
scroll to position [2106, 0]
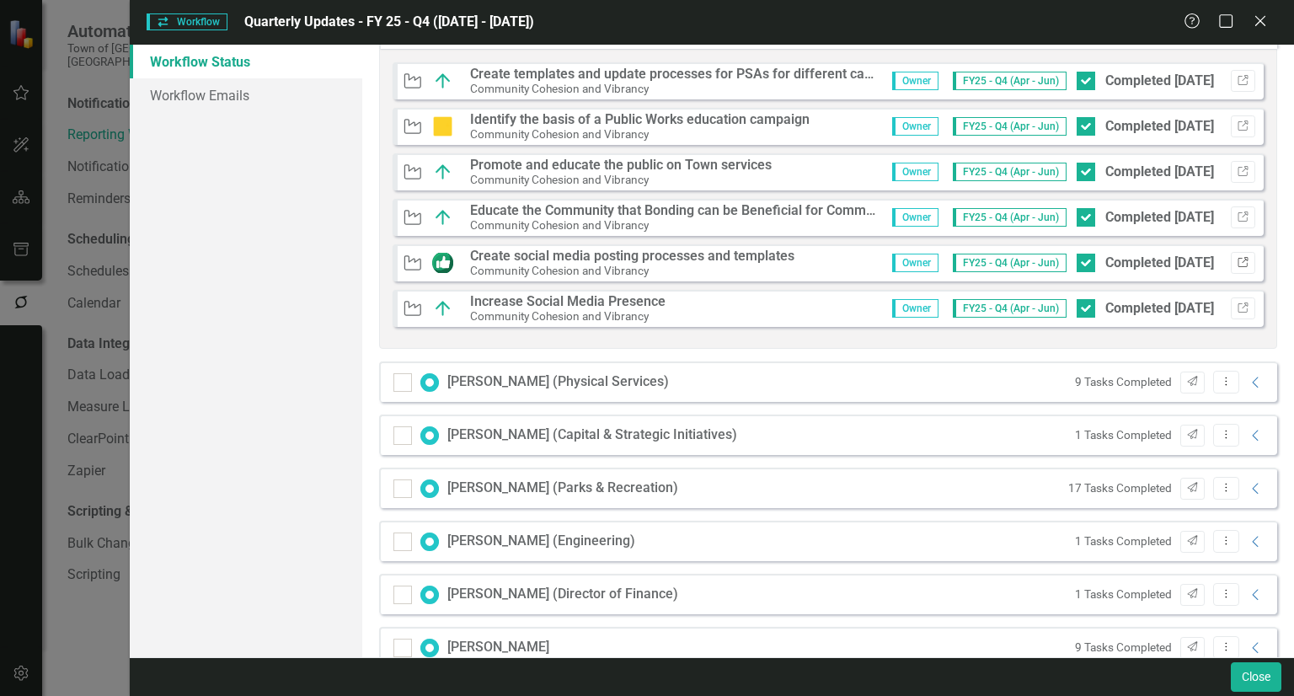
click at [1237, 263] on icon "Link" at bounding box center [1243, 263] width 13 height 10
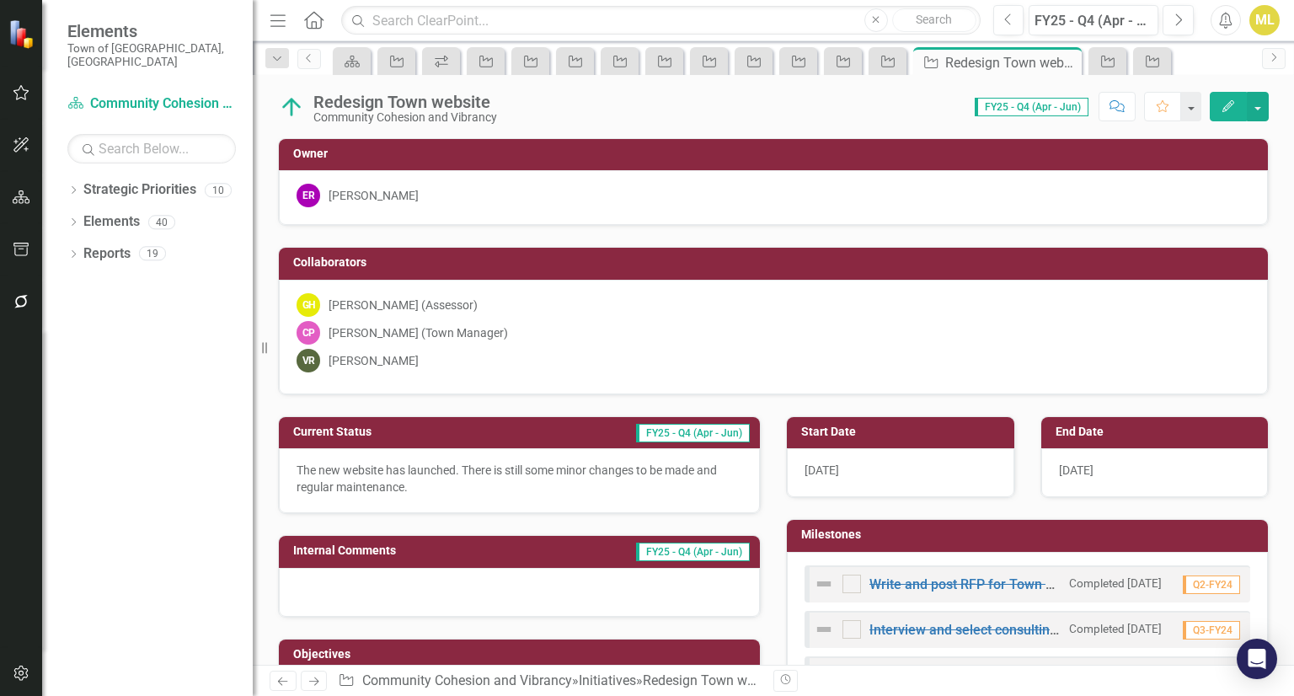
checkbox input "true"
click at [446, 484] on p "The new website has launched. There is still some minor changes to be made and …" at bounding box center [520, 479] width 446 height 34
click at [1012, 19] on icon "Previous" at bounding box center [1008, 20] width 9 height 15
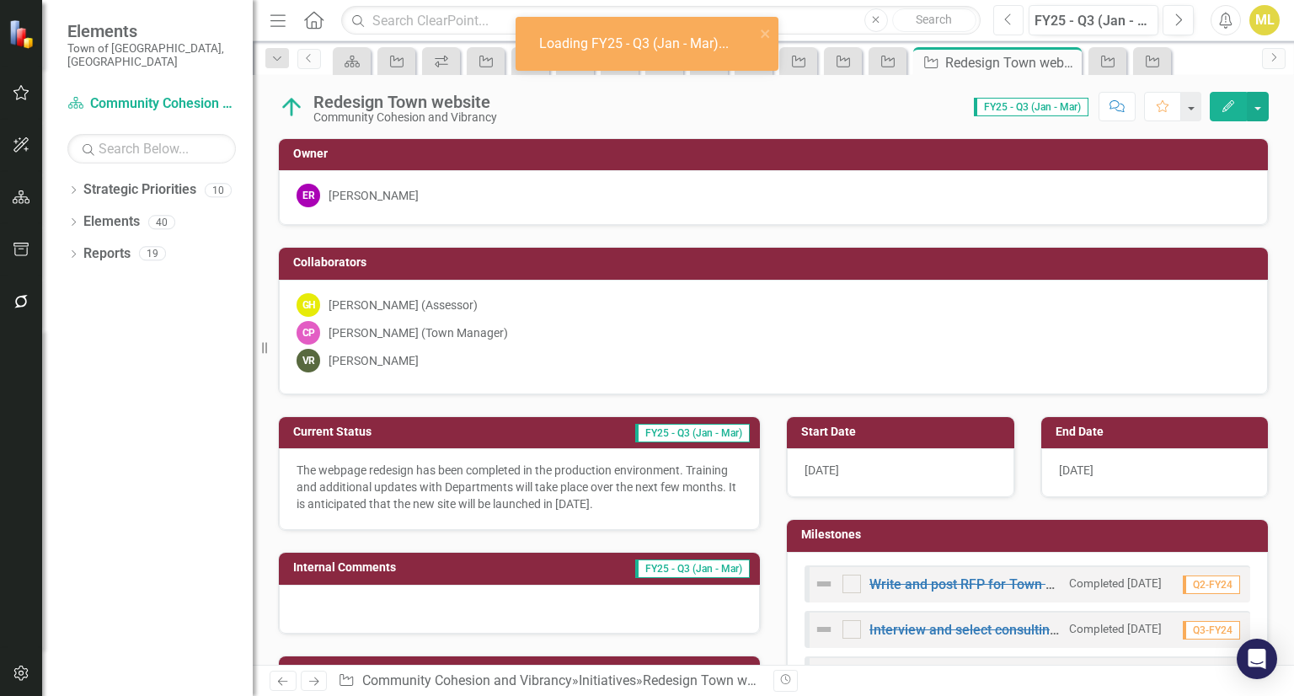
checkbox input "true"
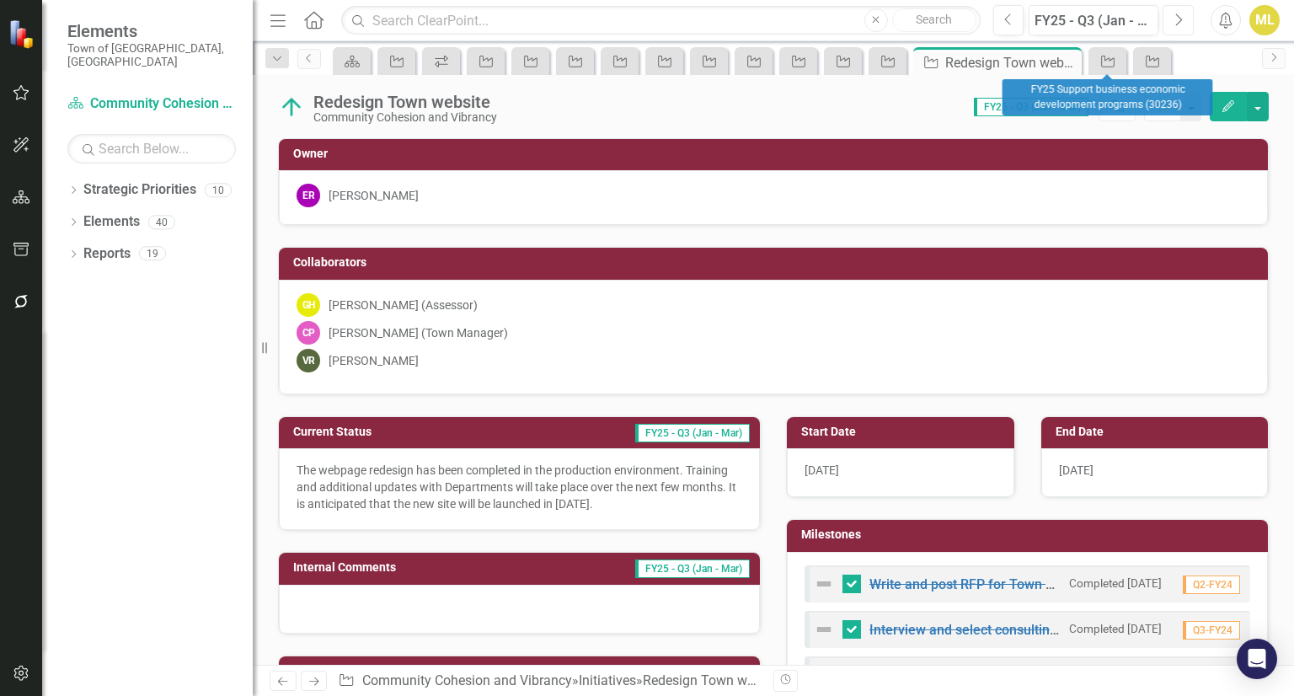
click at [1173, 27] on button "Next" at bounding box center [1177, 20] width 31 height 30
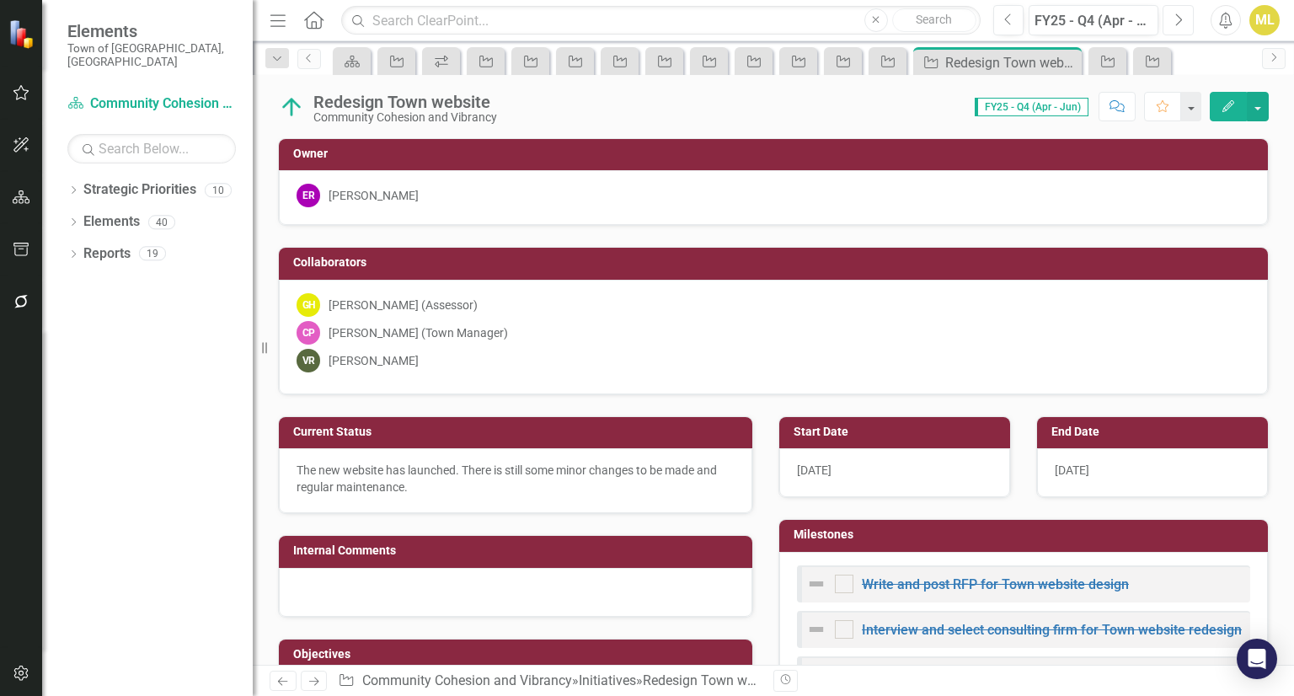
checkbox input "true"
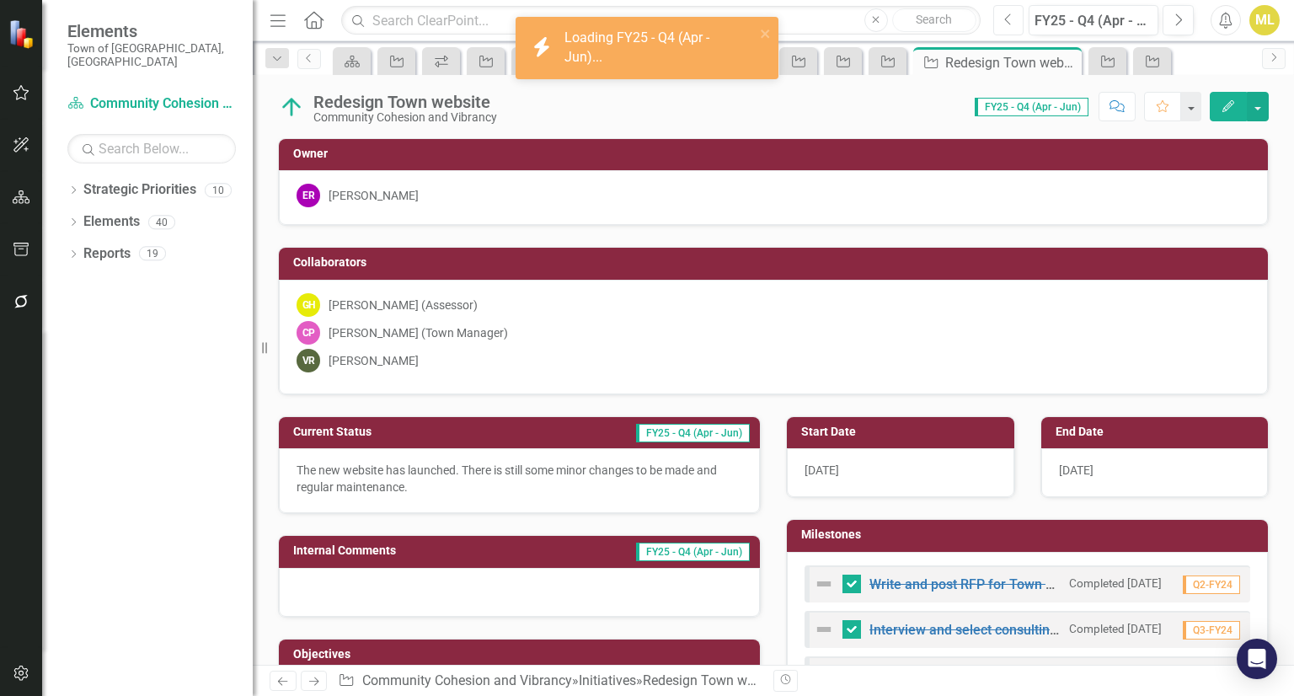
click at [1008, 13] on icon "Previous" at bounding box center [1008, 20] width 9 height 15
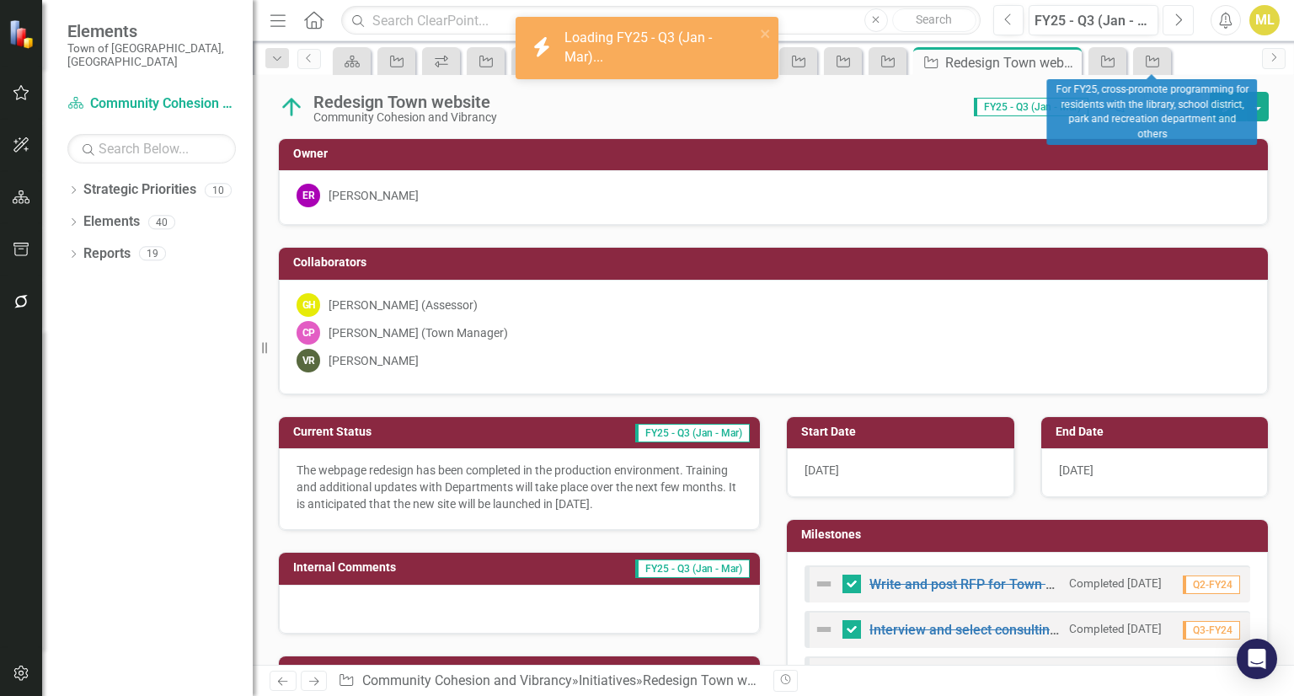
click at [1168, 14] on button "Next" at bounding box center [1177, 20] width 31 height 30
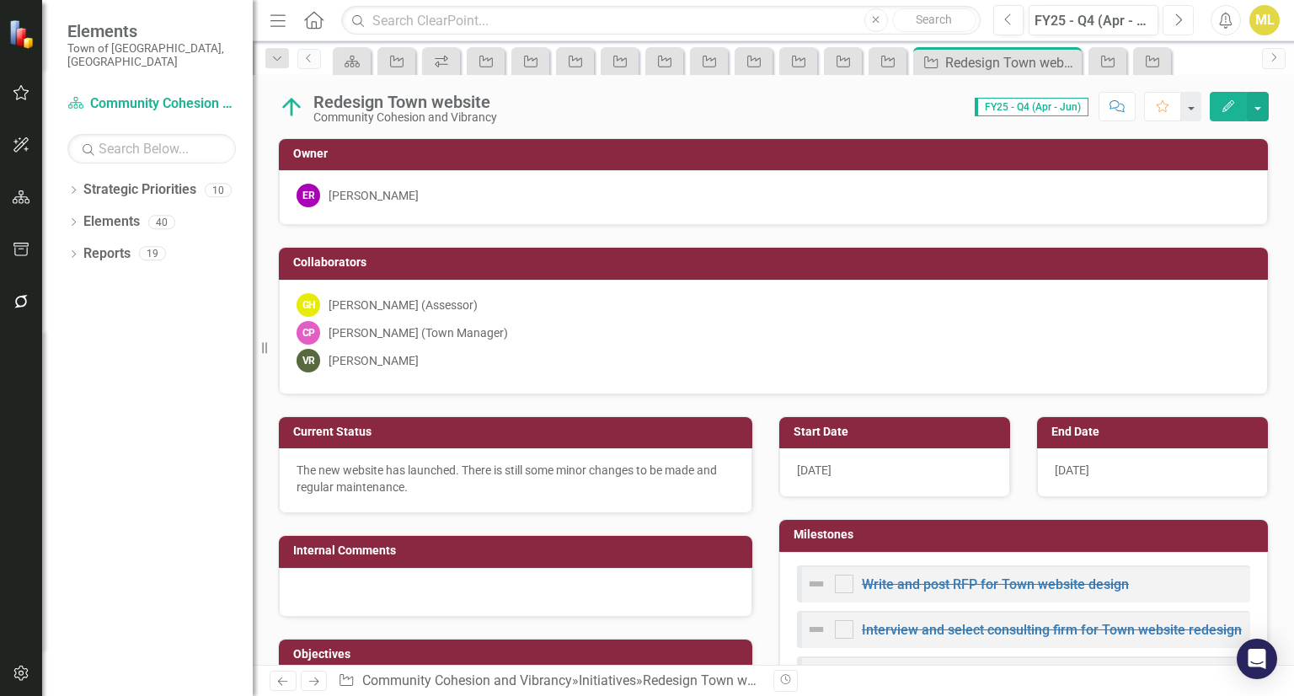
checkbox input "true"
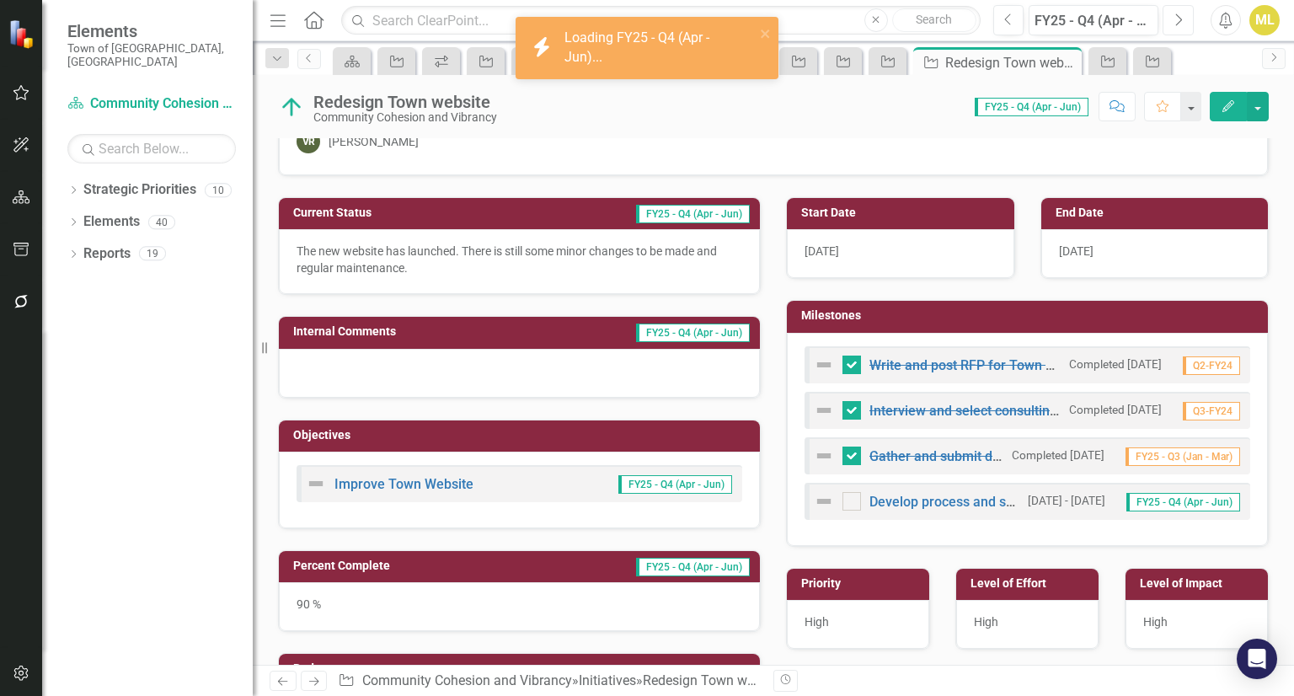
scroll to position [421, 0]
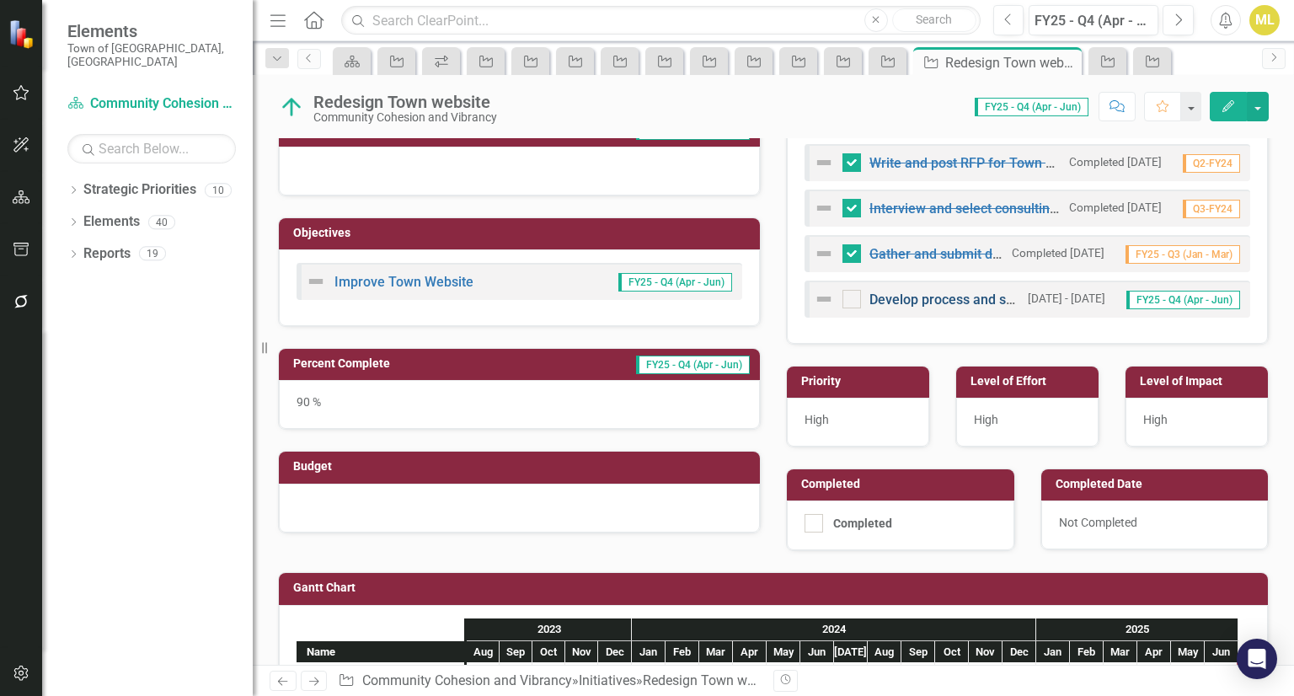
click at [930, 297] on link "Develop process and system for website content updates" at bounding box center [1042, 299] width 346 height 16
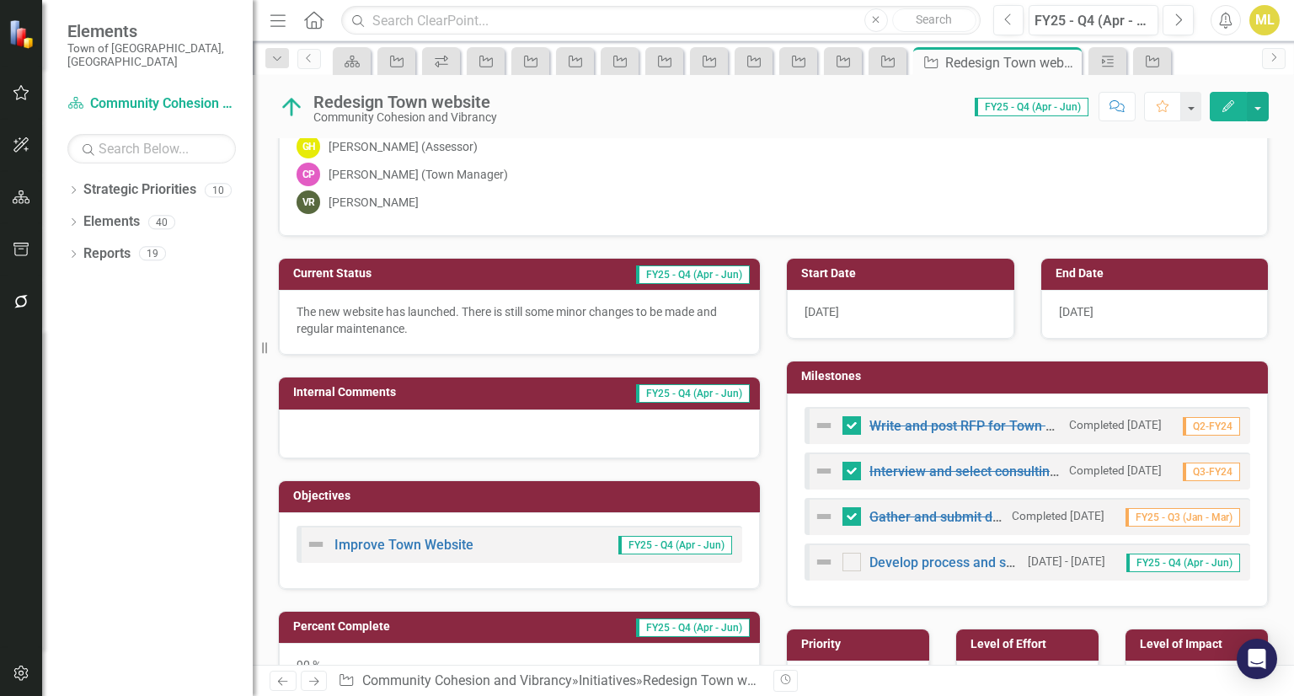
scroll to position [168, 0]
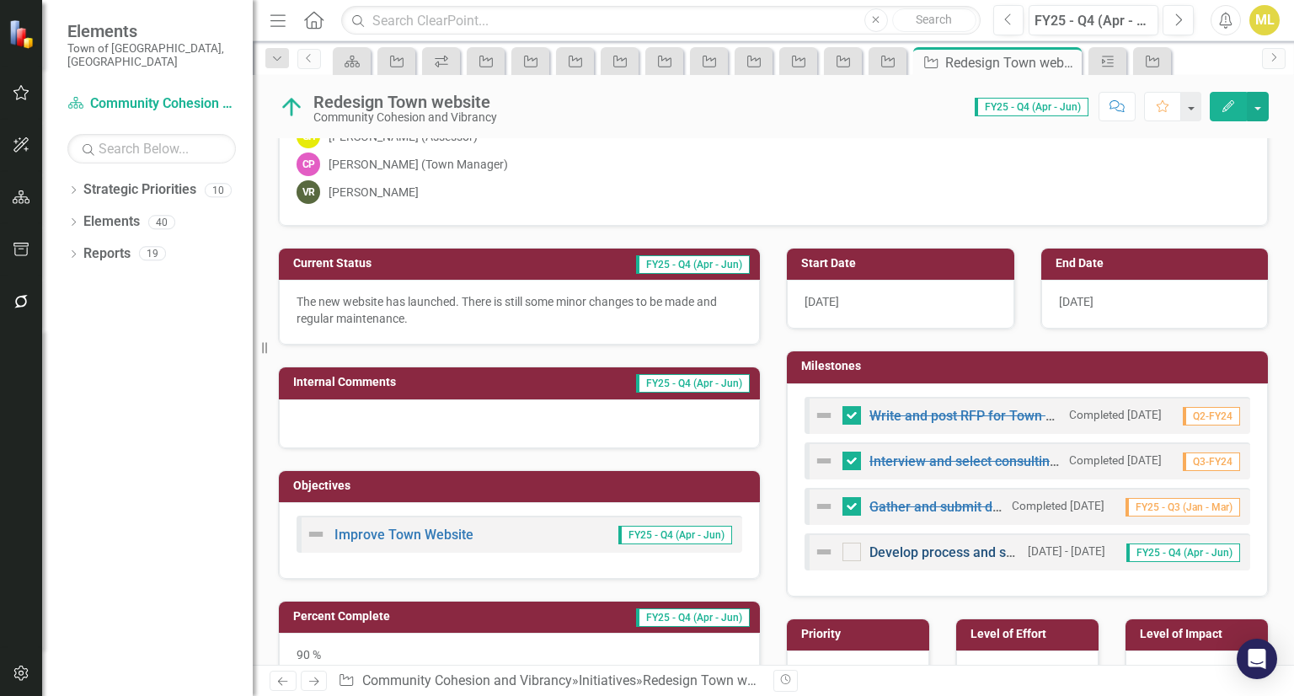
click at [973, 555] on link "Develop process and system for website content updates" at bounding box center [1042, 552] width 346 height 16
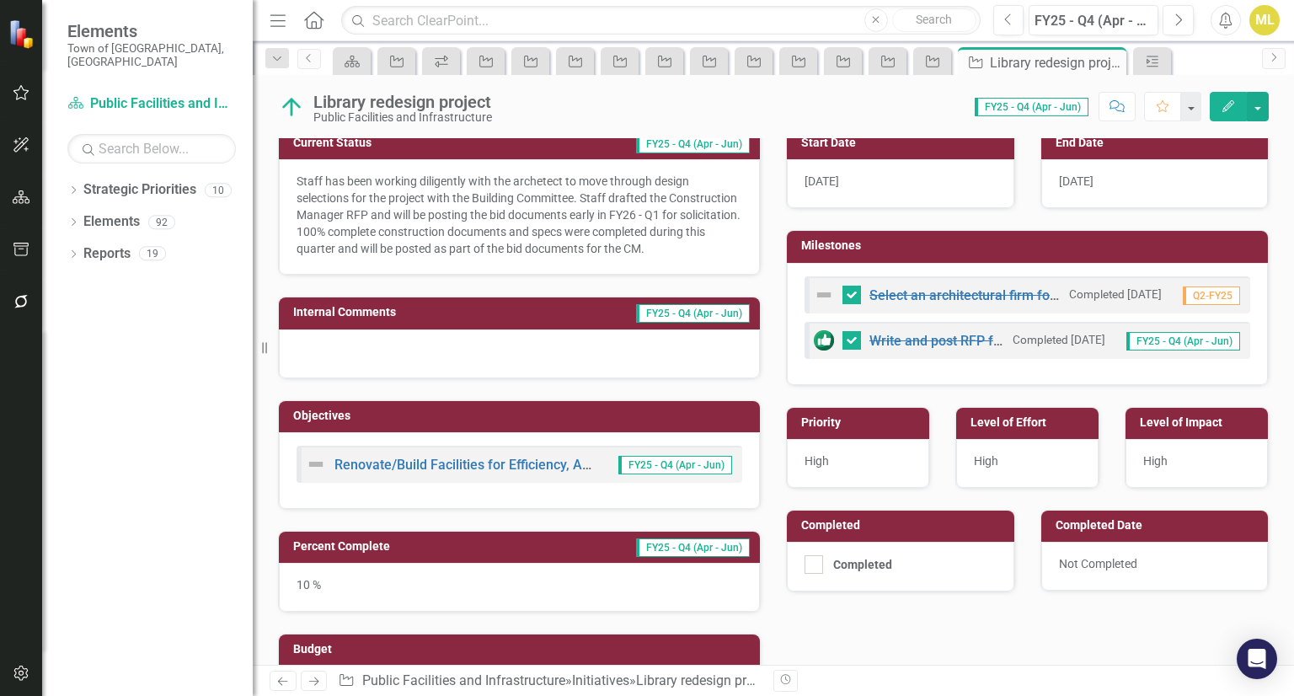
scroll to position [337, 0]
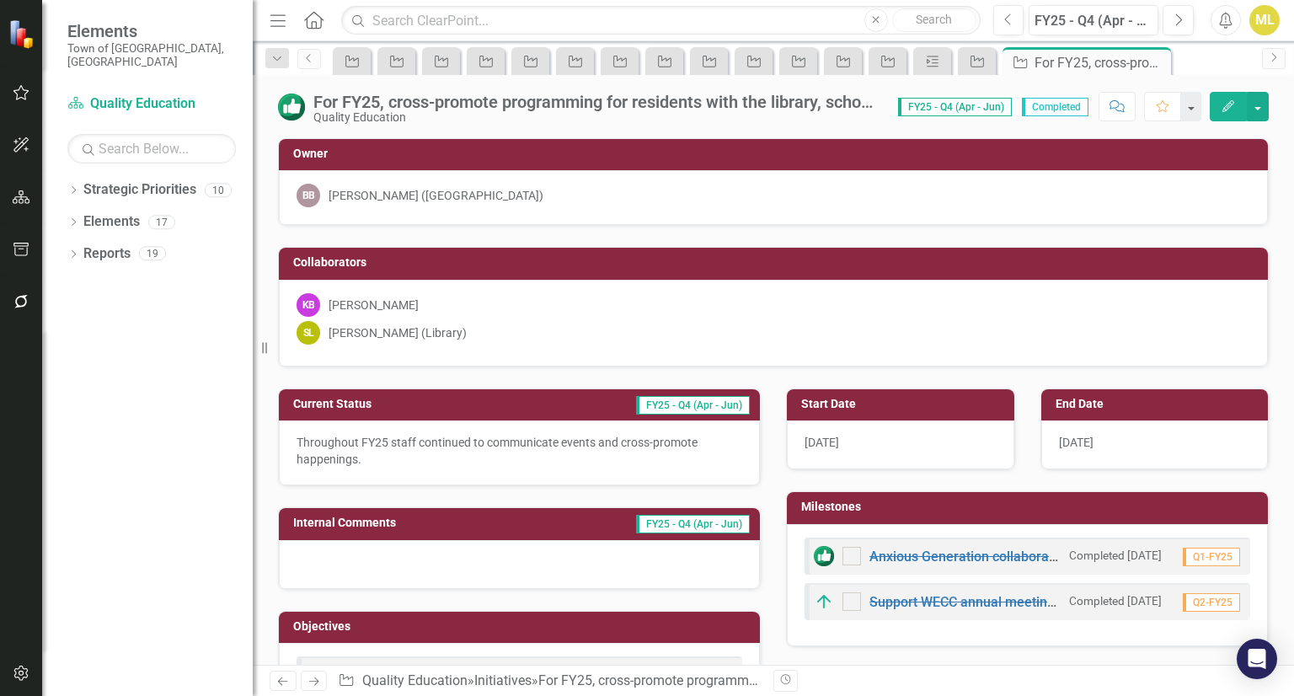
checkbox input "true"
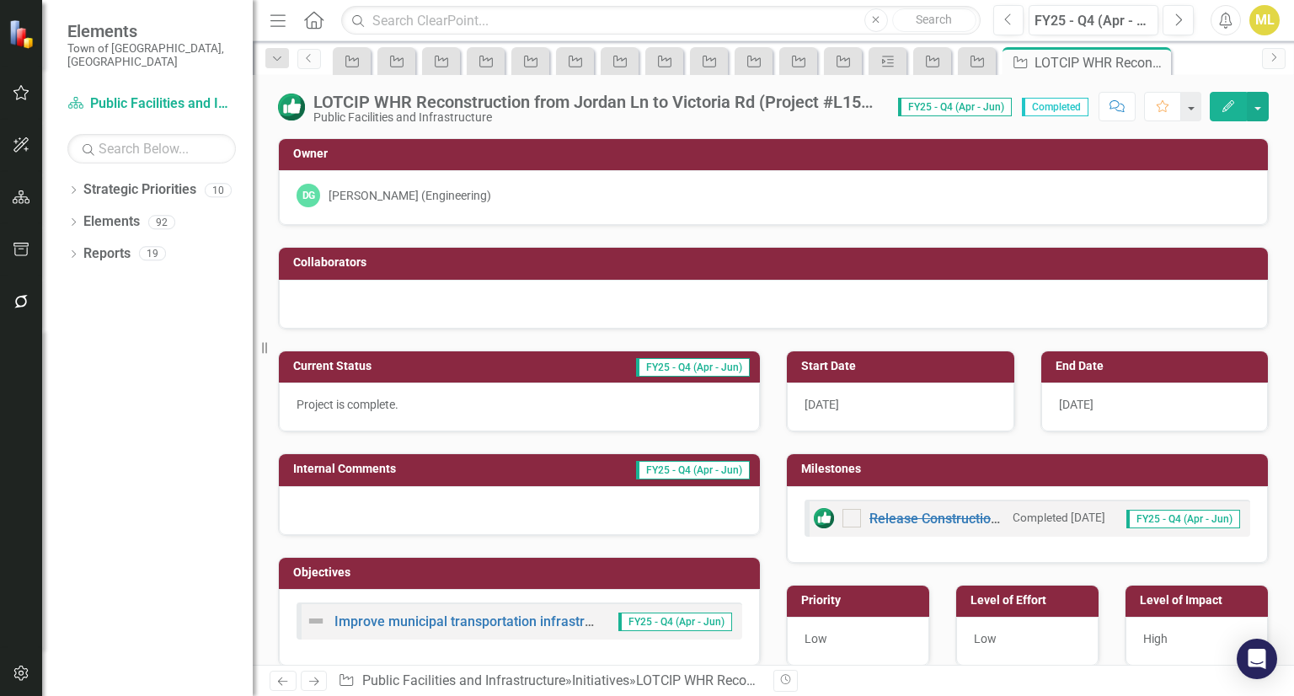
checkbox input "true"
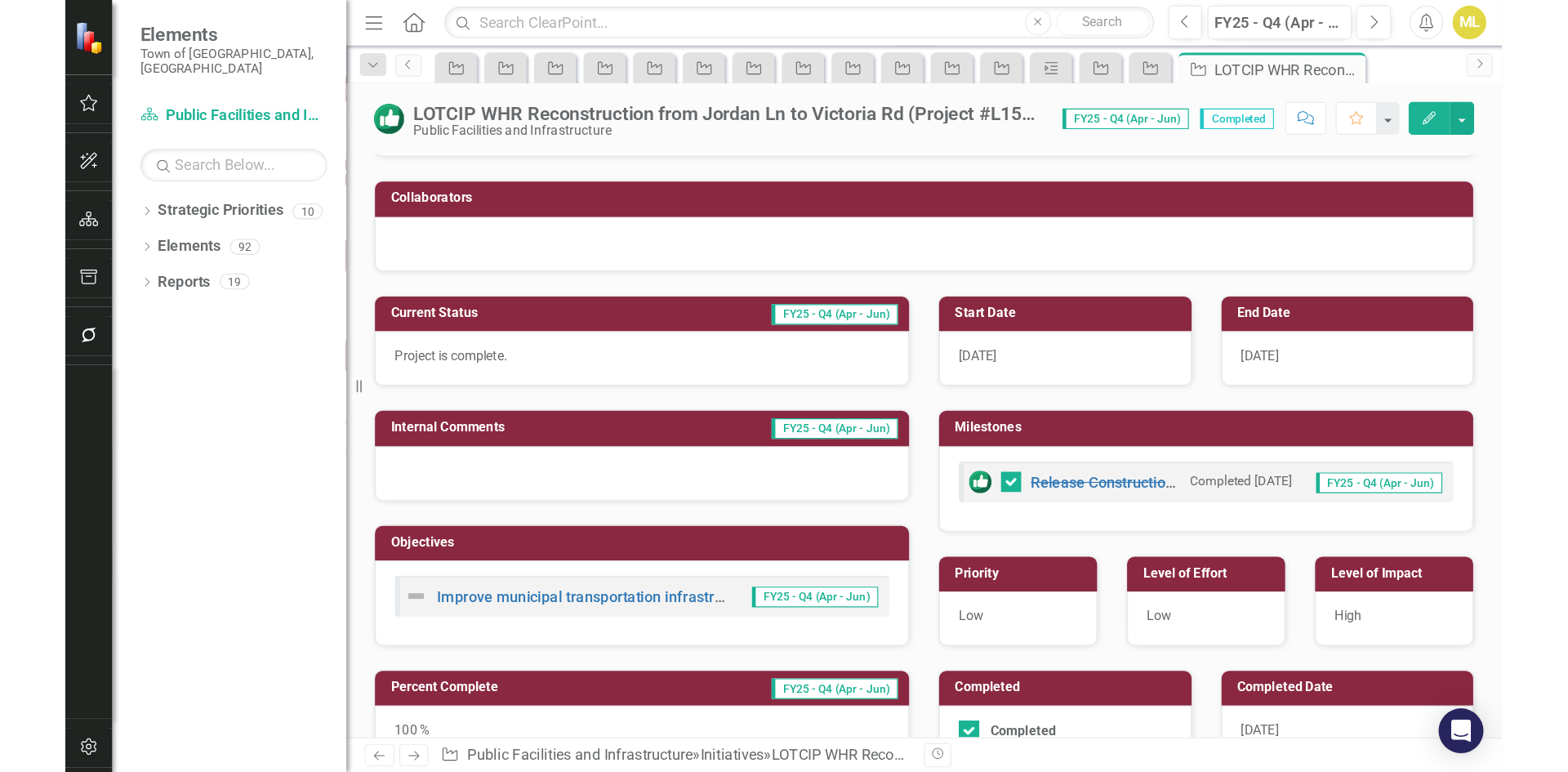
scroll to position [81, 0]
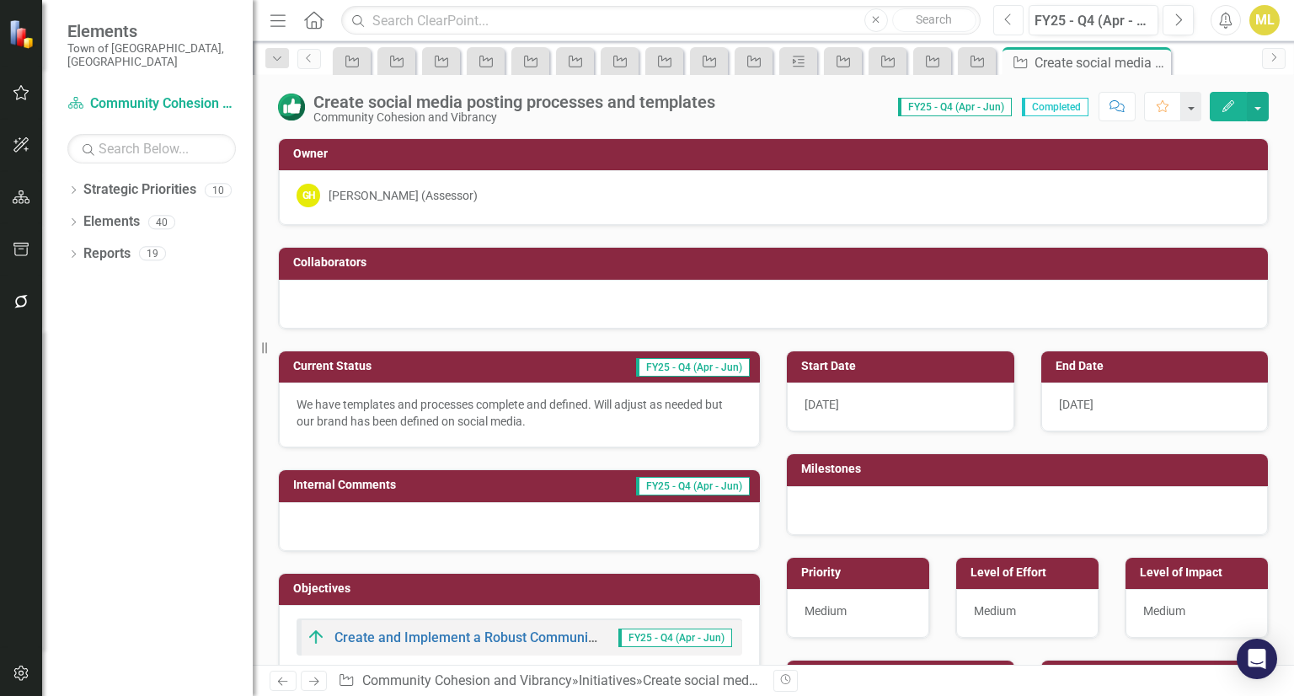
click at [1008, 26] on icon "Previous" at bounding box center [1008, 20] width 9 height 15
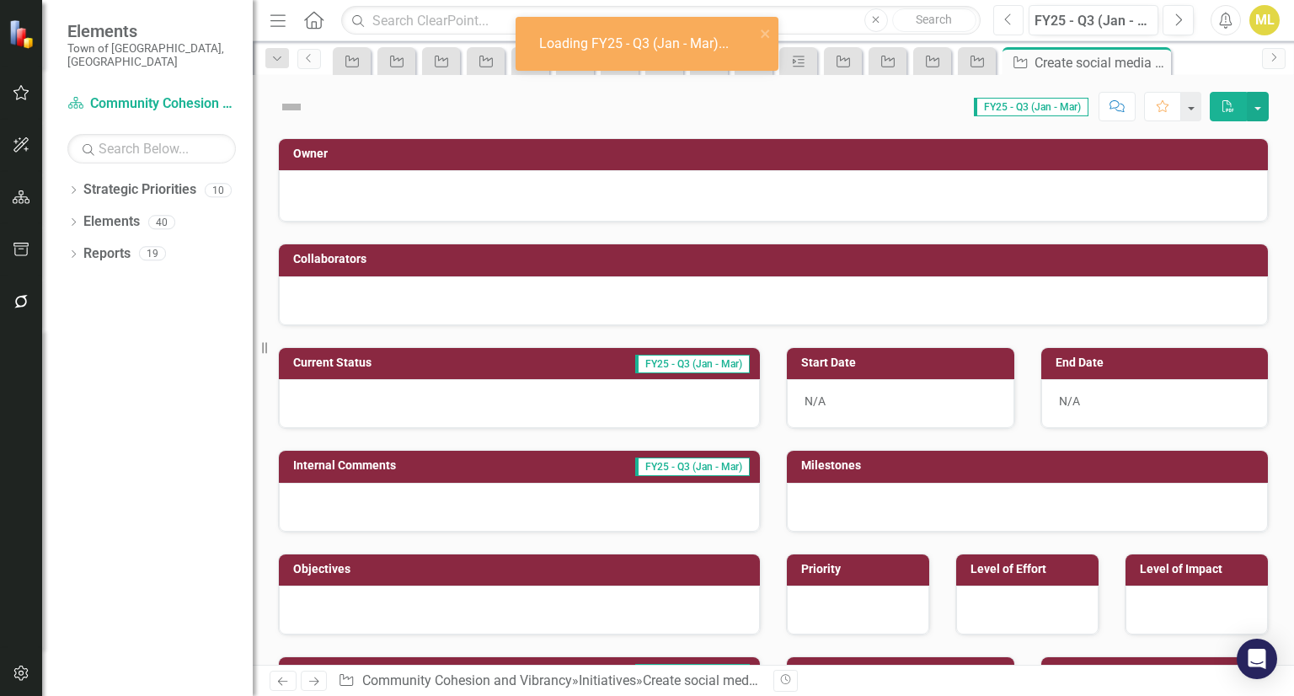
checkbox input "true"
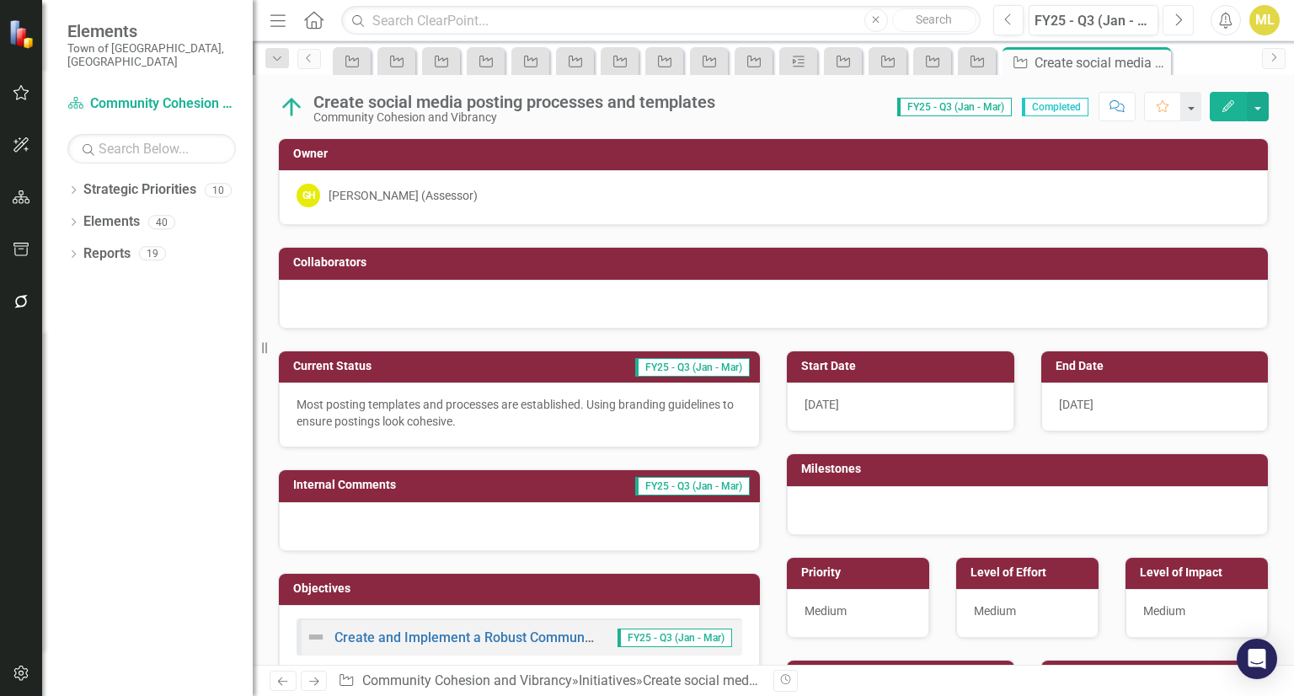
click at [1168, 20] on button "Next" at bounding box center [1177, 20] width 31 height 30
click at [27, 93] on icon "button" at bounding box center [22, 92] width 18 height 13
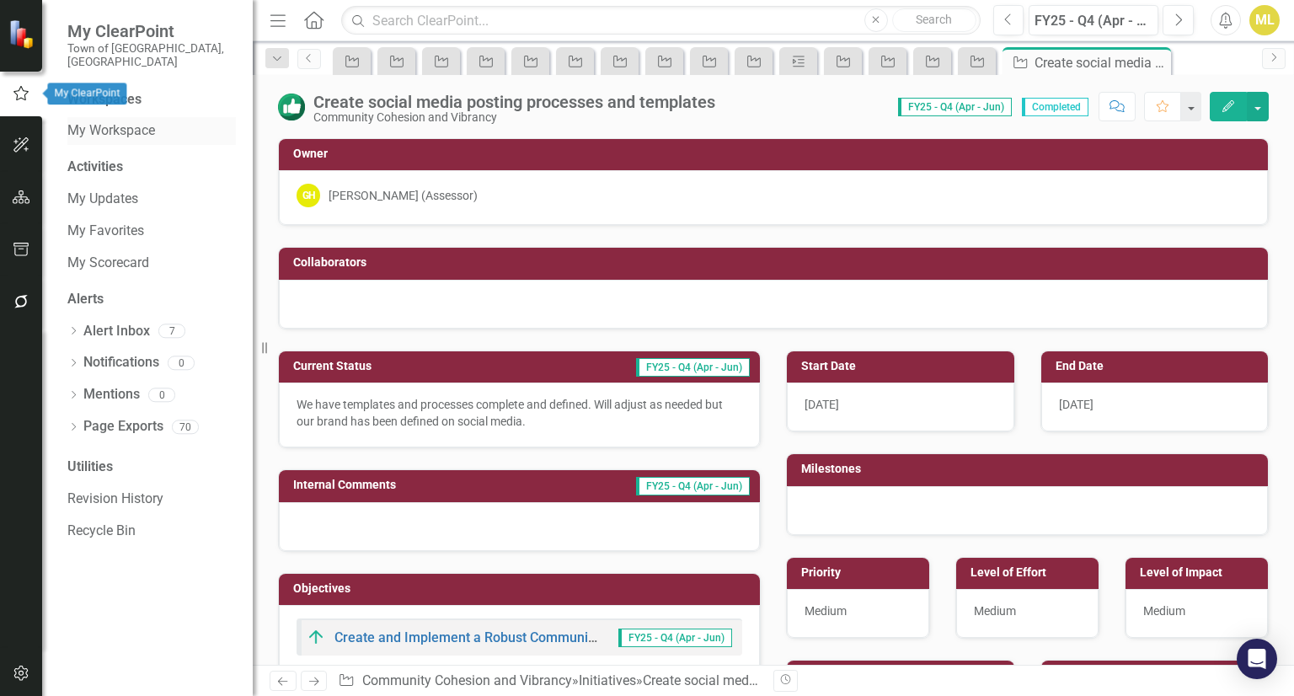
click at [71, 121] on link "My Workspace" at bounding box center [151, 130] width 168 height 19
